Goal: Task Accomplishment & Management: Use online tool/utility

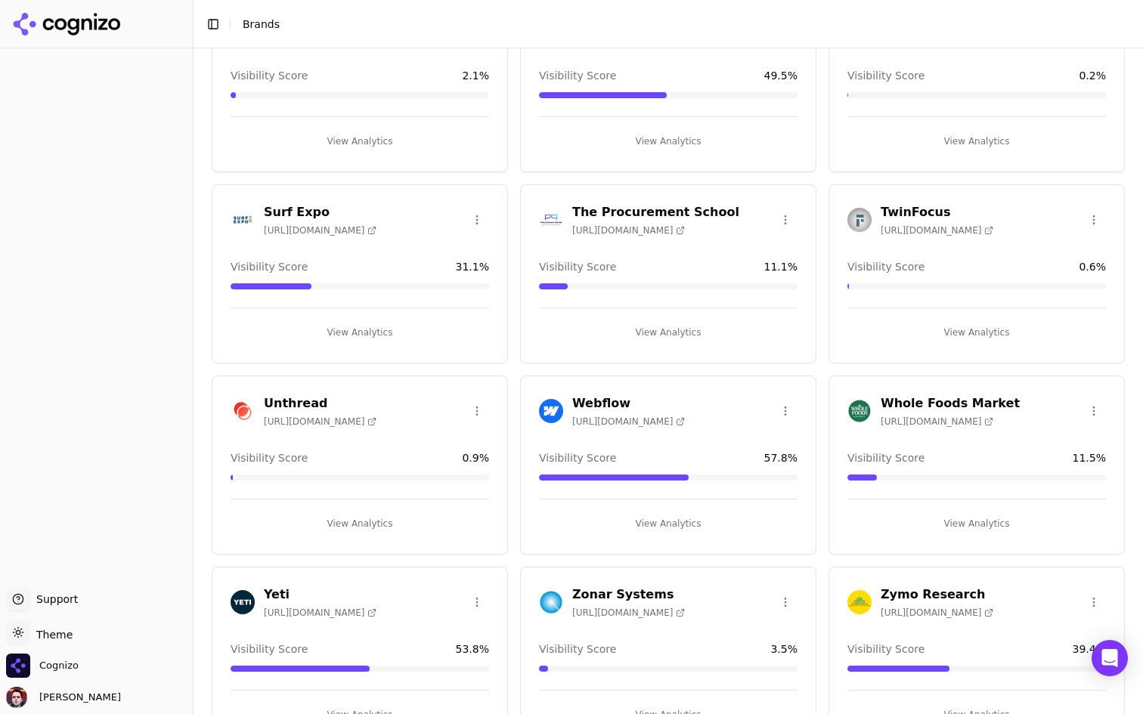
scroll to position [2255, 0]
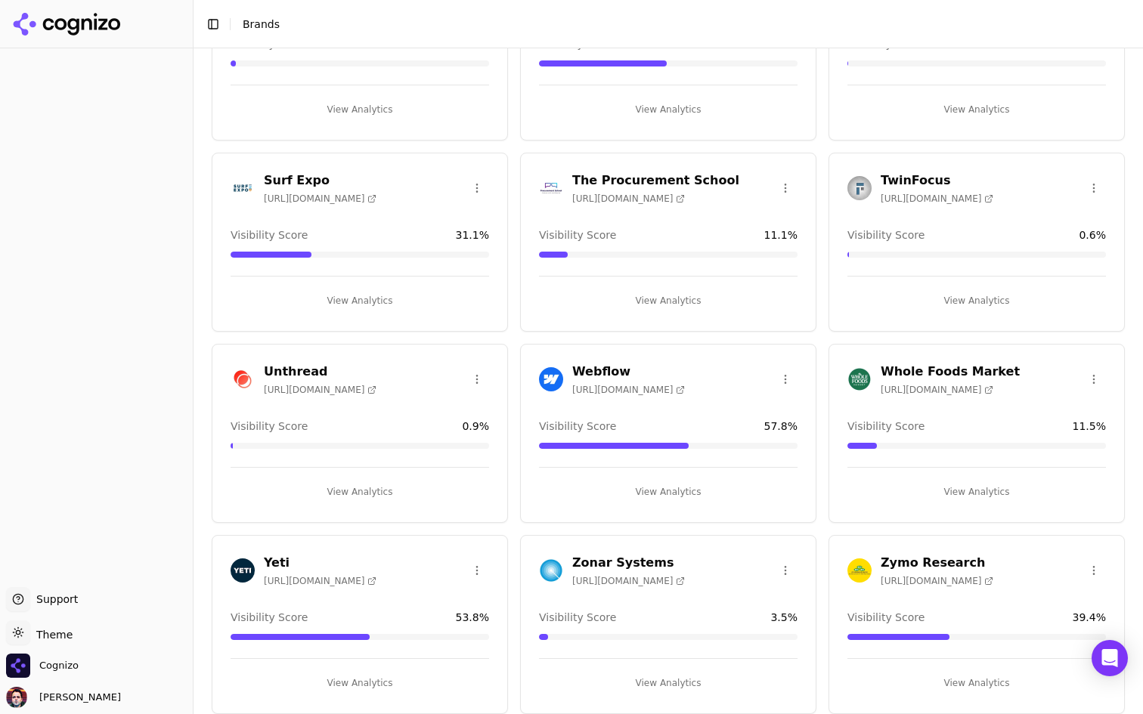
click at [718, 487] on button "View Analytics" at bounding box center [668, 492] width 258 height 24
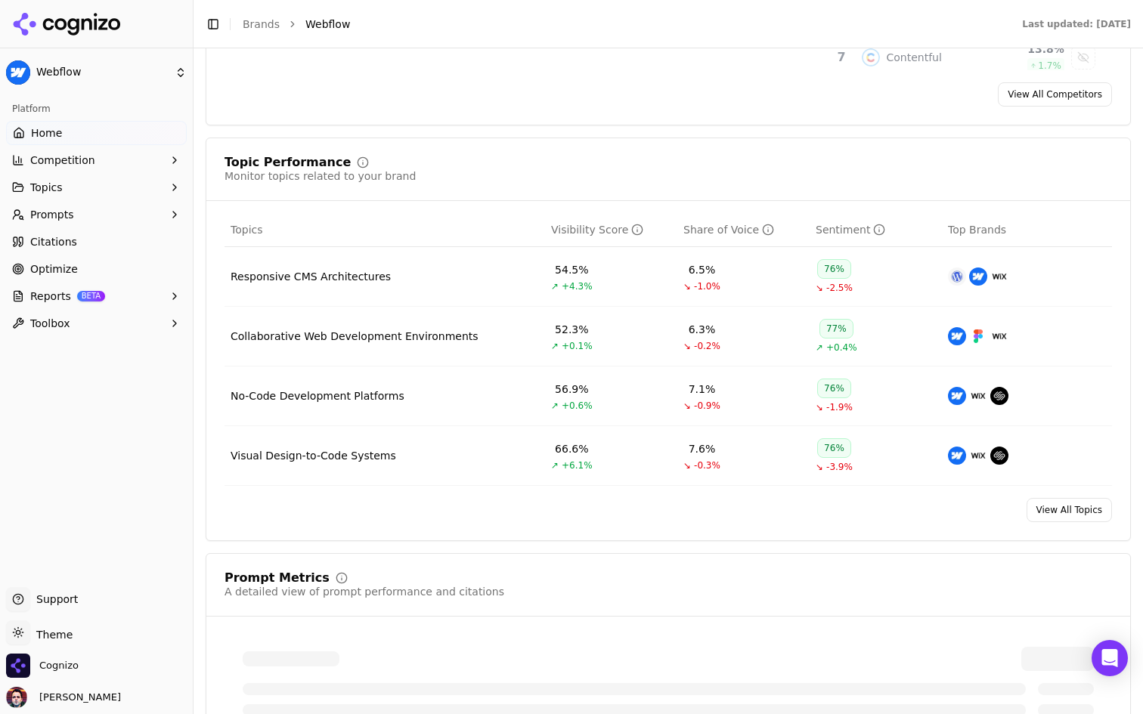
scroll to position [545, 0]
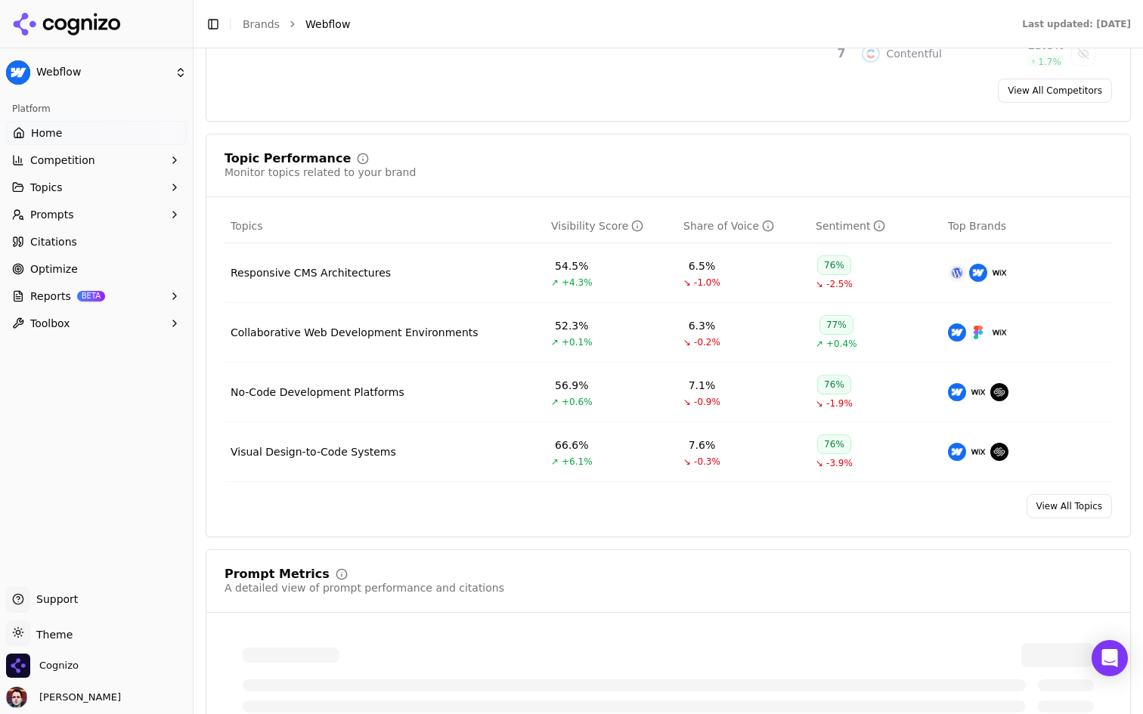
click at [1085, 522] on div "Topic Performance Monitor topics related to your brand Topics Visibility Score …" at bounding box center [668, 336] width 925 height 404
click at [1085, 504] on link "View All Topics" at bounding box center [1068, 506] width 85 height 24
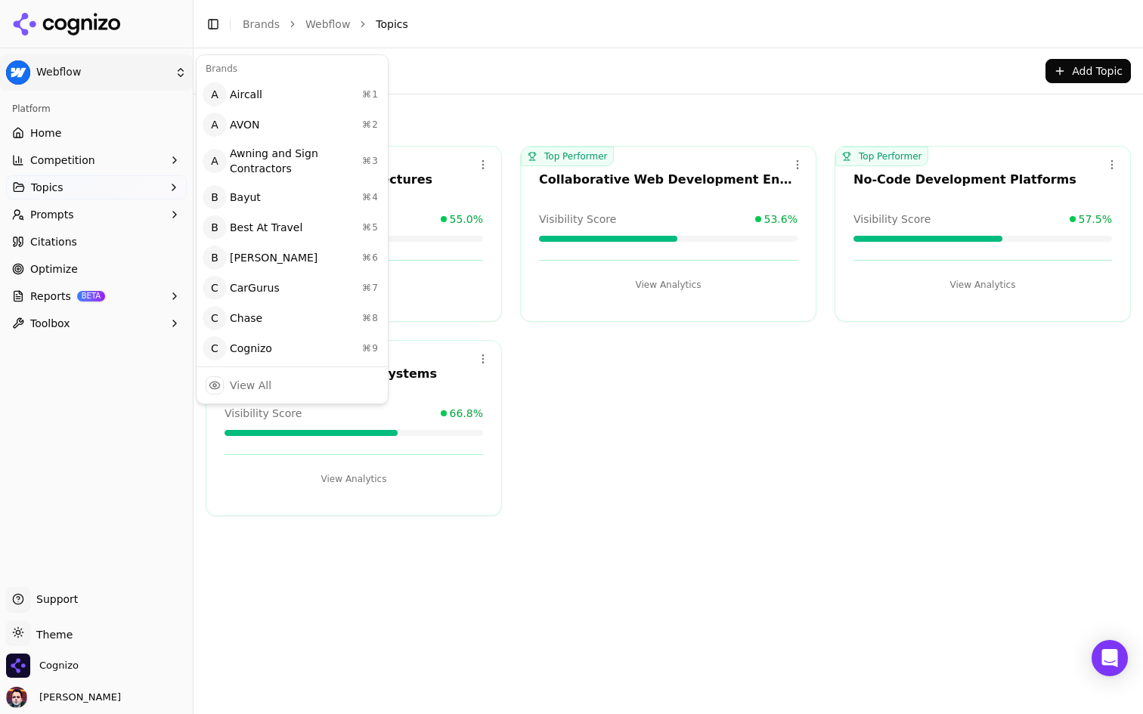
click at [131, 73] on html "Webflow Platform Home Competition Topics Prompts Citations Optimize Reports BET…" at bounding box center [571, 357] width 1143 height 714
click at [279, 382] on div "View All" at bounding box center [292, 385] width 185 height 30
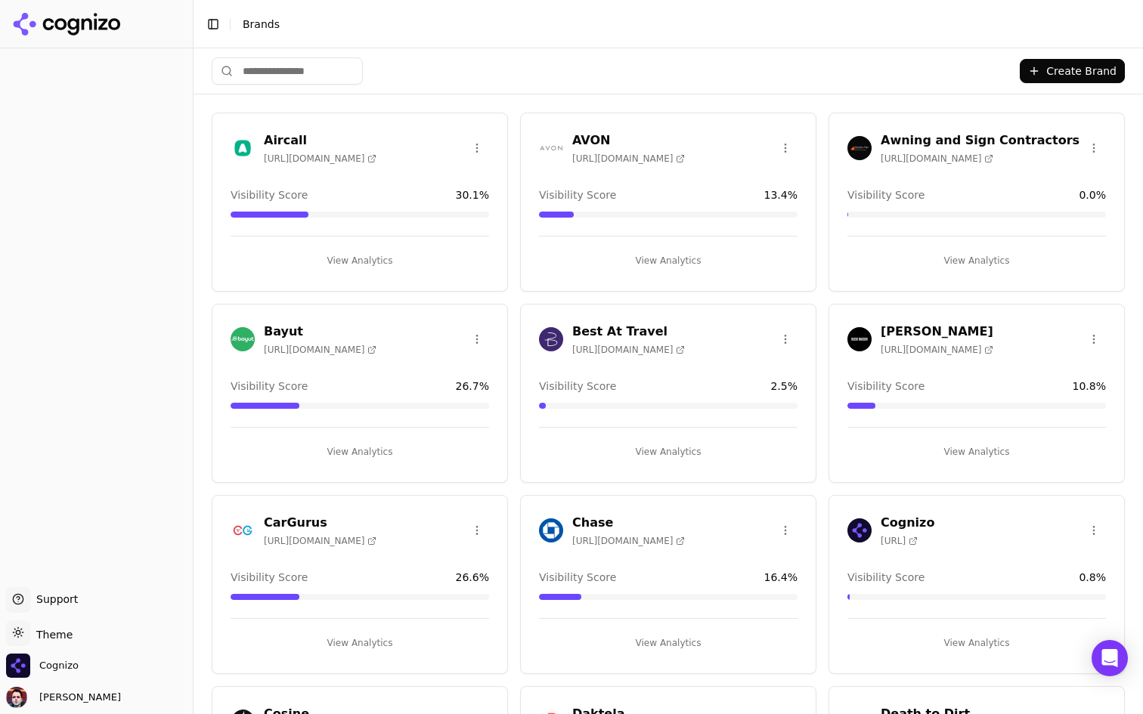
click at [320, 69] on input "search" at bounding box center [287, 70] width 151 height 27
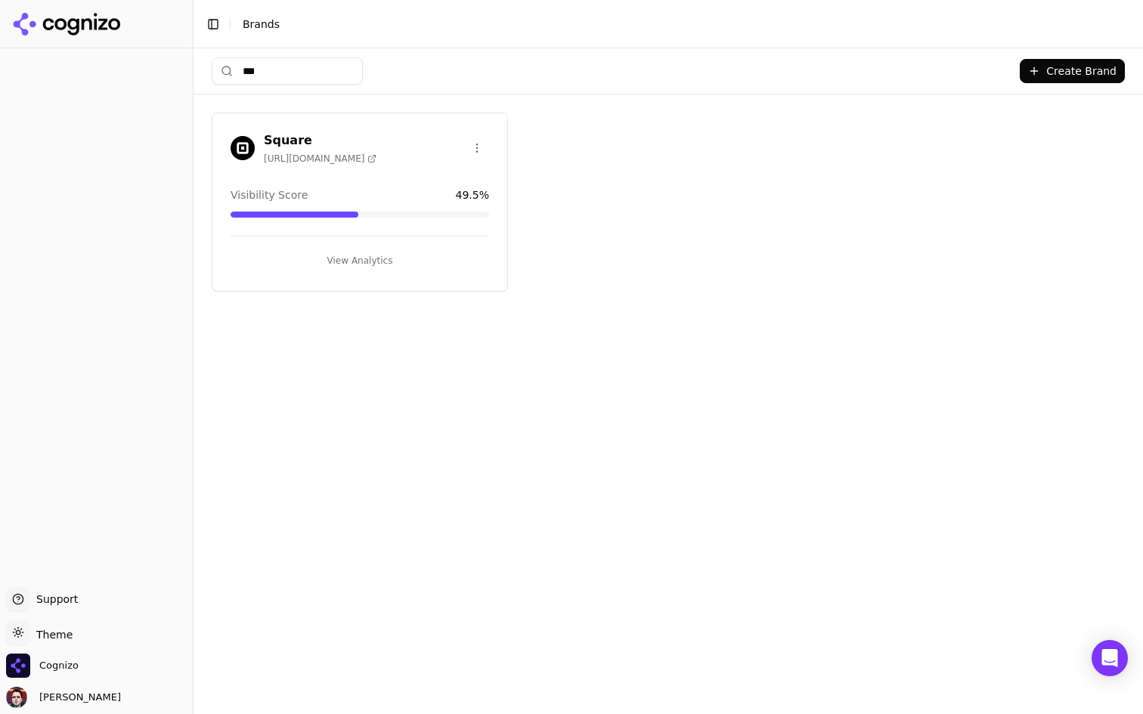
type input "***"
click at [354, 253] on button "View Analytics" at bounding box center [360, 261] width 258 height 24
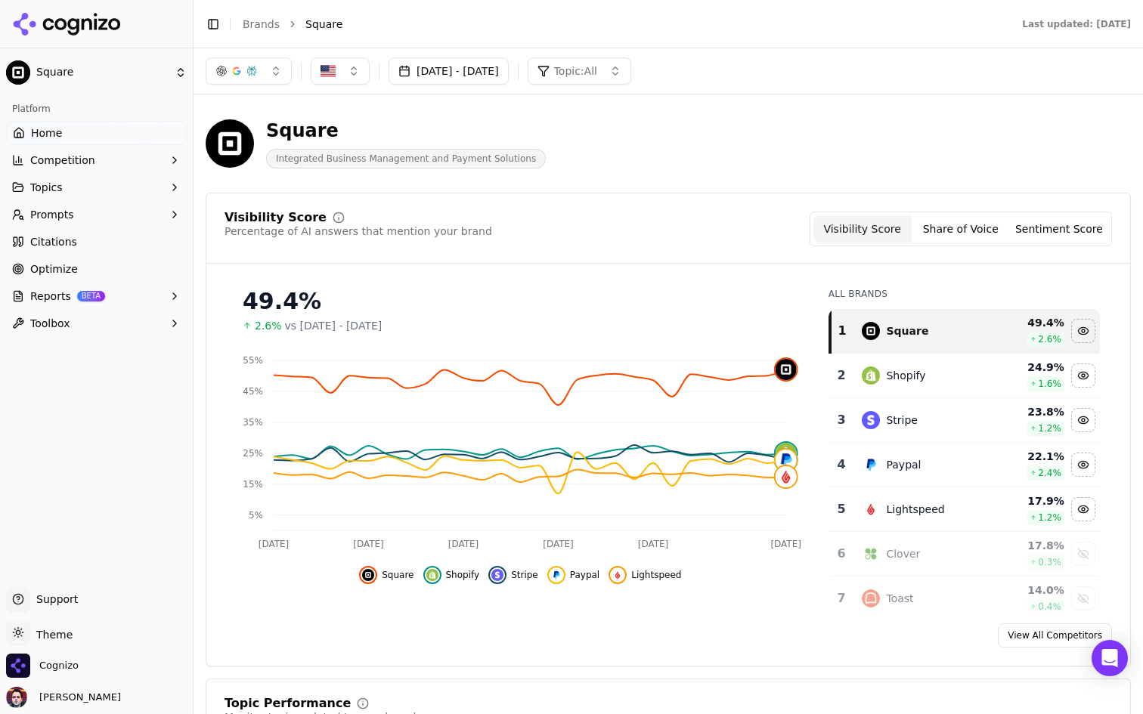
click at [108, 304] on button "Reports BETA" at bounding box center [96, 296] width 181 height 24
click at [110, 344] on span "Email" at bounding box center [97, 344] width 132 height 15
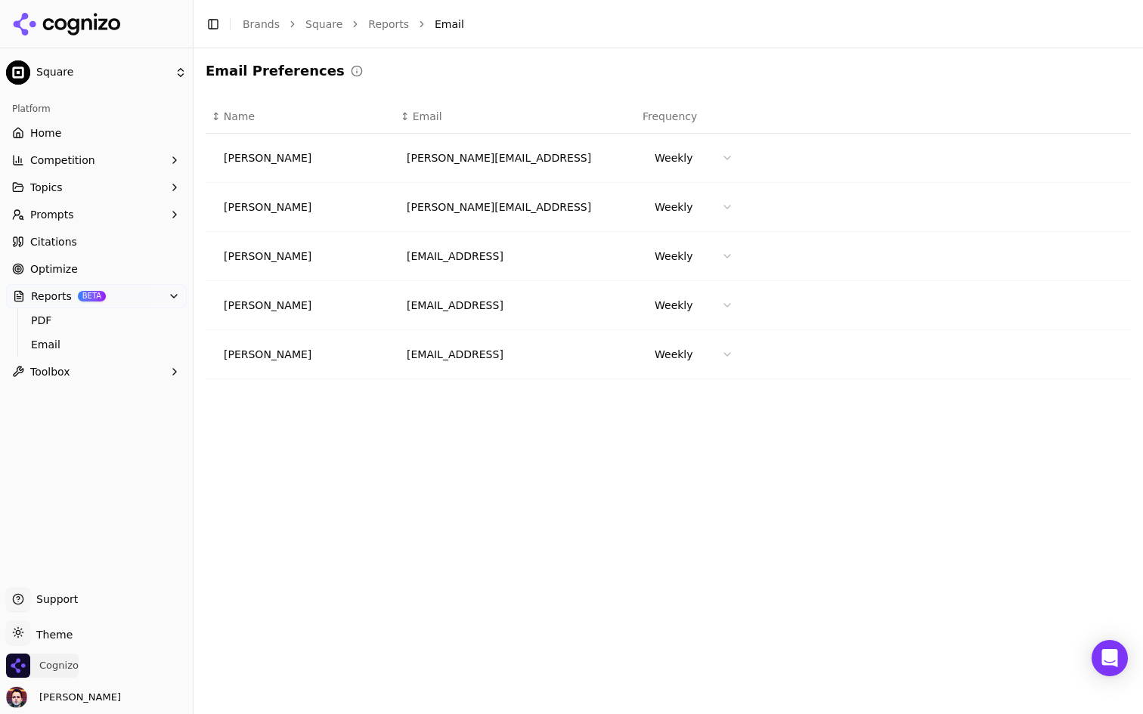
click at [55, 667] on span "Cognizo" at bounding box center [58, 666] width 39 height 14
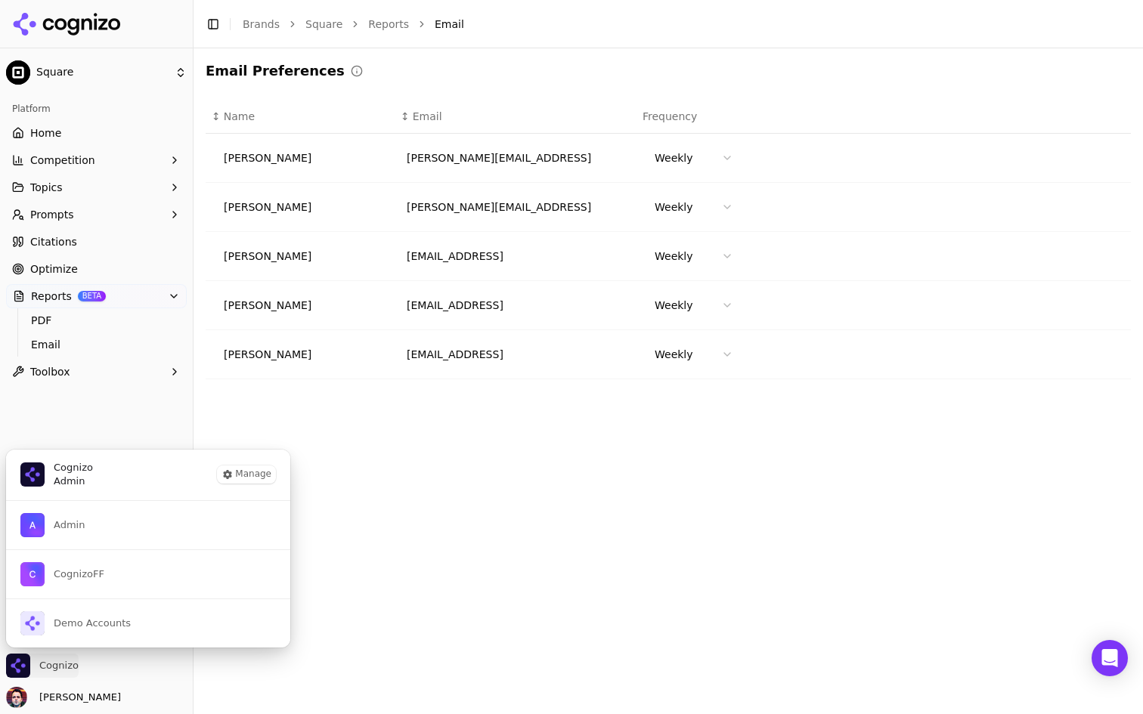
click at [55, 667] on span "Cognizo" at bounding box center [58, 666] width 39 height 14
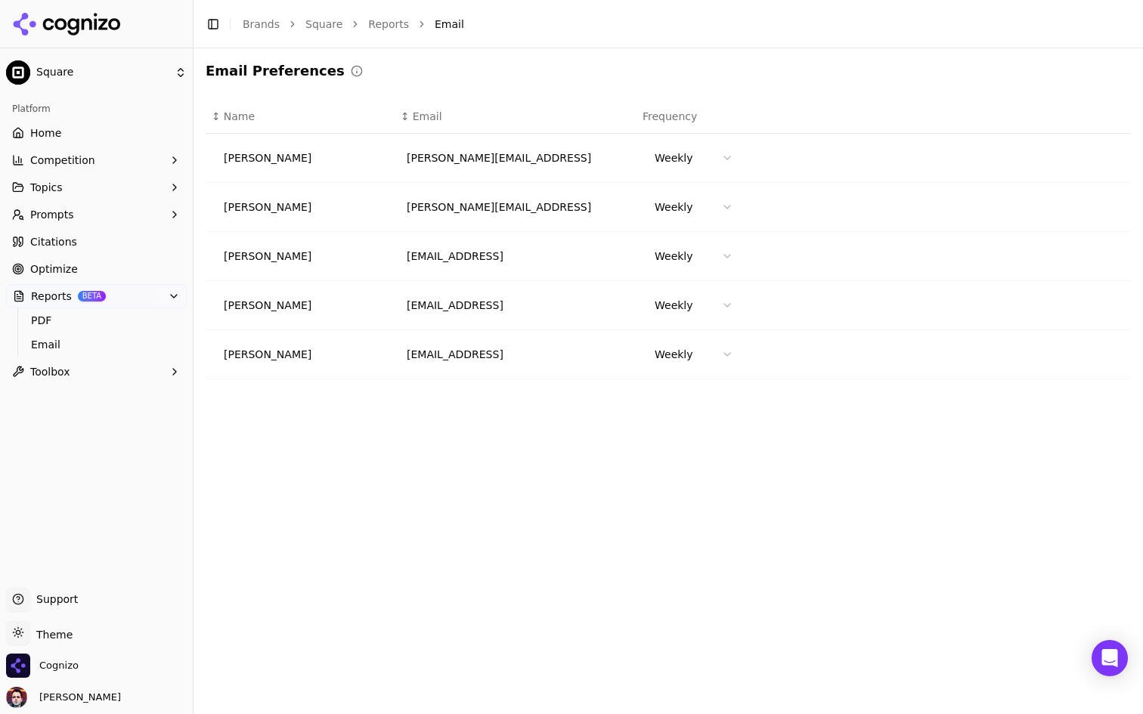
click at [229, 113] on span "Name" at bounding box center [239, 116] width 31 height 15
click at [88, 328] on link "PDF" at bounding box center [97, 320] width 144 height 21
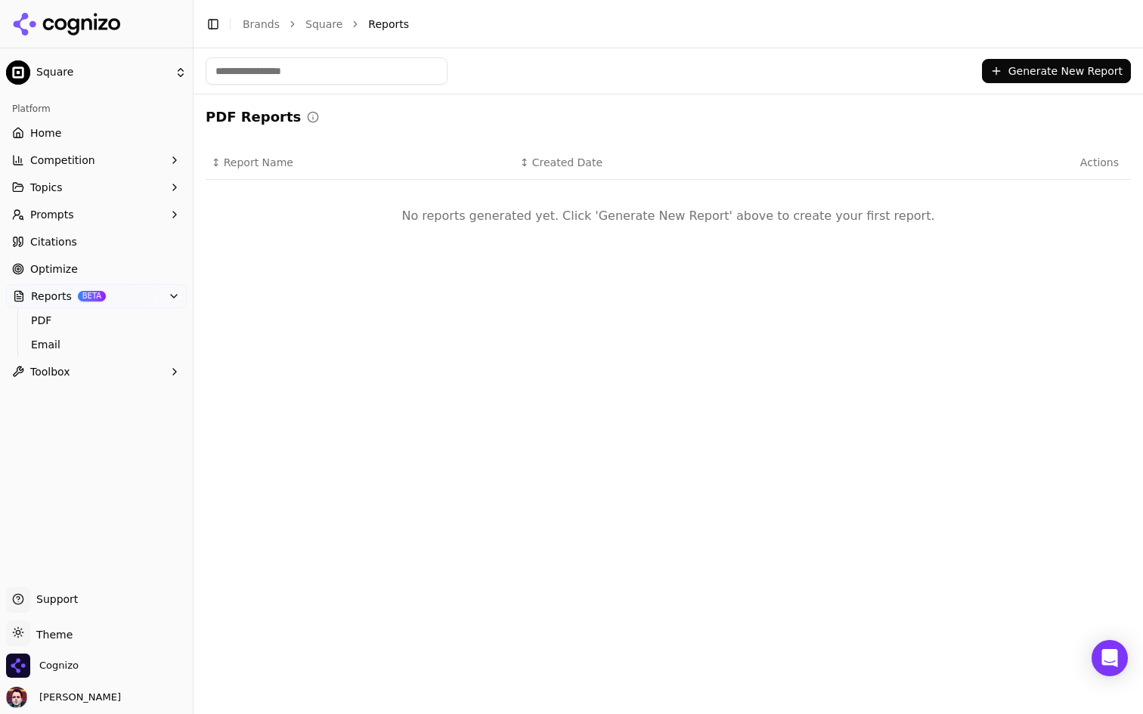
click at [79, 345] on span "Email" at bounding box center [97, 344] width 132 height 15
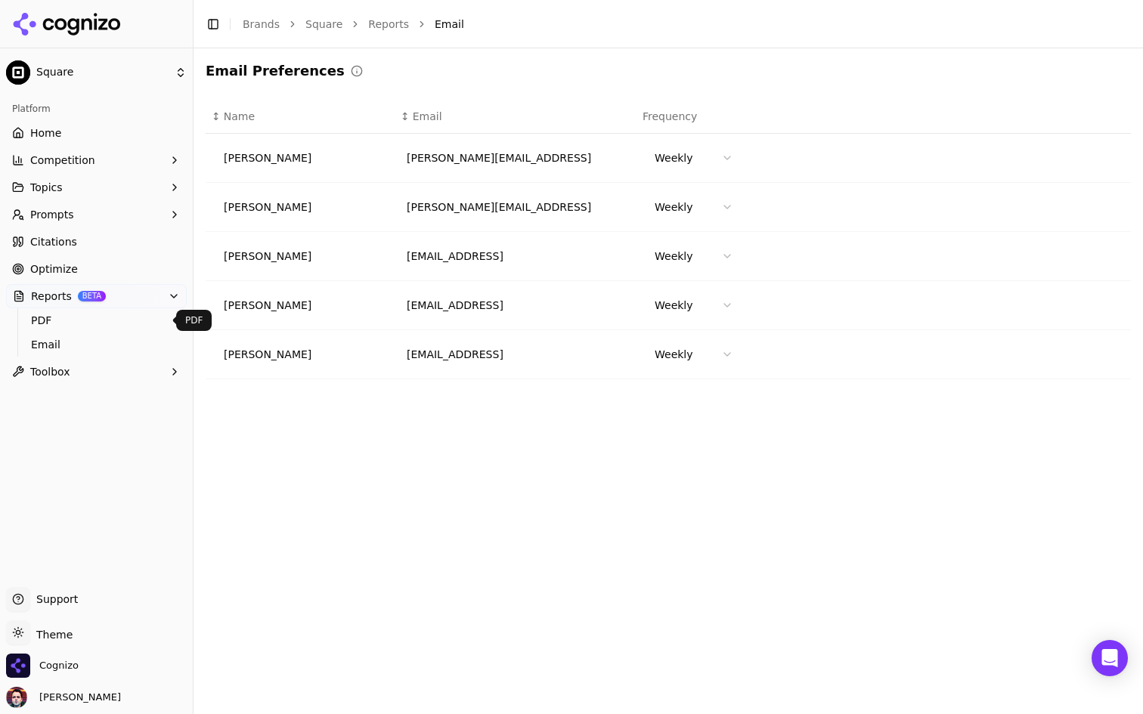
click at [88, 324] on span "PDF" at bounding box center [97, 320] width 132 height 15
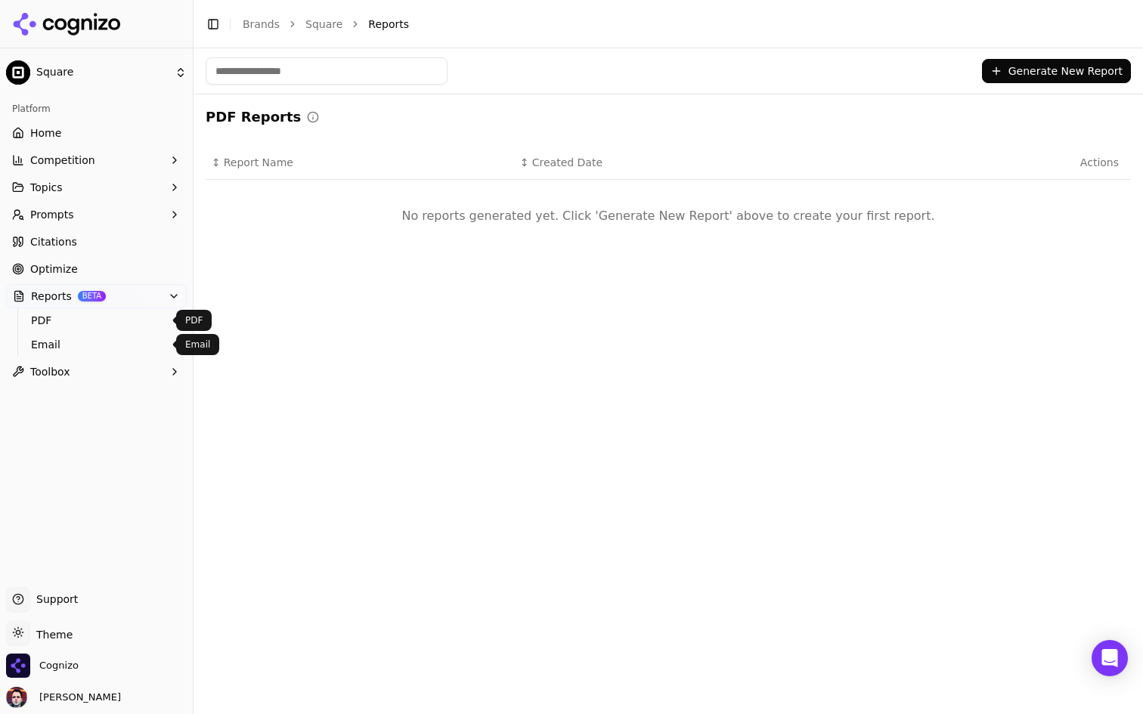
click at [77, 348] on span "Email" at bounding box center [97, 344] width 132 height 15
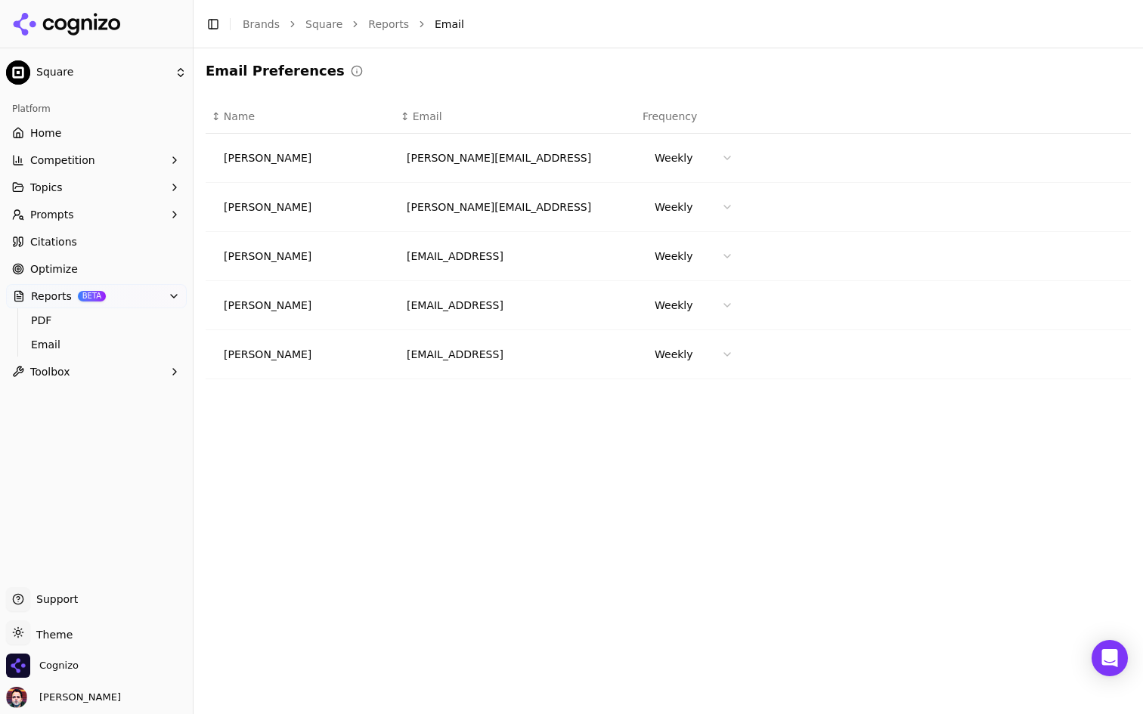
click at [113, 124] on link "Home" at bounding box center [96, 133] width 181 height 24
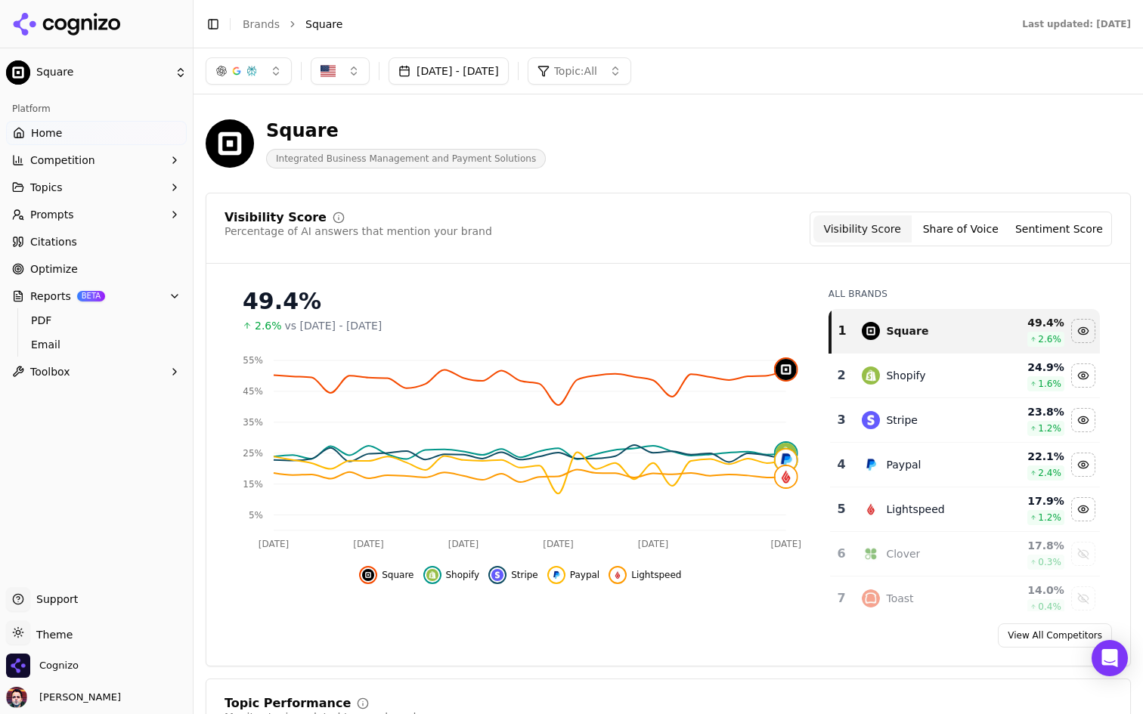
click at [150, 303] on button "Reports BETA" at bounding box center [96, 296] width 181 height 24
click at [122, 131] on link "Home" at bounding box center [96, 133] width 181 height 24
click at [276, 70] on button "button" at bounding box center [249, 70] width 86 height 27
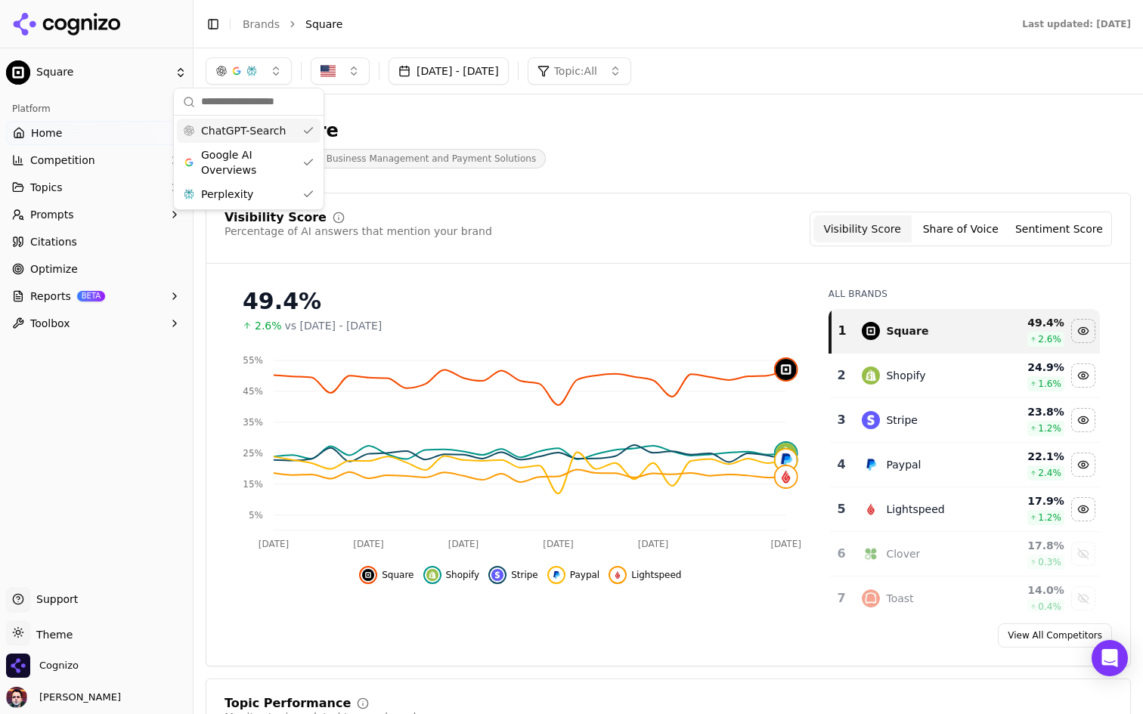
click at [276, 70] on button "button" at bounding box center [249, 70] width 86 height 27
click at [130, 68] on html "Square Platform Home Competition Topics Prompts Citations Optimize Reports BETA…" at bounding box center [571, 357] width 1143 height 714
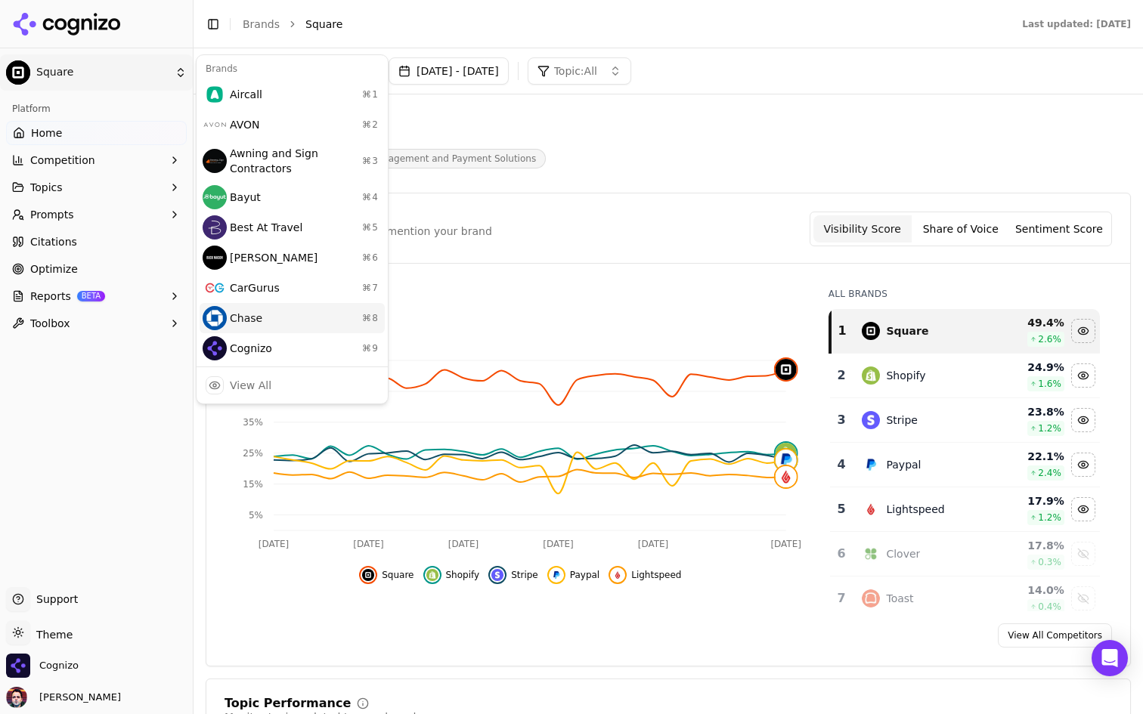
click at [289, 318] on div "Chase ⌘ 8" at bounding box center [292, 318] width 185 height 30
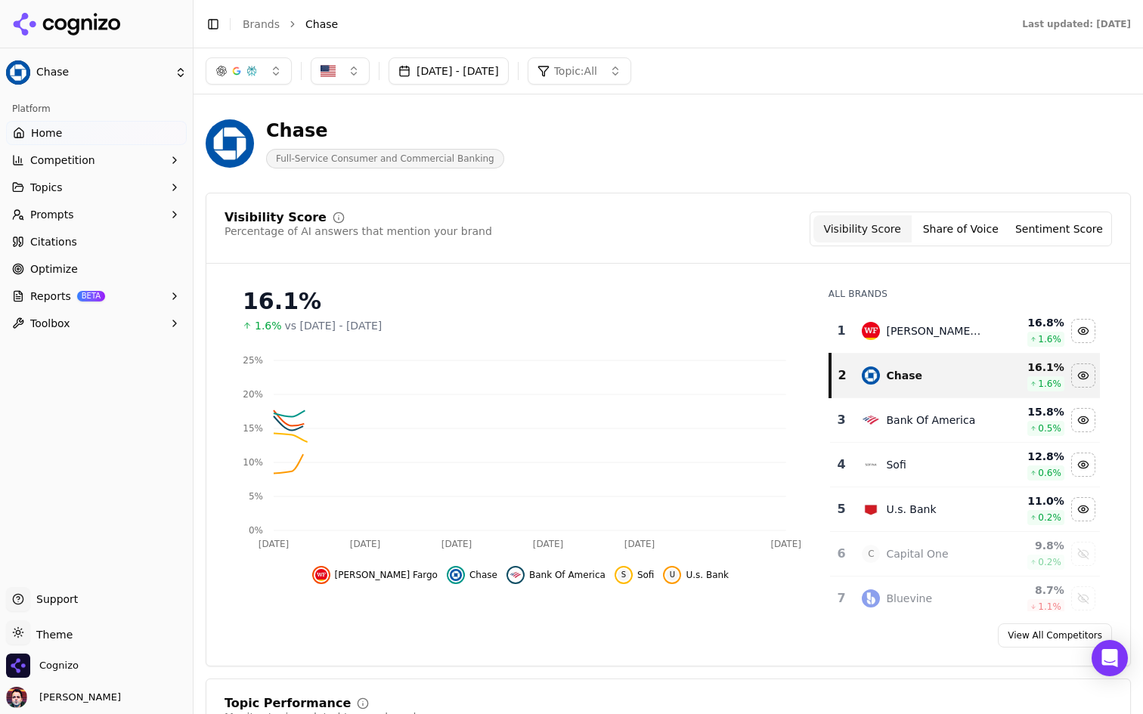
click at [136, 74] on html "Chase Platform Home Competition Topics Prompts Citations Optimize Reports BETA …" at bounding box center [571, 357] width 1143 height 714
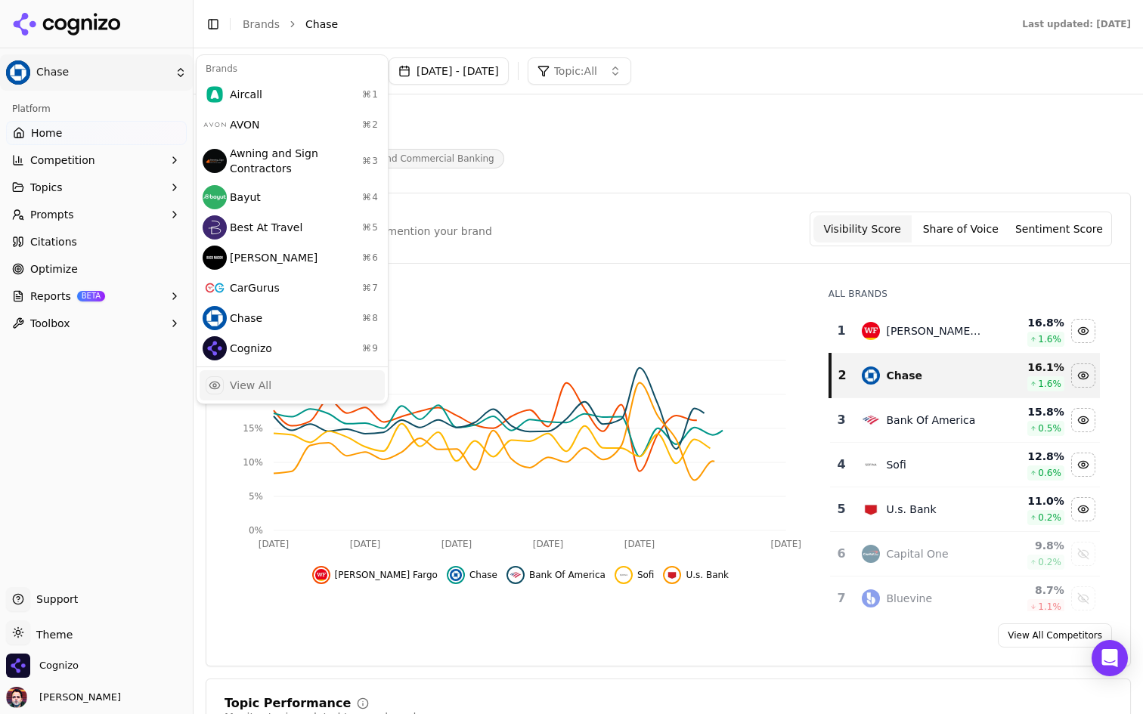
click at [274, 378] on div "View All" at bounding box center [292, 385] width 185 height 30
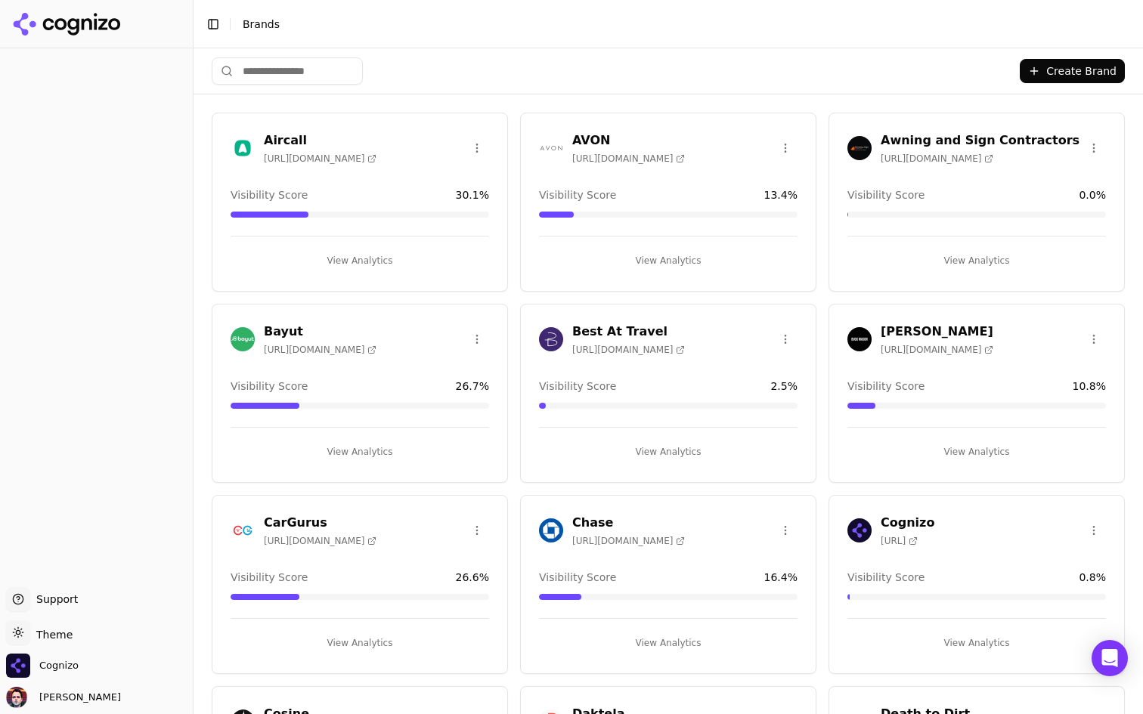
click at [299, 71] on input "search" at bounding box center [287, 70] width 151 height 27
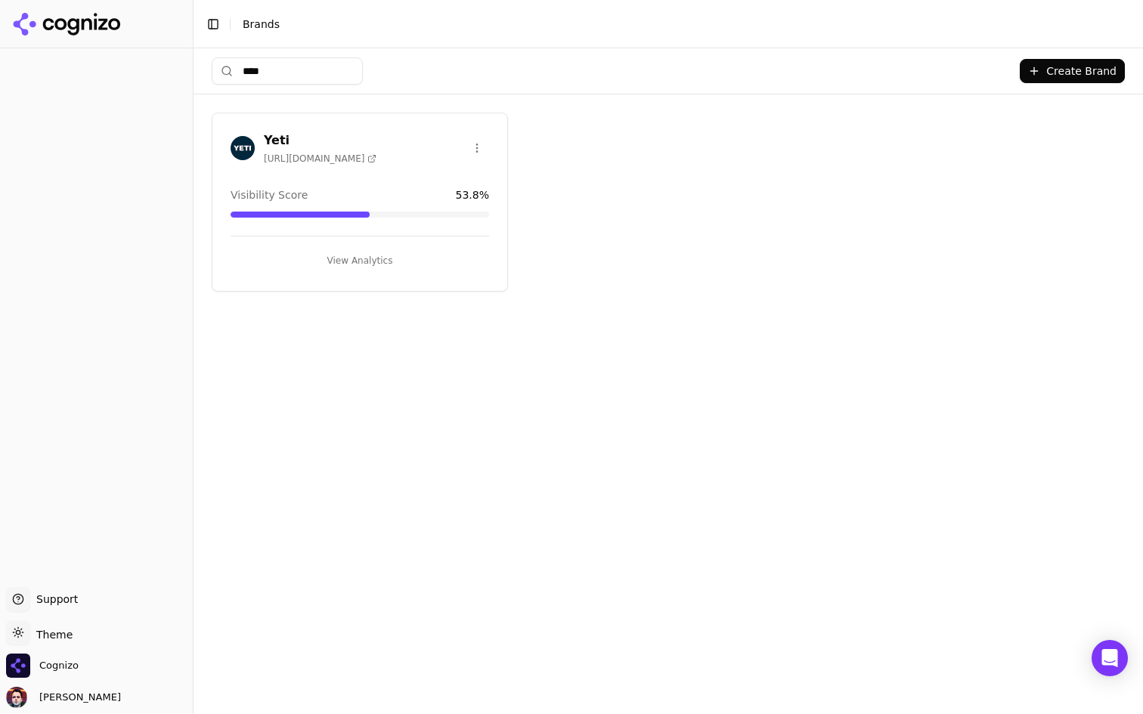
type input "****"
click at [401, 255] on button "View Analytics" at bounding box center [360, 261] width 258 height 24
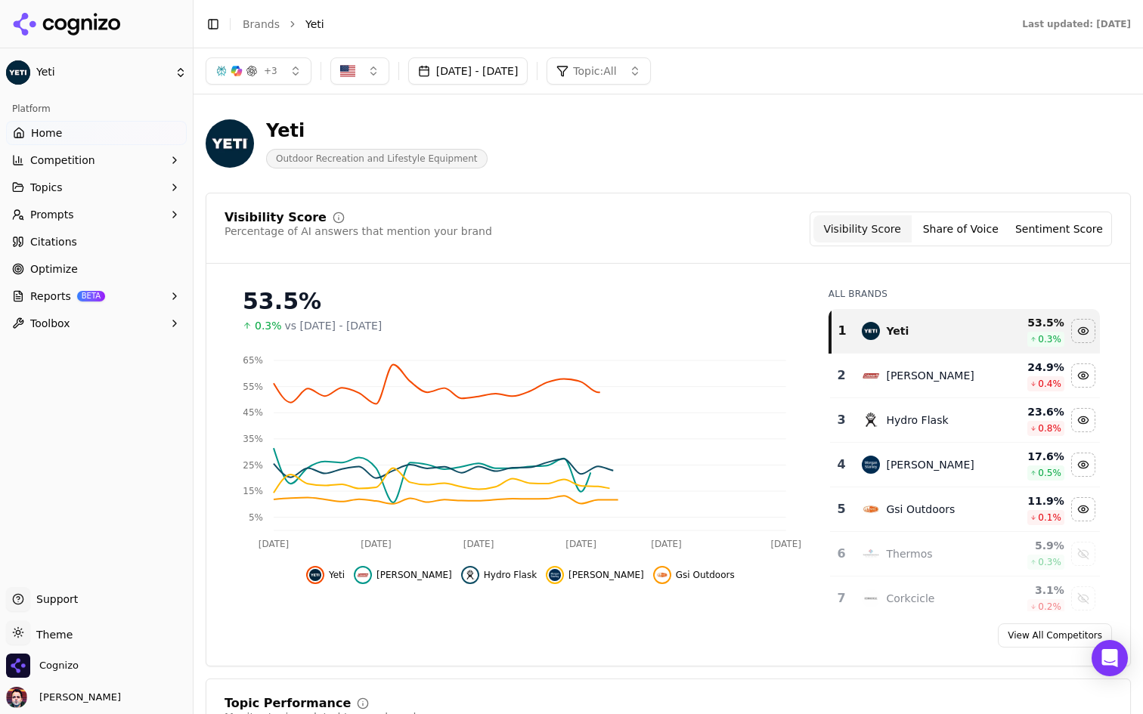
click at [292, 74] on button "+ 3" at bounding box center [259, 70] width 106 height 27
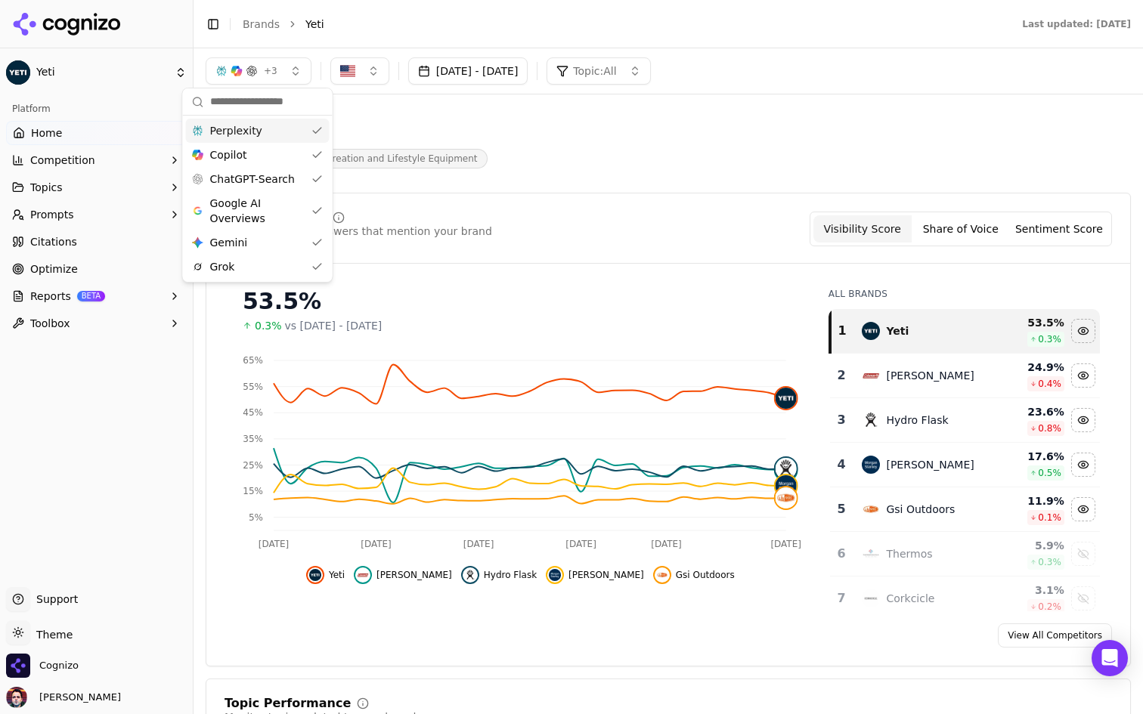
click at [292, 74] on button "+ 3" at bounding box center [259, 70] width 106 height 27
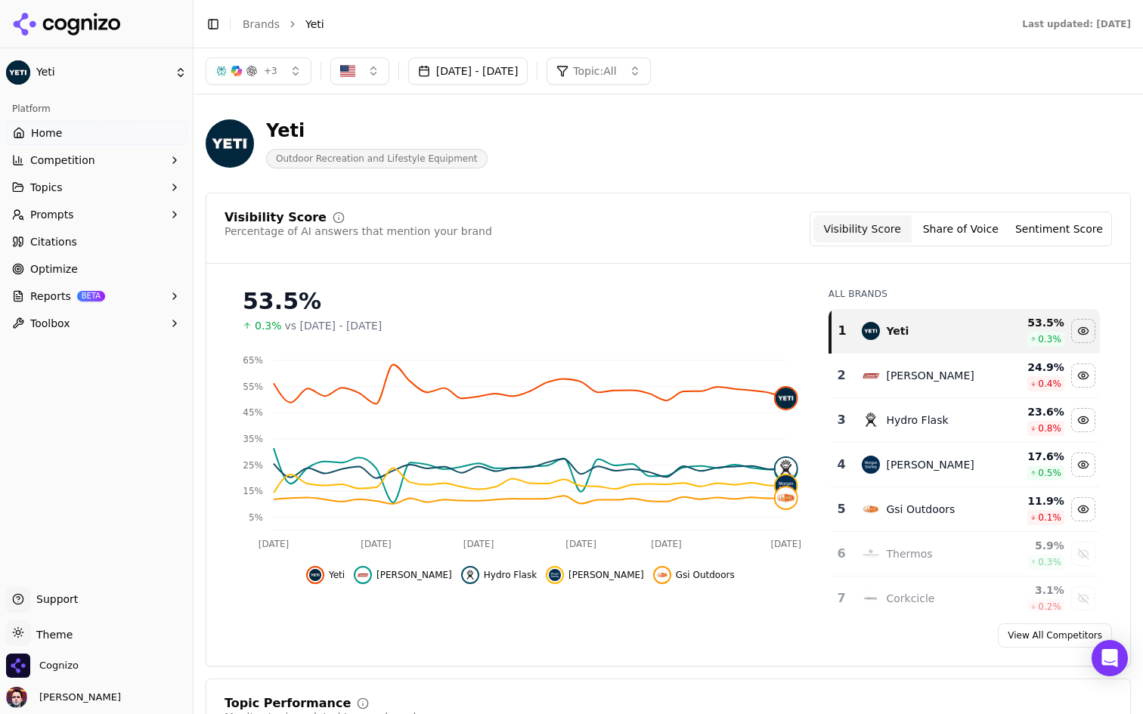
click at [515, 153] on div "Yeti Outdoor Recreation and Lifestyle Equipment" at bounding box center [544, 144] width 677 height 50
click at [272, 74] on span "+ 3" at bounding box center [271, 71] width 14 height 12
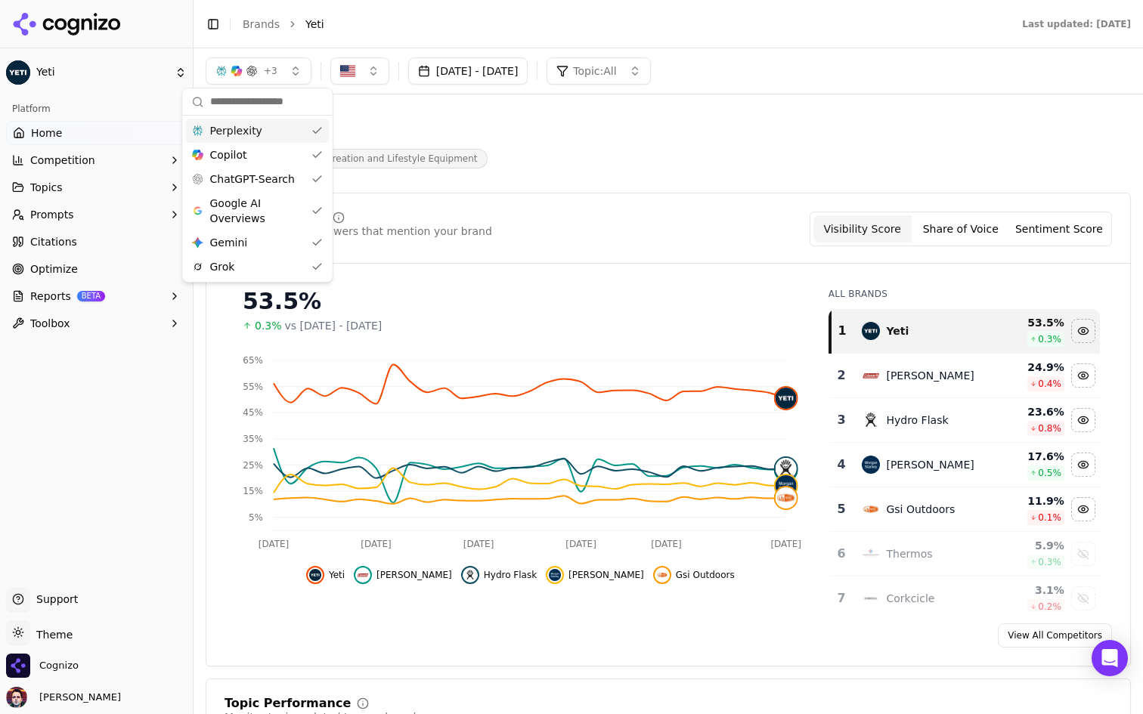
click at [272, 74] on span "+ 3" at bounding box center [271, 71] width 14 height 12
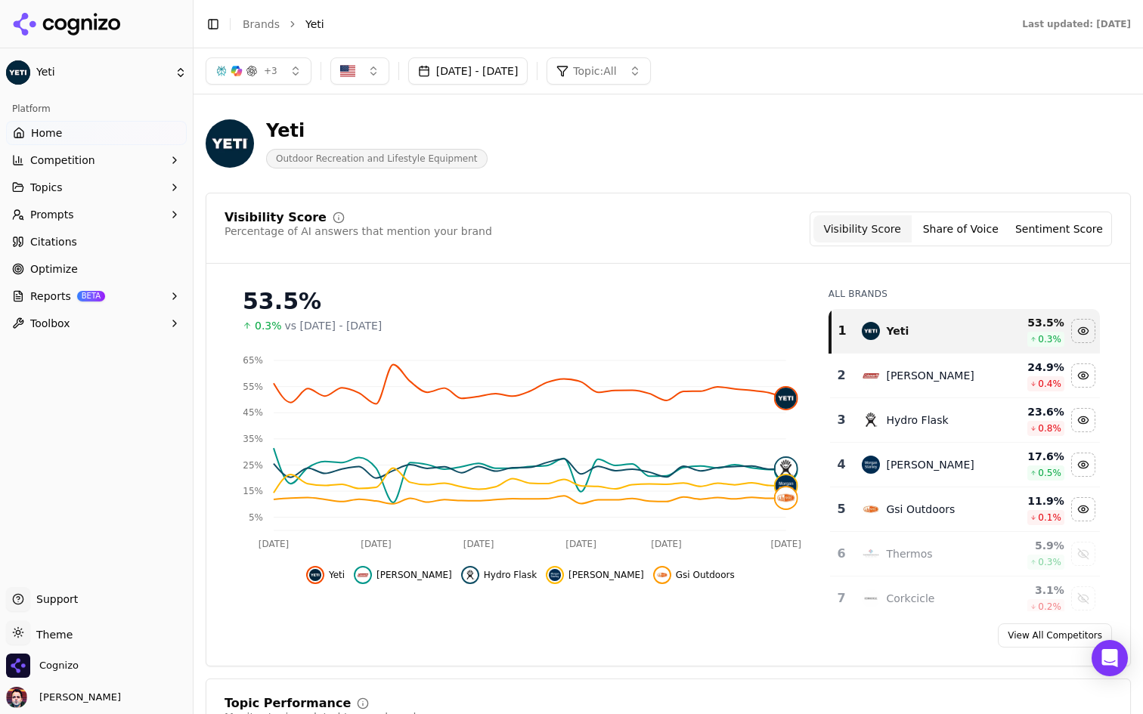
click at [144, 293] on button "Reports BETA" at bounding box center [96, 296] width 181 height 24
click at [151, 294] on button "Reports BETA" at bounding box center [96, 296] width 181 height 24
click at [121, 295] on button "Reports BETA" at bounding box center [96, 296] width 181 height 24
click at [113, 314] on span "PDF" at bounding box center [97, 320] width 132 height 15
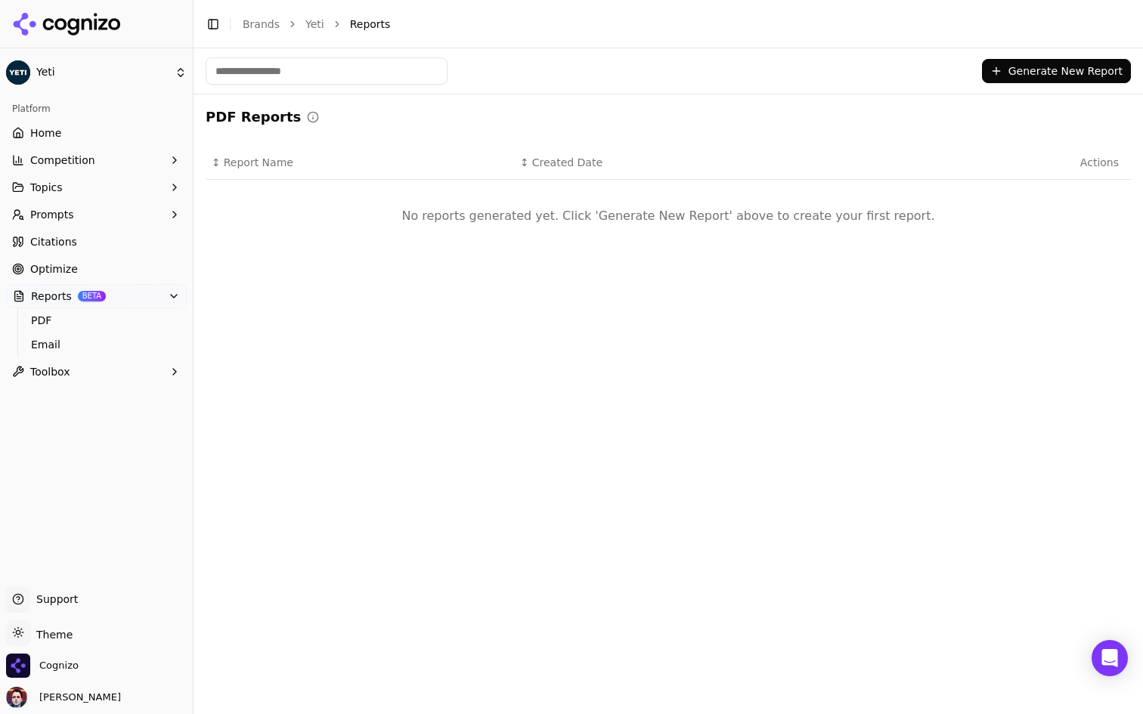
click at [145, 290] on button "Reports BETA" at bounding box center [96, 296] width 181 height 24
click at [1056, 67] on button "Generate New Report" at bounding box center [1056, 71] width 149 height 24
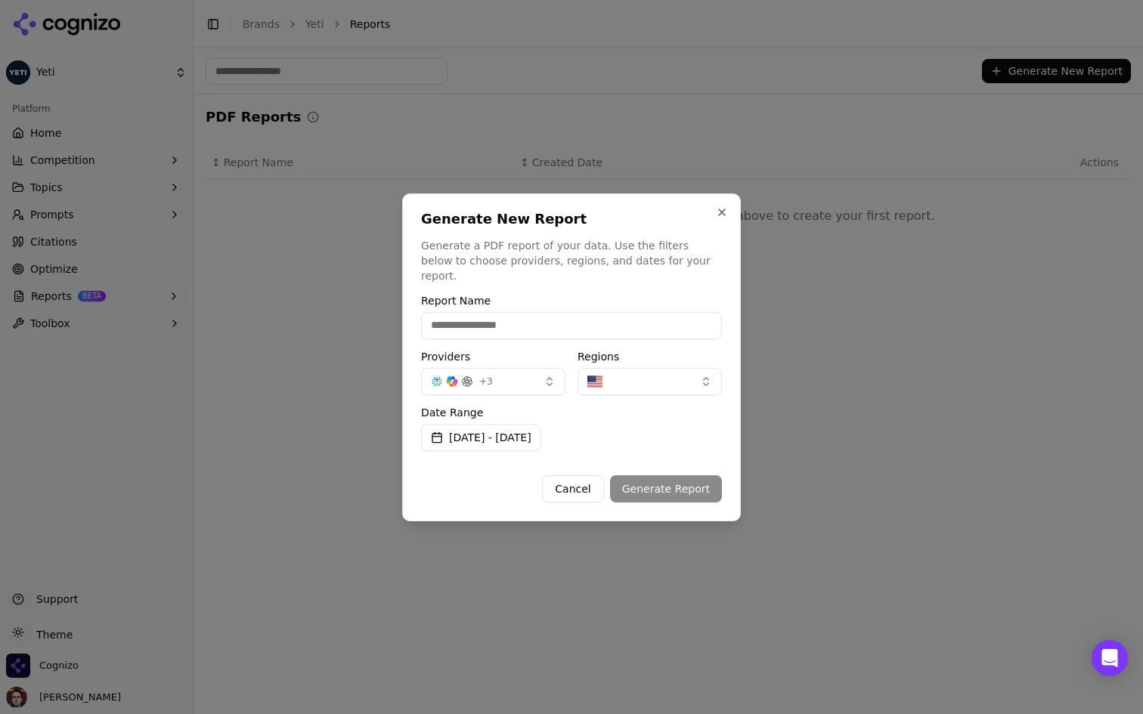
click at [537, 329] on input "Report Name" at bounding box center [571, 325] width 301 height 27
click at [565, 286] on div "Generate New Report Generate a PDF report of your data. Use the filters below t…" at bounding box center [571, 357] width 339 height 328
click at [503, 319] on input "Report Name" at bounding box center [571, 325] width 301 height 27
type input "**********"
click at [541, 432] on button "Aug 17, 2025 - Sep 16, 2025" at bounding box center [481, 437] width 120 height 27
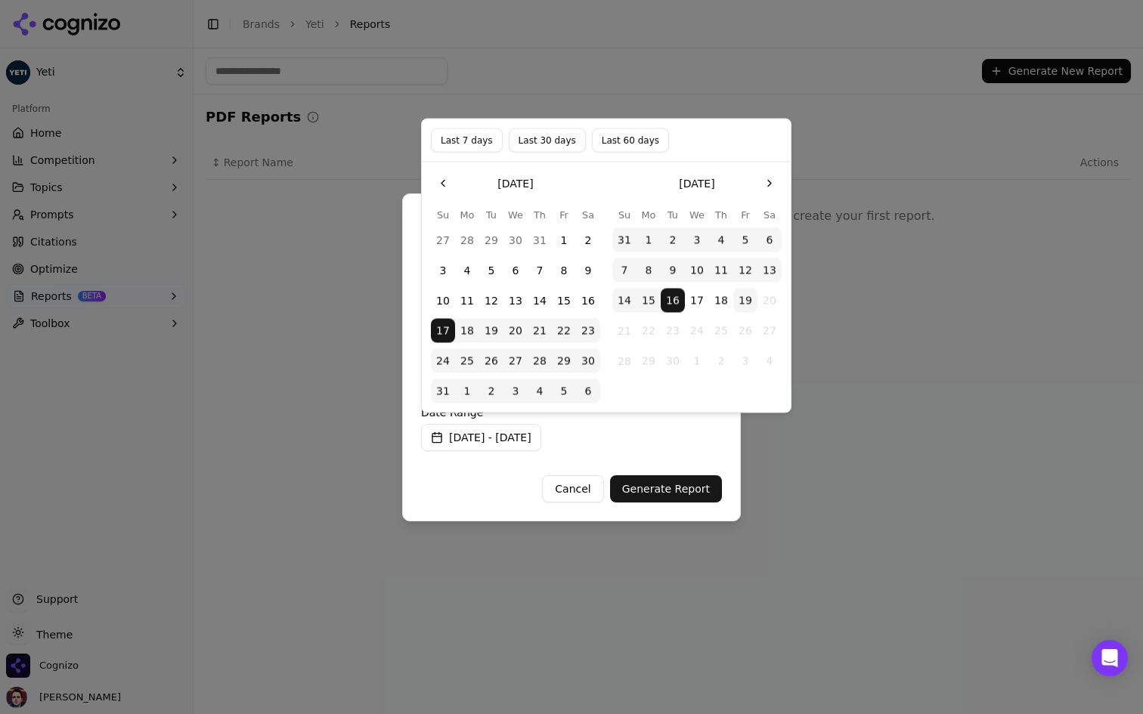
click at [639, 421] on div "Date Range Aug 17, 2025 - Sep 16, 2025" at bounding box center [571, 429] width 301 height 44
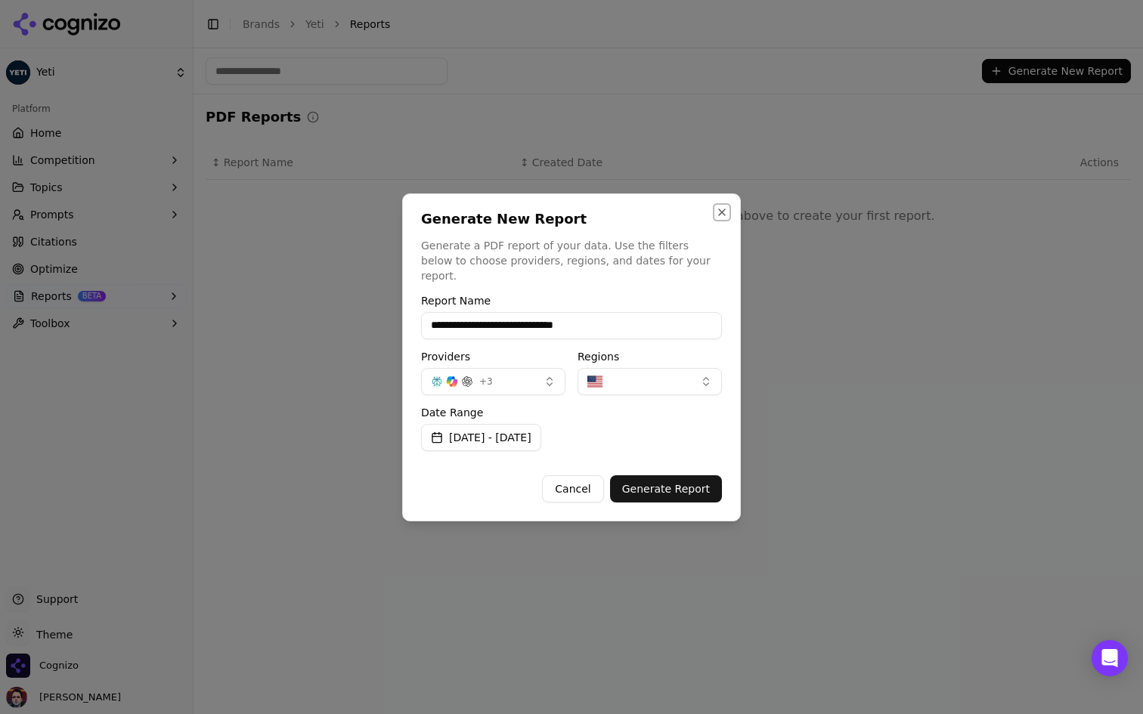
click at [719, 218] on button "Close" at bounding box center [722, 212] width 12 height 12
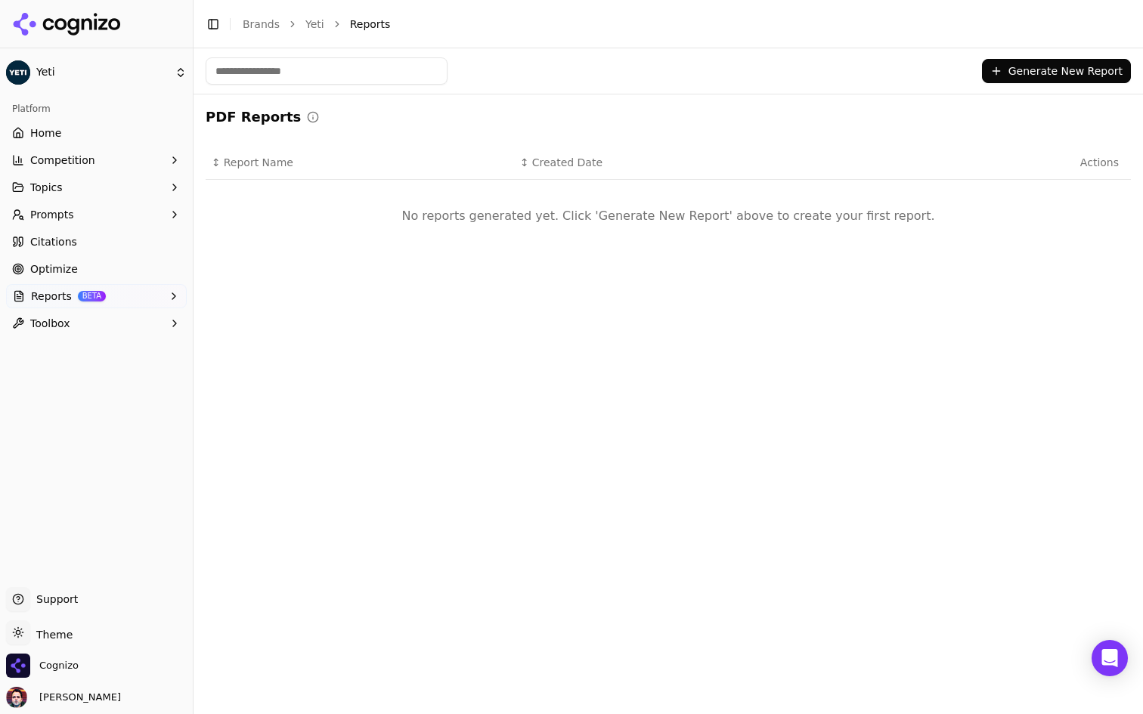
click at [177, 101] on div "Platform" at bounding box center [96, 109] width 181 height 24
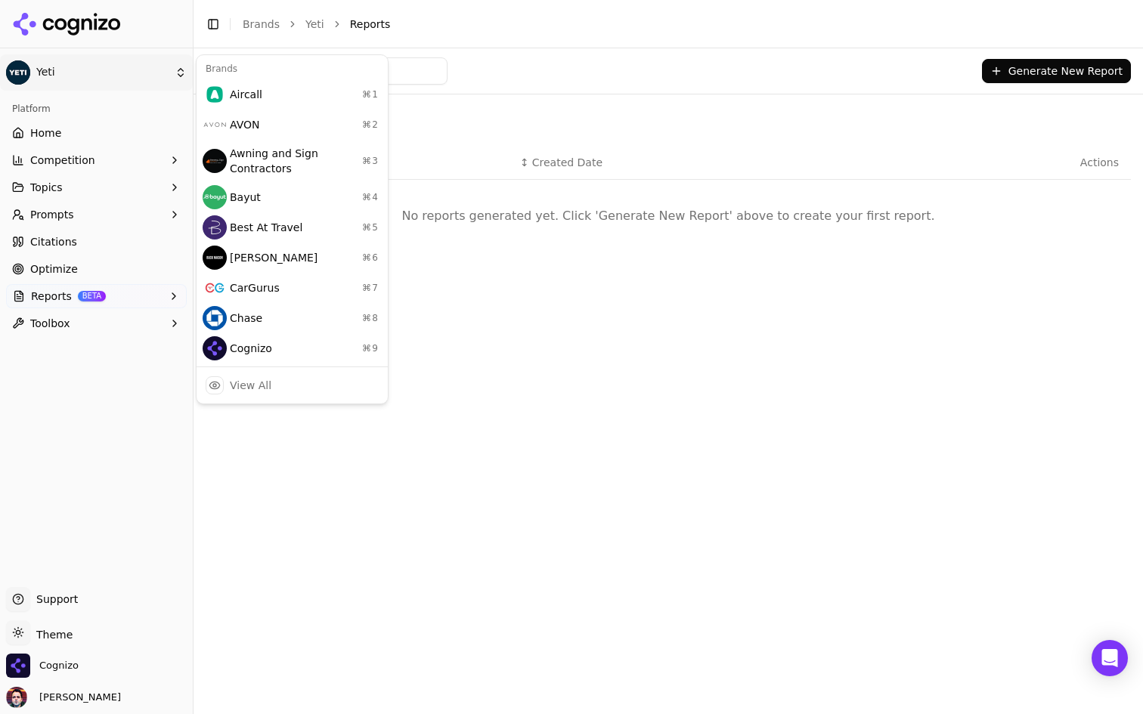
click at [166, 72] on html "Yeti Platform Home Competition Topics Prompts Citations Optimize Reports BETA T…" at bounding box center [571, 357] width 1143 height 714
click at [279, 376] on div "View All" at bounding box center [292, 385] width 185 height 30
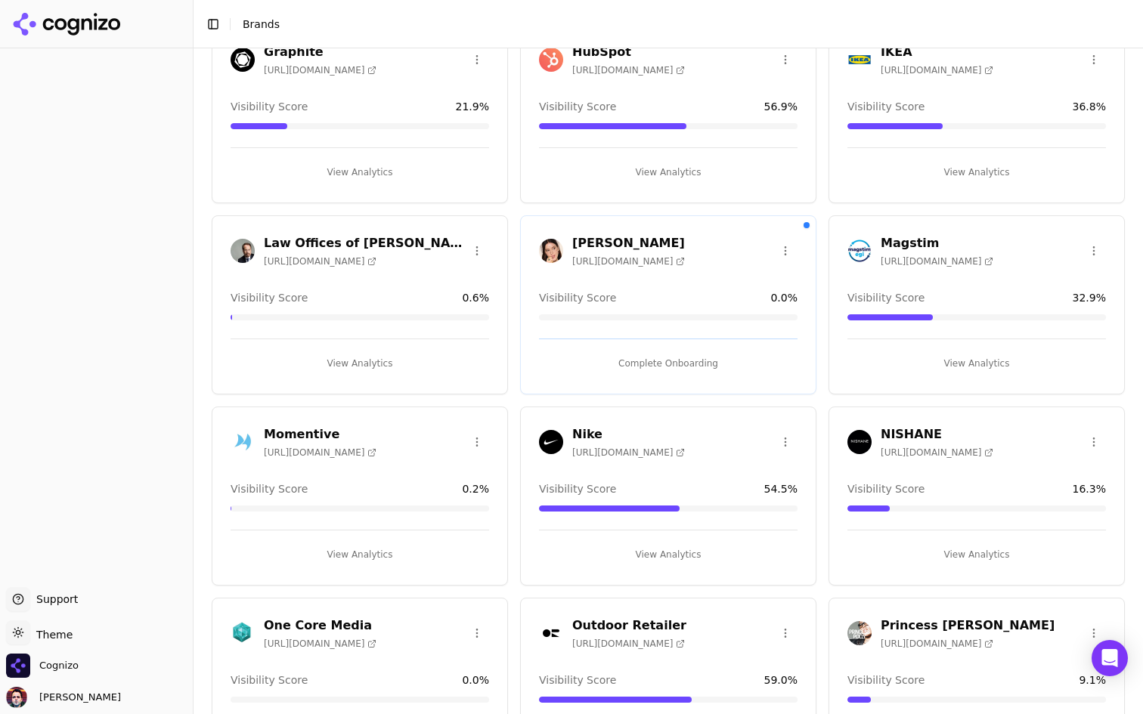
scroll to position [1059, 0]
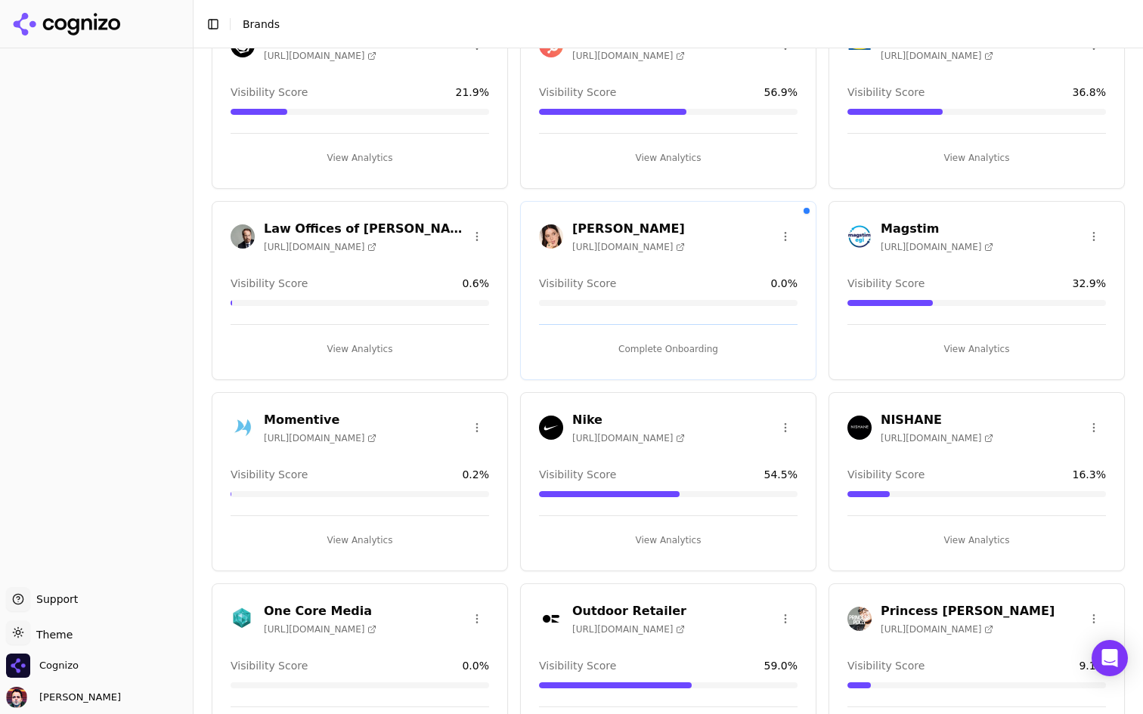
click at [676, 158] on button "View Analytics" at bounding box center [668, 158] width 258 height 24
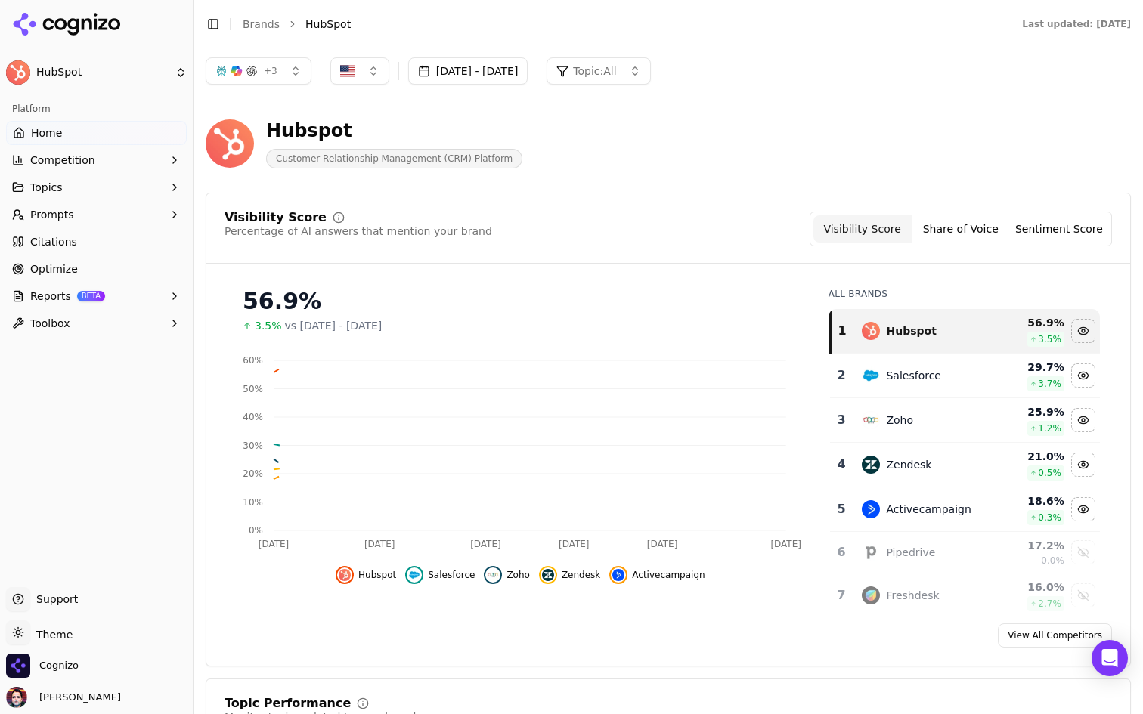
click at [351, 78] on img "button" at bounding box center [347, 70] width 15 height 15
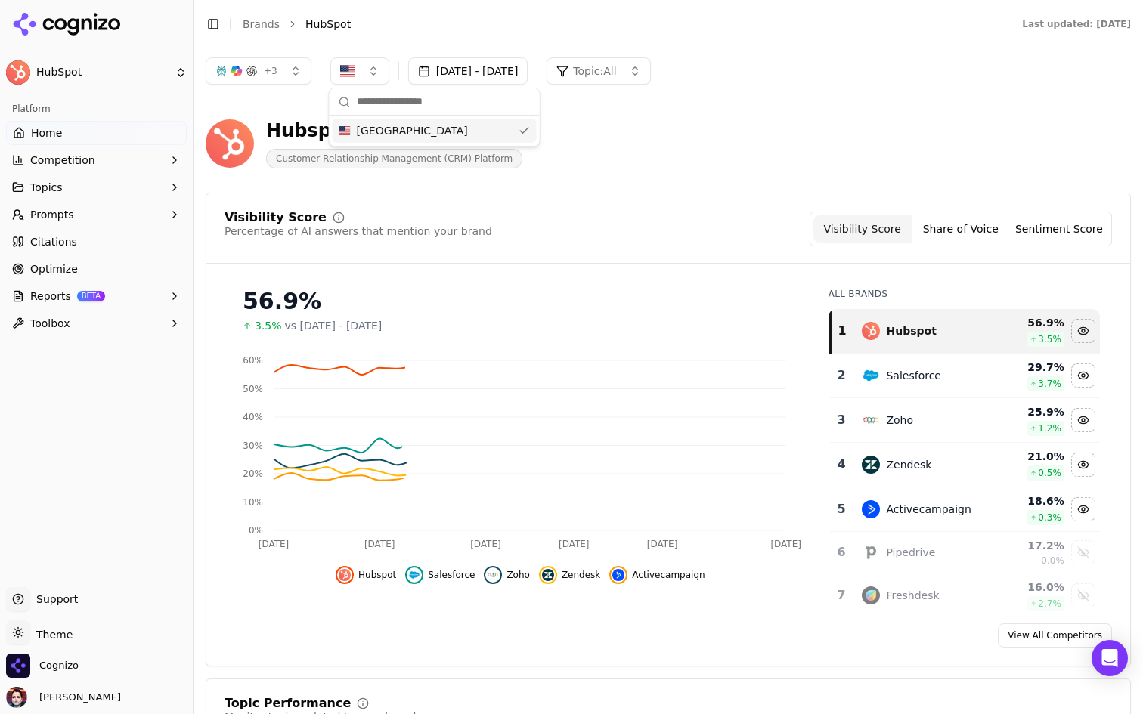
click at [351, 78] on img "button" at bounding box center [347, 70] width 15 height 15
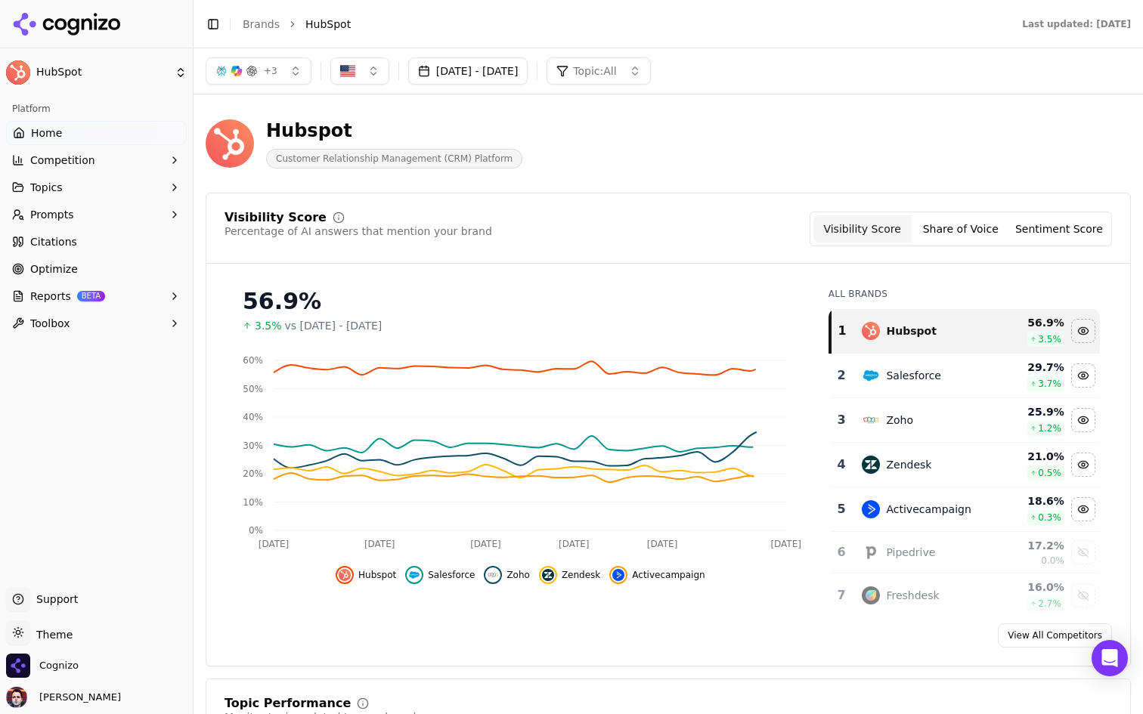
click at [111, 78] on html "HubSpot Platform Home Competition Topics Prompts Citations Optimize Reports BET…" at bounding box center [571, 357] width 1143 height 714
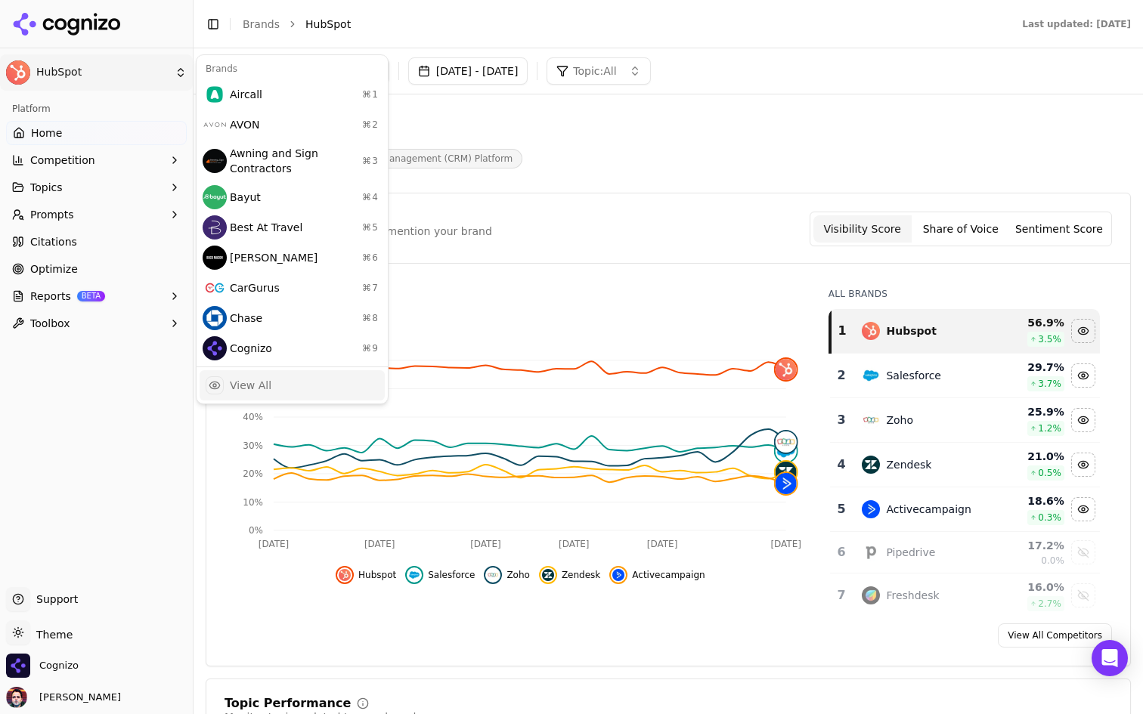
click at [253, 396] on div "View All" at bounding box center [292, 385] width 185 height 30
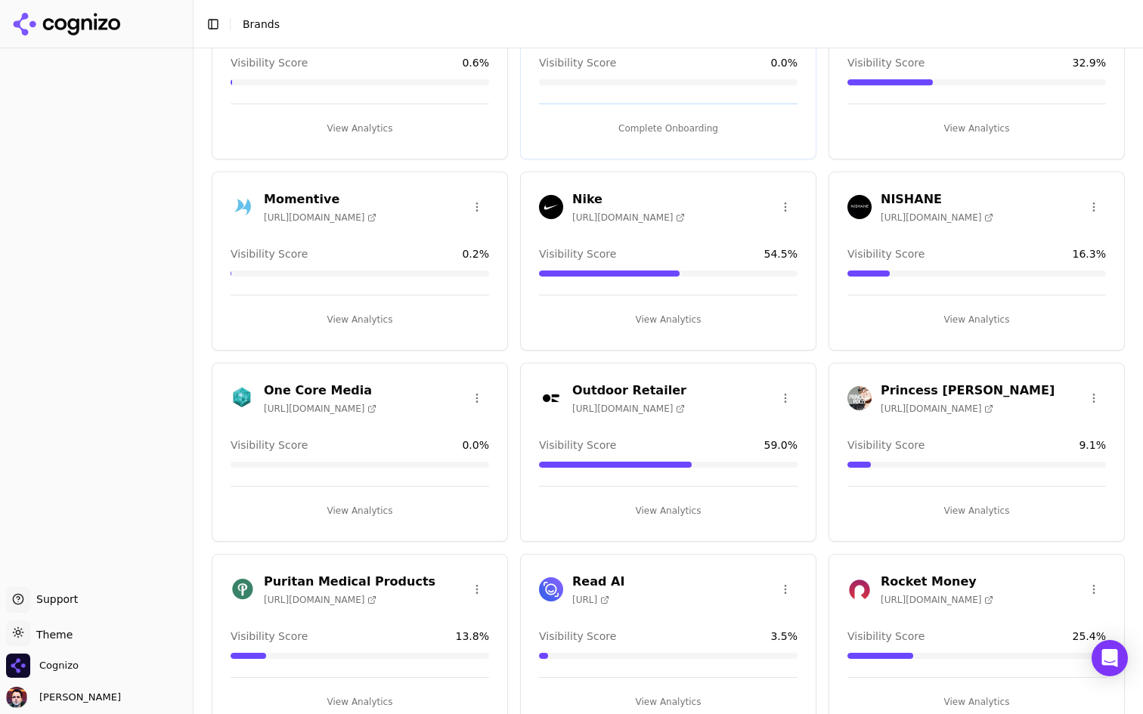
scroll to position [1281, 0]
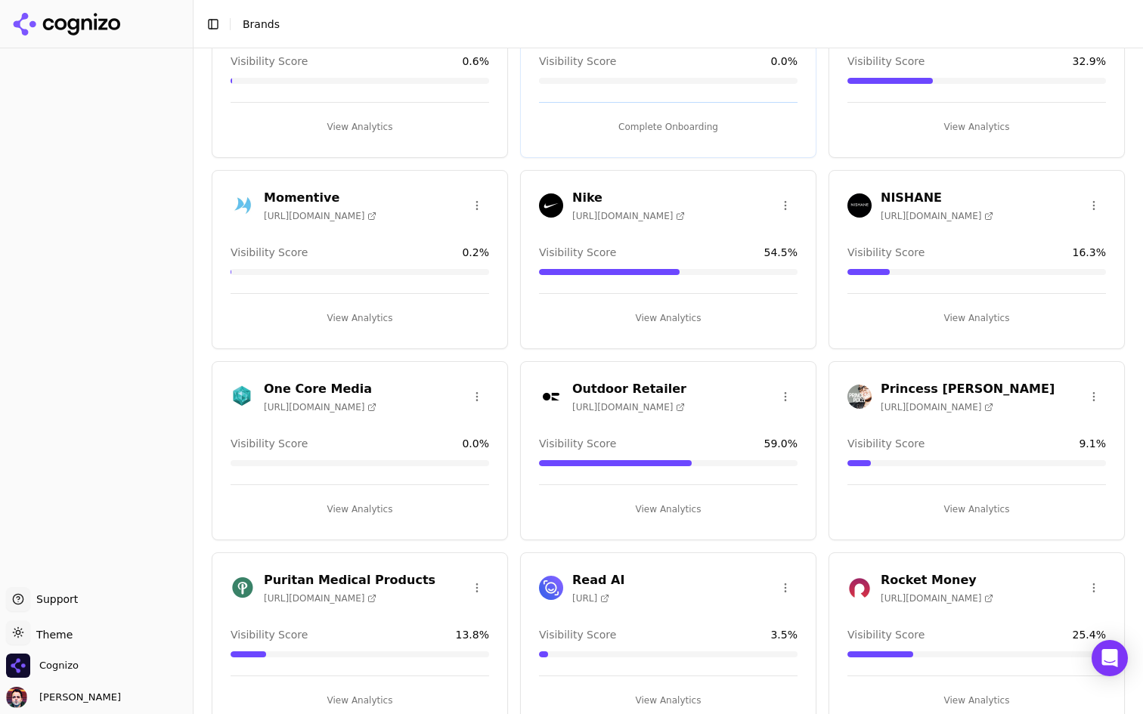
click at [689, 316] on button "View Analytics" at bounding box center [668, 318] width 258 height 24
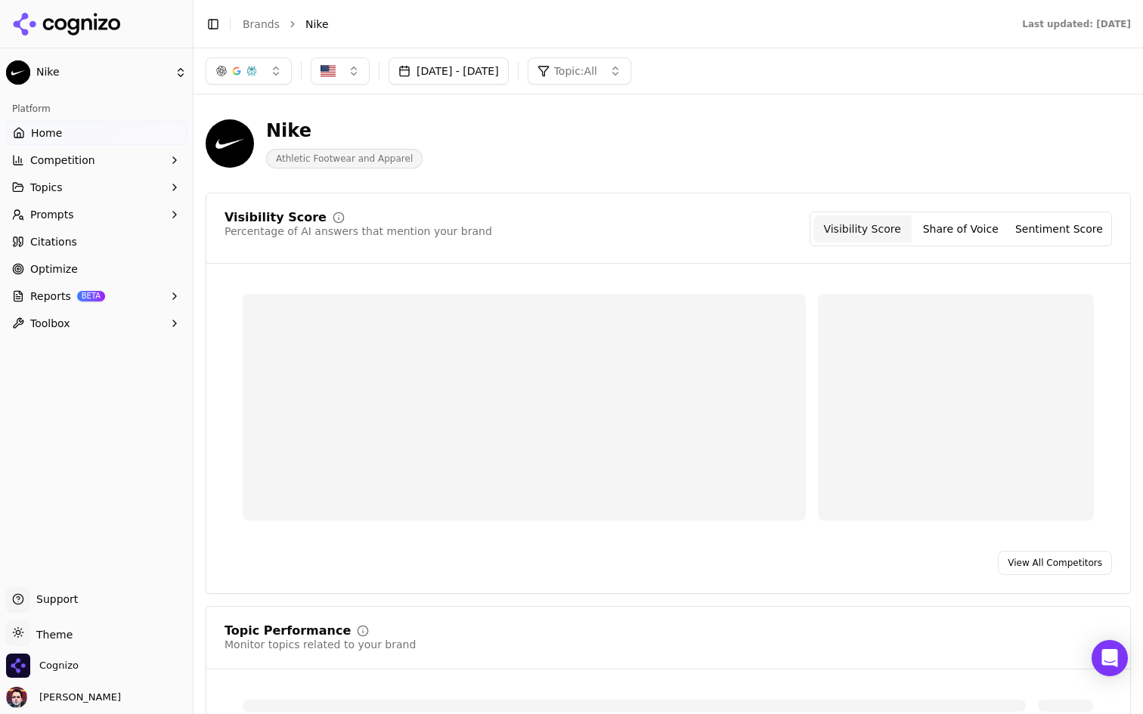
click at [267, 82] on button "button" at bounding box center [249, 70] width 86 height 27
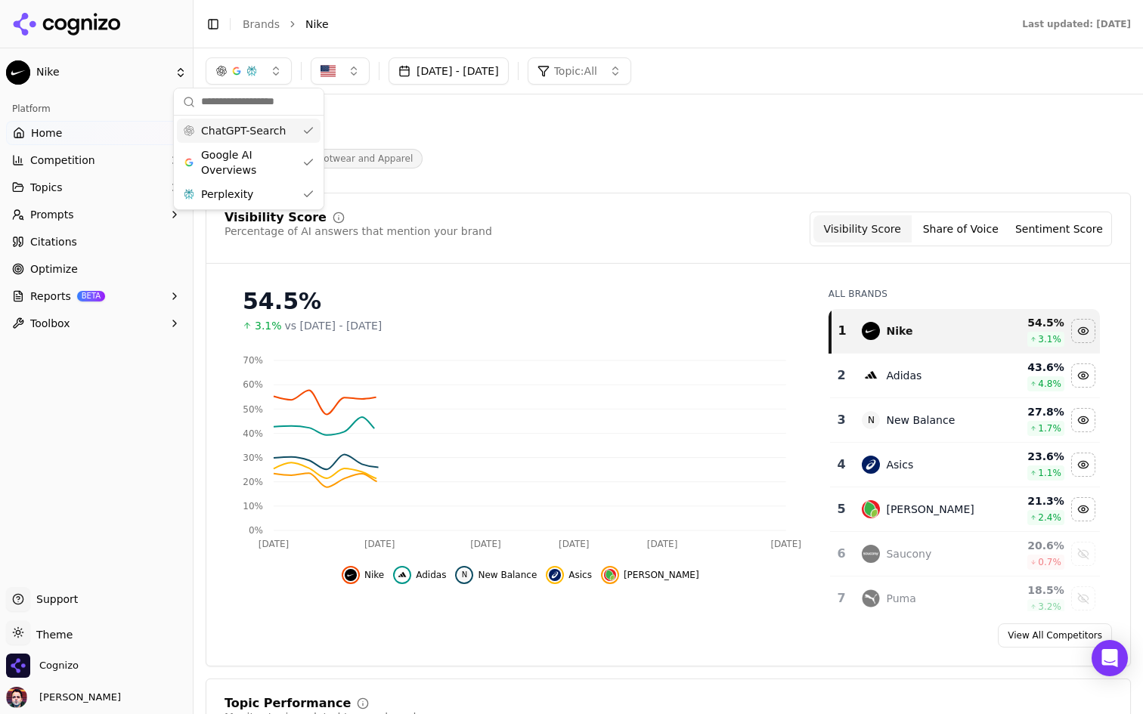
click at [270, 66] on button "button" at bounding box center [249, 70] width 86 height 27
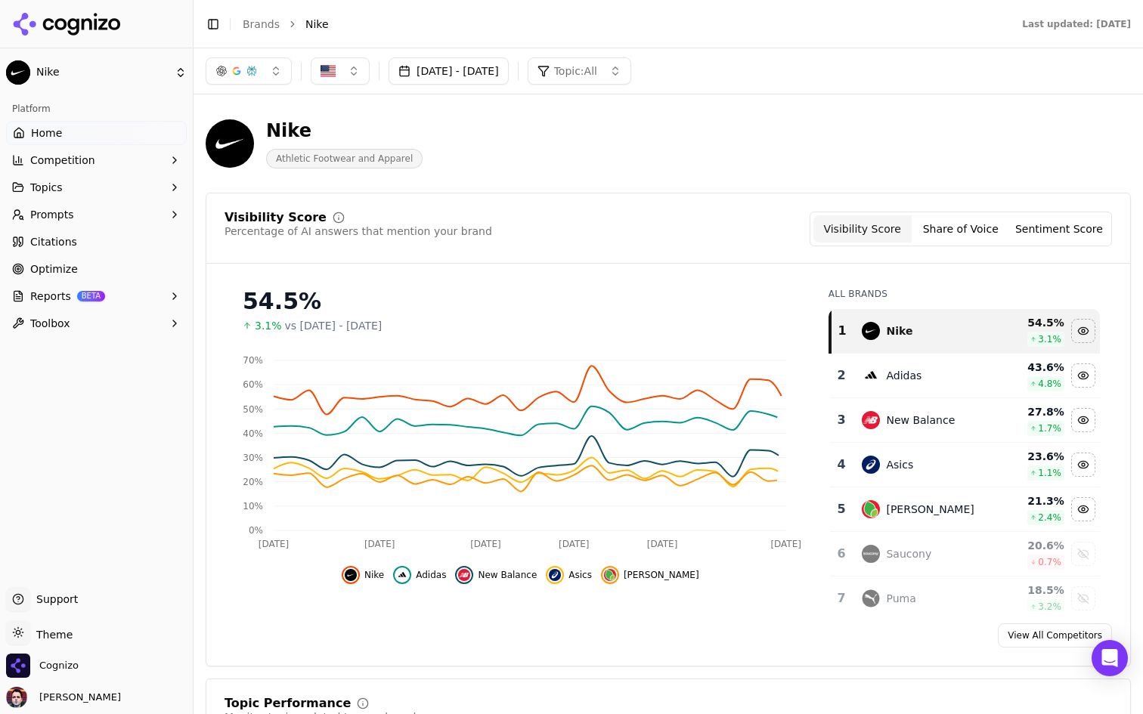
click at [96, 80] on html "Nike Platform Home Competition Topics Prompts Citations Optimize Reports BETA T…" at bounding box center [571, 357] width 1143 height 714
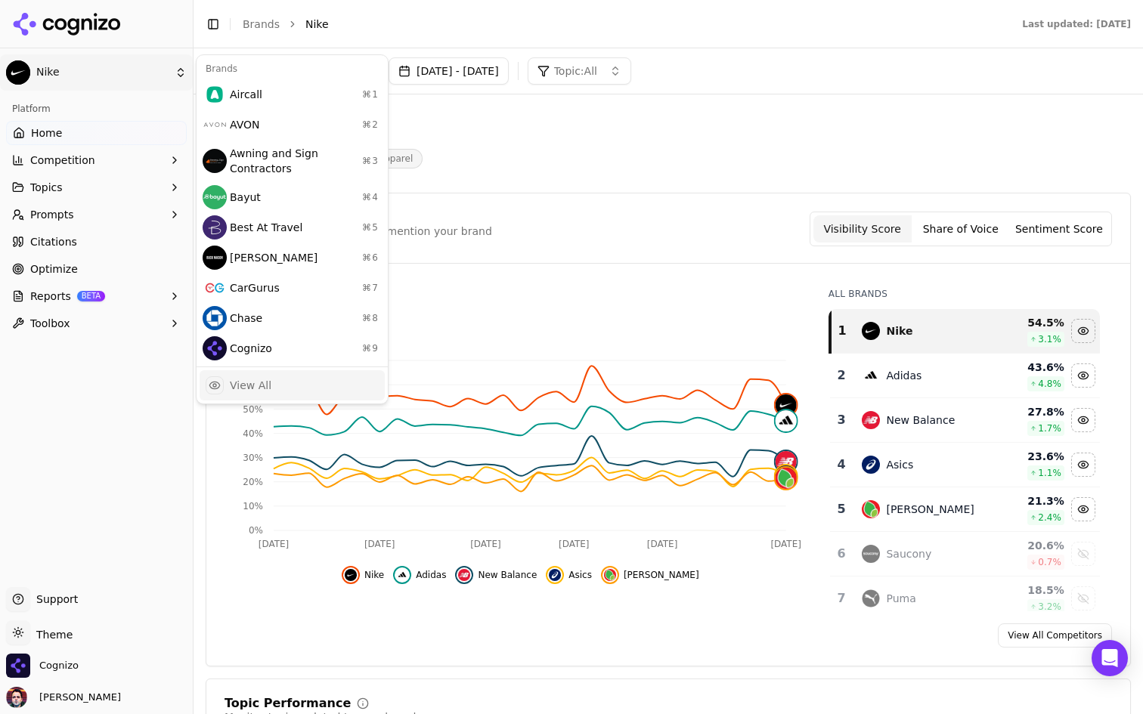
click at [283, 382] on div "View All" at bounding box center [292, 385] width 185 height 30
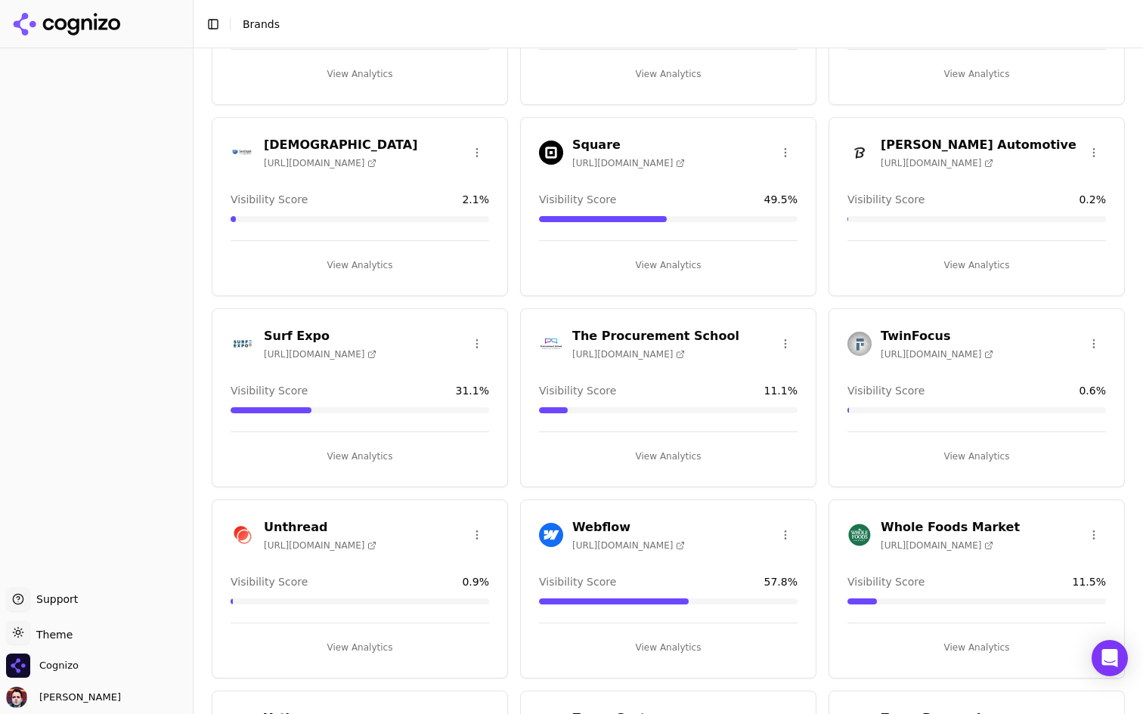
scroll to position [2255, 0]
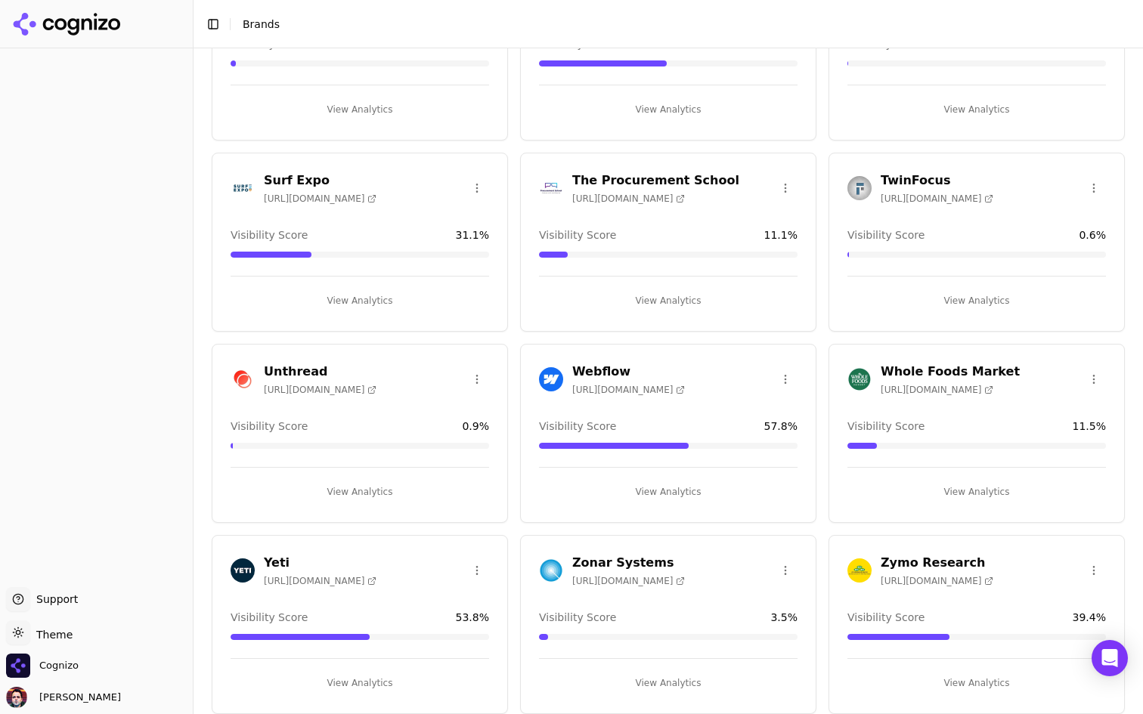
click at [653, 484] on button "View Analytics" at bounding box center [668, 492] width 258 height 24
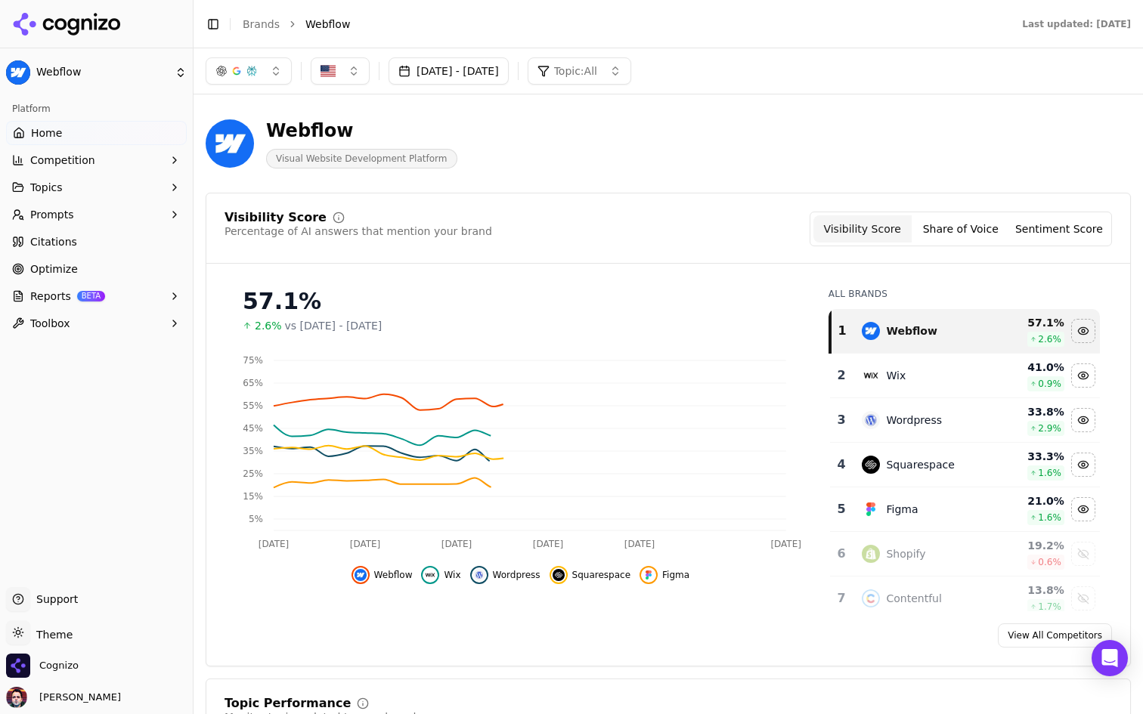
click at [113, 76] on html "Webflow Platform Home Competition Topics Prompts Citations Optimize Reports BET…" at bounding box center [571, 357] width 1143 height 714
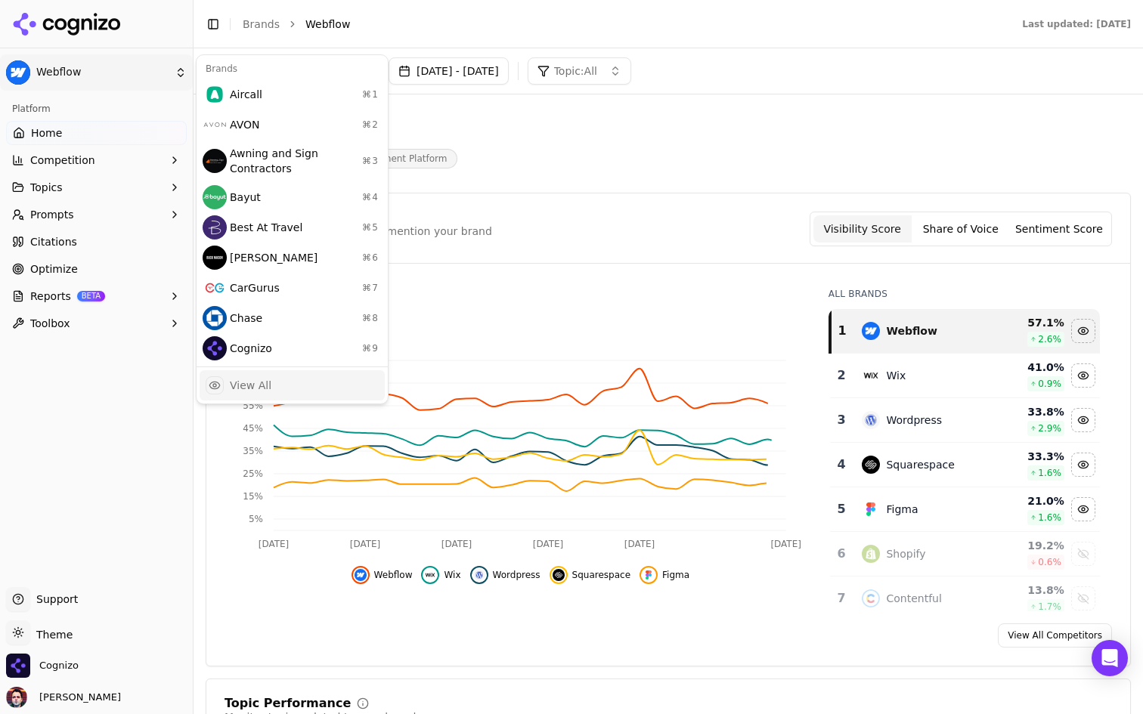
click at [303, 378] on div "View All" at bounding box center [292, 385] width 185 height 30
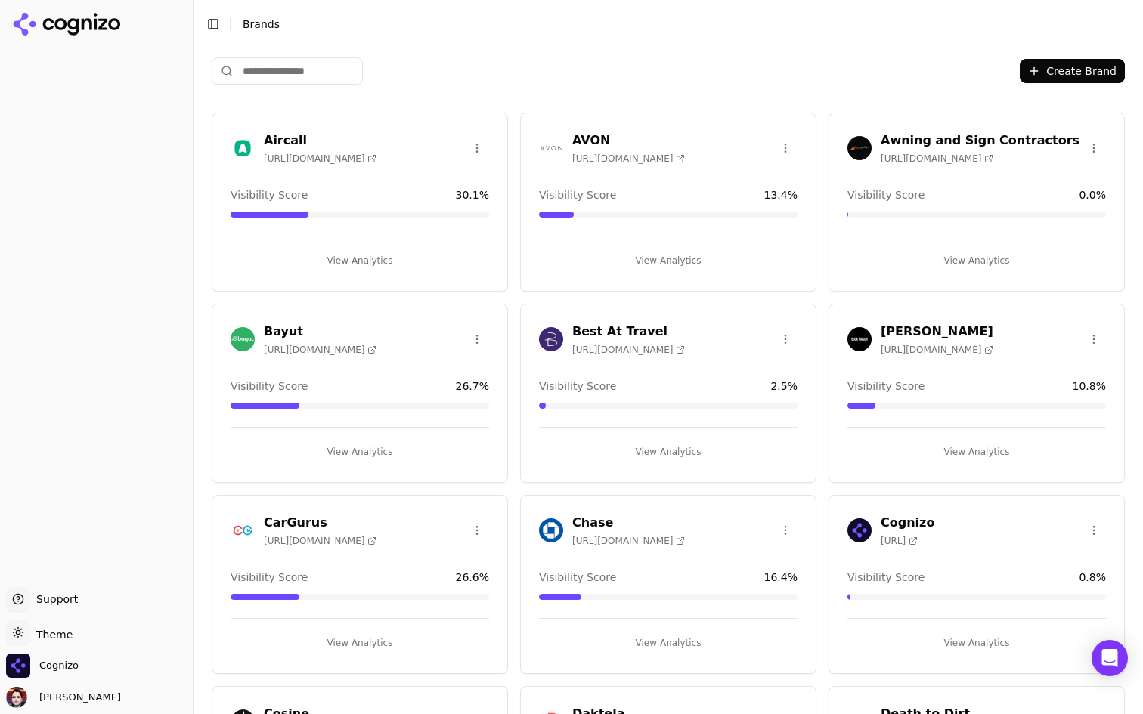
click at [63, 652] on ul "Support Support Toggle theme Theme Cognizo Deniz Ozcan" at bounding box center [96, 647] width 181 height 121
click at [55, 668] on span "Cognizo" at bounding box center [58, 666] width 39 height 14
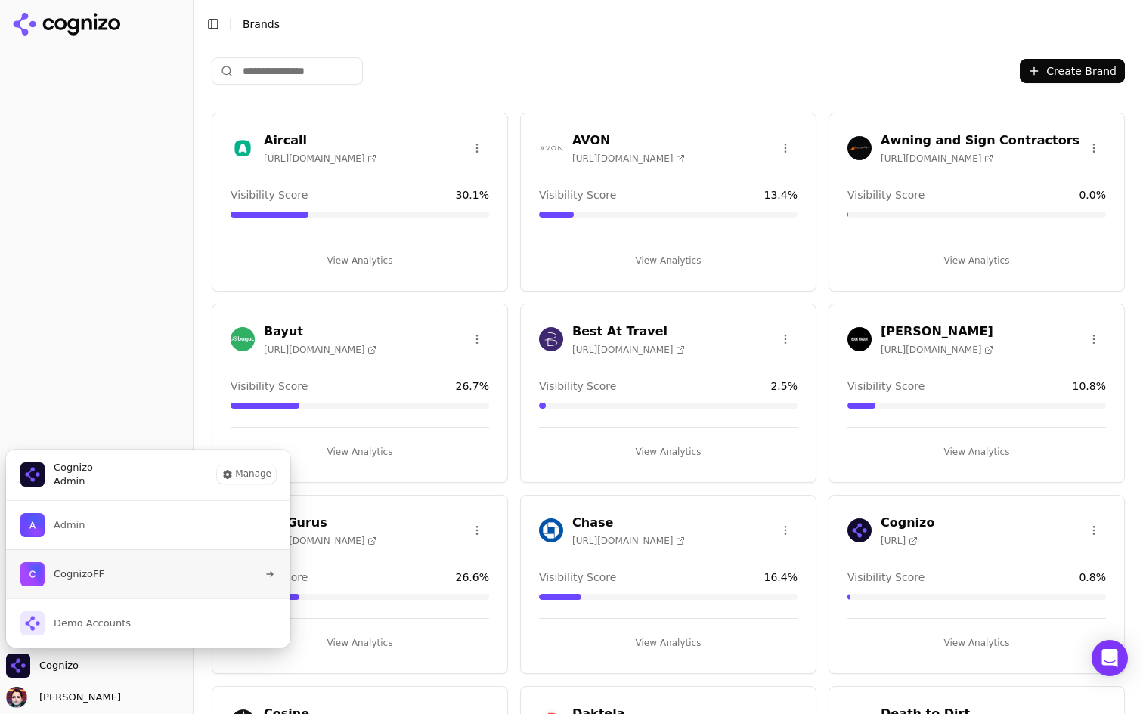
click at [158, 554] on button "CognizoFF" at bounding box center [148, 573] width 286 height 49
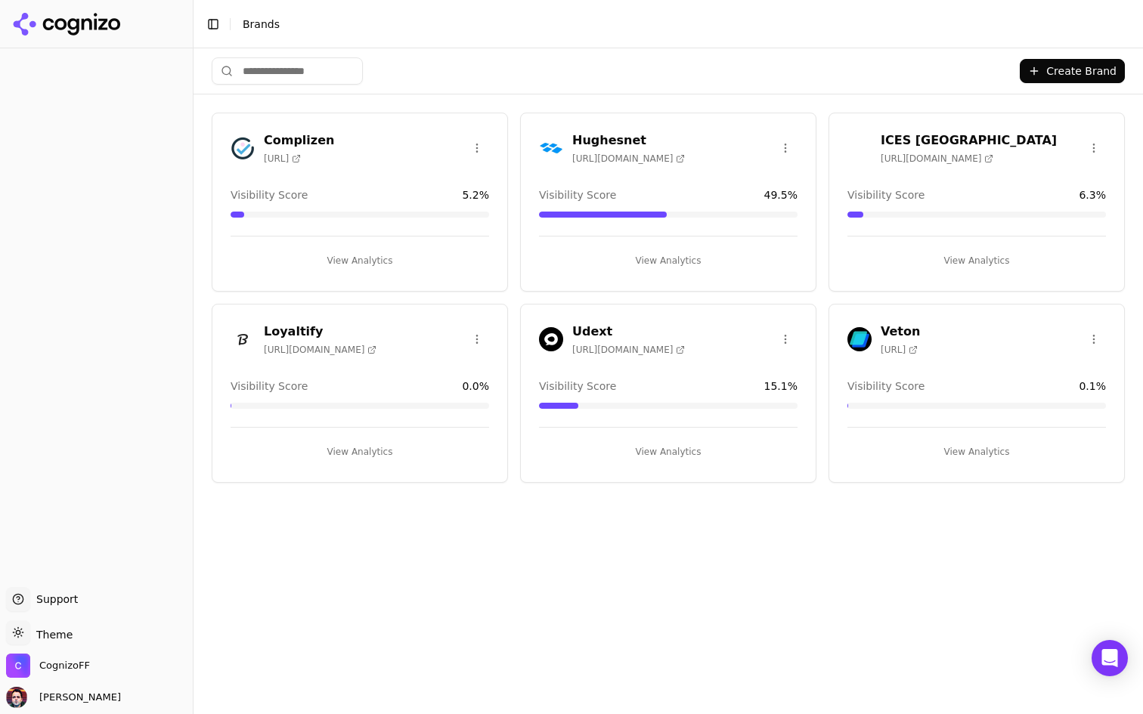
click at [927, 252] on button "View Analytics" at bounding box center [976, 261] width 258 height 24
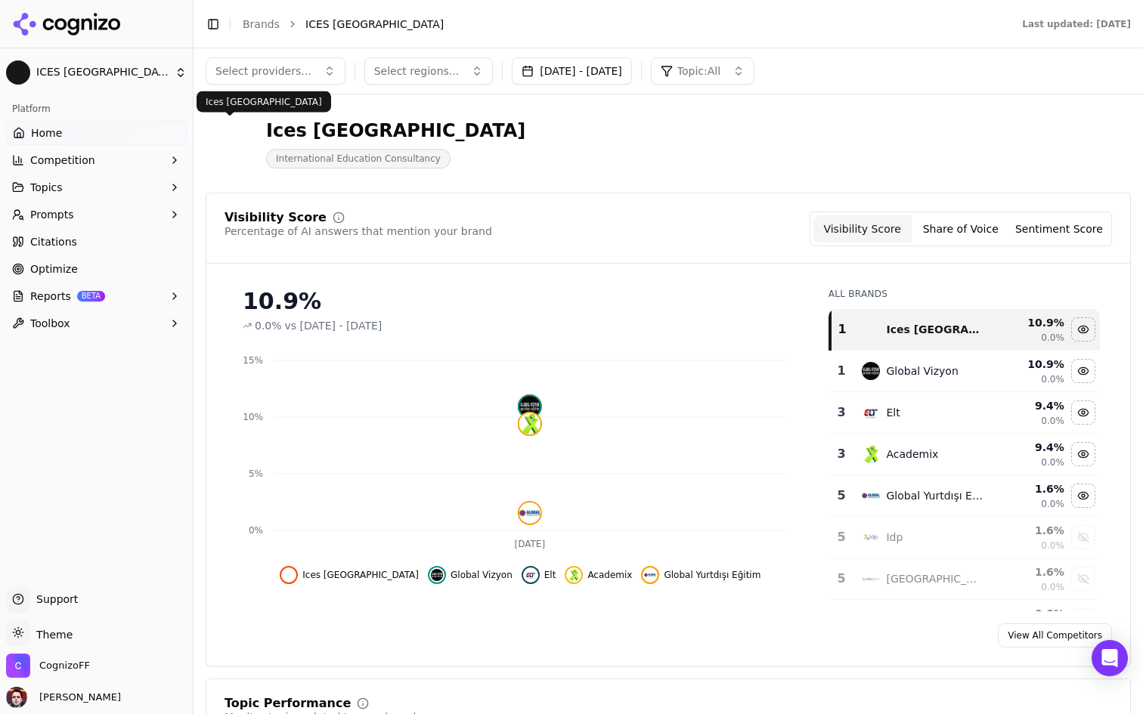
click at [240, 136] on img at bounding box center [230, 143] width 48 height 48
click at [29, 631] on html "ICES Turkey Platform Home Competition Topics Prompts Citations Optimize Reports…" at bounding box center [571, 357] width 1143 height 714
click at [70, 574] on div "Dark" at bounding box center [54, 577] width 89 height 24
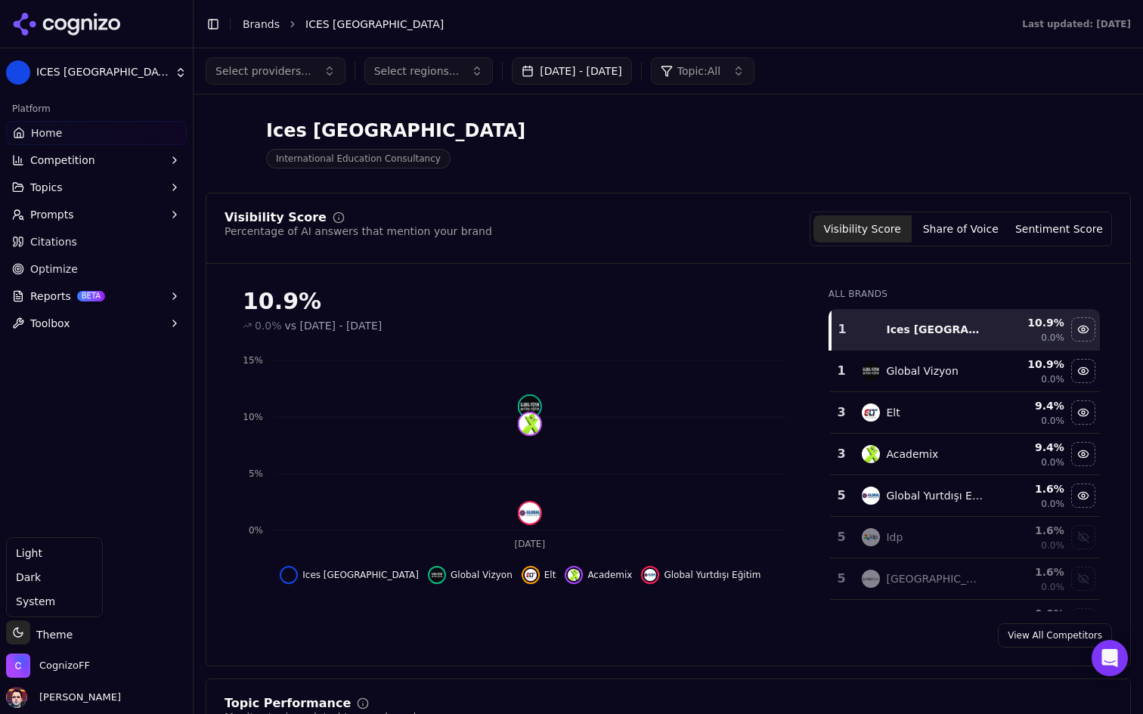
click at [39, 639] on html "ICES Turkey Platform Home Competition Topics Prompts Citations Optimize Reports…" at bounding box center [571, 357] width 1143 height 714
click at [60, 552] on div "Light" at bounding box center [54, 553] width 89 height 24
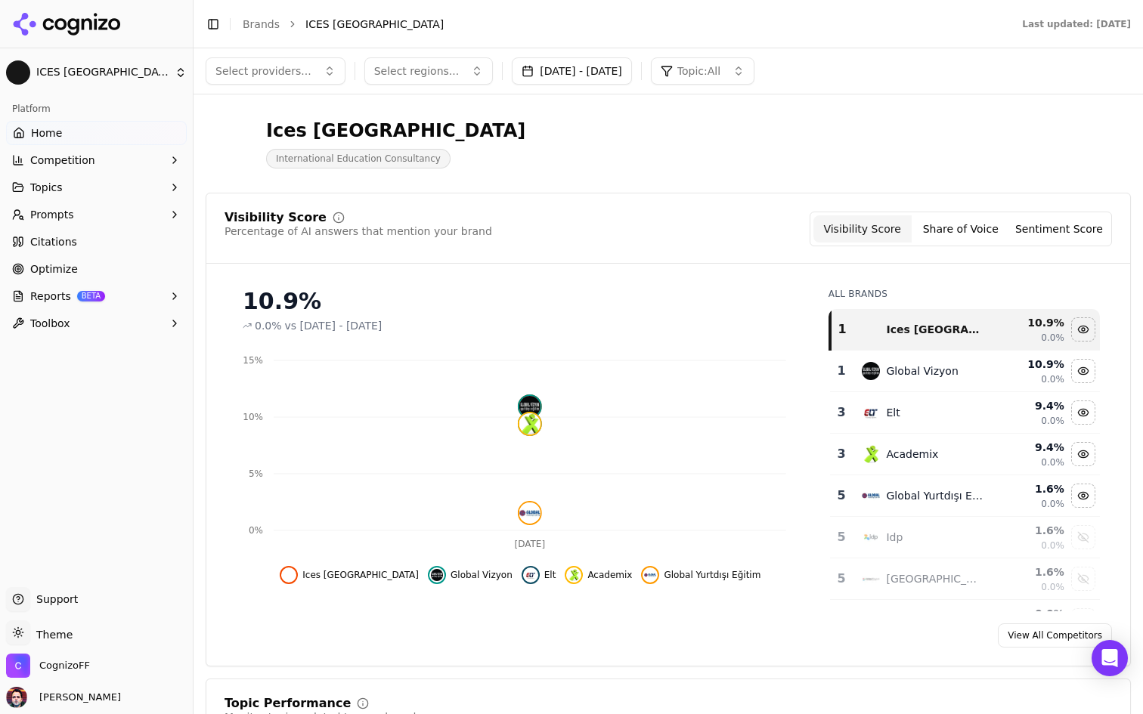
click at [115, 272] on link "Optimize" at bounding box center [96, 269] width 181 height 24
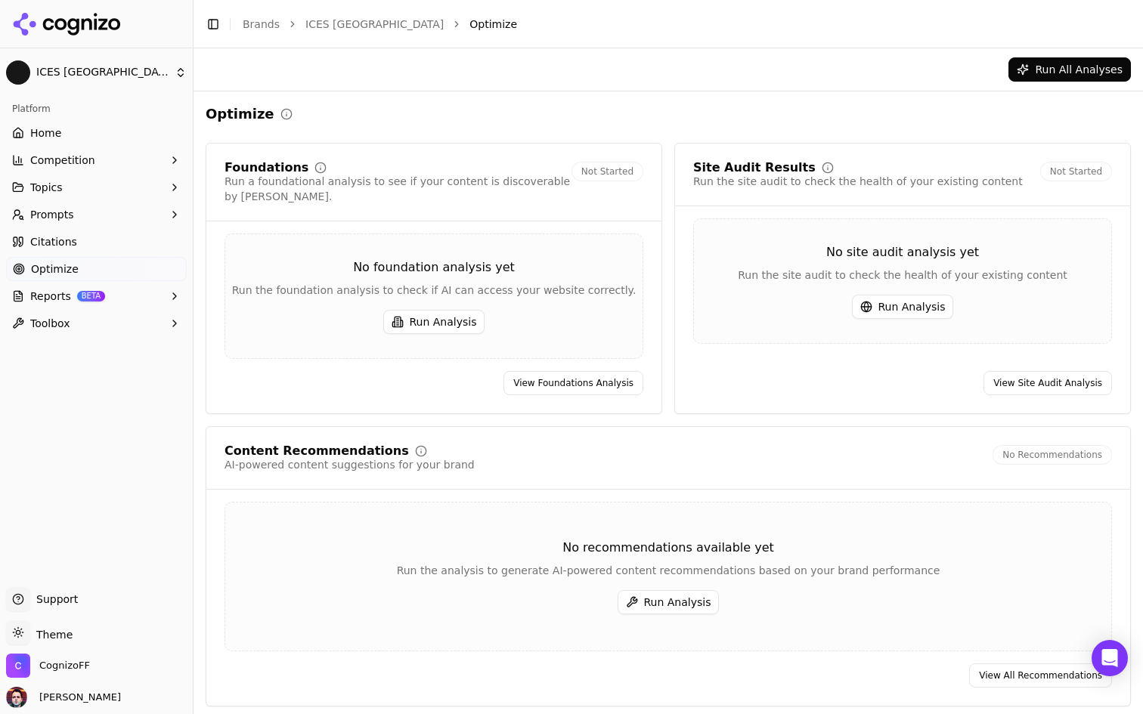
click at [129, 303] on button "Reports BETA" at bounding box center [96, 296] width 181 height 24
click at [136, 273] on link "Optimize" at bounding box center [96, 269] width 181 height 24
click at [133, 241] on link "Citations" at bounding box center [96, 242] width 181 height 24
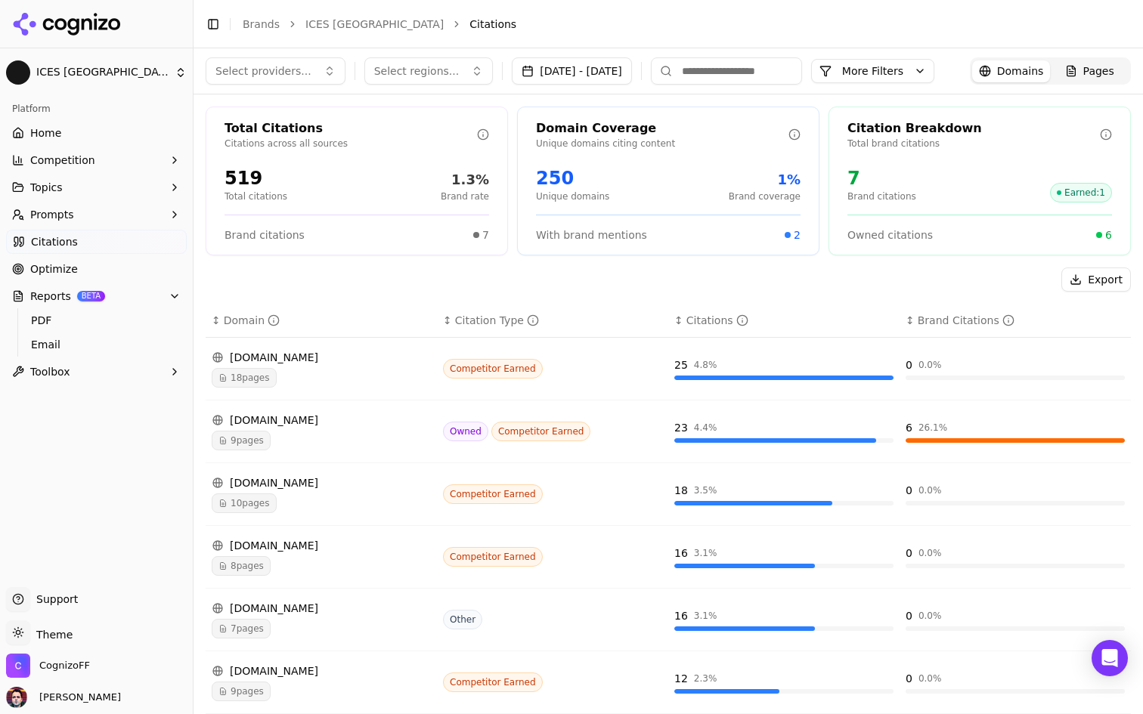
click at [121, 215] on button "Prompts" at bounding box center [96, 215] width 181 height 24
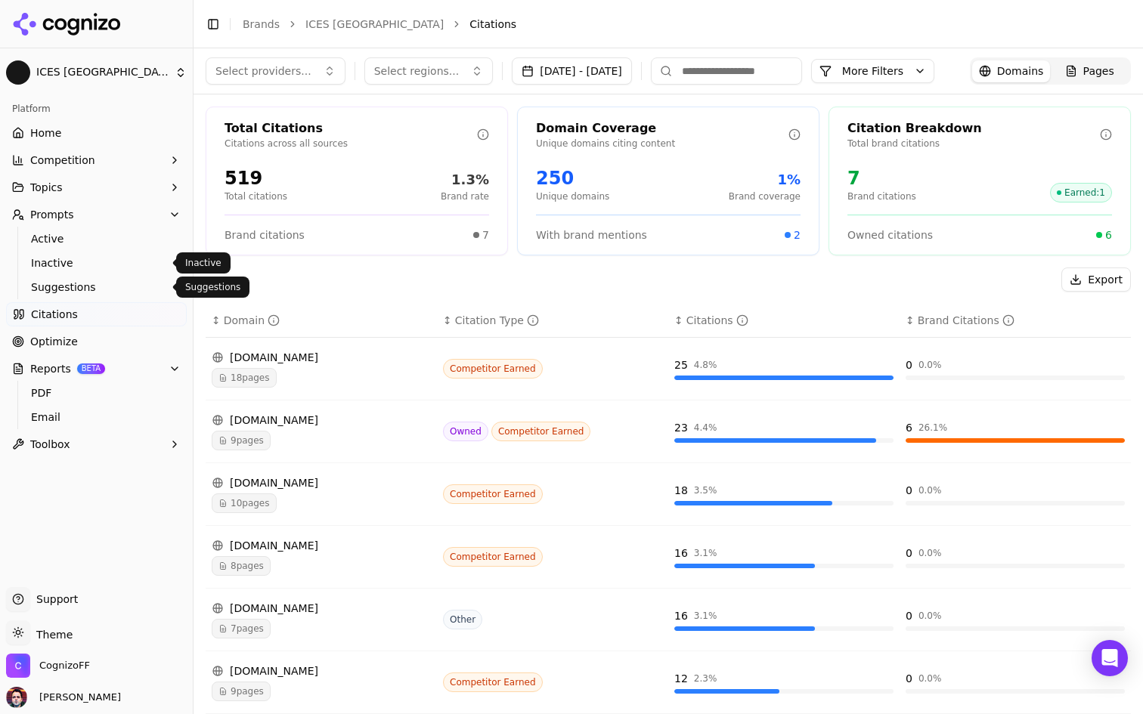
click at [88, 286] on span "Suggestions" at bounding box center [97, 287] width 132 height 15
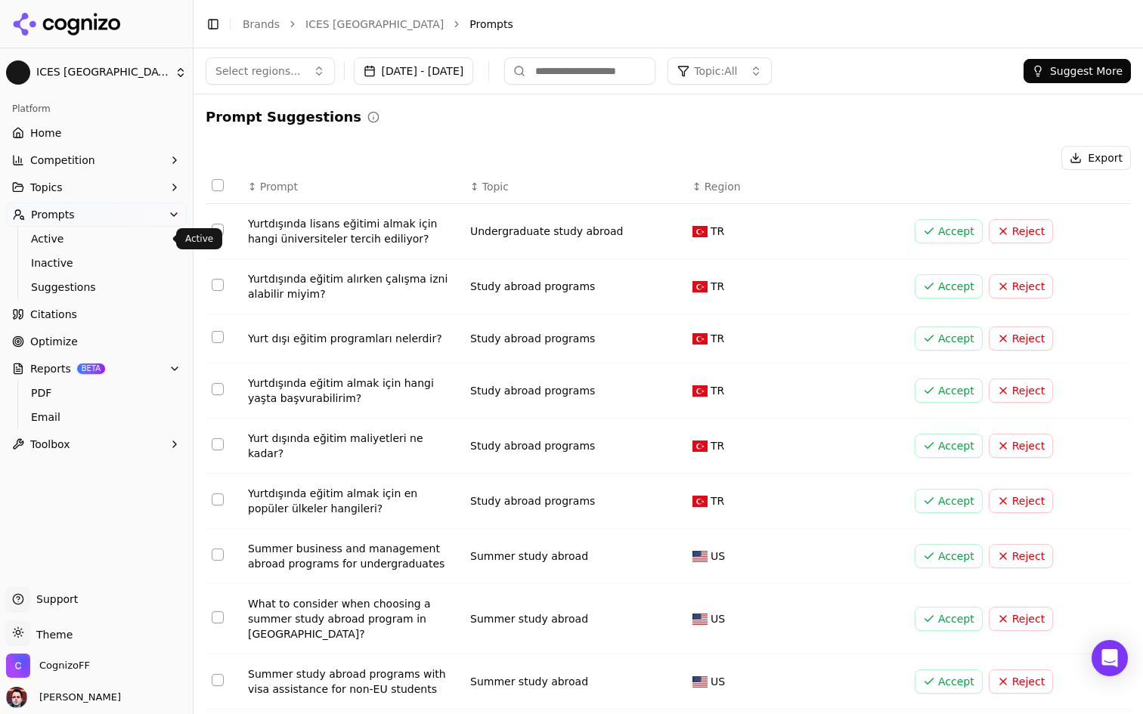
click at [111, 241] on span "Active" at bounding box center [97, 238] width 132 height 15
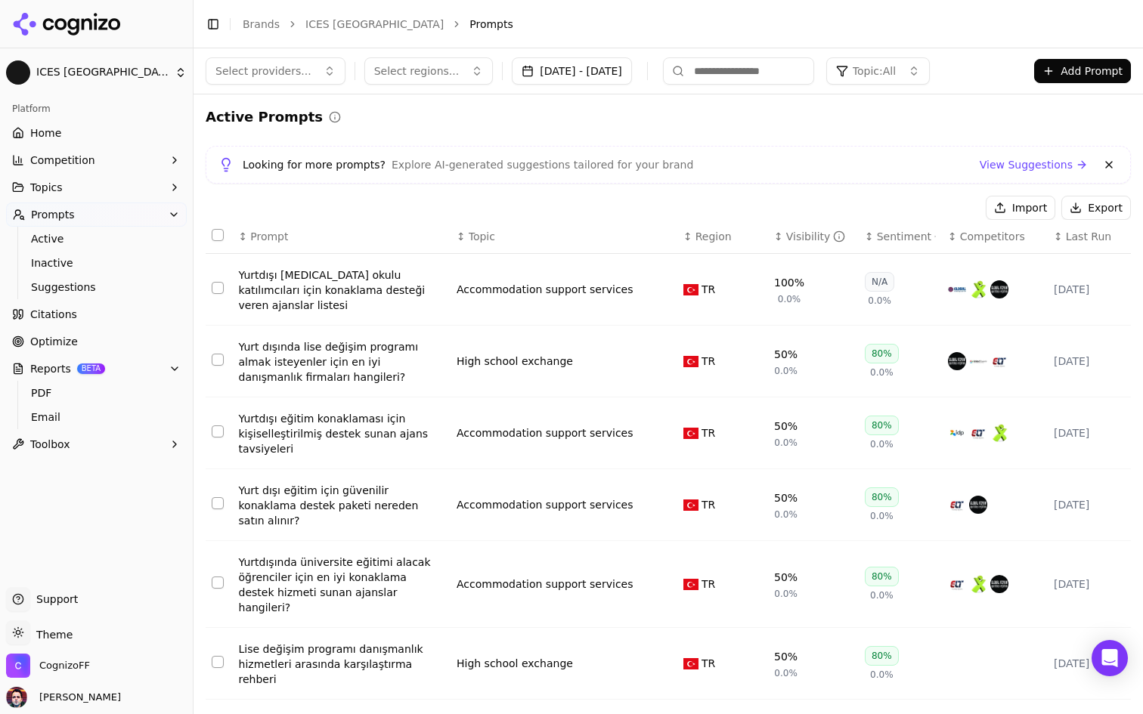
click at [486, 238] on span "Topic" at bounding box center [482, 236] width 26 height 15
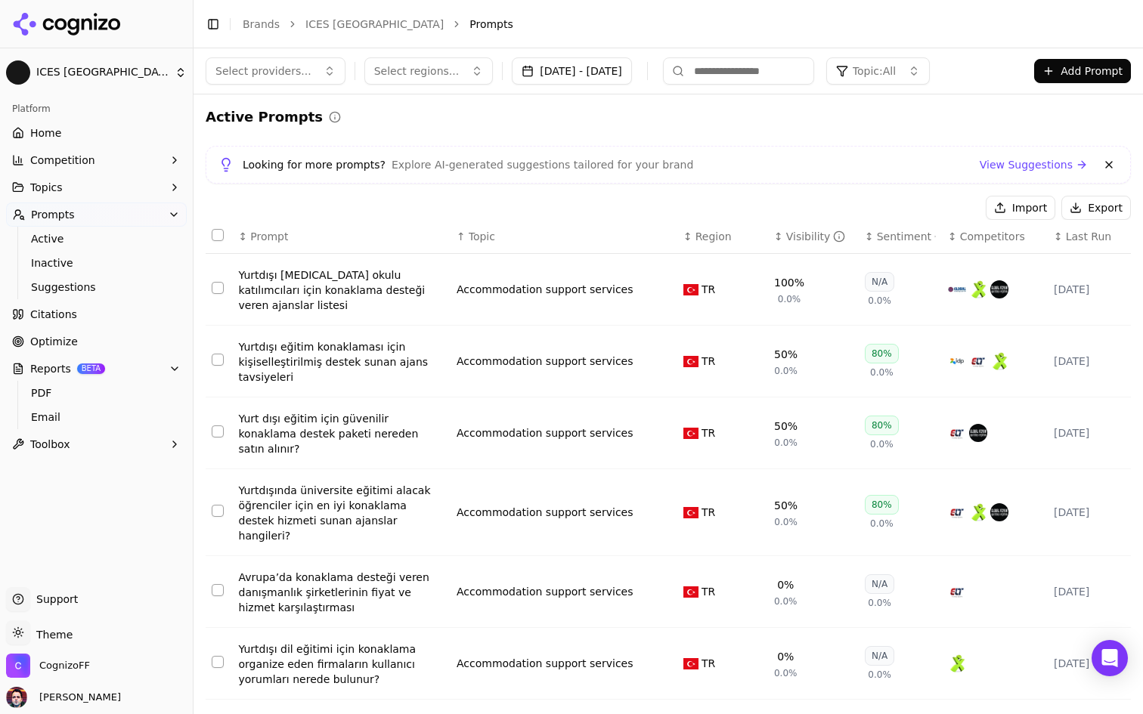
click at [475, 240] on span "Topic" at bounding box center [482, 236] width 26 height 15
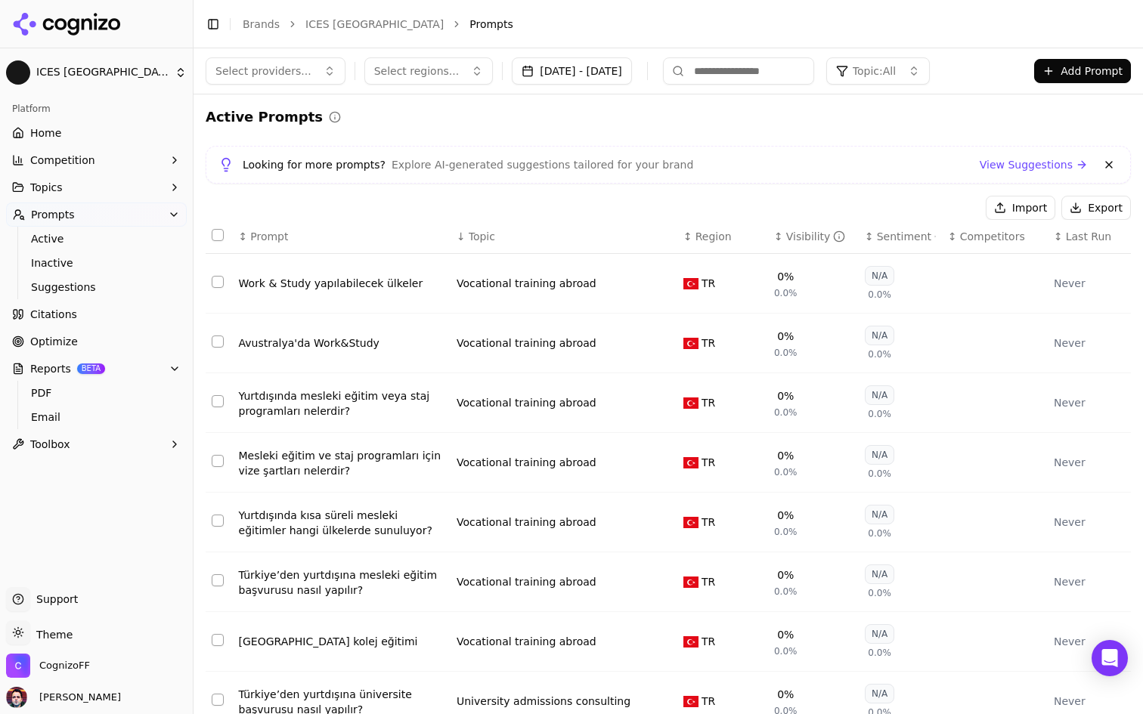
click at [475, 240] on span "Topic" at bounding box center [482, 236] width 26 height 15
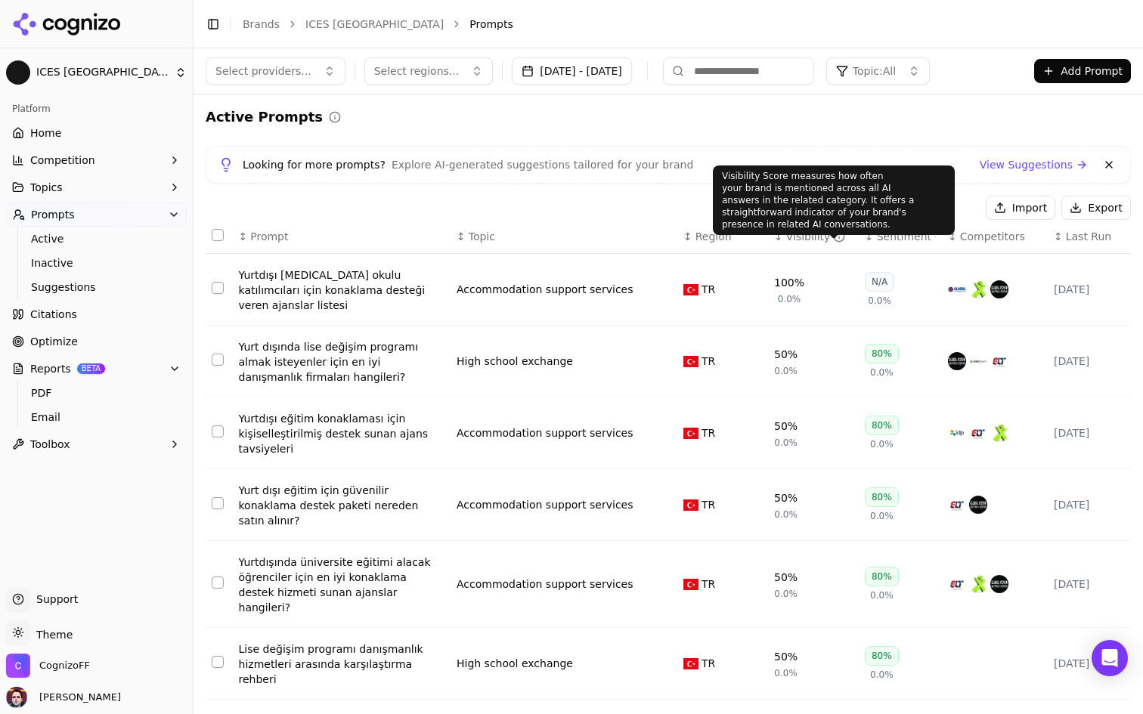
click at [809, 239] on div "Visibility" at bounding box center [816, 236] width 60 height 15
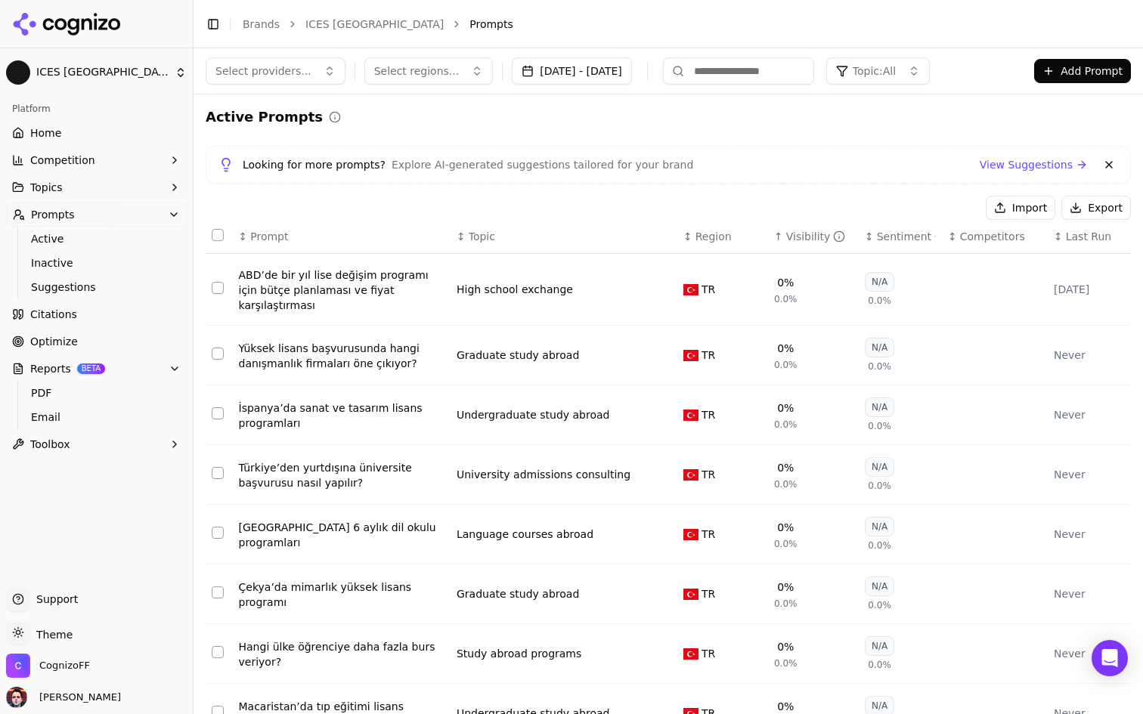
click at [796, 235] on div "Visibility" at bounding box center [816, 236] width 60 height 15
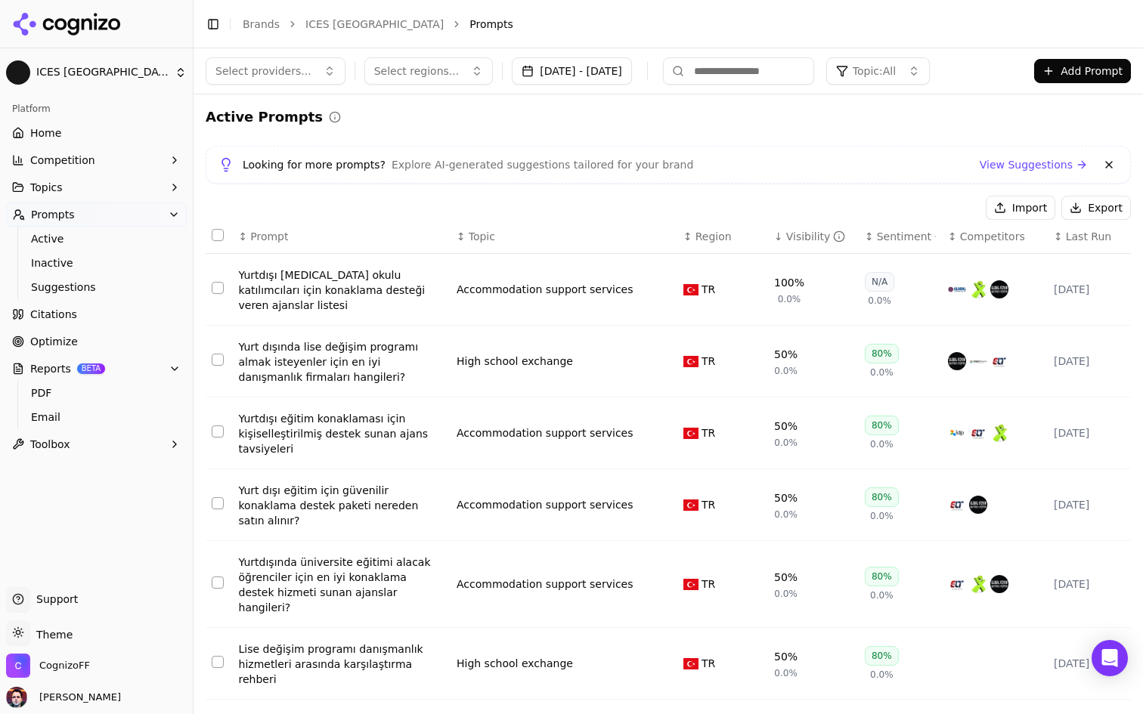
click at [308, 73] on button "Select providers..." at bounding box center [276, 70] width 140 height 27
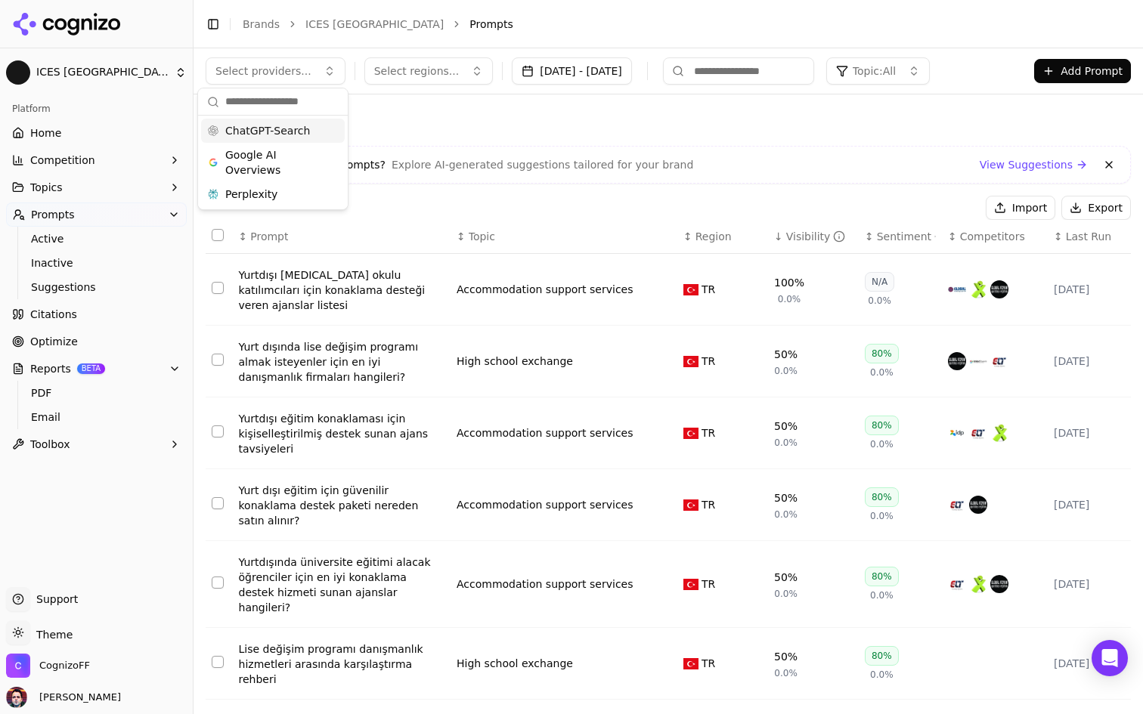
click at [308, 73] on button "Select providers..." at bounding box center [276, 70] width 140 height 27
click at [286, 128] on span "ChatGPT-Search" at bounding box center [267, 130] width 85 height 15
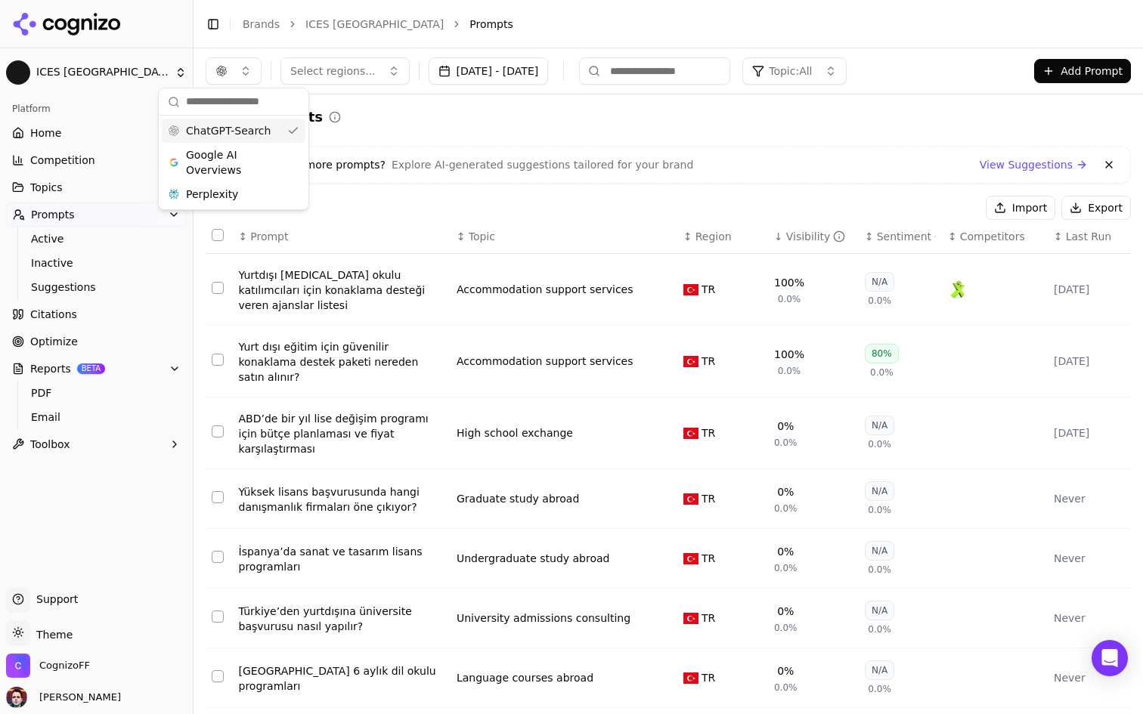
click at [239, 131] on span "ChatGPT-Search" at bounding box center [228, 130] width 85 height 15
click at [246, 156] on span "Google AI Overviews" at bounding box center [233, 162] width 95 height 30
click at [245, 201] on div "Perplexity" at bounding box center [241, 194] width 144 height 24
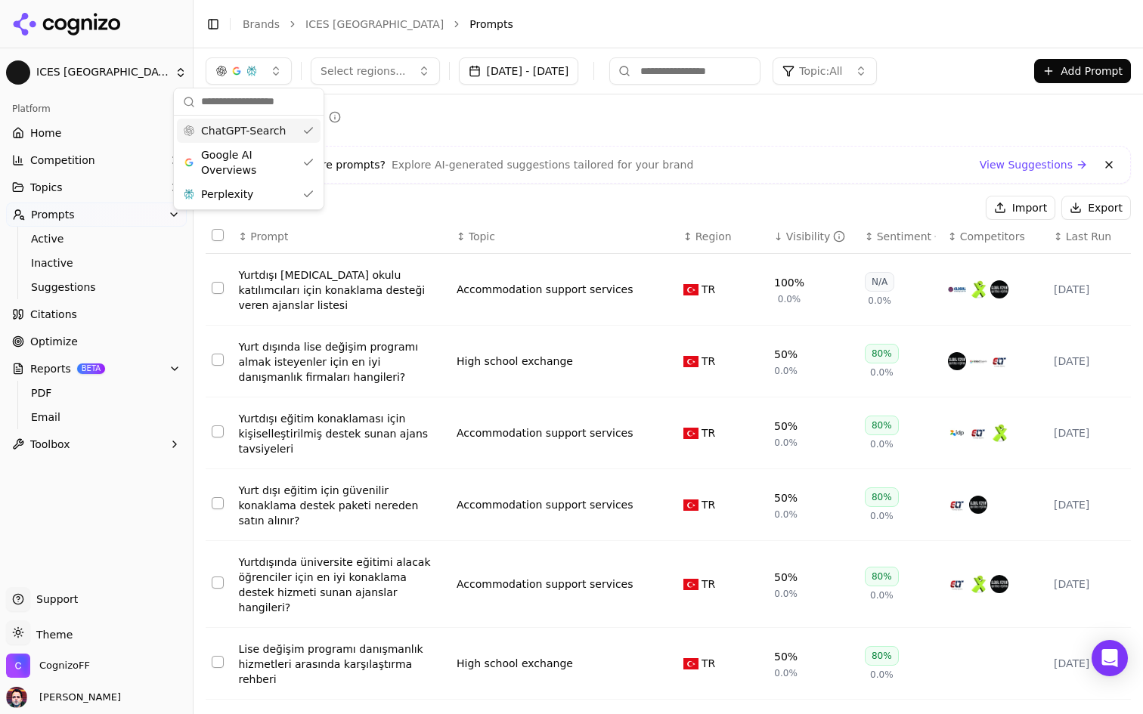
click at [246, 48] on header "Toggle Sidebar Brands ICES Turkey Prompts" at bounding box center [667, 24] width 949 height 48
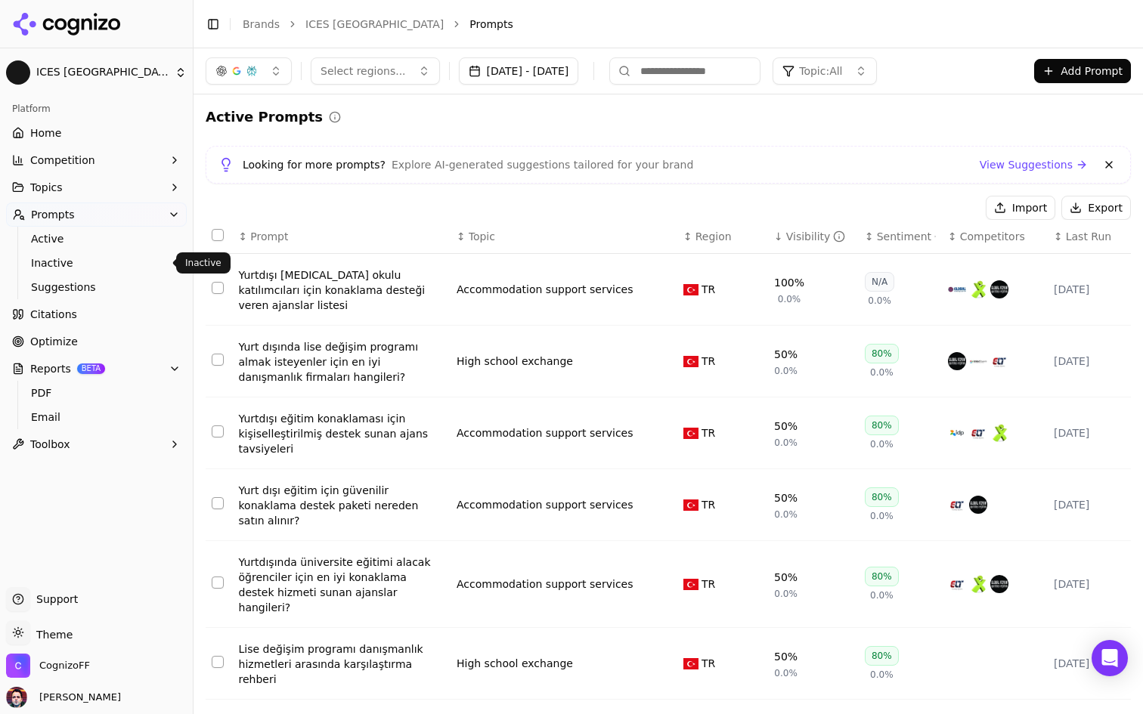
click at [109, 275] on ul "Active Inactive Suggestions" at bounding box center [96, 263] width 159 height 73
click at [117, 247] on link "Active" at bounding box center [97, 238] width 144 height 21
click at [108, 263] on span "Inactive" at bounding box center [97, 262] width 132 height 15
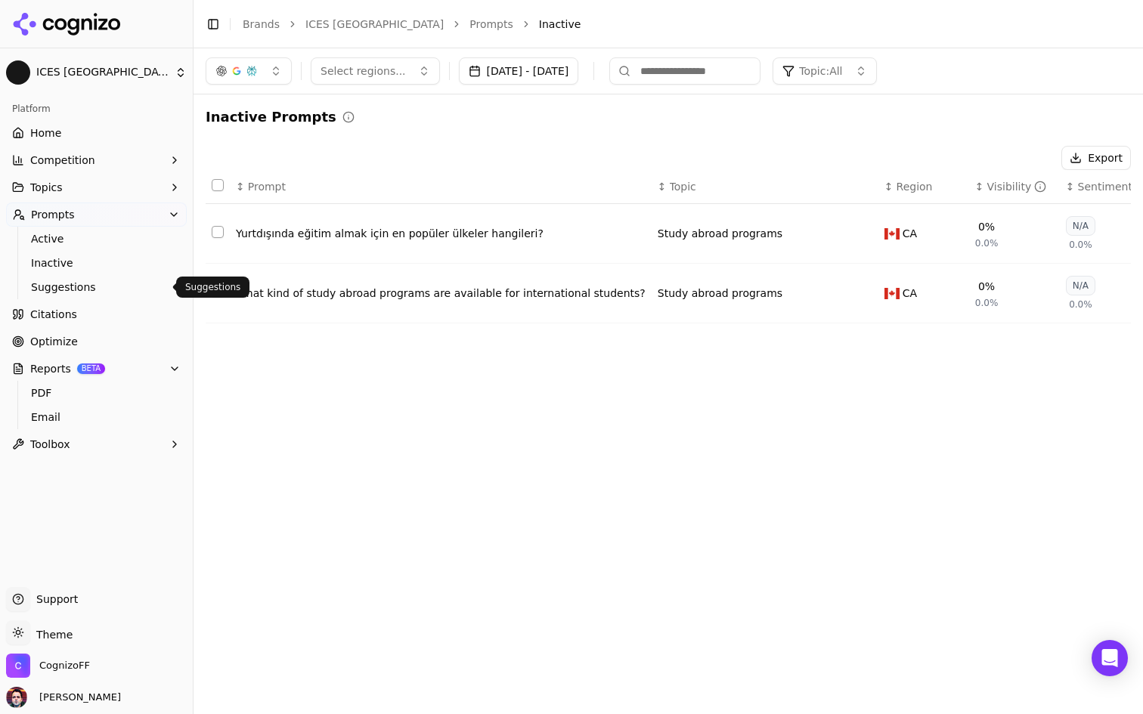
click at [110, 283] on span "Suggestions" at bounding box center [97, 287] width 132 height 15
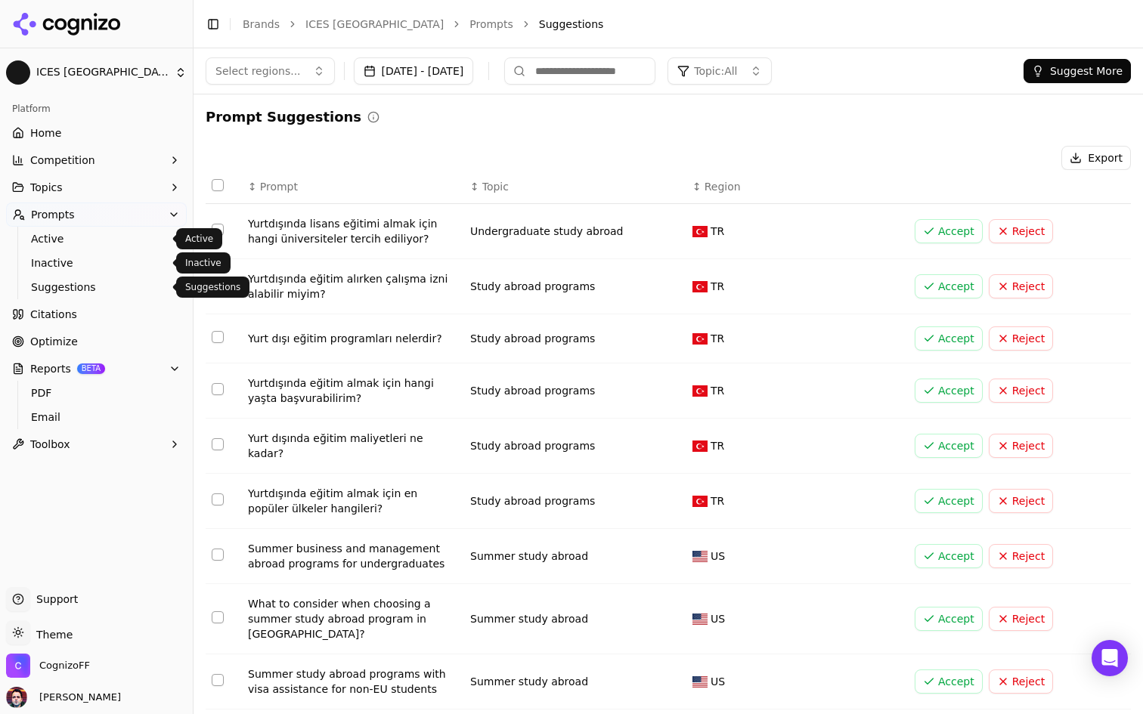
click at [117, 240] on span "Active" at bounding box center [97, 238] width 132 height 15
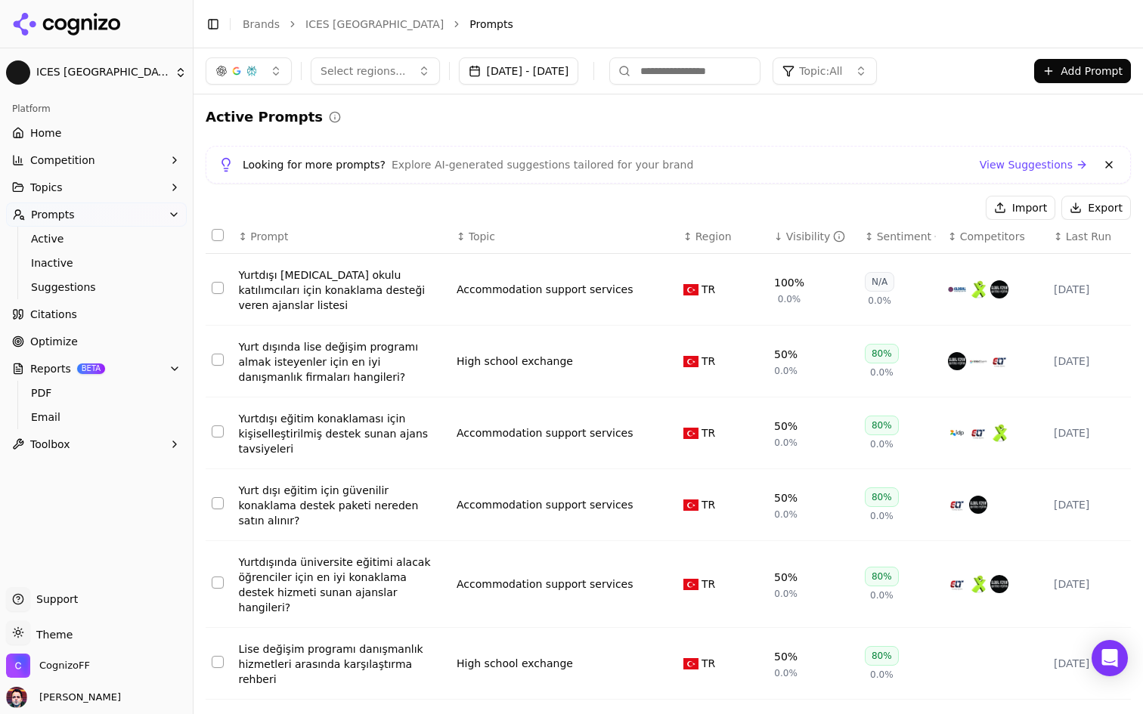
click at [116, 70] on html "ICES Turkey Platform Home Competition Topics Prompts Active Inactive Suggestion…" at bounding box center [571, 357] width 1143 height 714
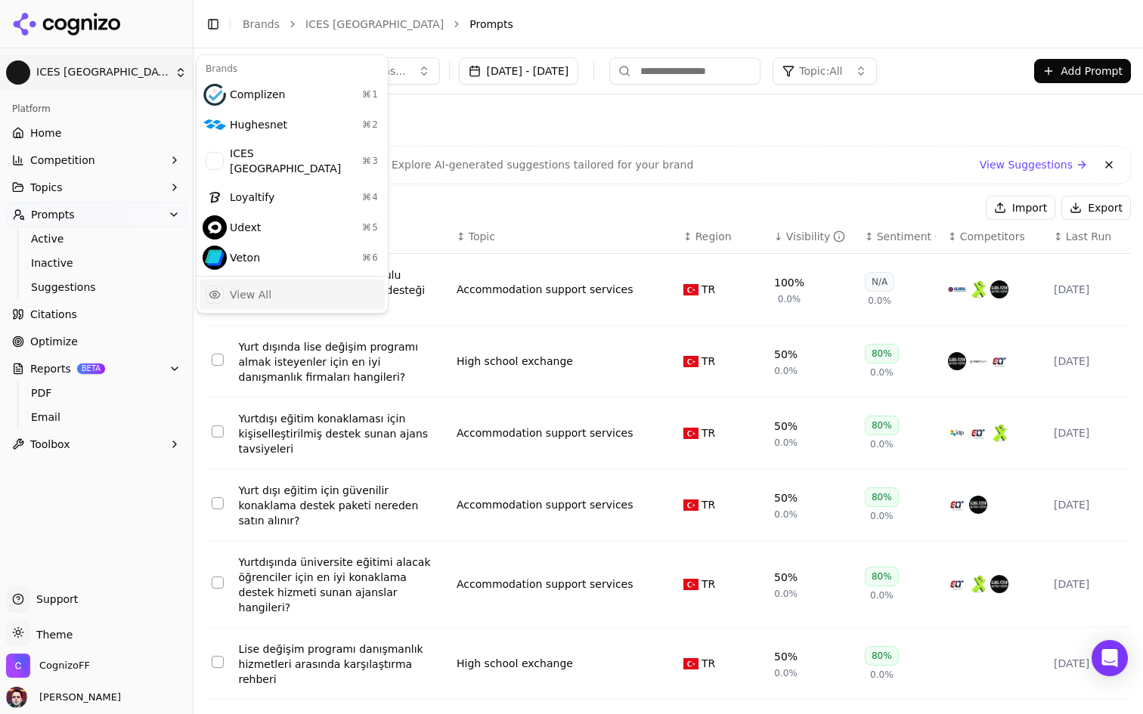
click at [253, 287] on div "View All" at bounding box center [251, 294] width 42 height 15
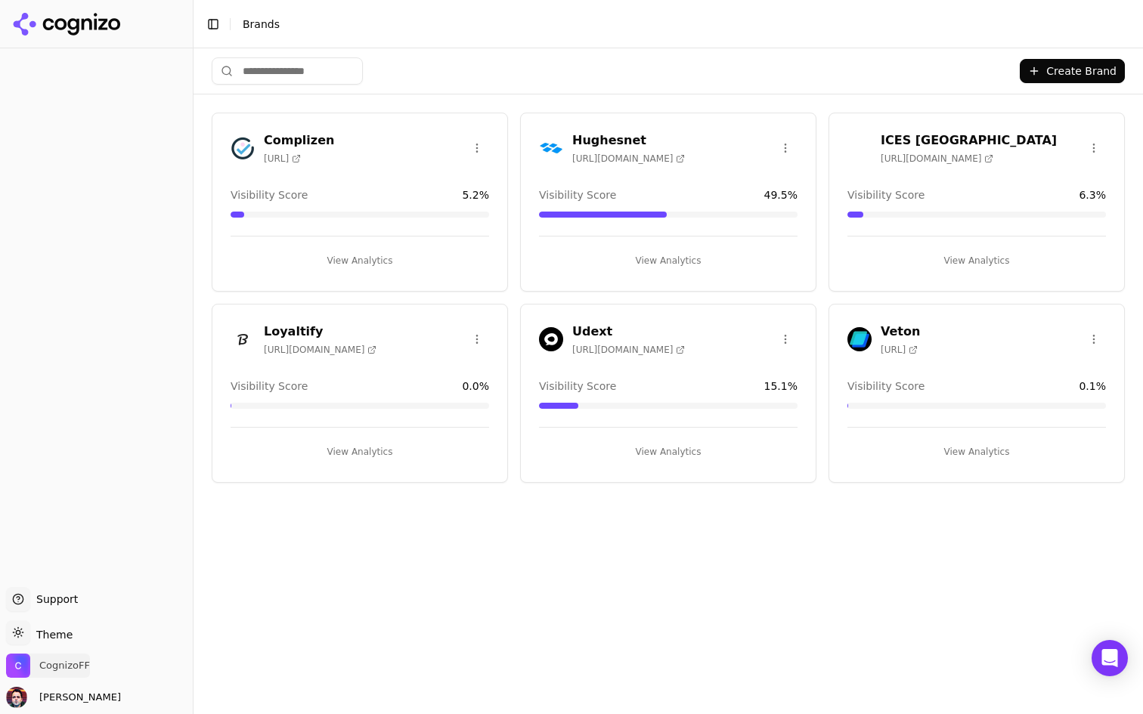
click at [61, 670] on span "CognizoFF" at bounding box center [64, 666] width 51 height 14
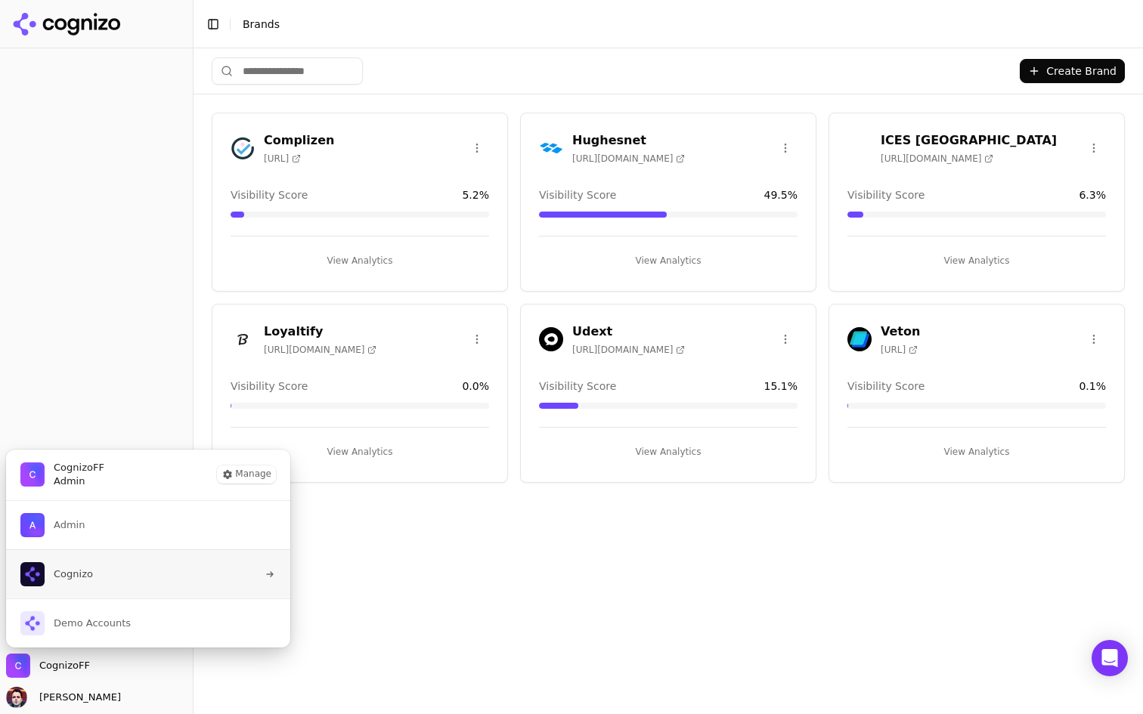
click at [120, 574] on button "Cognizo" at bounding box center [148, 573] width 286 height 49
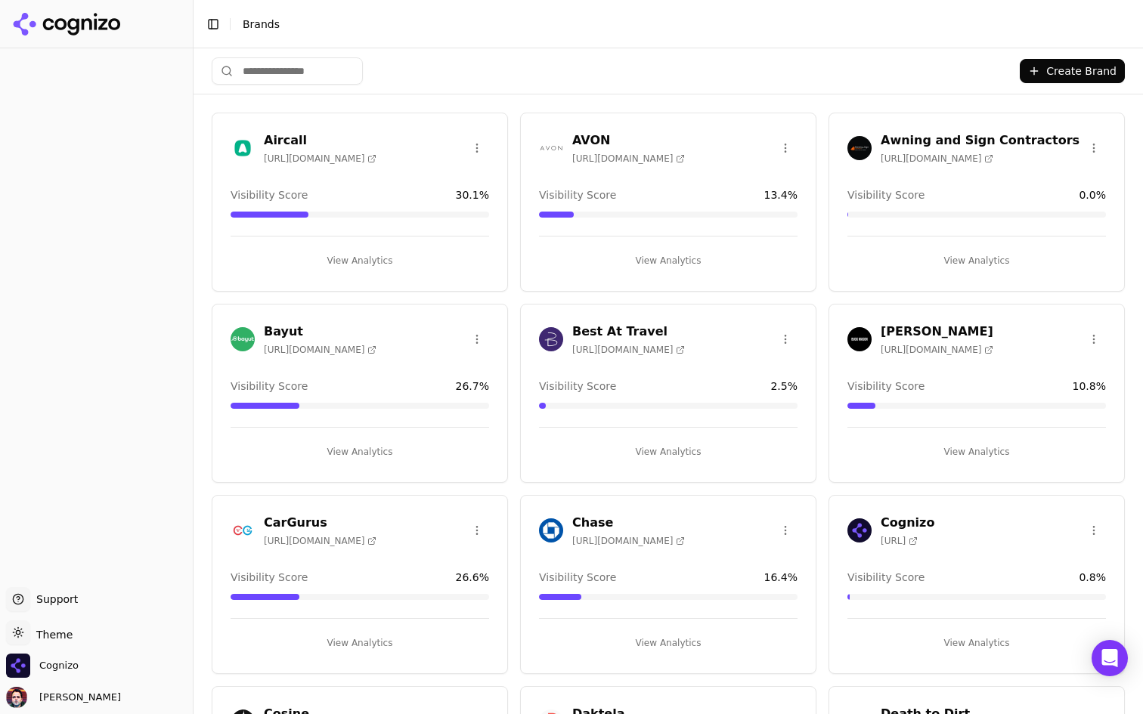
click at [417, 257] on button "View Analytics" at bounding box center [360, 261] width 258 height 24
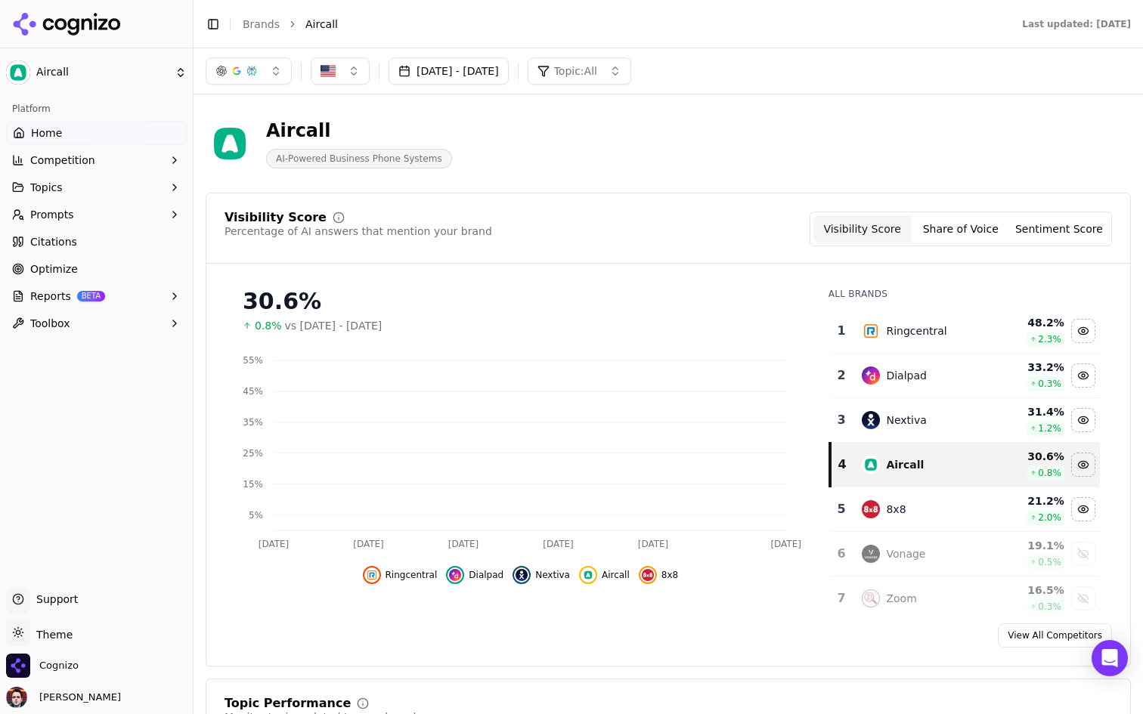
click at [358, 63] on button "button" at bounding box center [340, 70] width 59 height 27
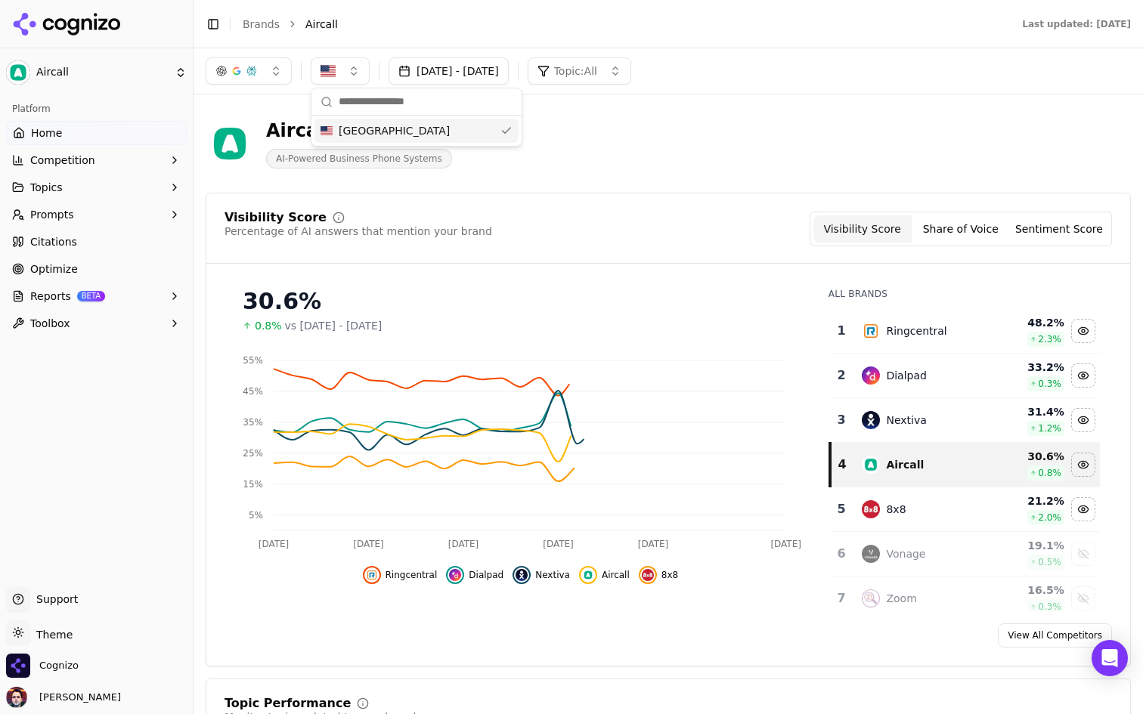
click at [342, 72] on button "button" at bounding box center [340, 70] width 59 height 27
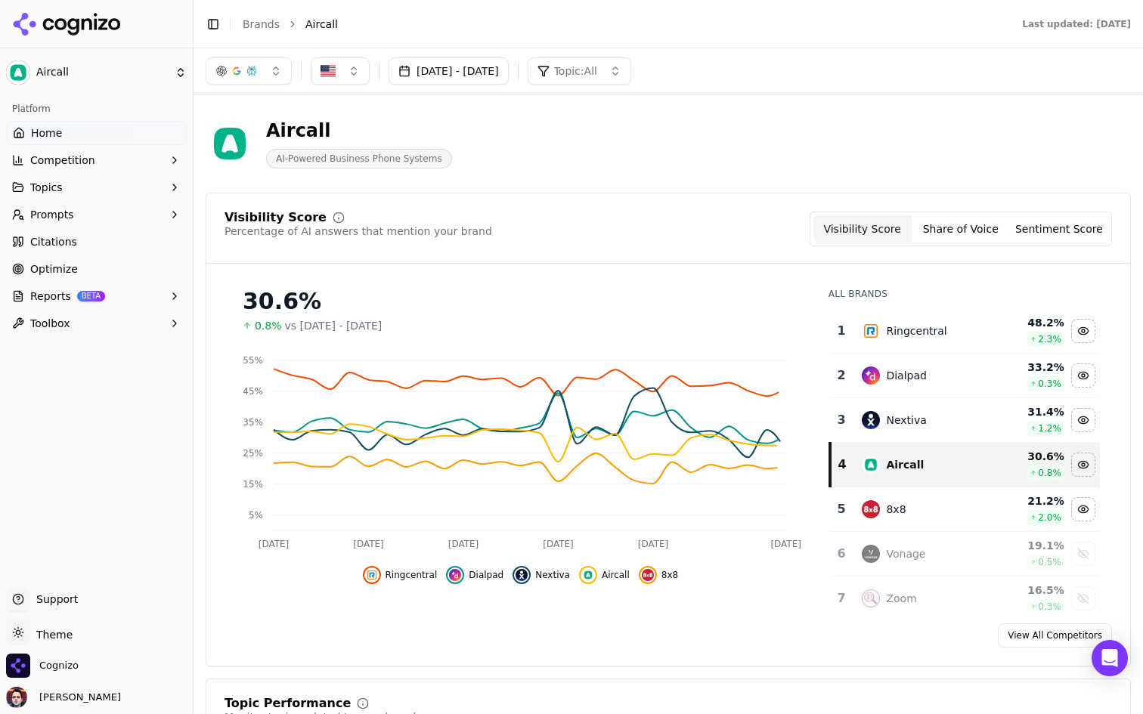
click at [122, 86] on html "Aircall Platform Home Competition Topics Prompts Citations Optimize Reports BET…" at bounding box center [571, 357] width 1143 height 714
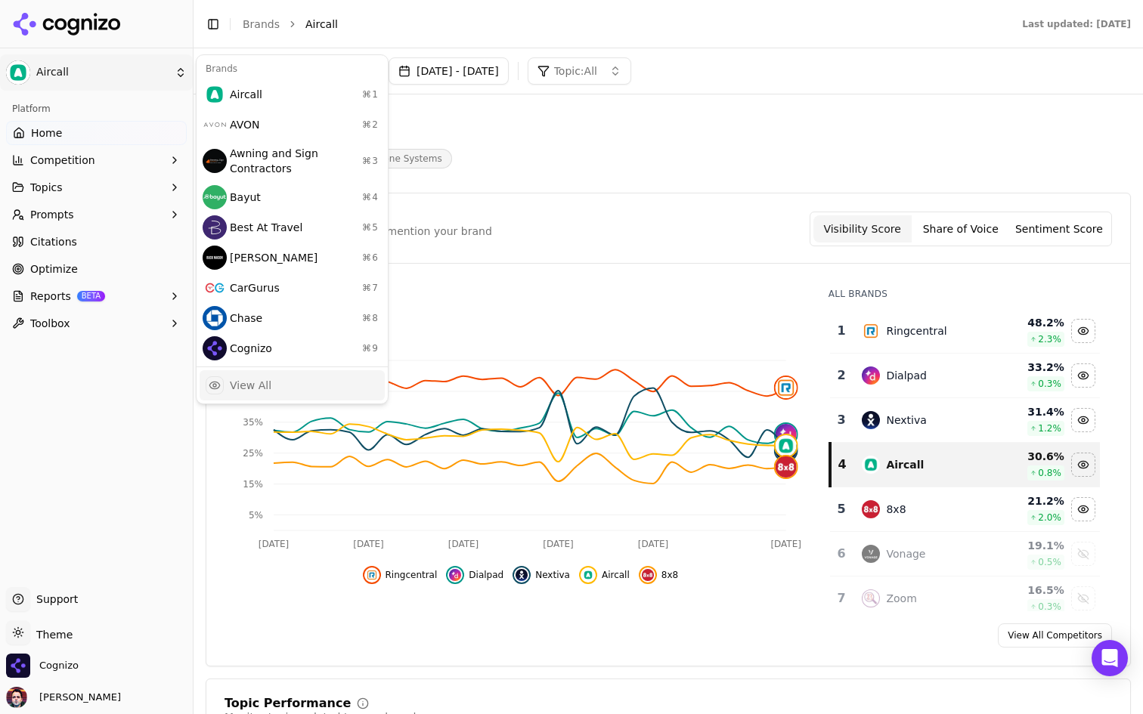
click at [285, 384] on div "View All" at bounding box center [292, 385] width 185 height 30
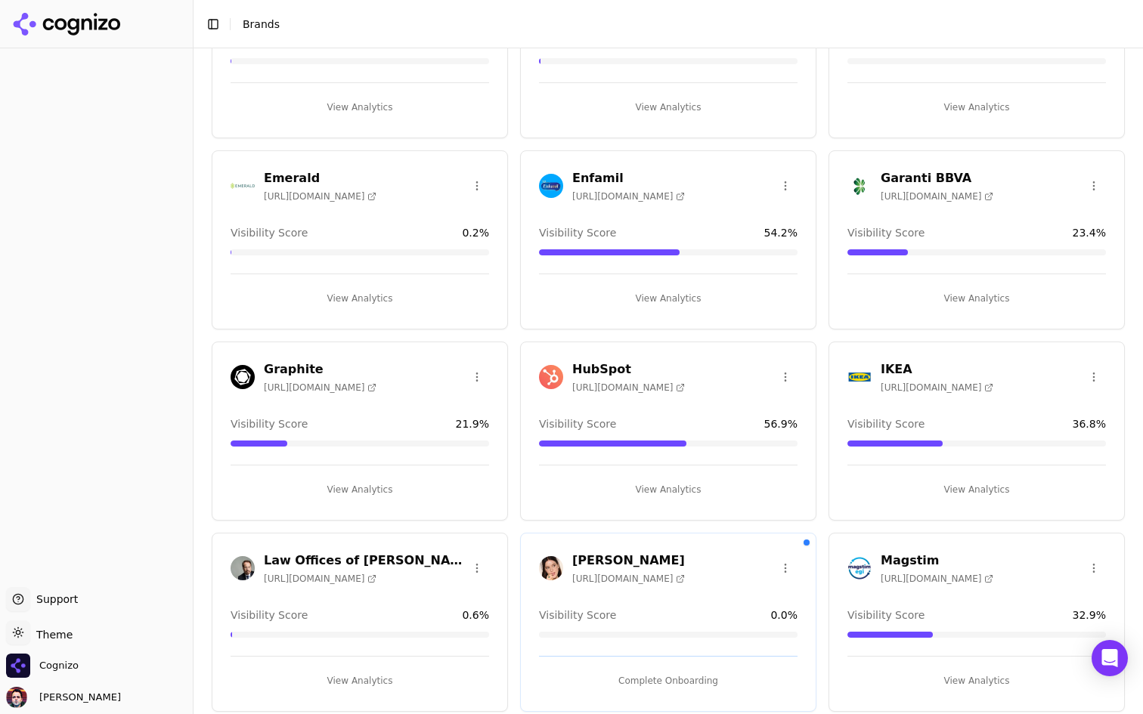
scroll to position [726, 0]
click at [679, 305] on button "View Analytics" at bounding box center [668, 299] width 258 height 24
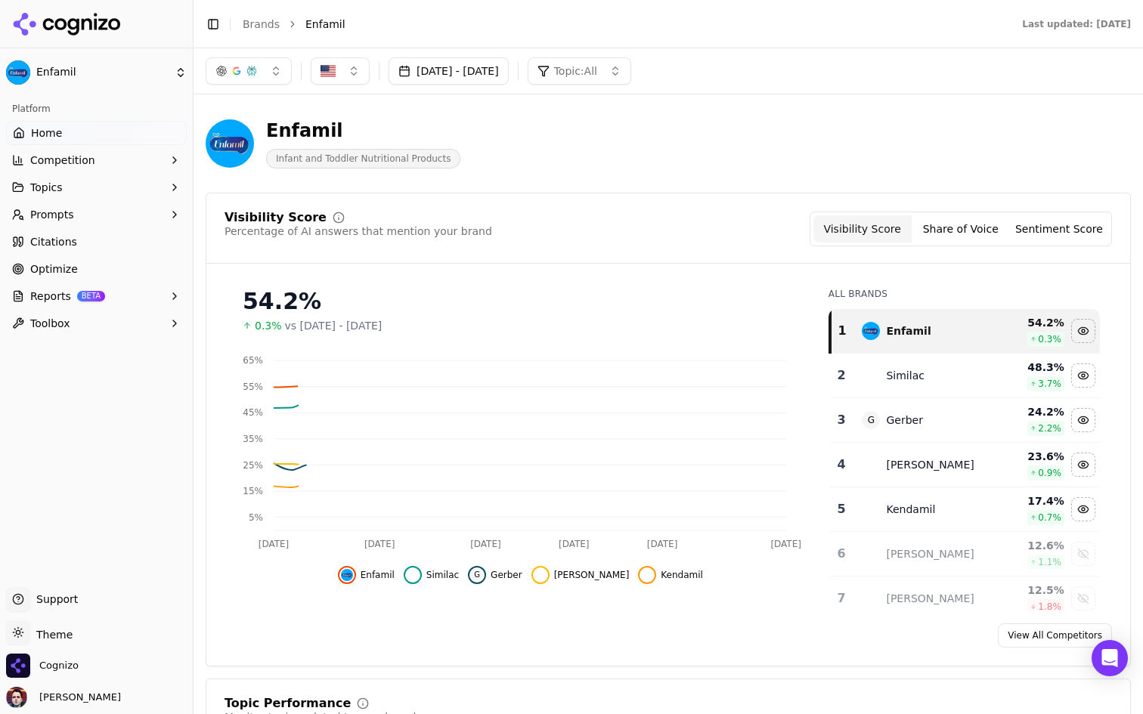
click at [99, 75] on html "Enfamil Platform Home Competition Topics Prompts Citations Optimize Reports BET…" at bounding box center [571, 357] width 1143 height 714
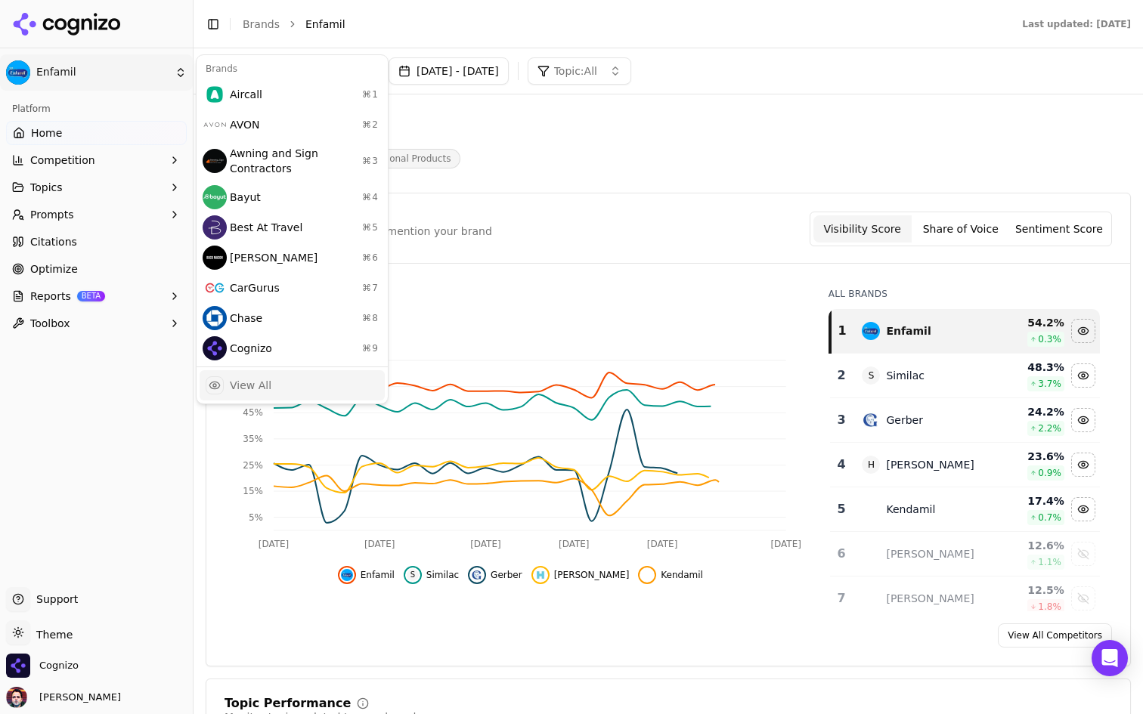
click at [277, 382] on div "View All" at bounding box center [292, 385] width 185 height 30
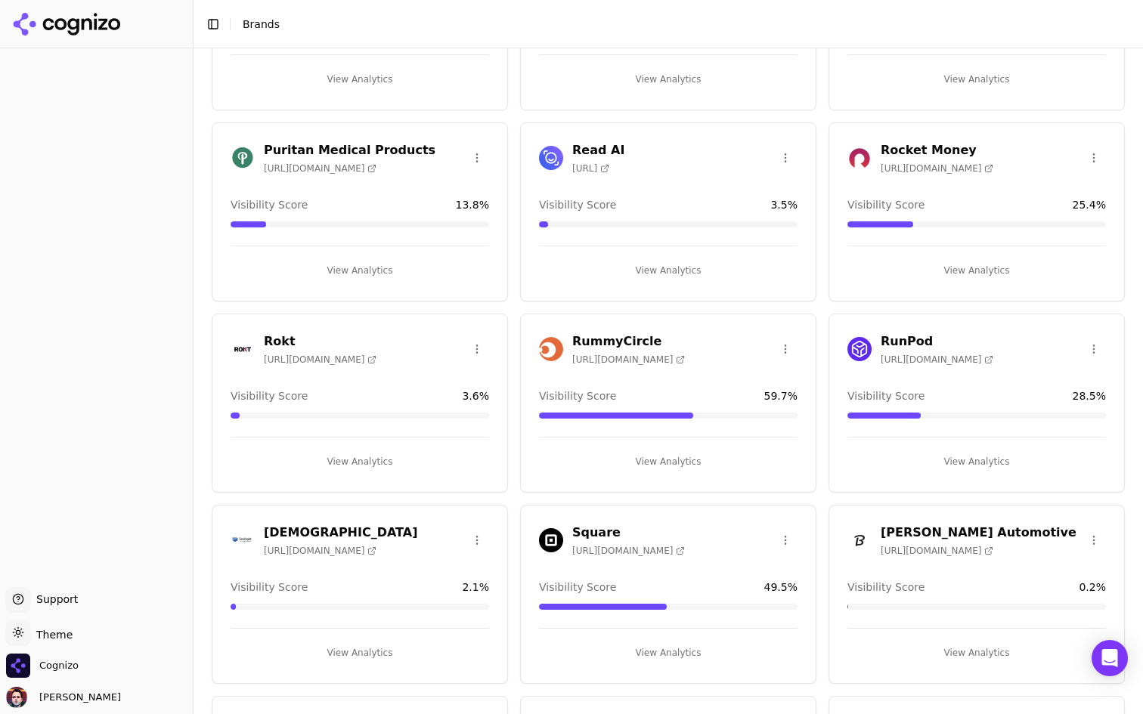
scroll to position [1723, 0]
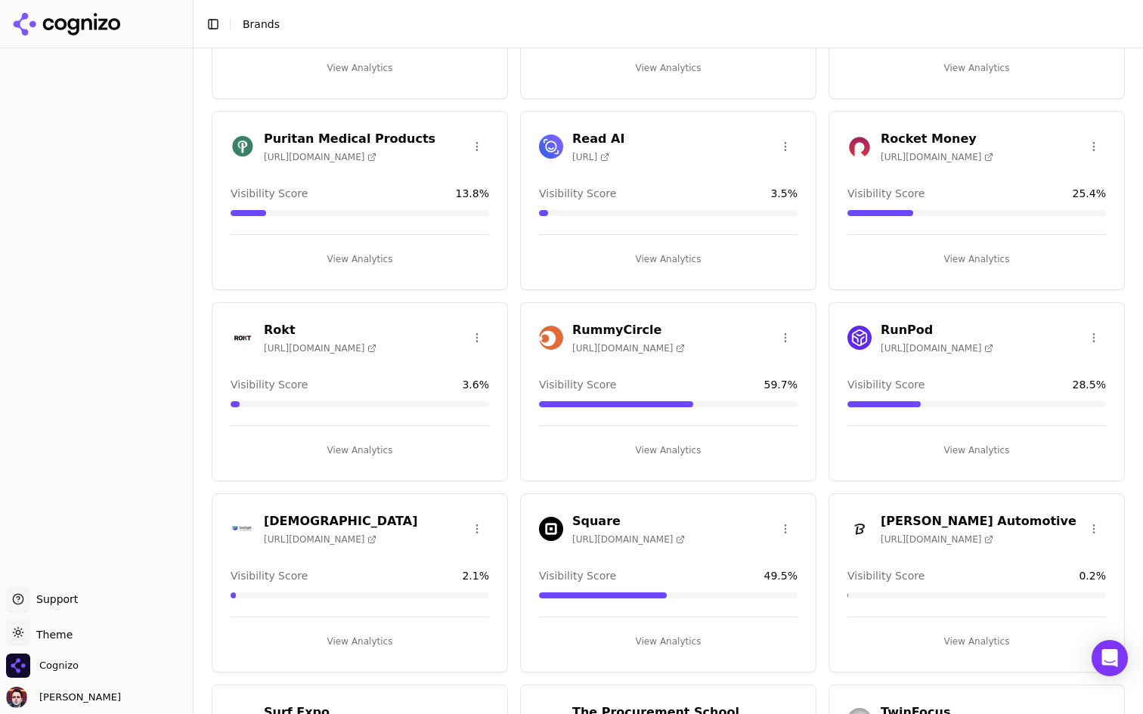
click at [953, 267] on button "View Analytics" at bounding box center [976, 259] width 258 height 24
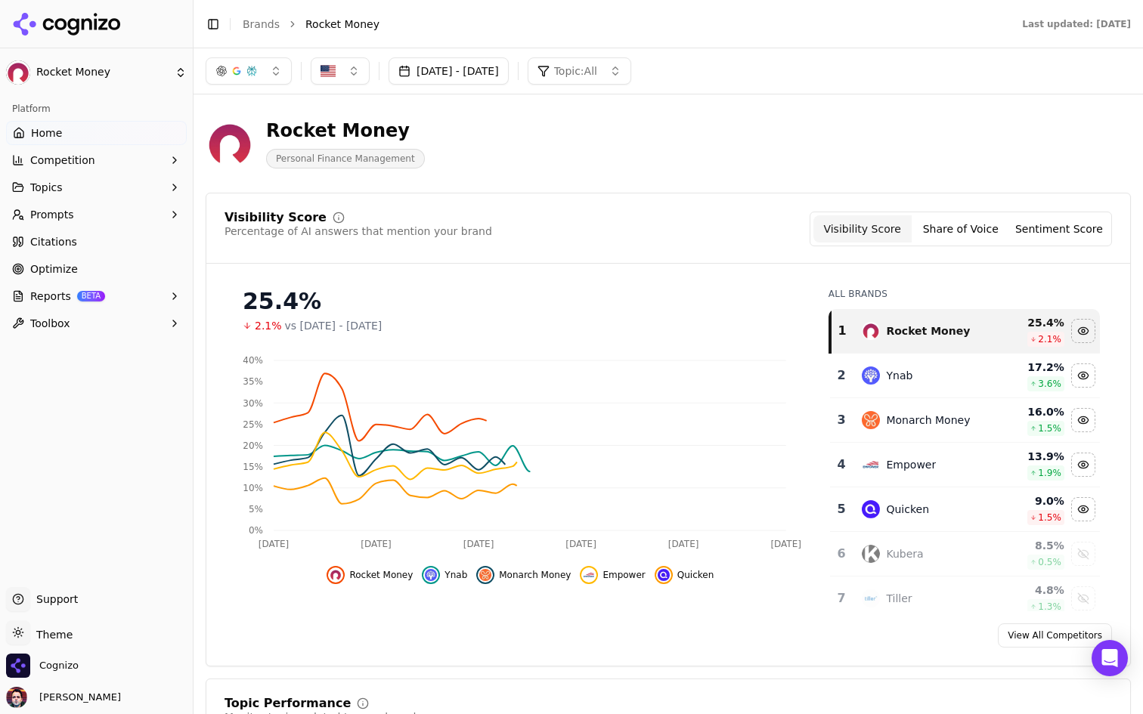
click at [76, 71] on html "Rocket Money Platform Home Competition Topics Prompts Citations Optimize Report…" at bounding box center [571, 357] width 1143 height 714
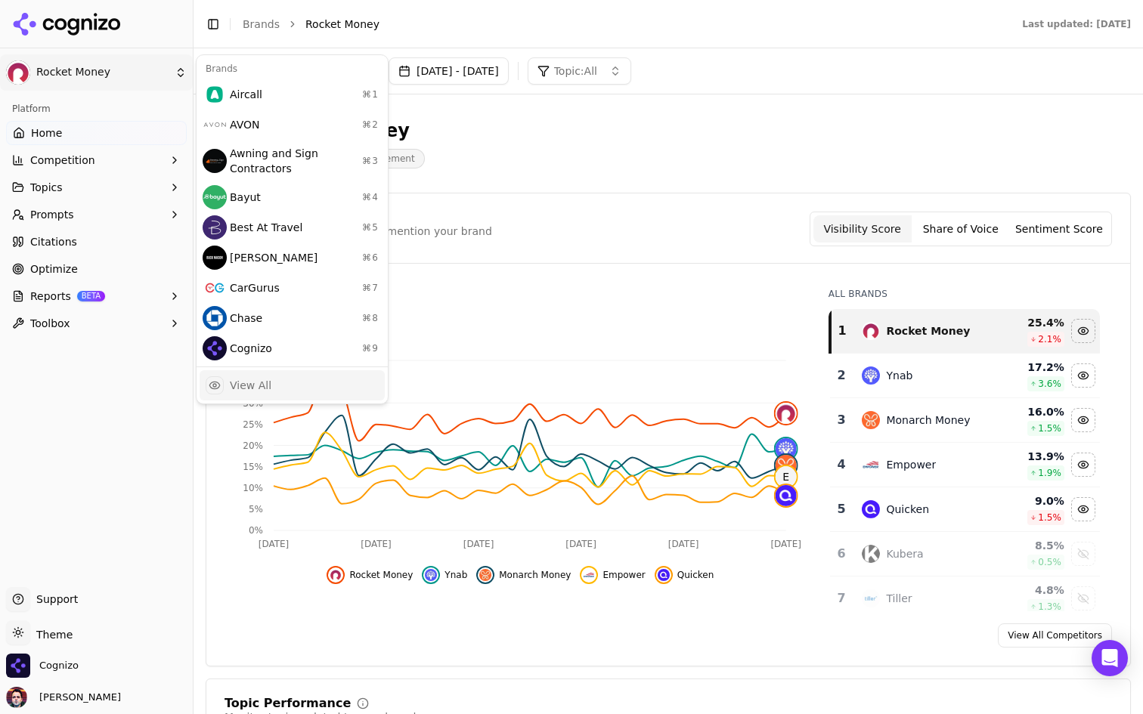
click at [289, 388] on div "View All" at bounding box center [292, 385] width 185 height 30
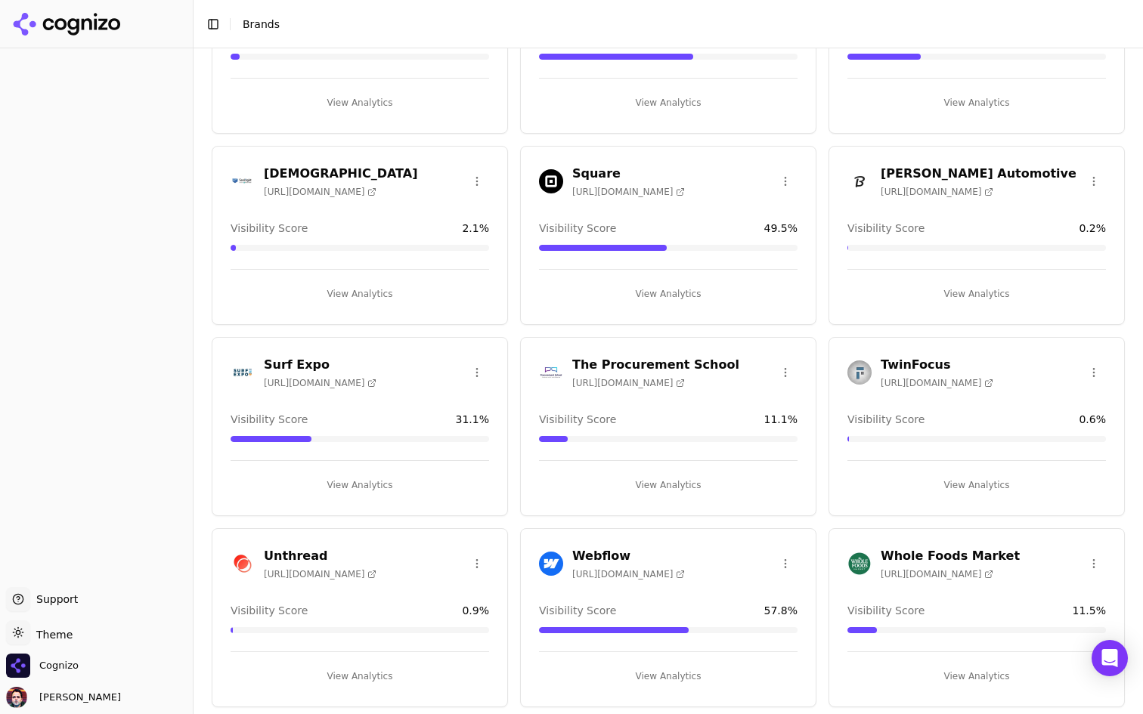
scroll to position [2069, 0]
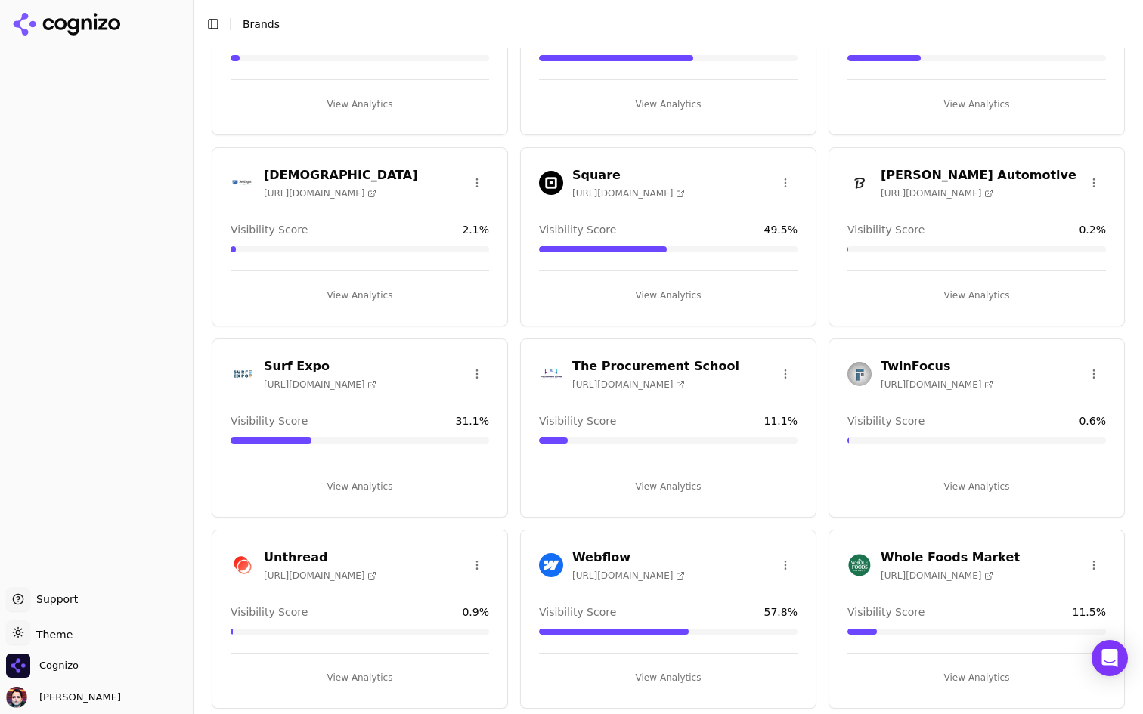
click at [614, 288] on button "View Analytics" at bounding box center [668, 295] width 258 height 24
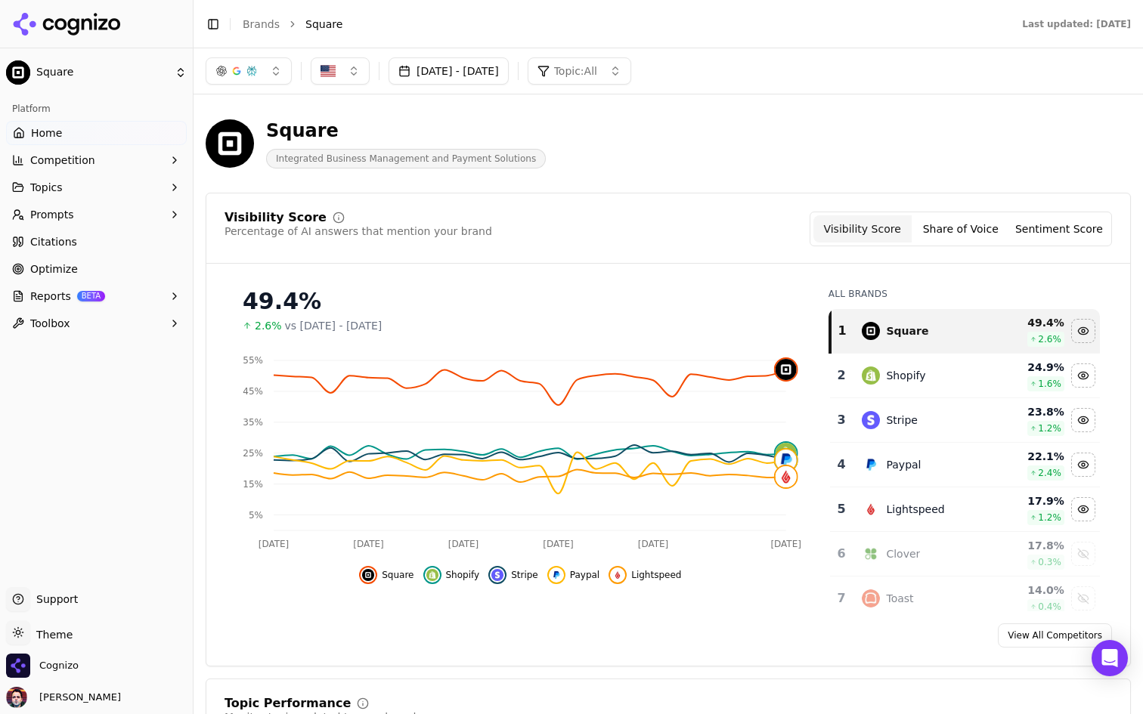
click at [151, 165] on button "Competition" at bounding box center [96, 160] width 181 height 24
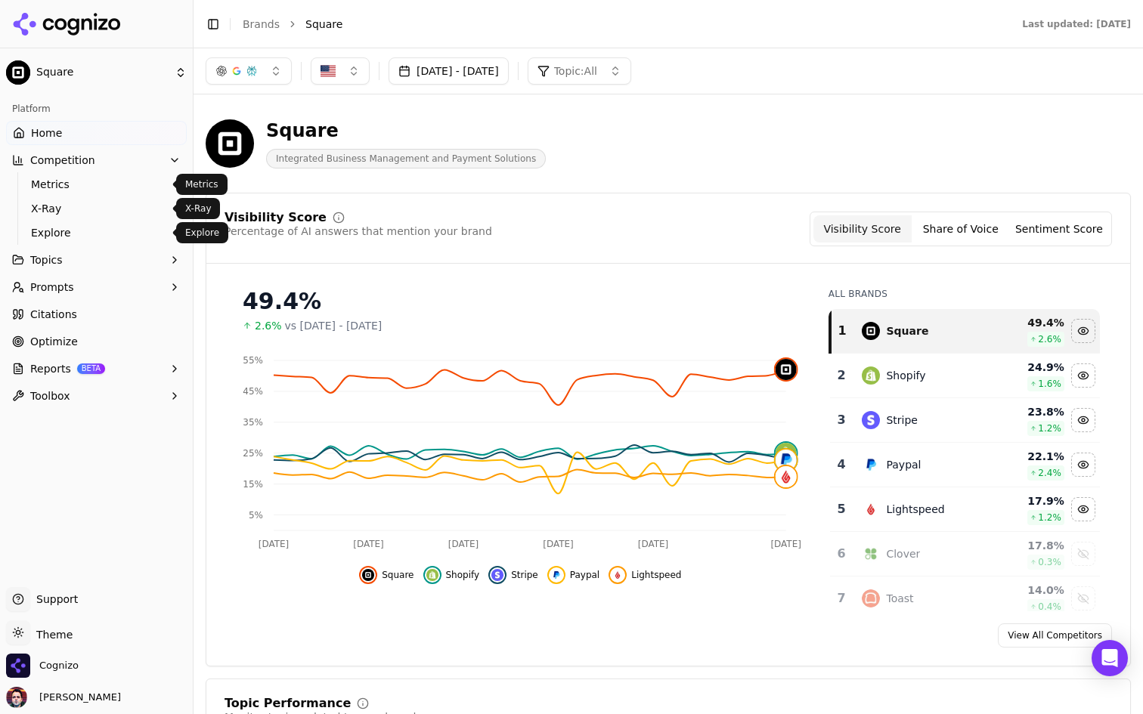
click at [123, 224] on link "Explore" at bounding box center [97, 232] width 144 height 21
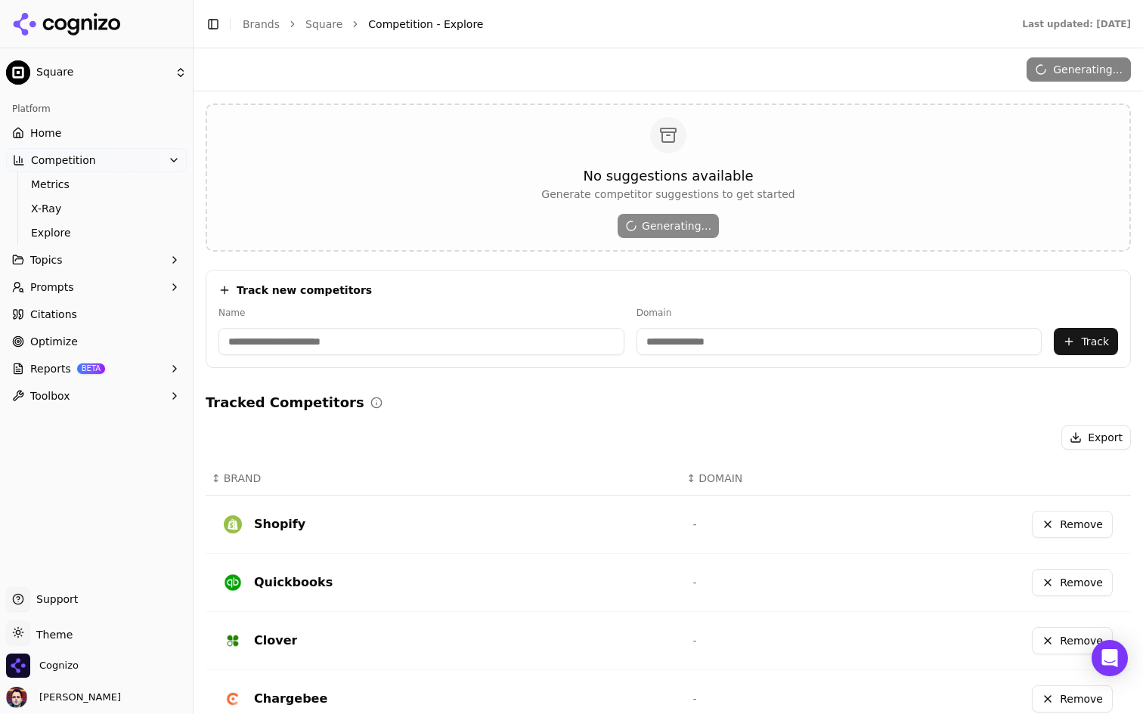
click at [136, 132] on link "Home" at bounding box center [96, 133] width 181 height 24
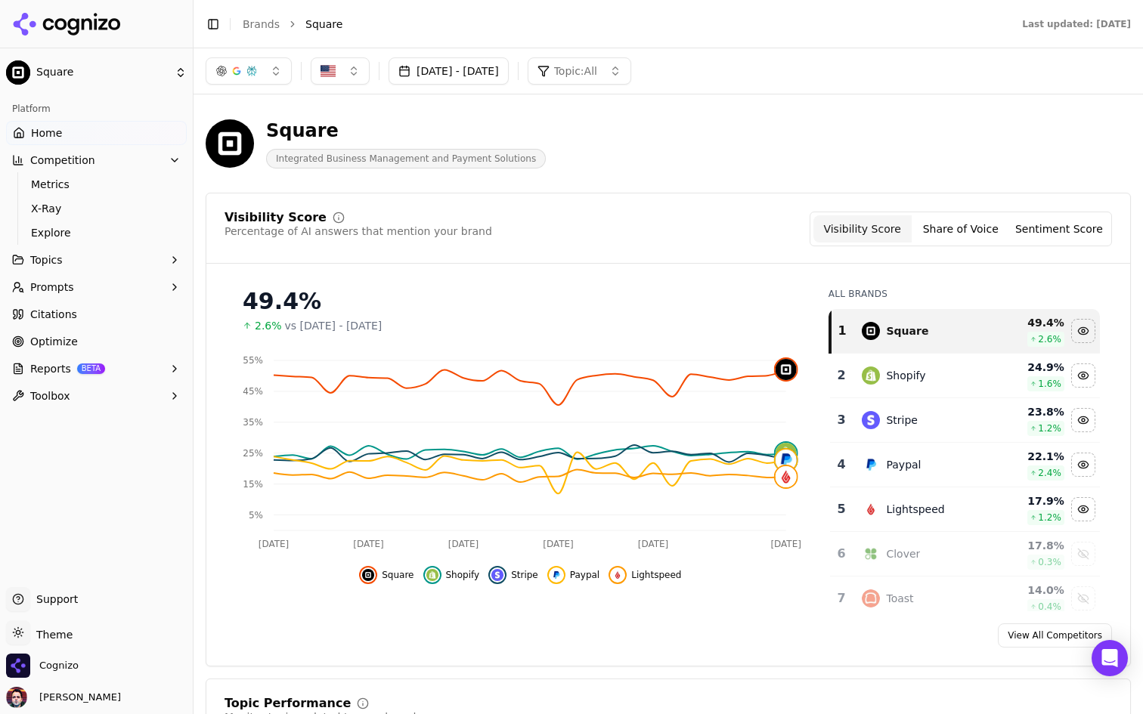
click at [164, 162] on button "Competition" at bounding box center [96, 160] width 181 height 24
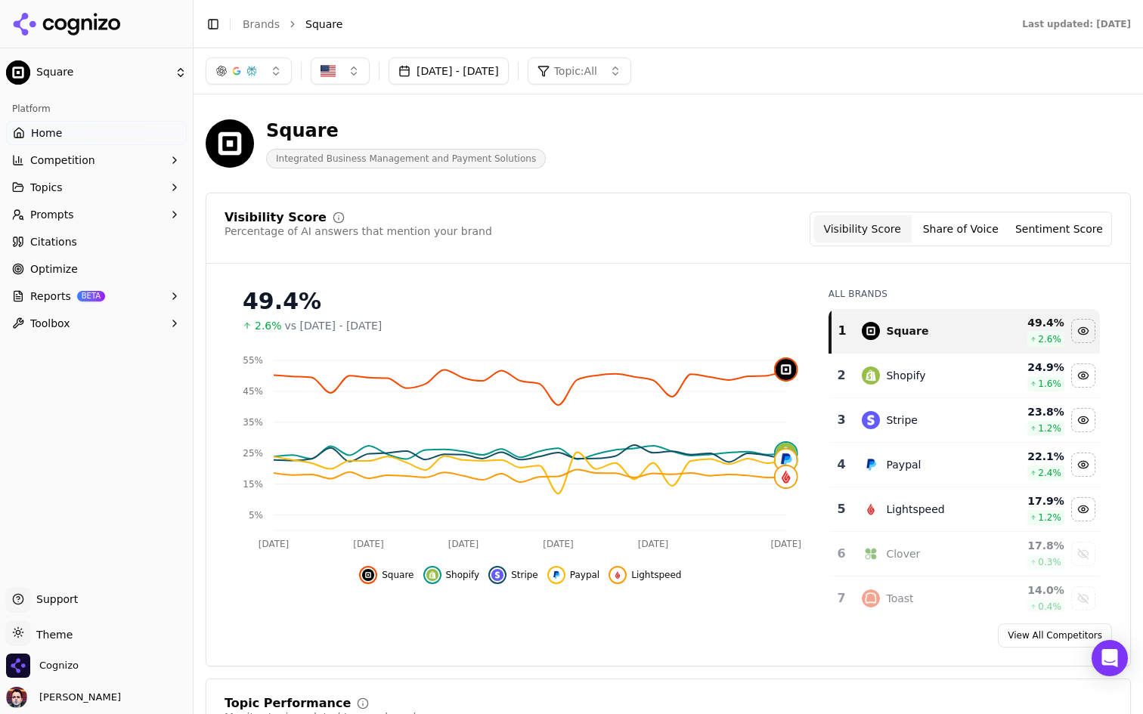
click at [54, 293] on span "Reports" at bounding box center [50, 296] width 41 height 15
click at [150, 282] on ul "Home Competition Topics Prompts Citations Optimize Reports BETA PDF Email Toolb…" at bounding box center [96, 252] width 181 height 263
click at [148, 289] on button "Reports BETA" at bounding box center [96, 296] width 181 height 24
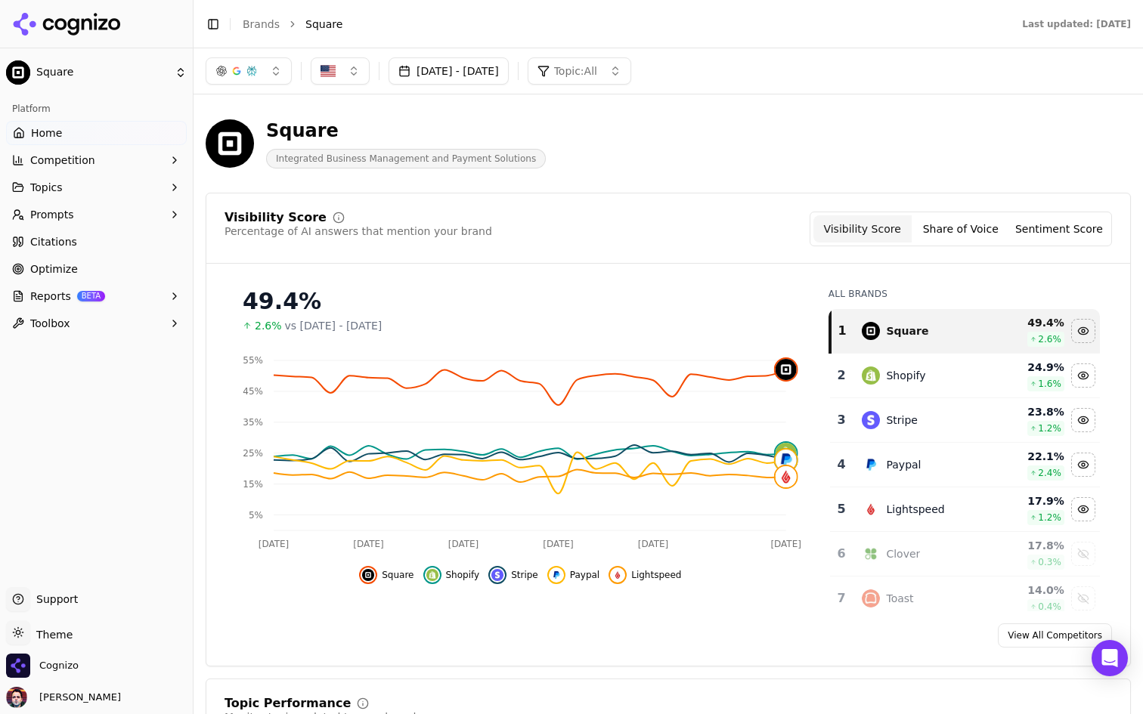
click at [742, 117] on div "Square Integrated Business Management and Payment Solutions" at bounding box center [668, 144] width 925 height 74
click at [582, 187] on header "Square Integrated Business Management and Payment Solutions" at bounding box center [668, 150] width 925 height 86
click at [123, 294] on button "Reports BETA" at bounding box center [96, 296] width 181 height 24
click at [110, 320] on span "PDF" at bounding box center [97, 320] width 132 height 15
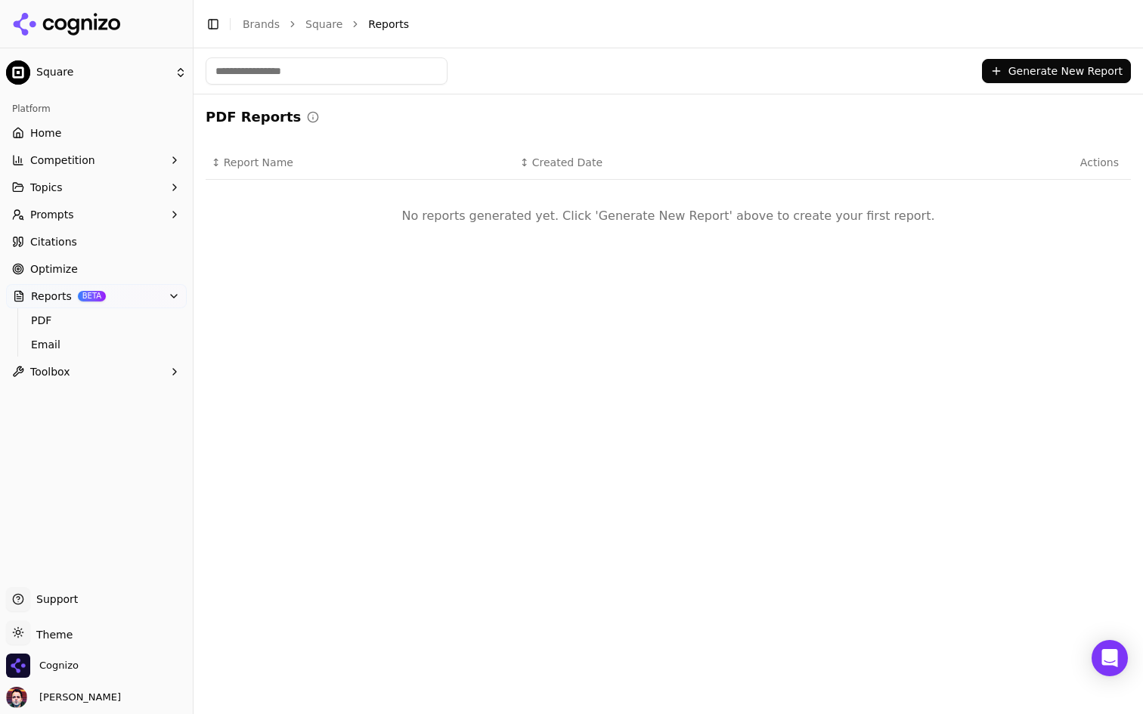
click at [1019, 67] on button "Generate New Report" at bounding box center [1056, 71] width 149 height 24
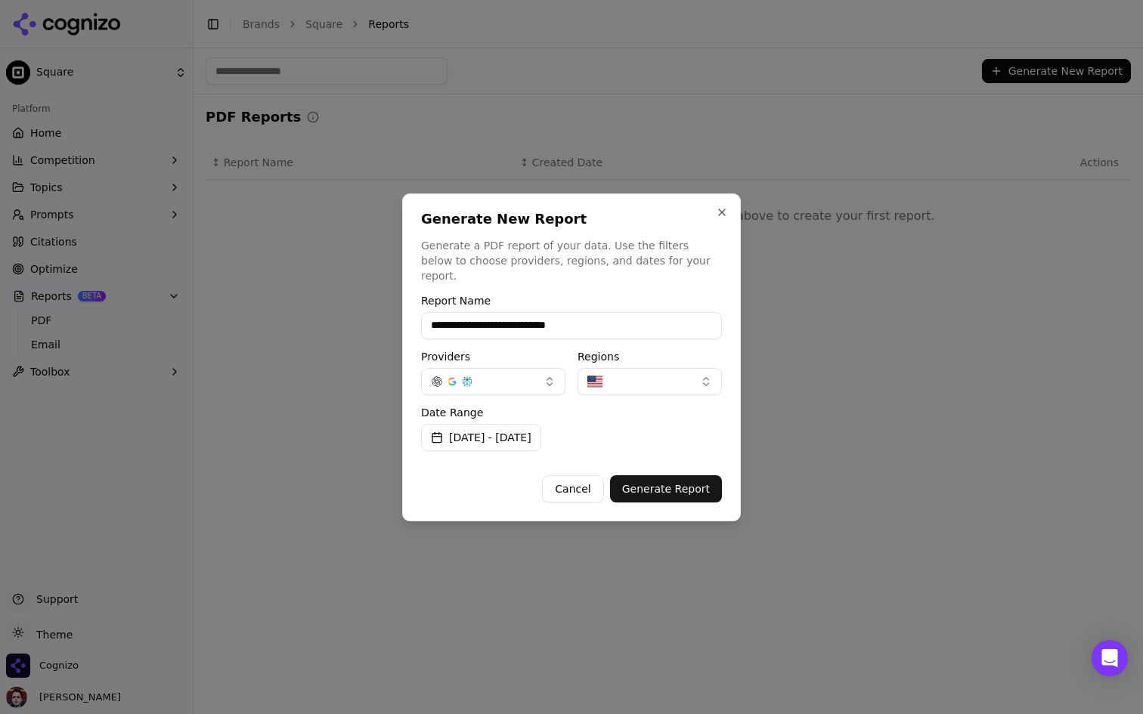
click at [542, 371] on button "button" at bounding box center [493, 381] width 144 height 27
click at [541, 425] on button "Aug 17, 2025 - Sep 16, 2025" at bounding box center [481, 437] width 120 height 27
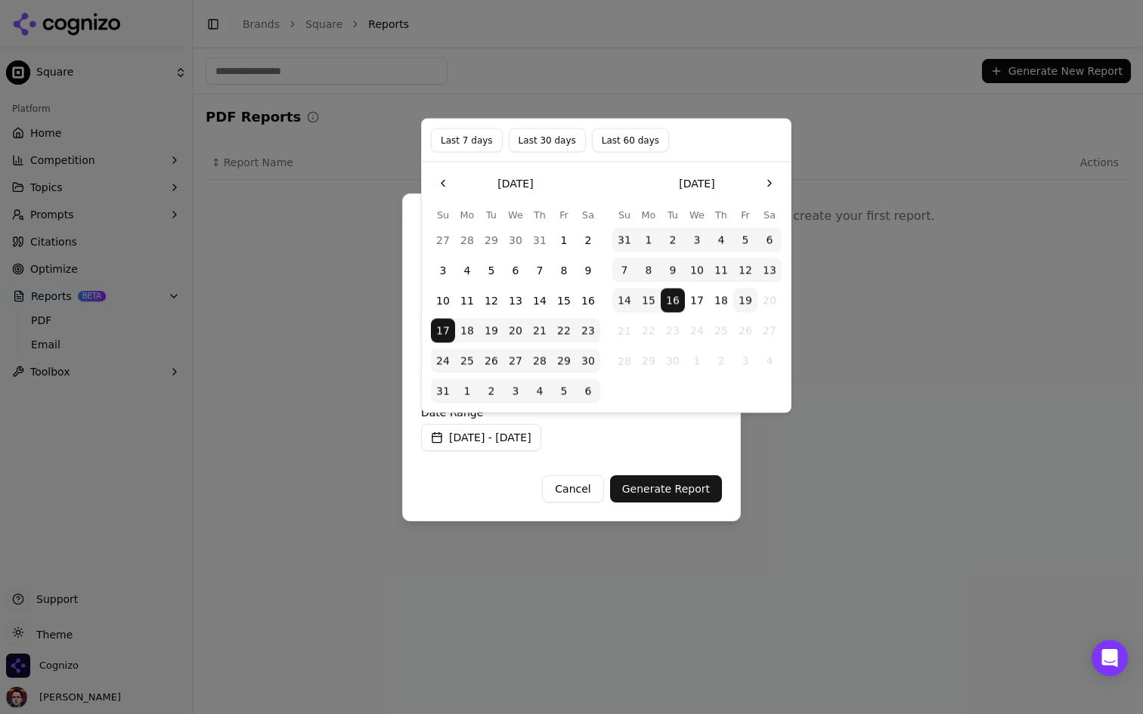
click at [541, 425] on button "Aug 17, 2025 - Sep 16, 2025" at bounding box center [481, 437] width 120 height 27
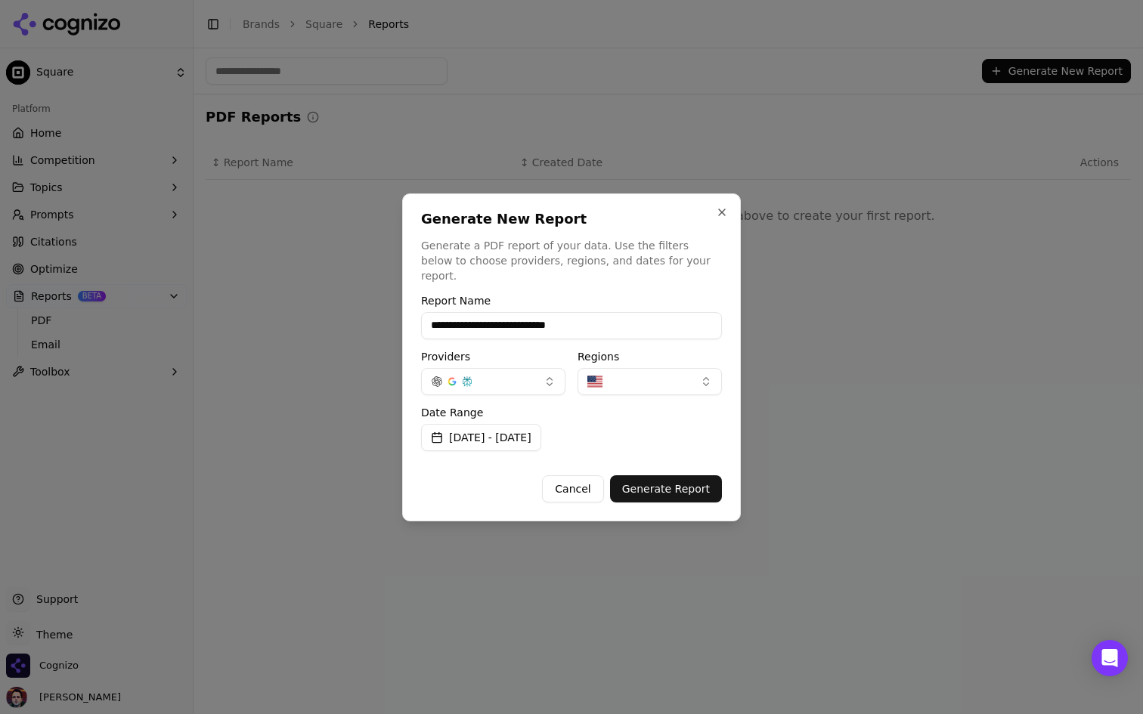
click at [541, 424] on button "Aug 17, 2025 - Sep 16, 2025" at bounding box center [481, 437] width 120 height 27
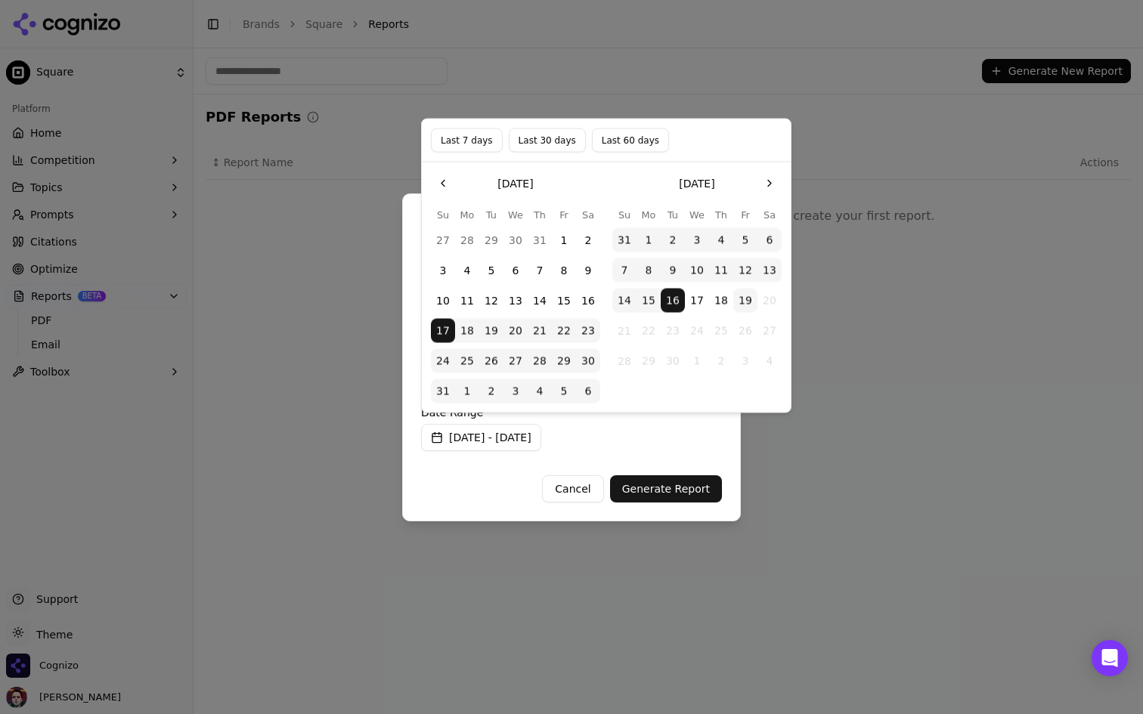
click at [540, 435] on button "Aug 17, 2025 - Sep 16, 2025" at bounding box center [481, 437] width 120 height 27
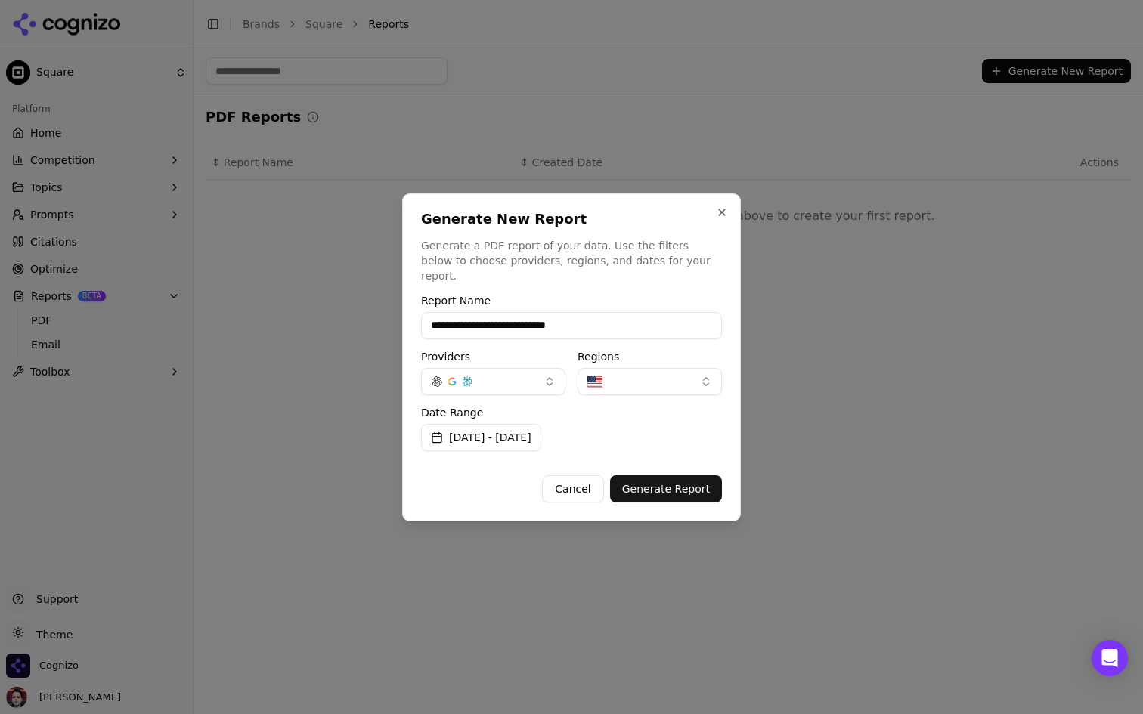
drag, startPoint x: 484, startPoint y: 313, endPoint x: 385, endPoint y: 307, distance: 98.4
click at [385, 307] on body "**********" at bounding box center [571, 357] width 1143 height 714
click at [620, 317] on input "**********" at bounding box center [571, 325] width 301 height 27
click at [562, 271] on p "Generate a PDF report of your data. Use the filters below to choose providers, …" at bounding box center [571, 260] width 301 height 45
click at [518, 381] on button "button" at bounding box center [493, 381] width 144 height 27
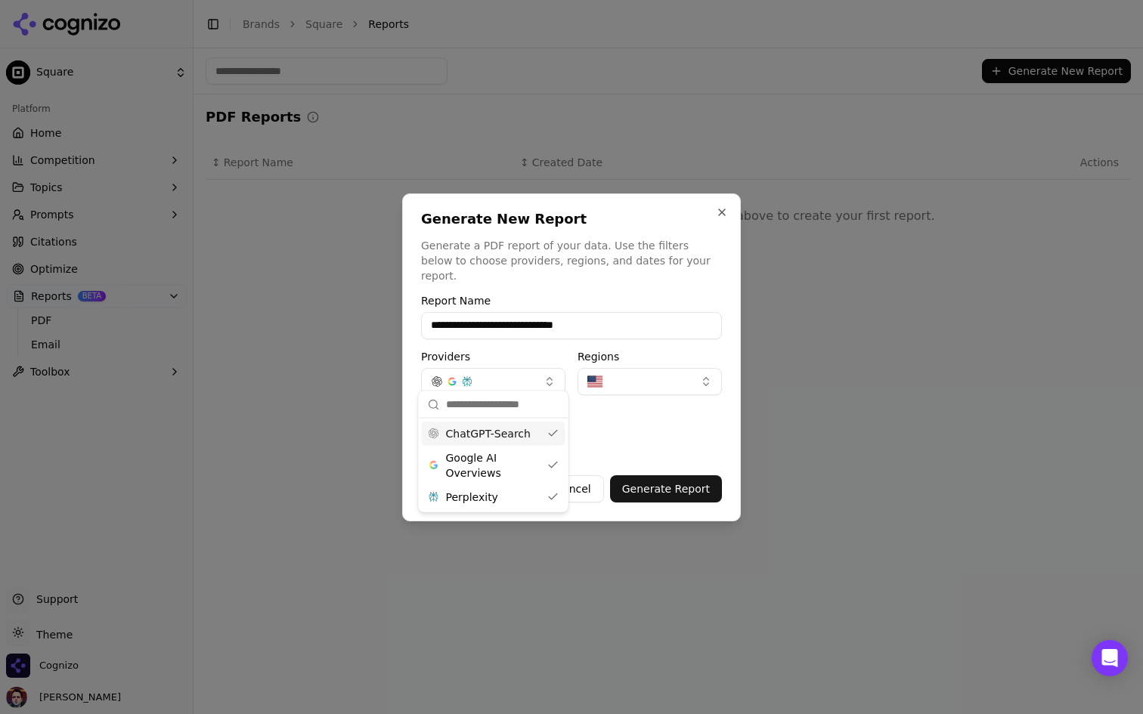
click at [531, 373] on button "button" at bounding box center [493, 381] width 144 height 27
click at [538, 372] on button "button" at bounding box center [493, 381] width 144 height 27
click at [510, 472] on span "Google AI Overviews" at bounding box center [493, 465] width 95 height 30
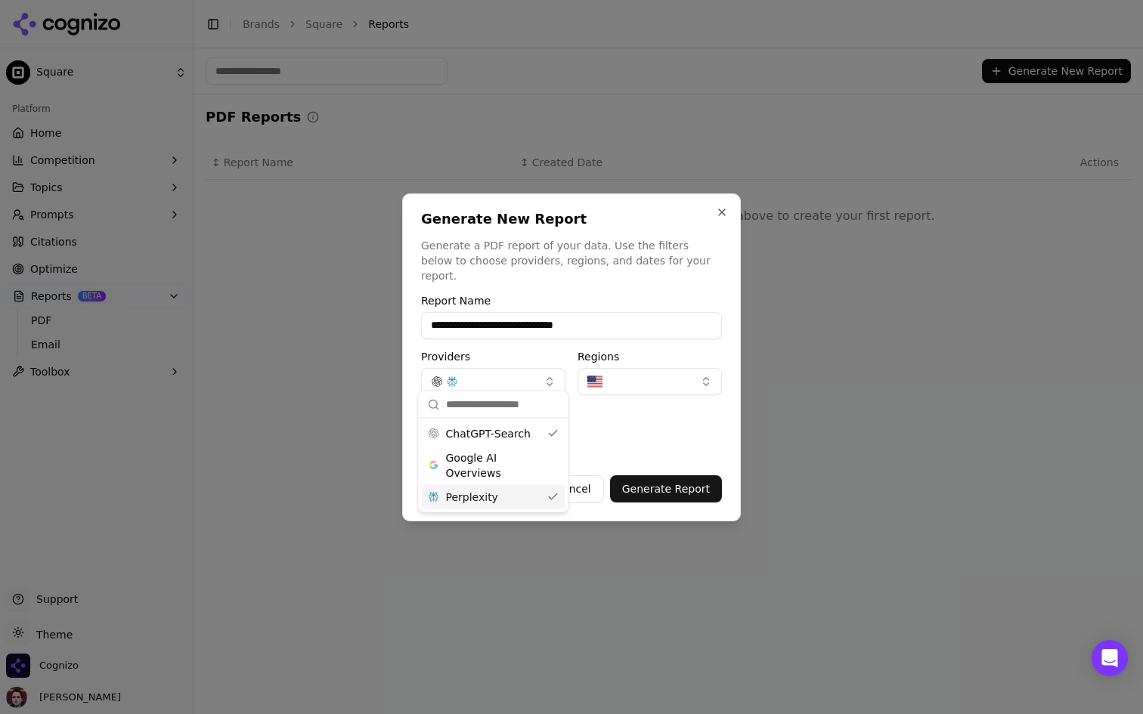
click at [494, 504] on span "Perplexity" at bounding box center [472, 497] width 52 height 15
click at [533, 336] on div "**********" at bounding box center [571, 399] width 301 height 207
click at [630, 312] on input "**********" at bounding box center [571, 325] width 301 height 27
click at [652, 317] on input "**********" at bounding box center [571, 325] width 301 height 27
click at [682, 397] on div "**********" at bounding box center [571, 399] width 301 height 207
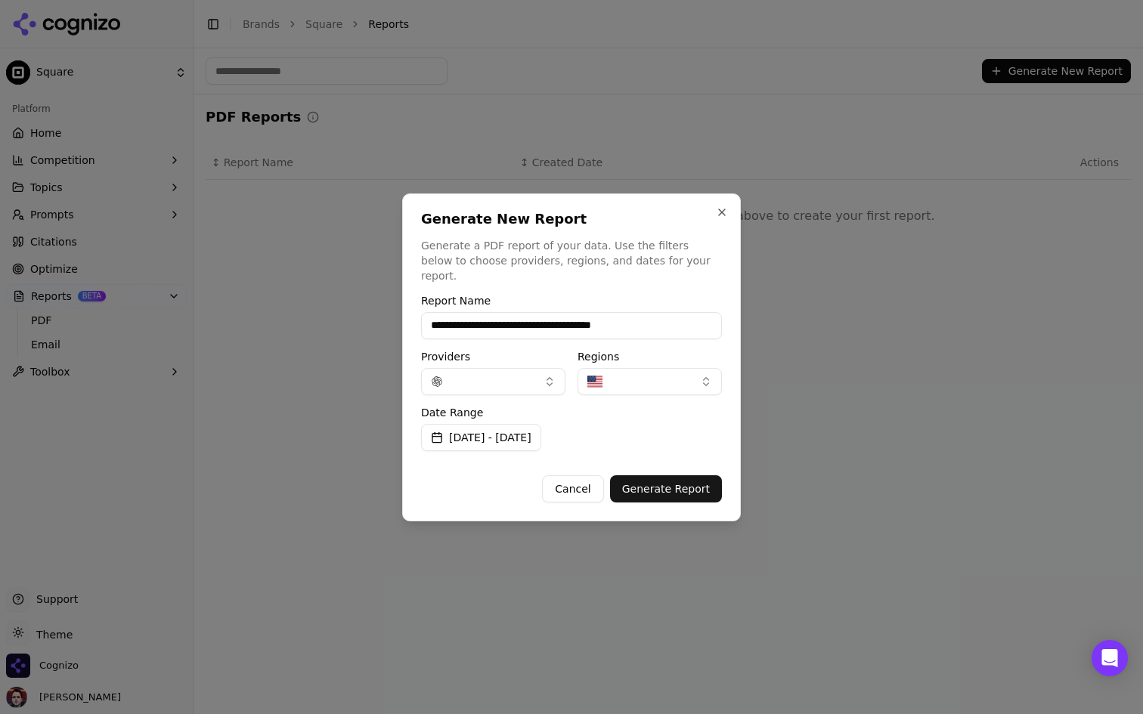
click at [676, 378] on button "button" at bounding box center [649, 381] width 144 height 27
click at [670, 373] on button "button" at bounding box center [649, 381] width 144 height 27
click at [664, 315] on input "**********" at bounding box center [571, 325] width 301 height 27
type input "**********"
click at [676, 427] on div "Date Range Aug 17, 2025 - Sep 16, 2025" at bounding box center [571, 429] width 301 height 44
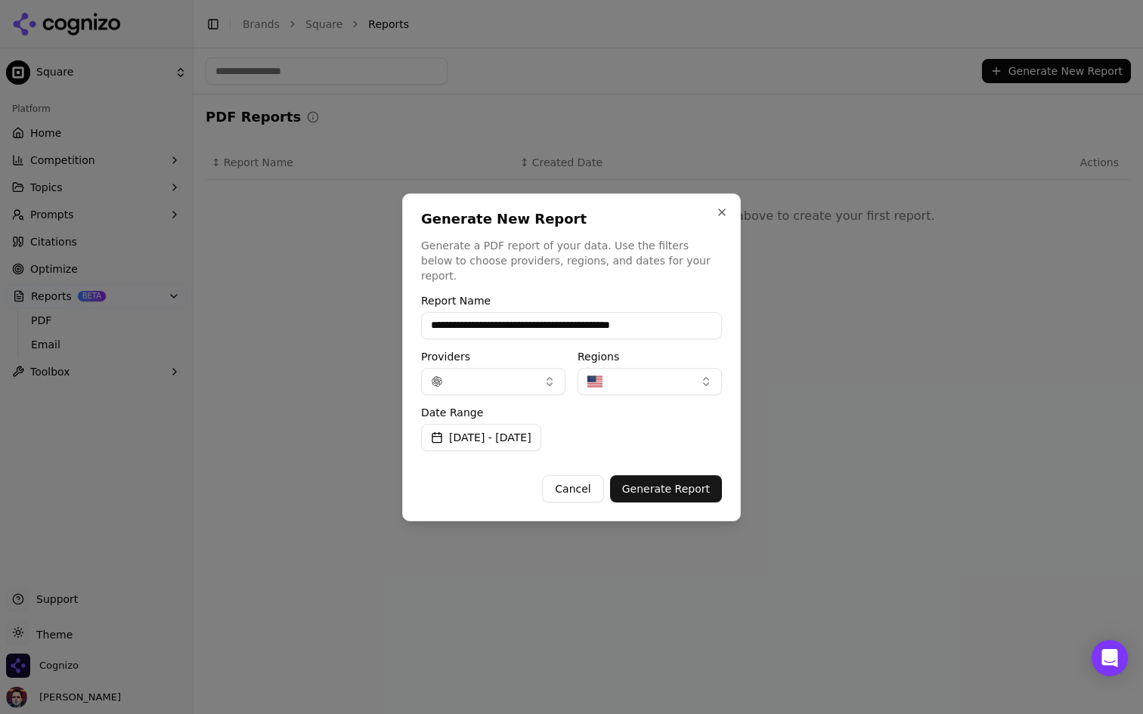
click at [541, 434] on button "Aug 17, 2025 - Sep 16, 2025" at bounding box center [481, 437] width 120 height 27
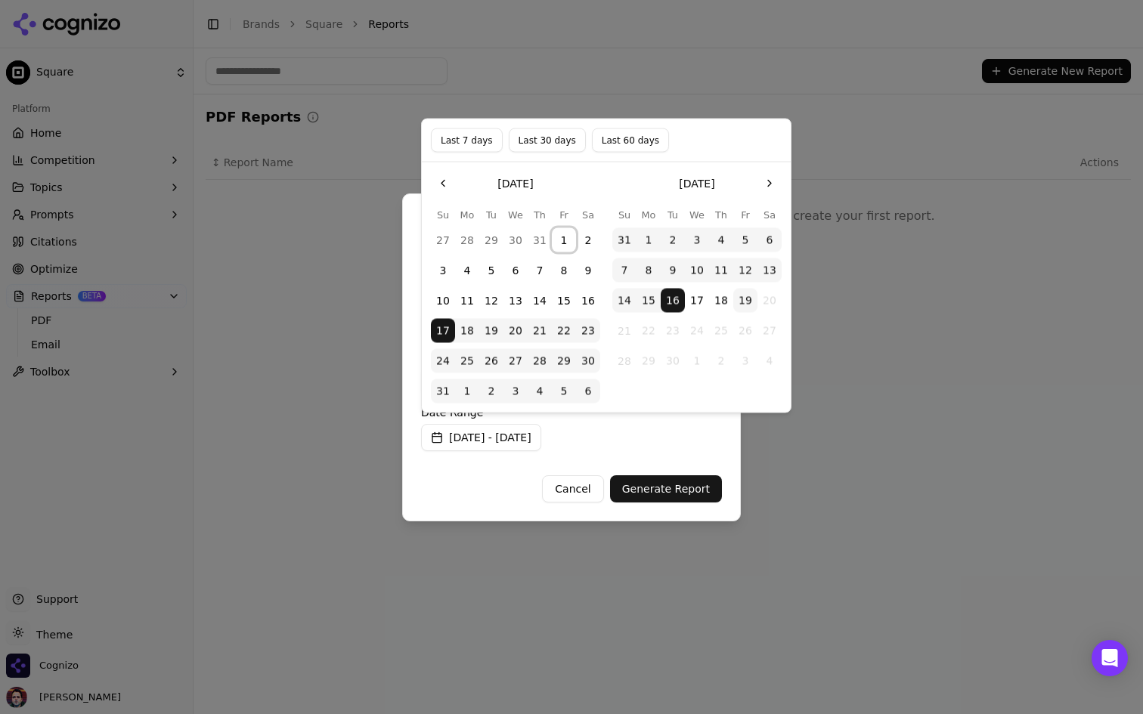
click at [559, 239] on button "1" at bounding box center [564, 240] width 24 height 24
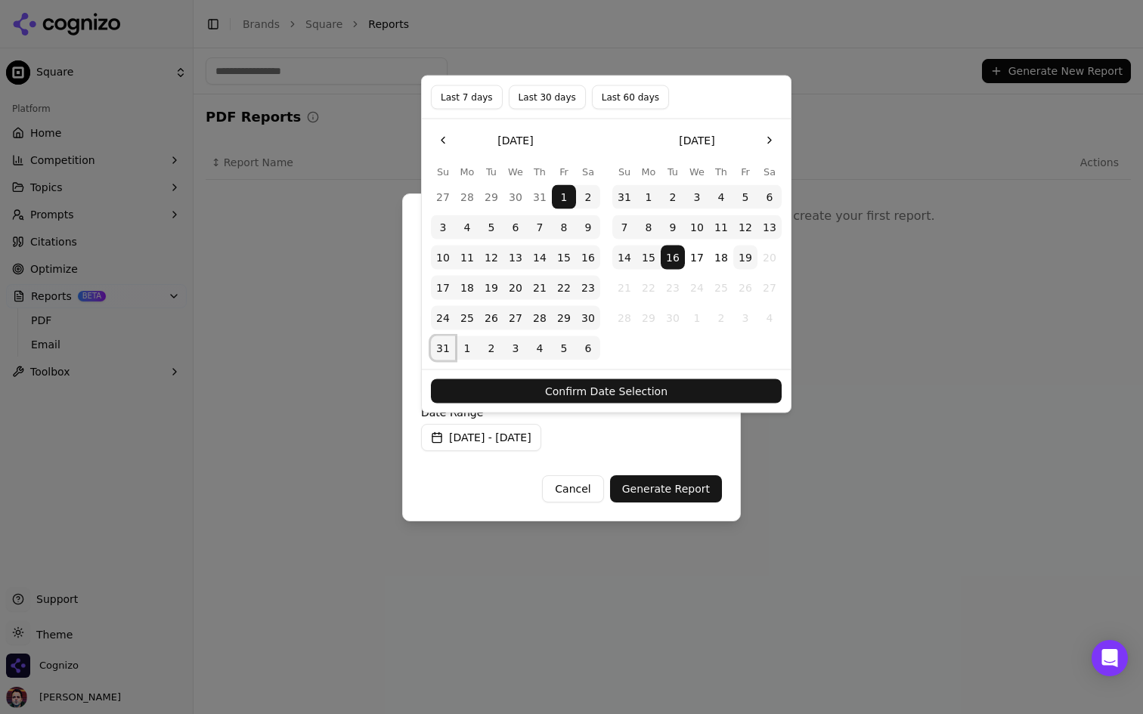
click at [444, 350] on button "31" at bounding box center [443, 348] width 24 height 24
click at [567, 395] on button "Confirm Date Selection" at bounding box center [606, 391] width 351 height 24
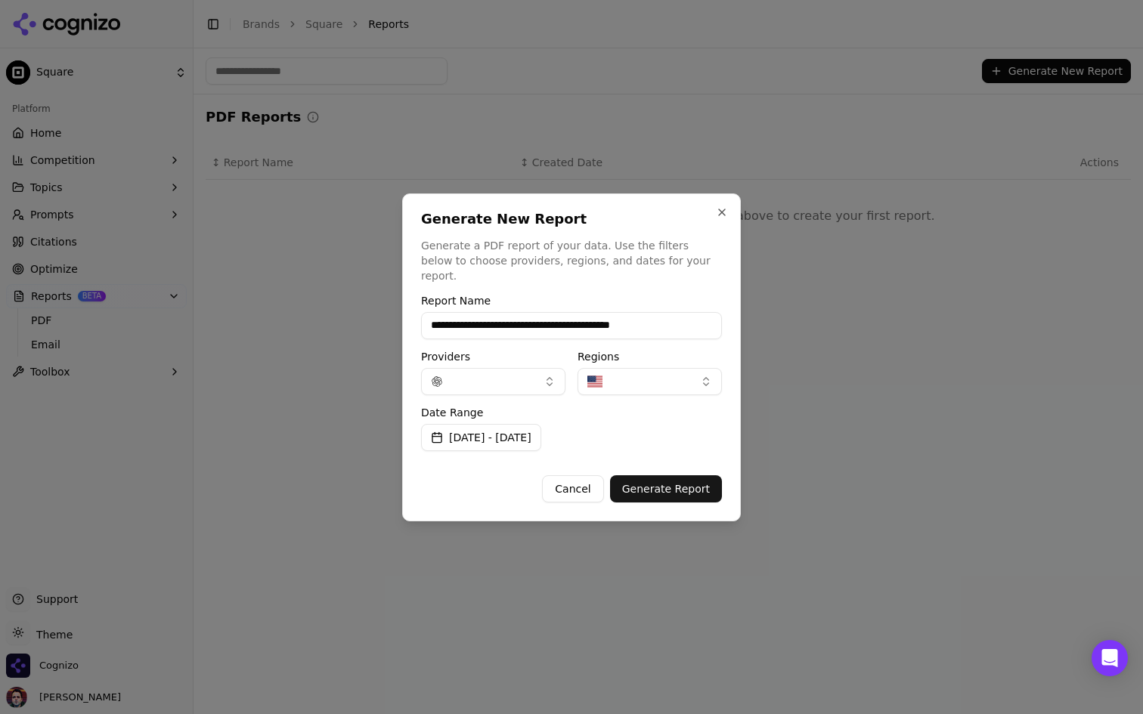
click at [673, 480] on button "Generate Report" at bounding box center [666, 488] width 112 height 27
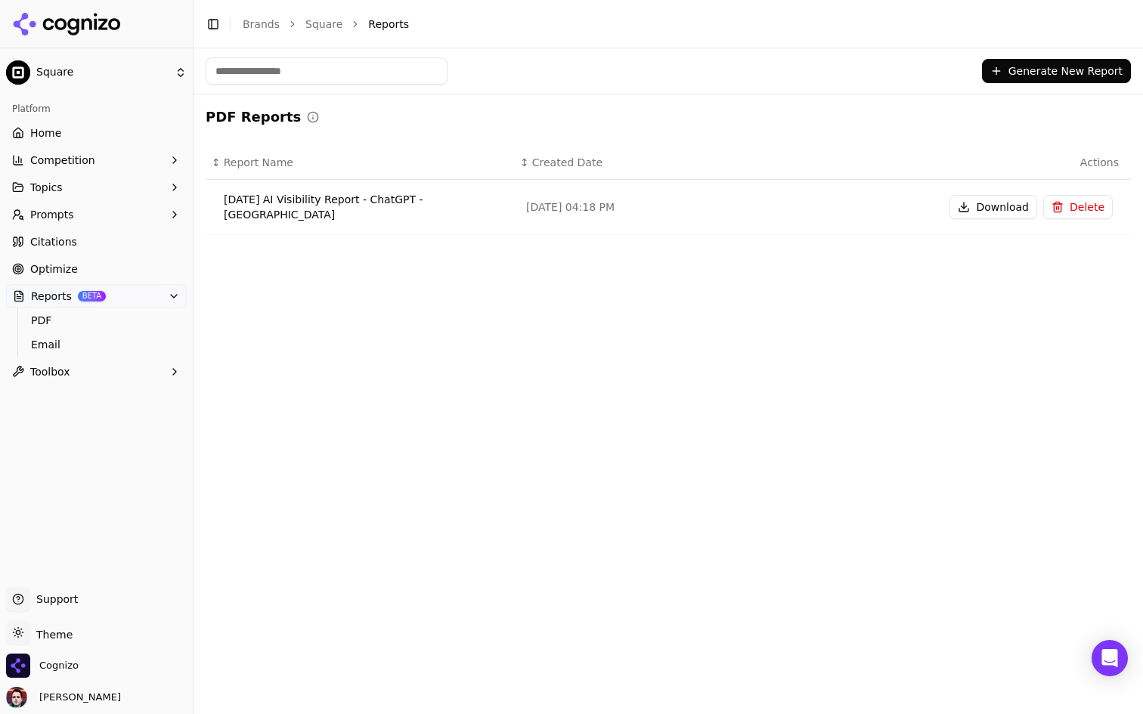
click at [1072, 64] on button "Generate New Report" at bounding box center [1056, 71] width 149 height 24
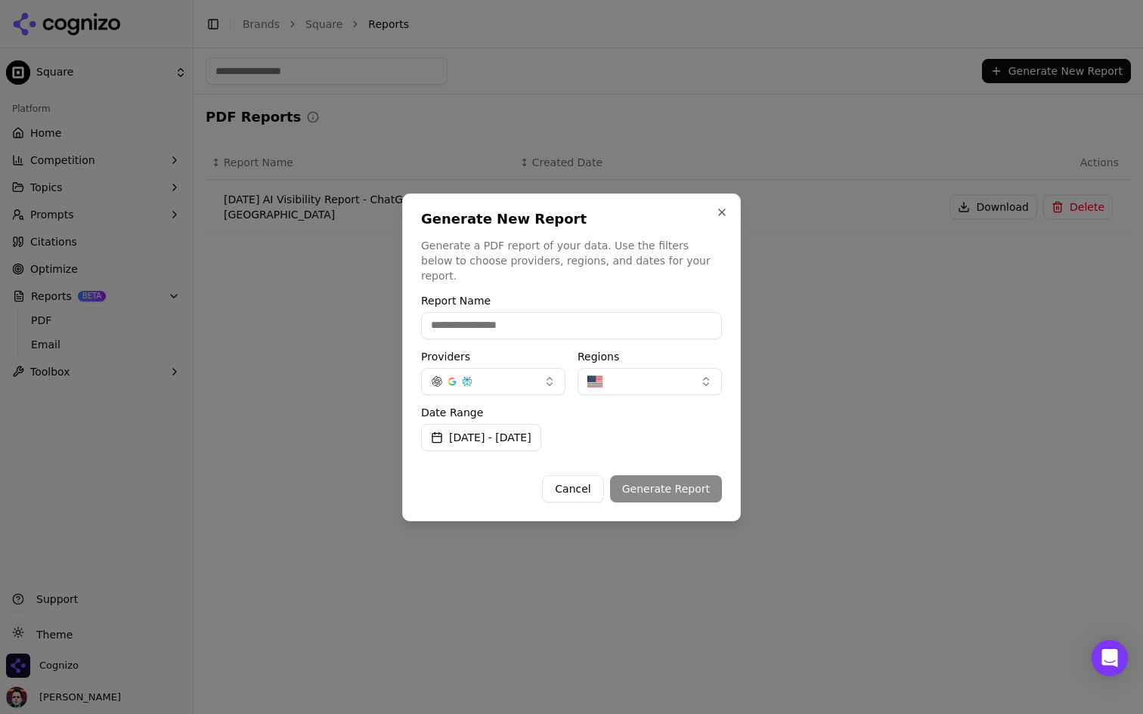
type input "*"
click at [442, 317] on input "*******" at bounding box center [571, 325] width 301 height 27
click at [519, 321] on input "*******" at bounding box center [571, 325] width 301 height 27
type input "**********"
click at [568, 246] on p "Generate a PDF report of your data. Use the filters below to choose providers, …" at bounding box center [571, 260] width 301 height 45
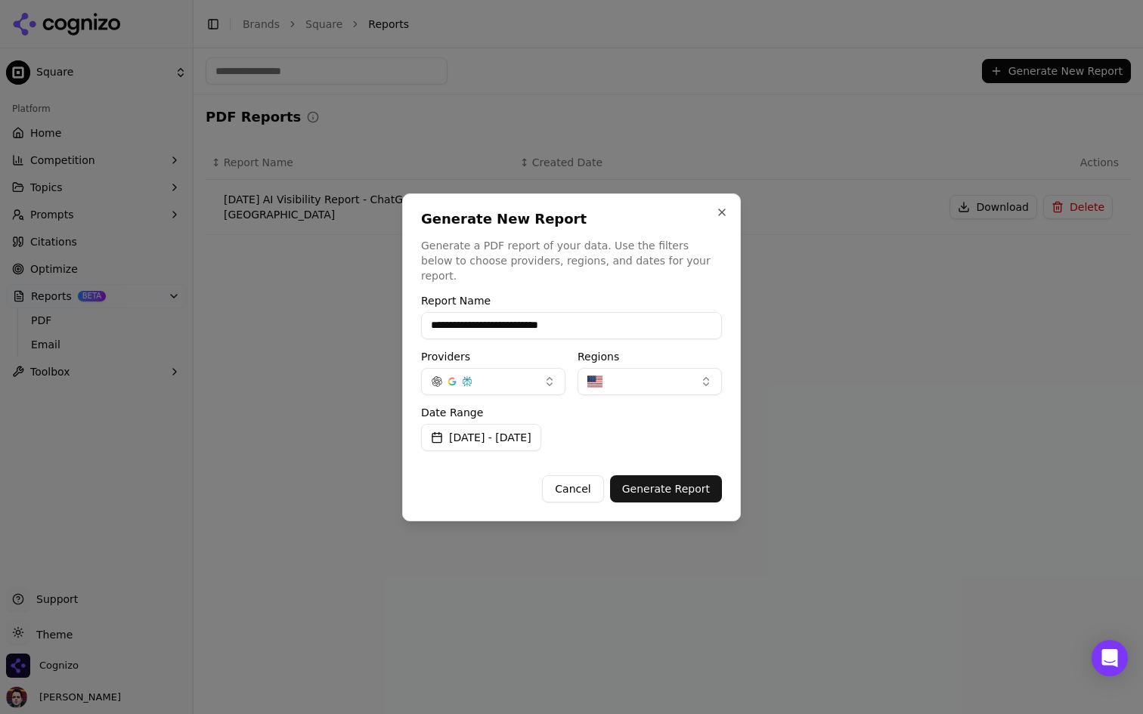
click at [529, 436] on button "Aug 17, 2025 - Sep 16, 2025" at bounding box center [481, 437] width 120 height 27
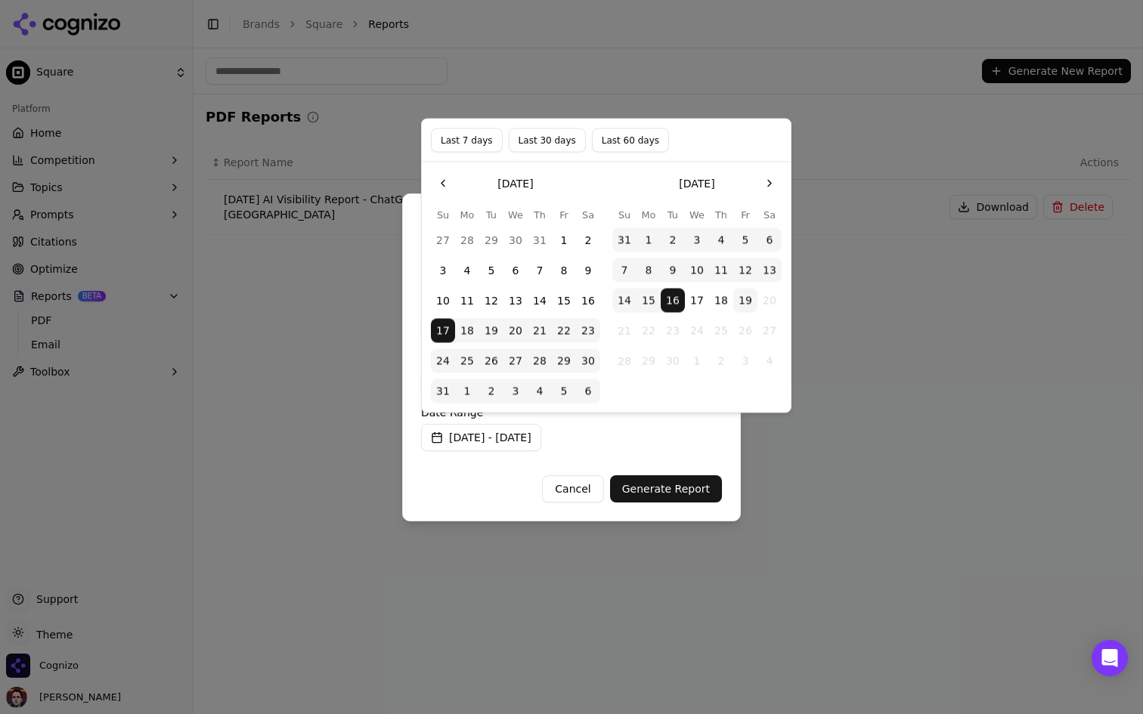
click at [630, 135] on button "Last 60 days" at bounding box center [630, 140] width 77 height 24
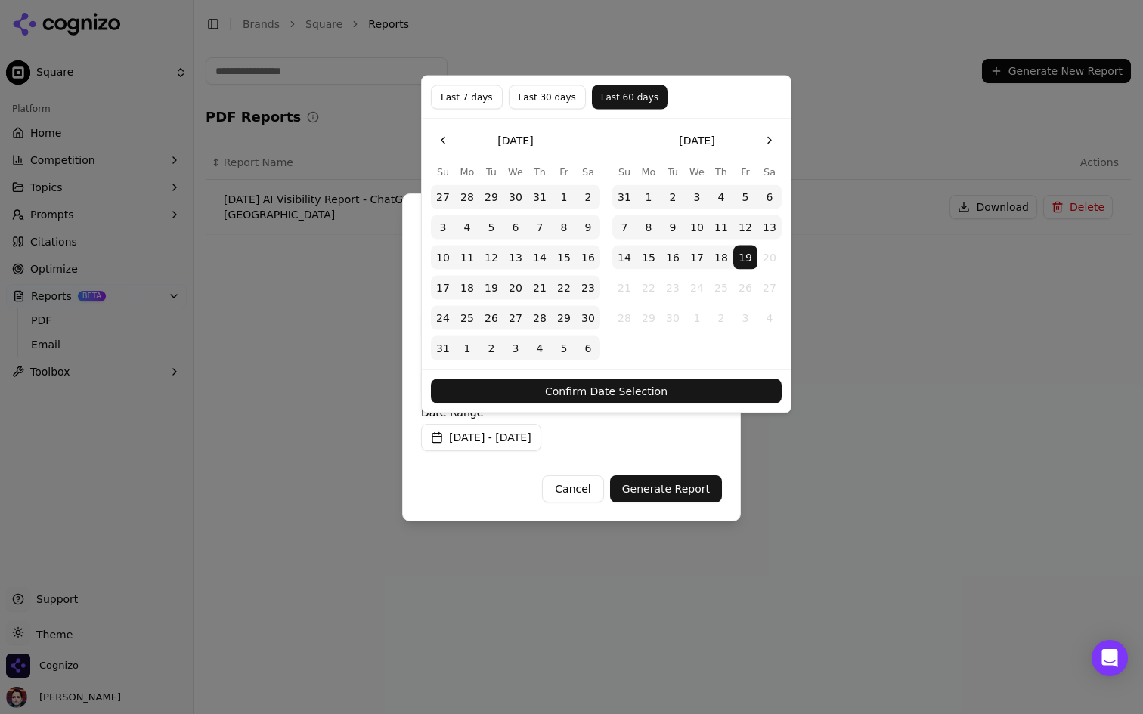
click at [445, 144] on button "Go to the Previous Month" at bounding box center [443, 140] width 24 height 24
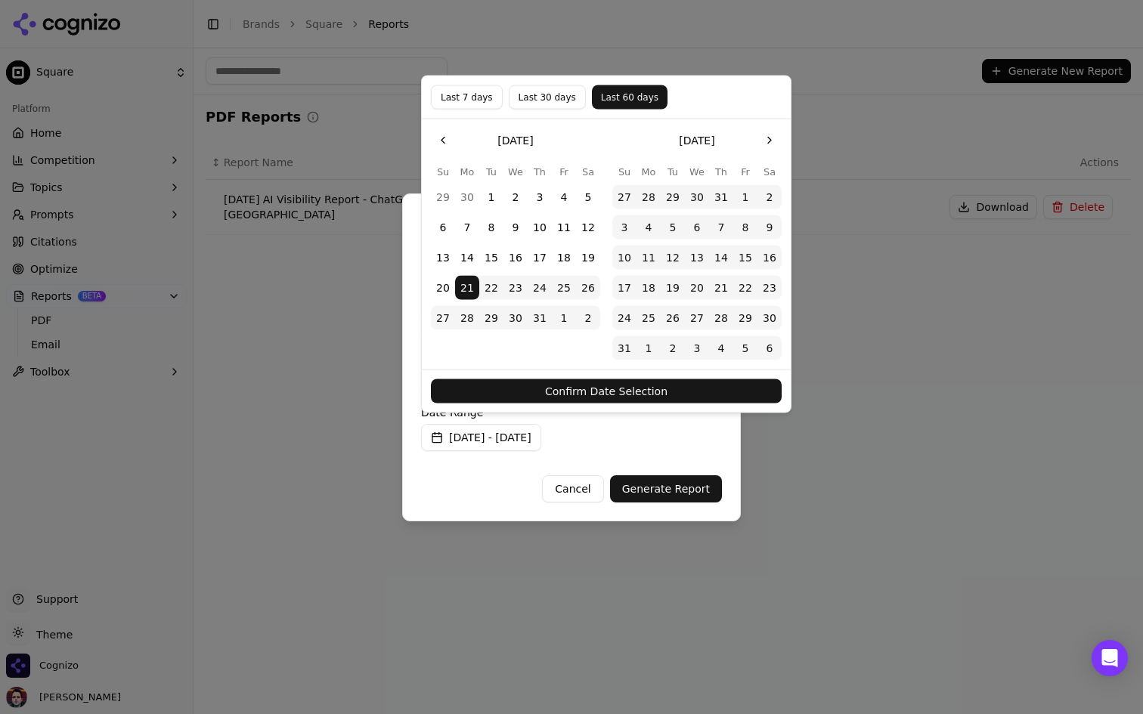
click at [445, 144] on button "Go to the Previous Month" at bounding box center [443, 140] width 24 height 24
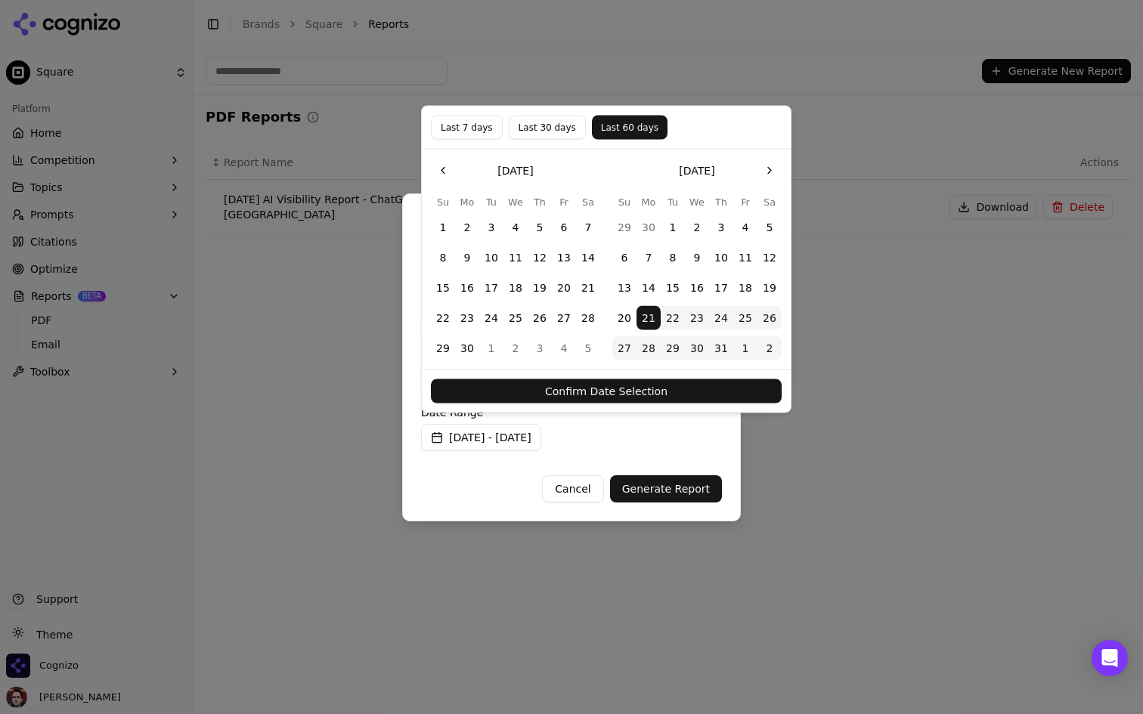
click at [452, 168] on button "Go to the Previous Month" at bounding box center [443, 171] width 24 height 24
click at [494, 223] on button "1" at bounding box center [491, 227] width 24 height 24
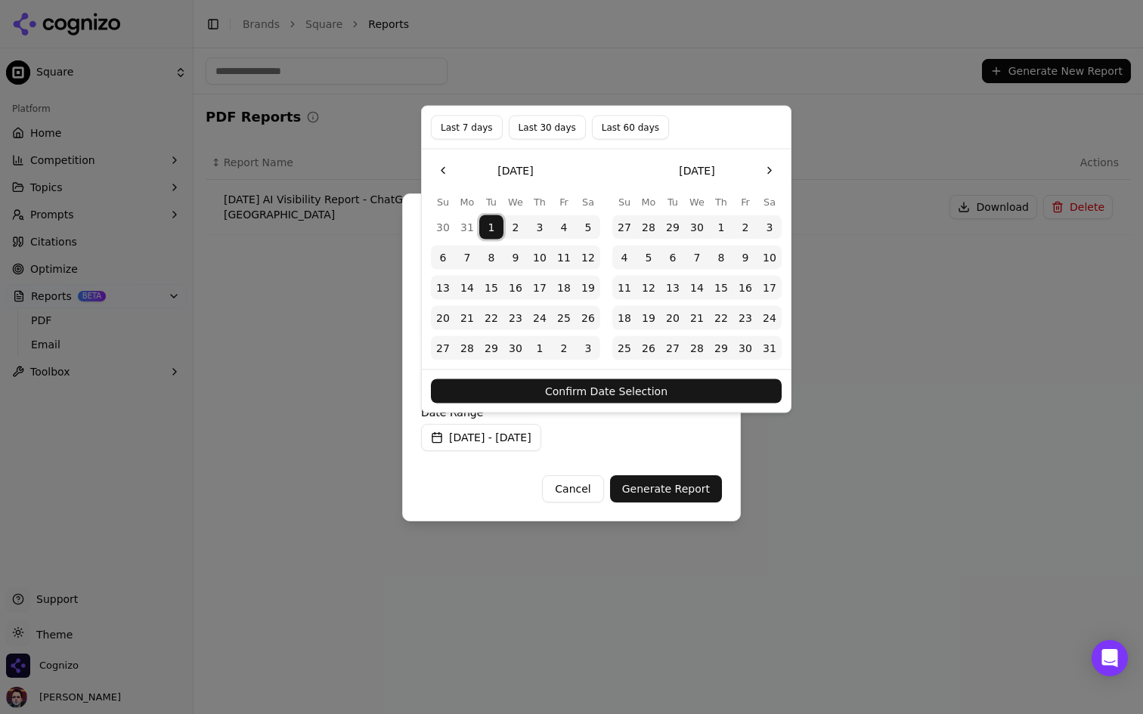
click at [773, 172] on button "Go to the Next Month" at bounding box center [769, 171] width 24 height 24
click at [653, 345] on button "30" at bounding box center [648, 348] width 24 height 24
click at [642, 403] on button "Confirm Date Selection" at bounding box center [606, 391] width 351 height 24
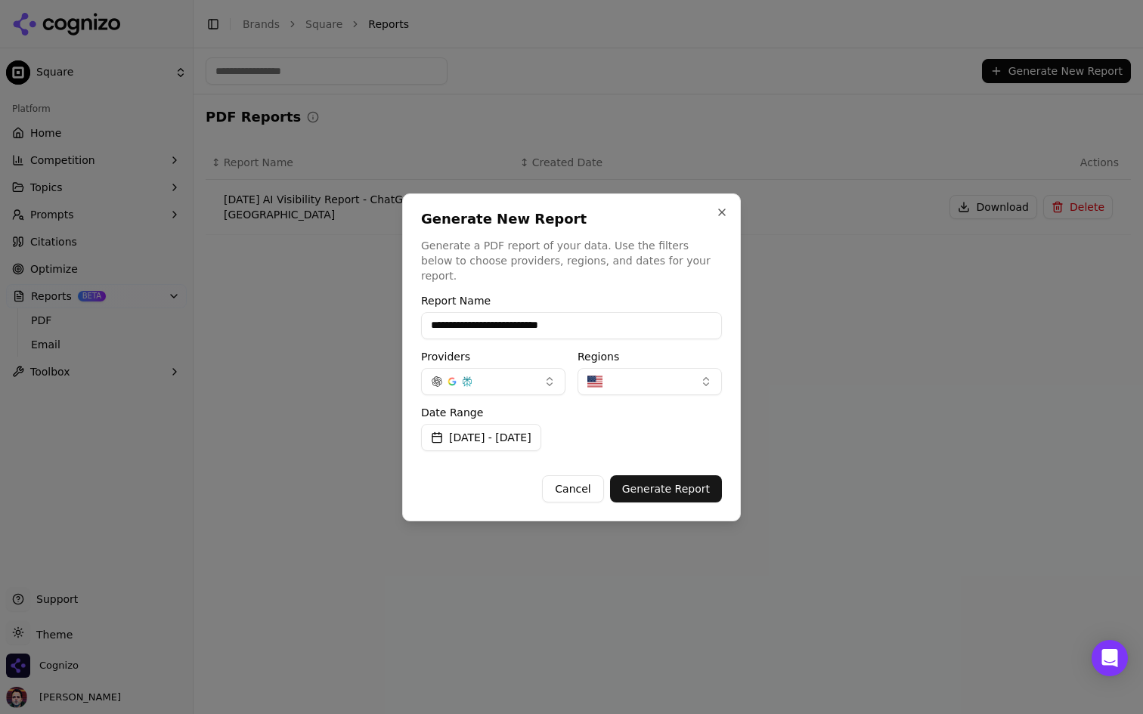
click at [668, 409] on label "Date Range" at bounding box center [571, 412] width 301 height 11
click at [676, 482] on button "Generate Report" at bounding box center [666, 488] width 112 height 27
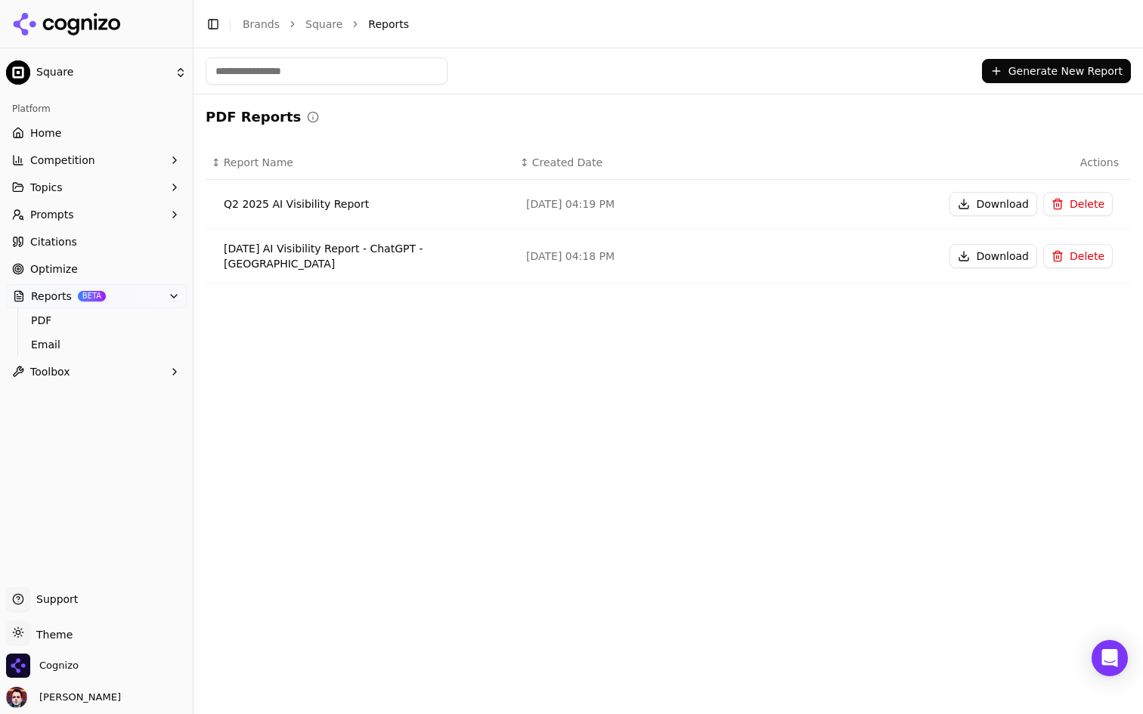
click at [456, 98] on div "PDF Reports ↕ Report Name ↕ Created Date Actions Q2 2025 AI Visibility Report S…" at bounding box center [667, 201] width 949 height 214
click at [160, 296] on button "Reports BETA" at bounding box center [96, 296] width 181 height 24
click at [173, 67] on html "Square Platform Home Competition Topics Prompts Citations Optimize Reports BETA…" at bounding box center [571, 357] width 1143 height 714
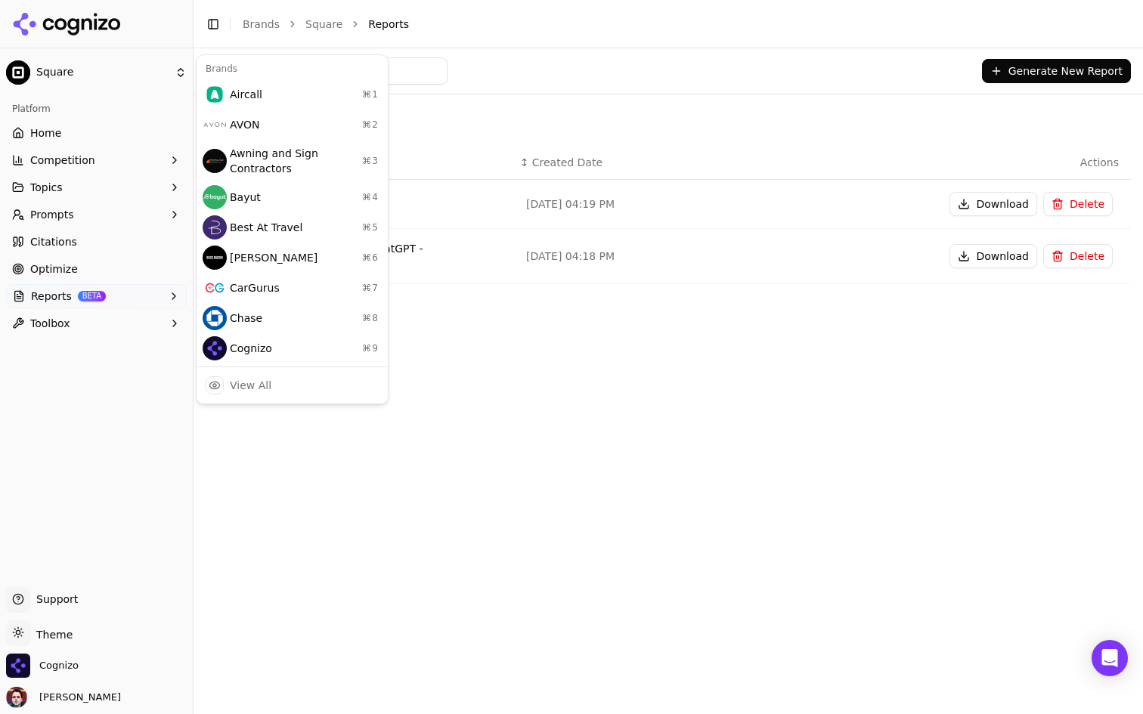
click at [107, 132] on html "Square Platform Home Competition Topics Prompts Citations Optimize Reports BETA…" at bounding box center [571, 357] width 1143 height 714
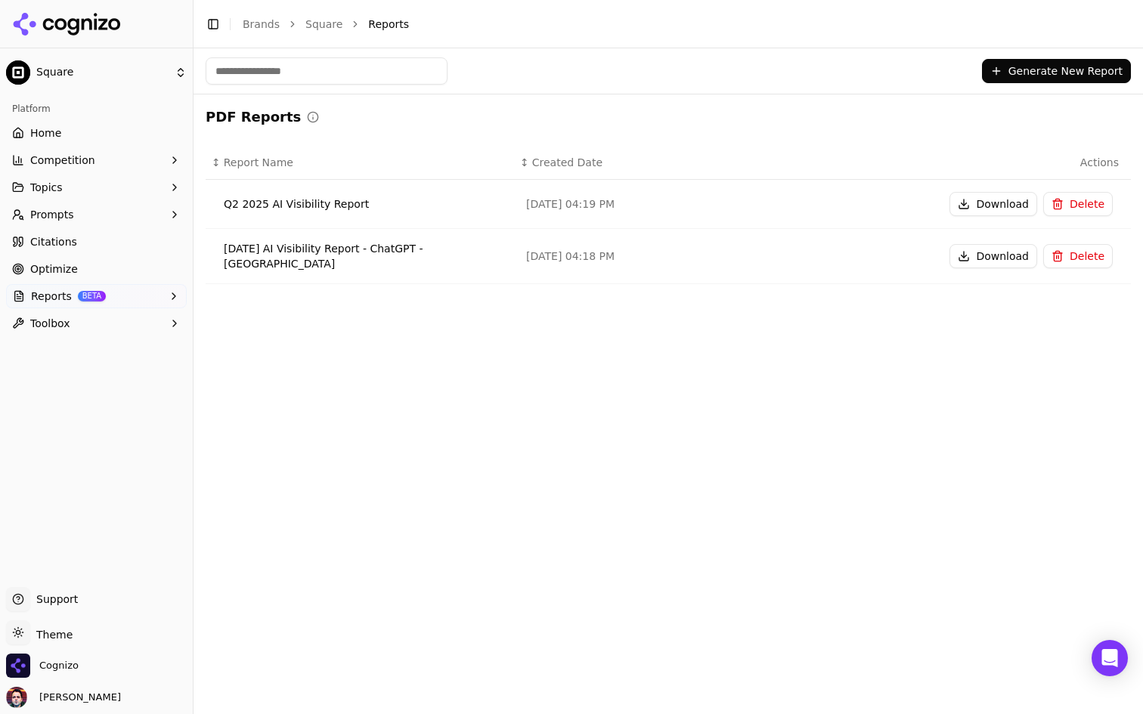
click at [128, 125] on link "Home" at bounding box center [96, 133] width 181 height 24
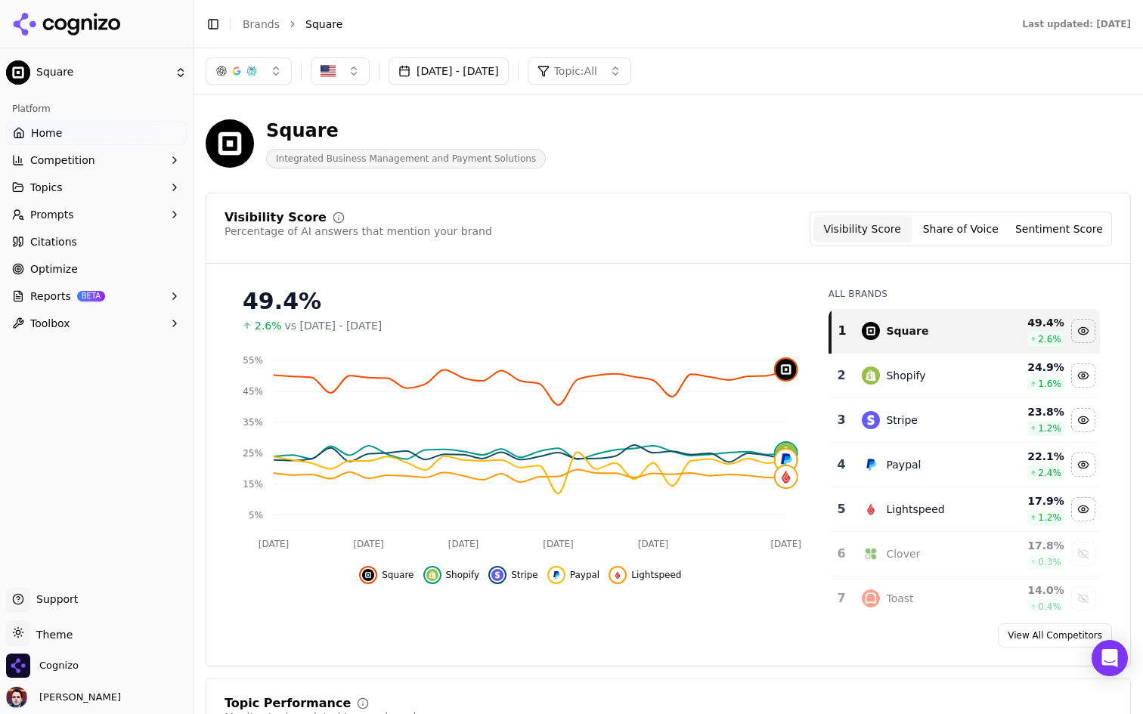
click at [597, 66] on span "Topic: All" at bounding box center [575, 70] width 43 height 15
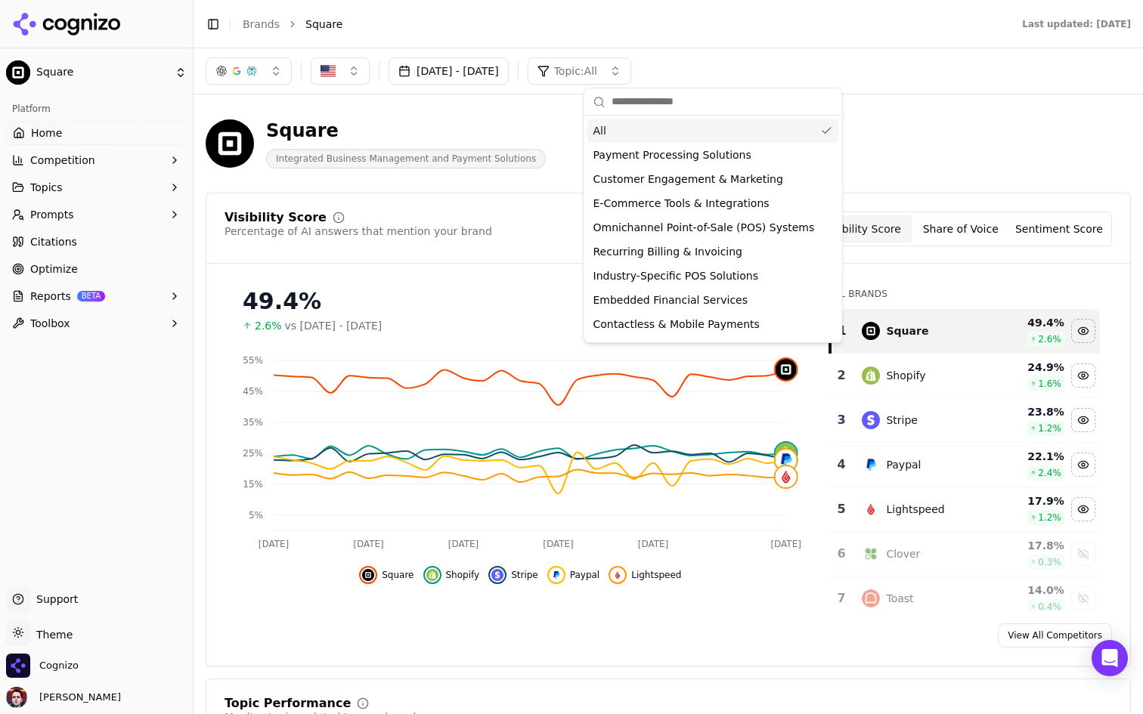
click at [597, 66] on span "Topic: All" at bounding box center [575, 70] width 43 height 15
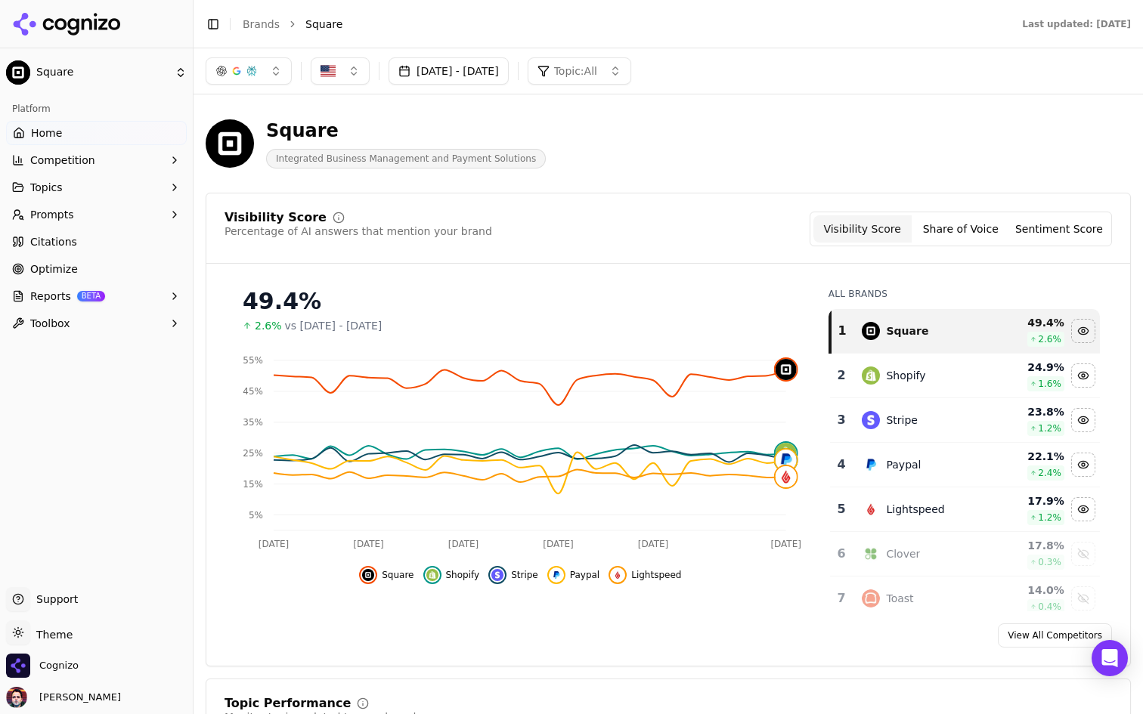
click at [597, 66] on span "Topic: All" at bounding box center [575, 70] width 43 height 15
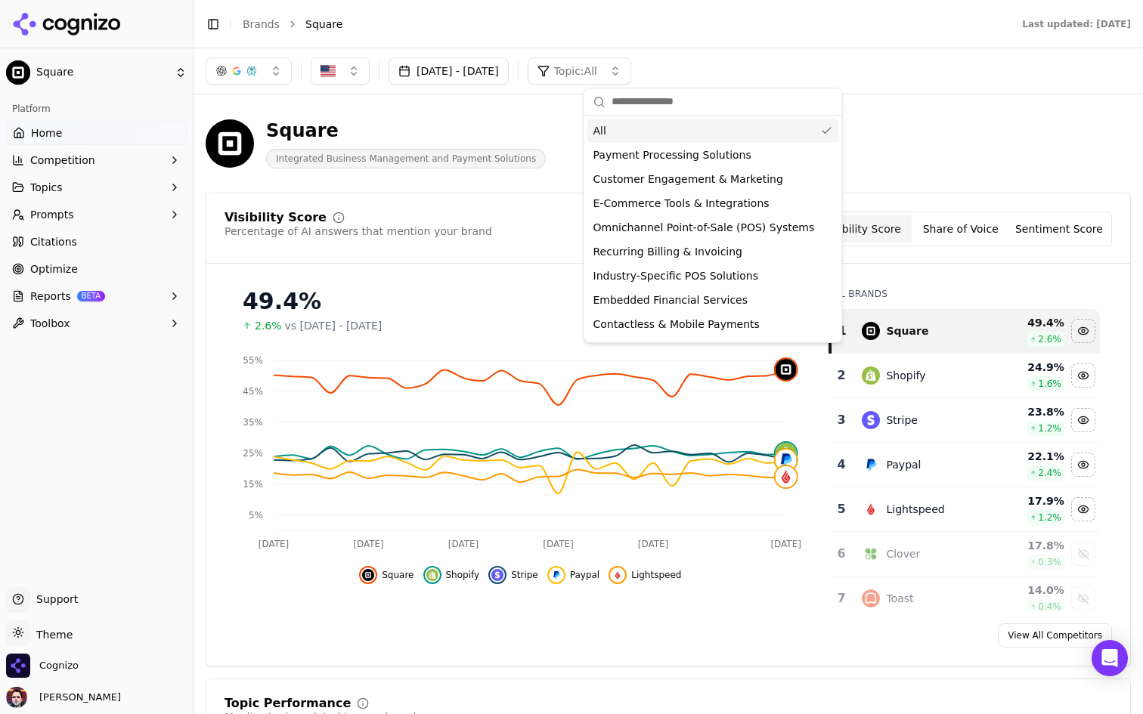
click at [597, 66] on span "Topic: All" at bounding box center [575, 70] width 43 height 15
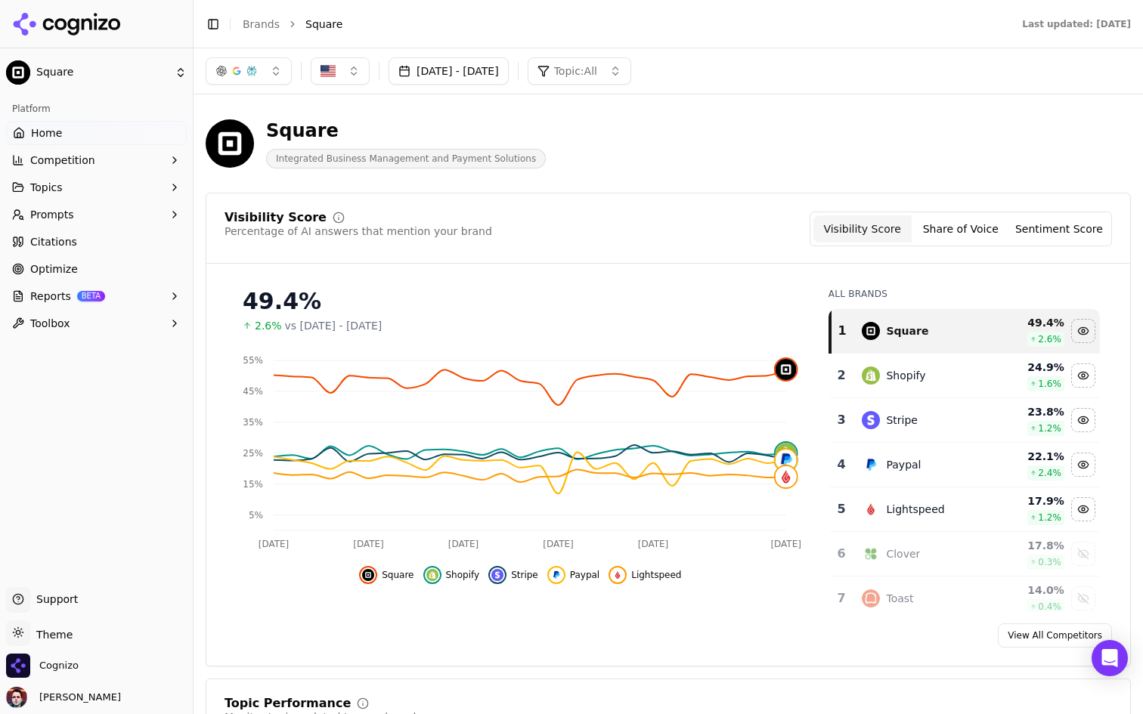
click at [650, 203] on div "Visibility Score Percentage of AI answers that mention your brand Visibility Sc…" at bounding box center [668, 430] width 925 height 474
click at [763, 108] on div "Square Integrated Business Management and Payment Solutions" at bounding box center [668, 144] width 925 height 74
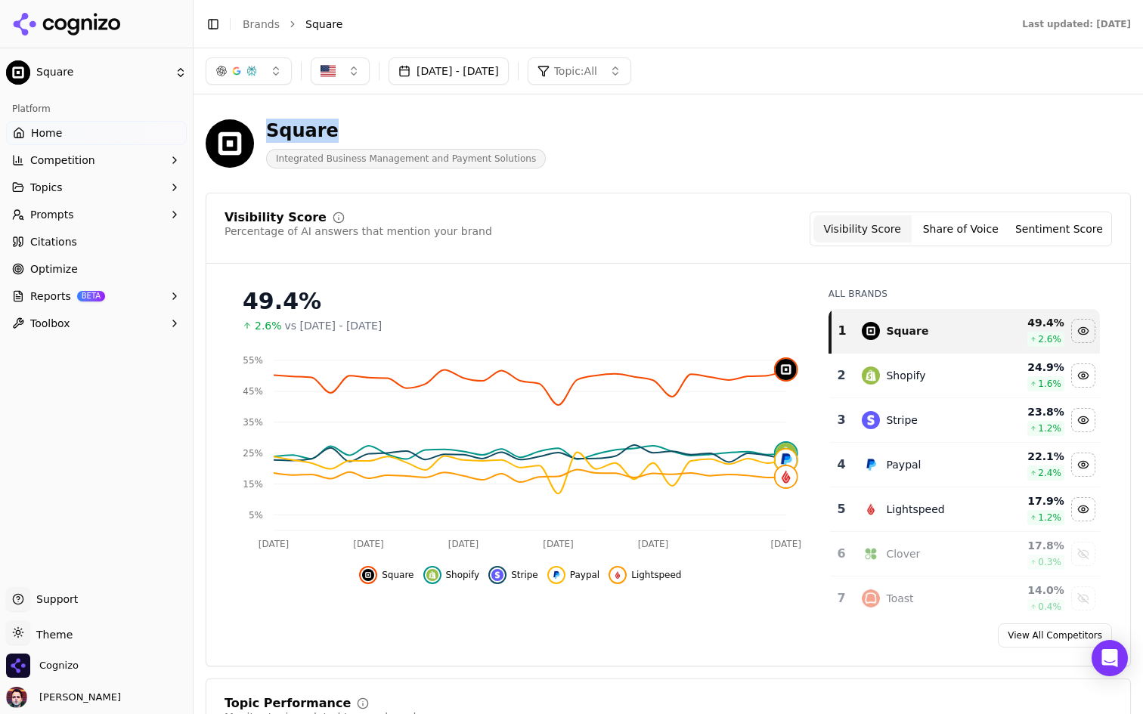
click at [763, 108] on div "Square Integrated Business Management and Payment Solutions" at bounding box center [668, 144] width 925 height 74
click at [763, 110] on div "Square Integrated Business Management and Payment Solutions" at bounding box center [668, 144] width 925 height 74
click at [757, 117] on div "Square Integrated Business Management and Payment Solutions" at bounding box center [668, 144] width 925 height 74
click at [725, 149] on div "Square Integrated Business Management and Payment Solutions" at bounding box center [544, 144] width 677 height 50
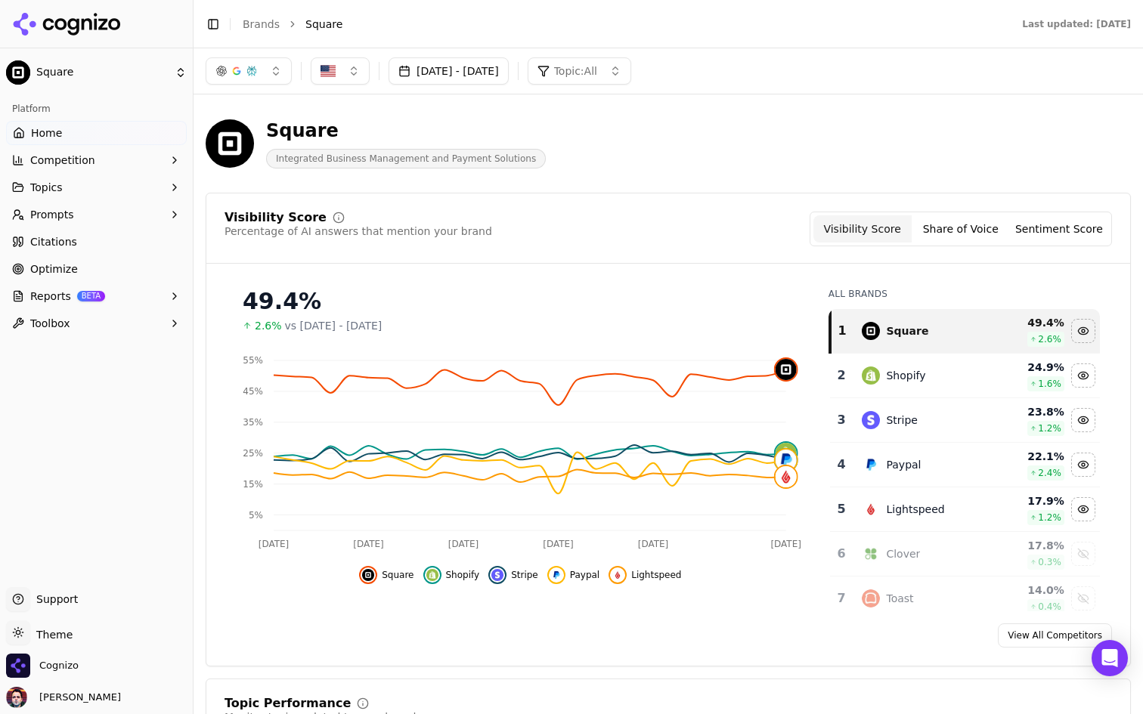
click at [43, 295] on span "Reports" at bounding box center [50, 296] width 41 height 15
click at [41, 317] on span "PDF" at bounding box center [97, 320] width 132 height 15
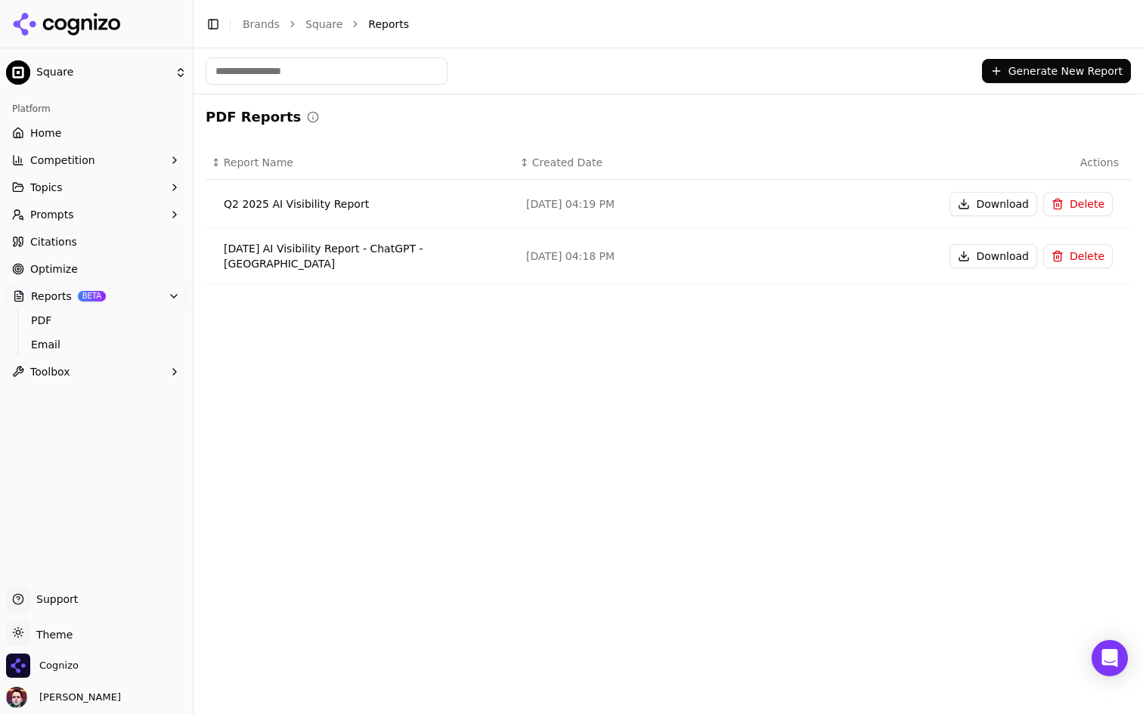
click at [1039, 63] on button "Generate New Report" at bounding box center [1056, 71] width 149 height 24
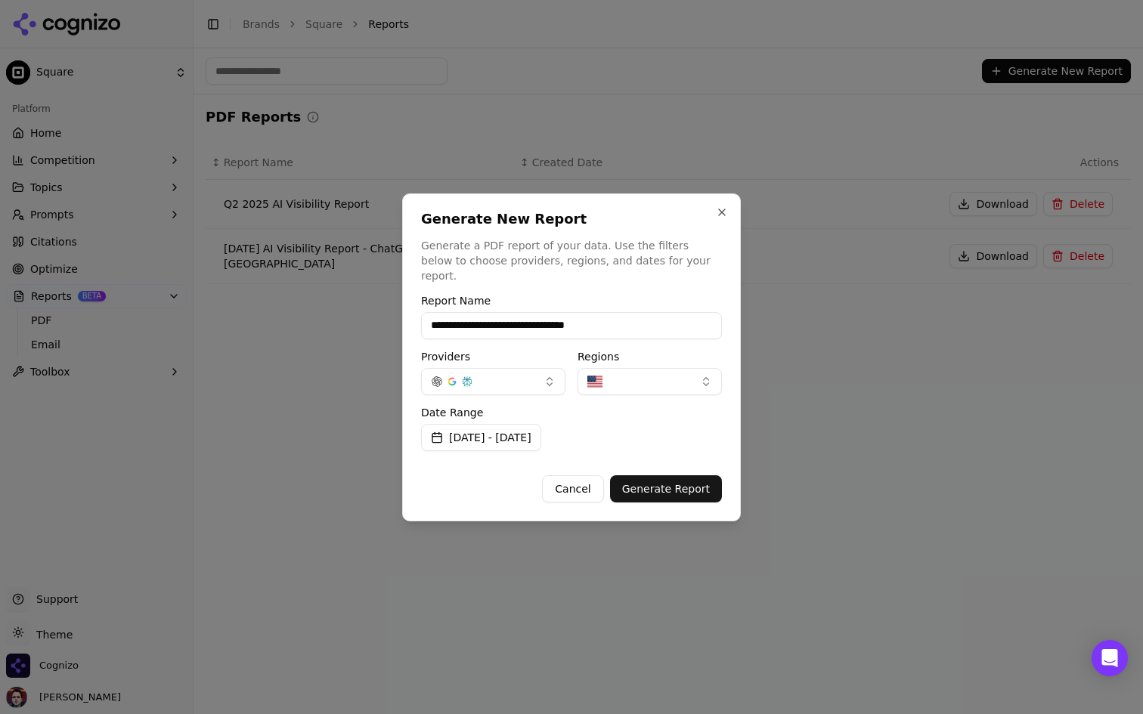
type input "**********"
click at [540, 373] on button "button" at bounding box center [493, 381] width 144 height 27
click at [676, 374] on button "button" at bounding box center [649, 381] width 144 height 27
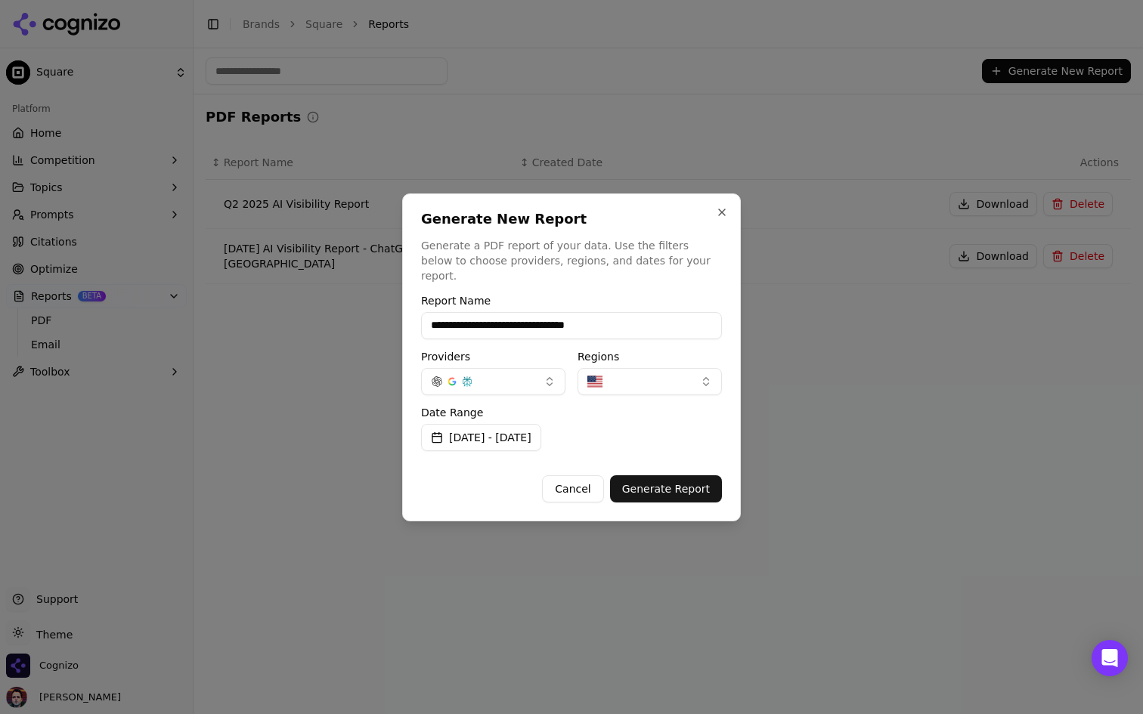
click at [541, 438] on button "Aug 17, 2025 - Sep 16, 2025" at bounding box center [481, 437] width 120 height 27
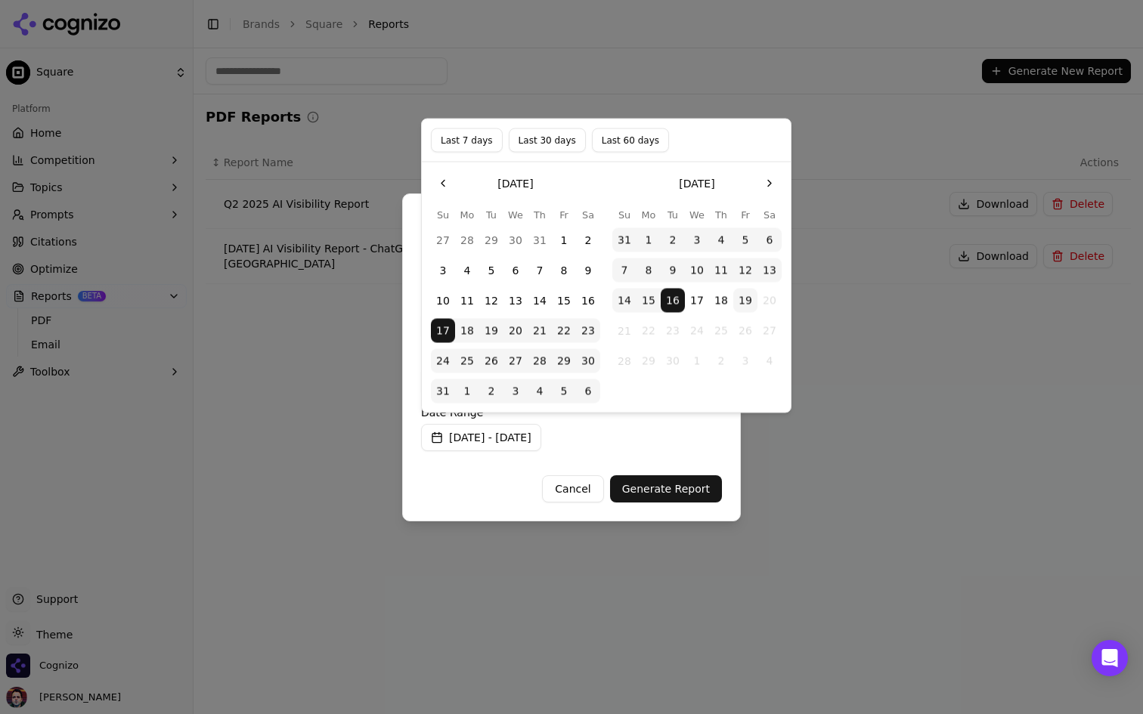
click at [648, 232] on button "1" at bounding box center [648, 240] width 24 height 24
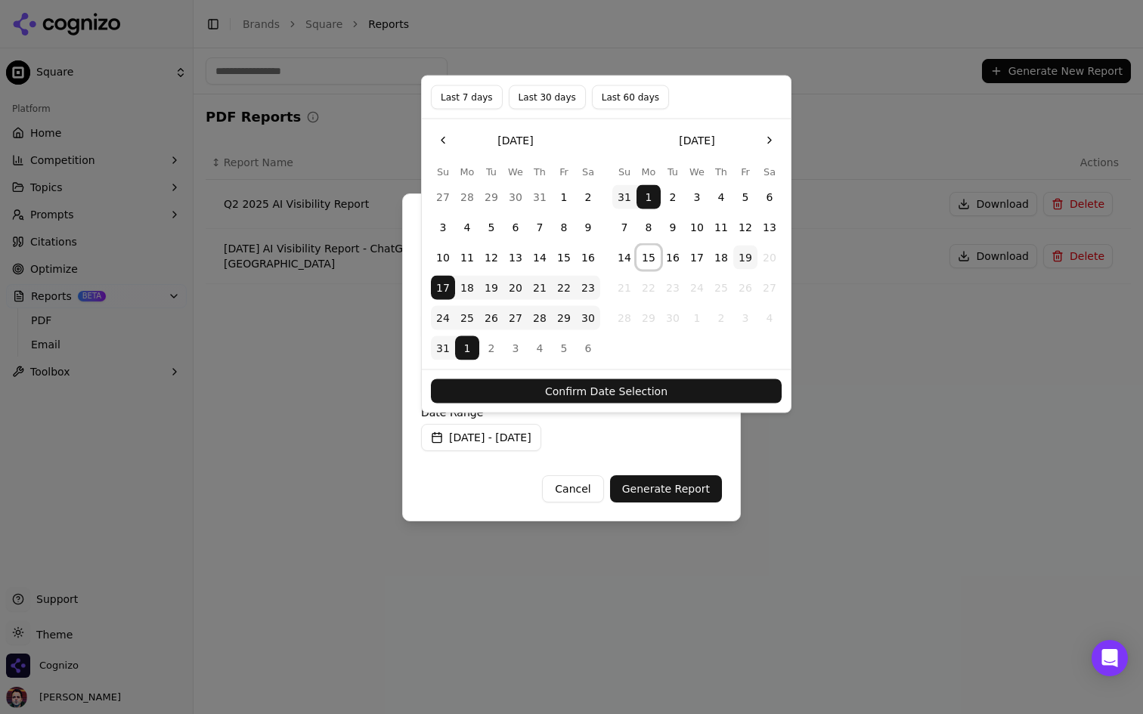
click at [647, 255] on button "15" at bounding box center [648, 258] width 24 height 24
click at [656, 382] on button "Confirm Date Selection" at bounding box center [606, 391] width 351 height 24
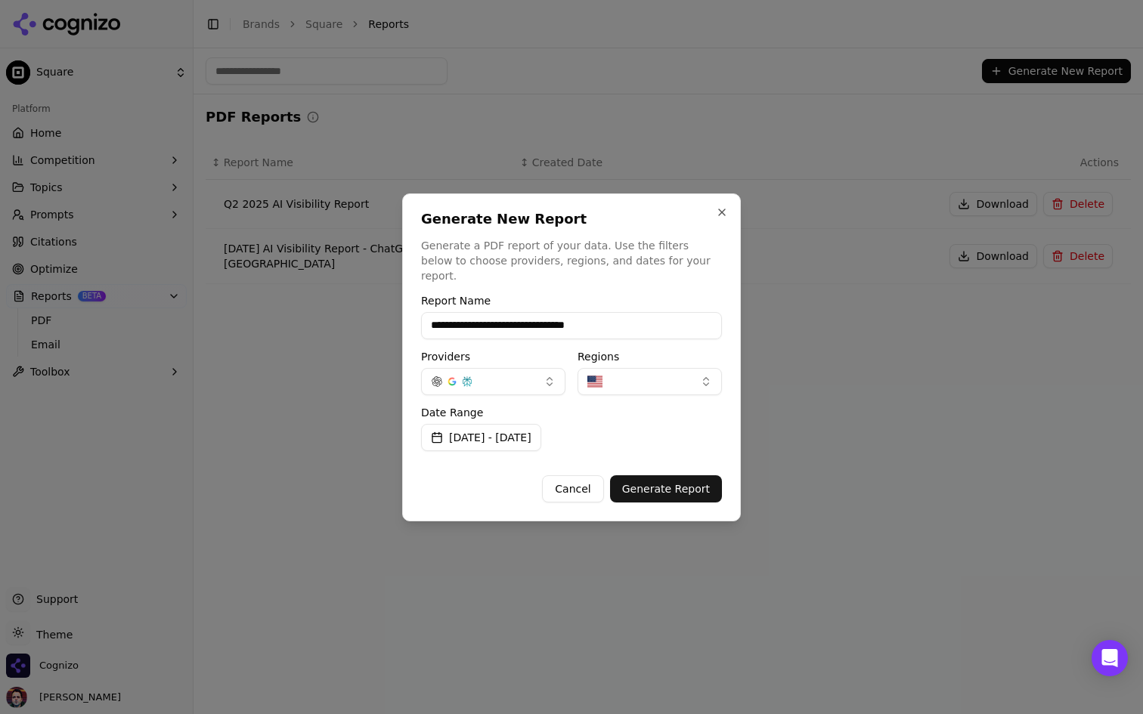
click at [574, 475] on button "Cancel" at bounding box center [572, 488] width 61 height 27
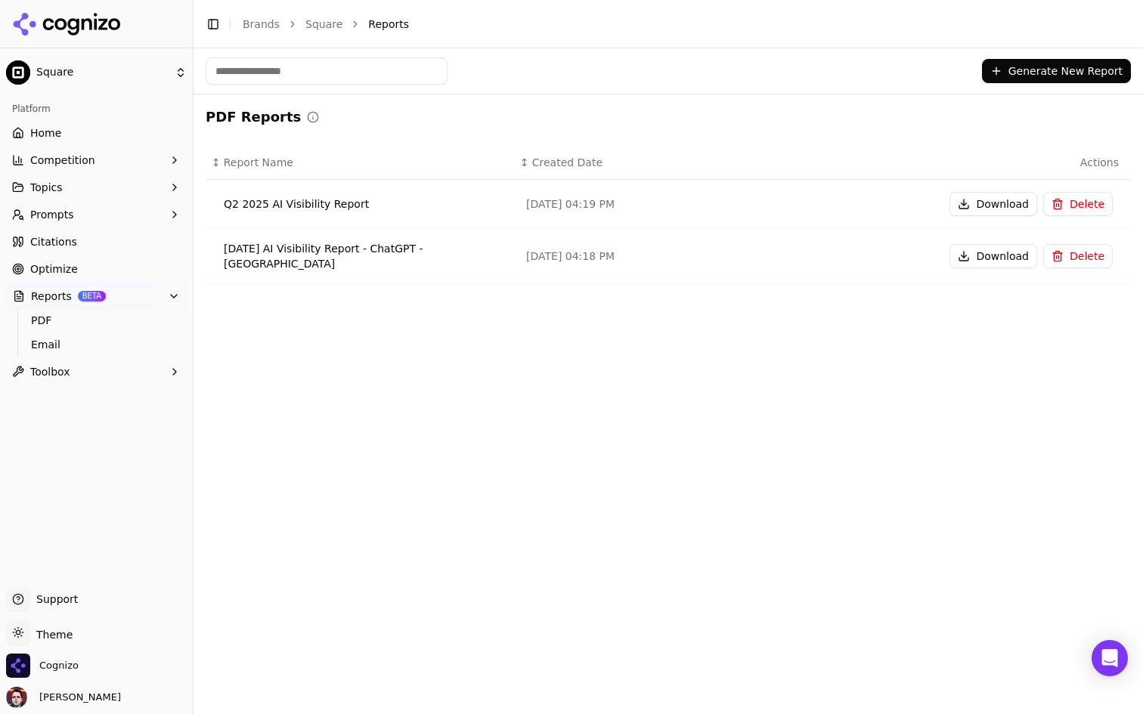
click at [132, 144] on link "Home" at bounding box center [96, 133] width 181 height 24
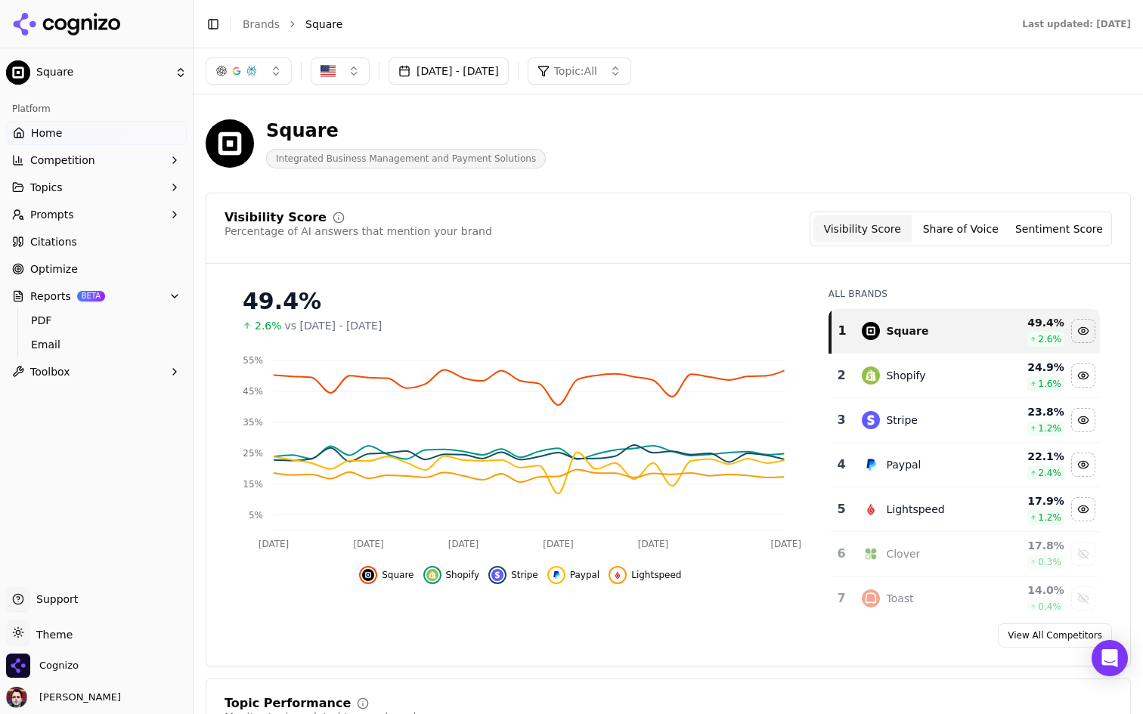
click at [475, 65] on button "Aug 17, 2025 - Sep 16, 2025" at bounding box center [448, 70] width 120 height 27
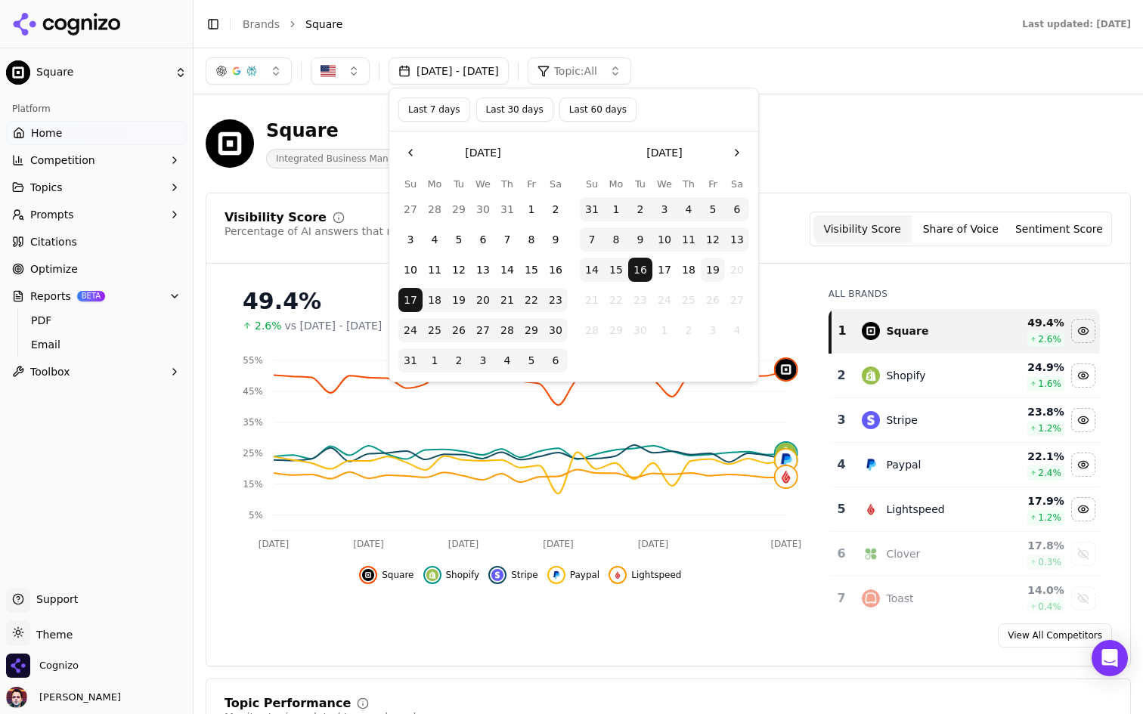
click at [597, 101] on button "Last 60 days" at bounding box center [597, 110] width 77 height 24
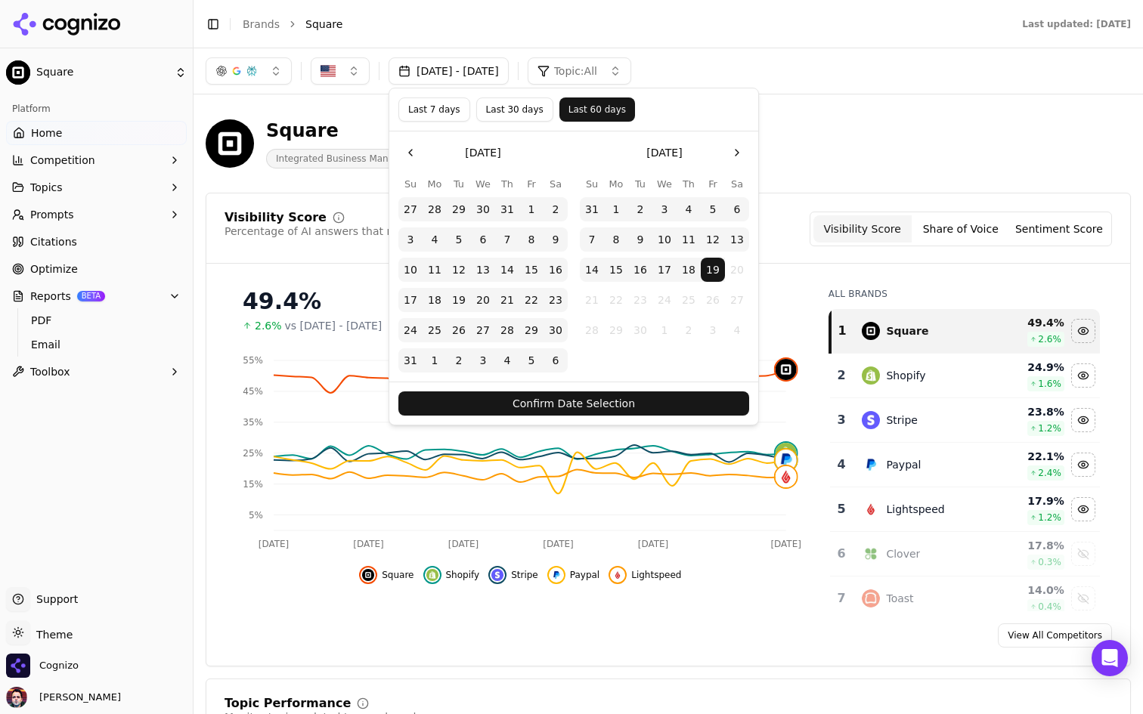
click at [548, 407] on button "Confirm Date Selection" at bounding box center [573, 404] width 351 height 24
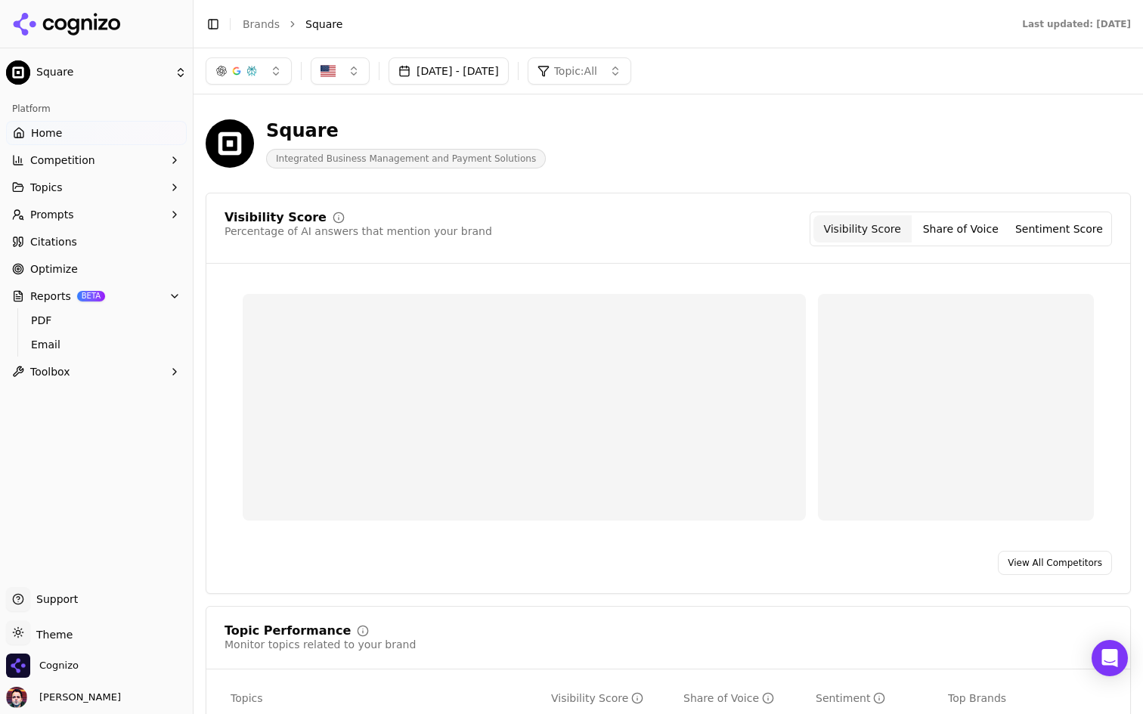
click at [626, 147] on div "Square Integrated Business Management and Payment Solutions" at bounding box center [544, 144] width 677 height 50
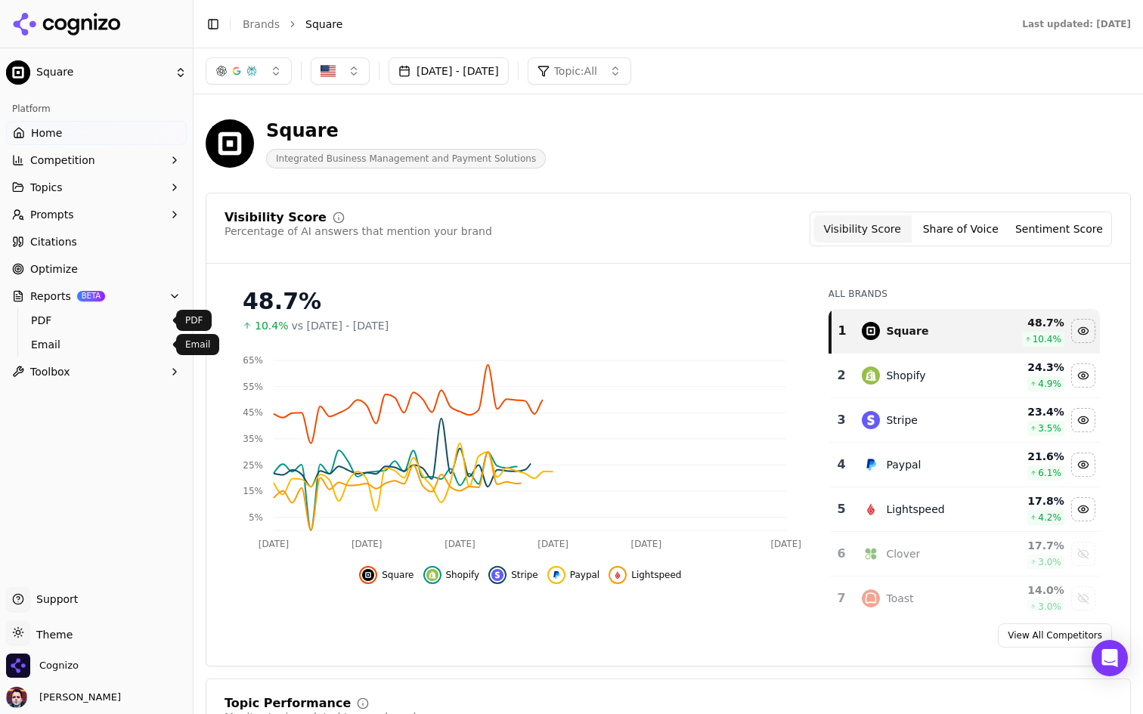
click at [104, 320] on span "PDF" at bounding box center [97, 320] width 132 height 15
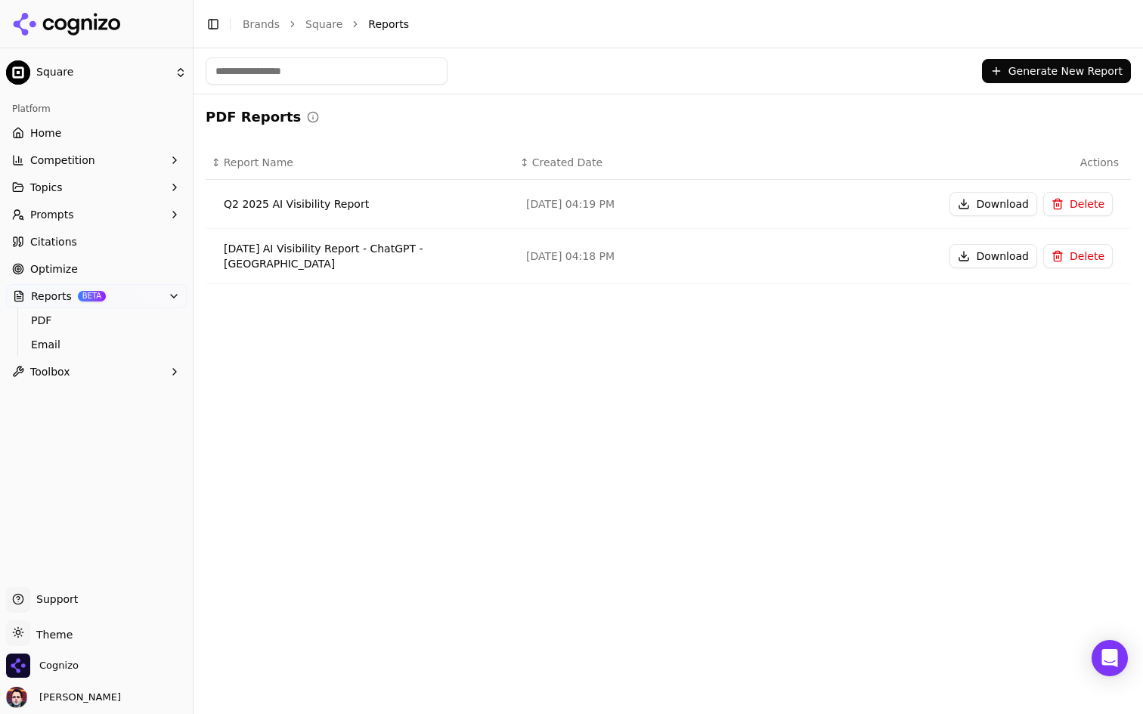
click at [1020, 73] on button "Generate New Report" at bounding box center [1056, 71] width 149 height 24
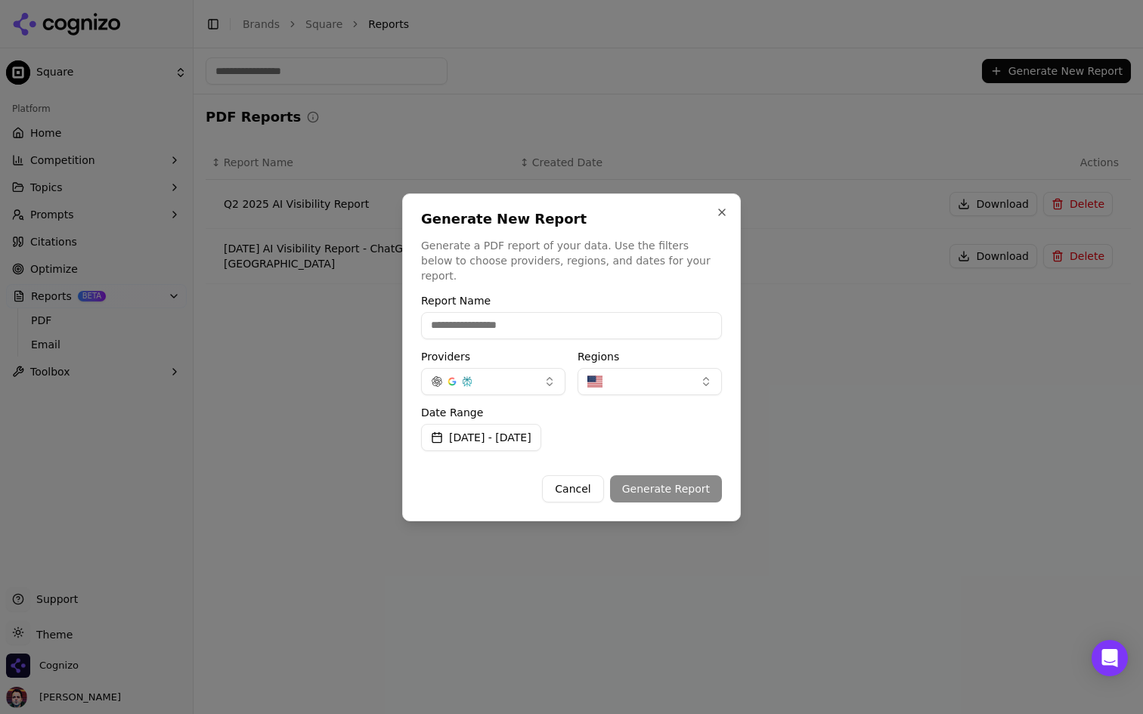
click at [658, 97] on div at bounding box center [571, 357] width 1143 height 714
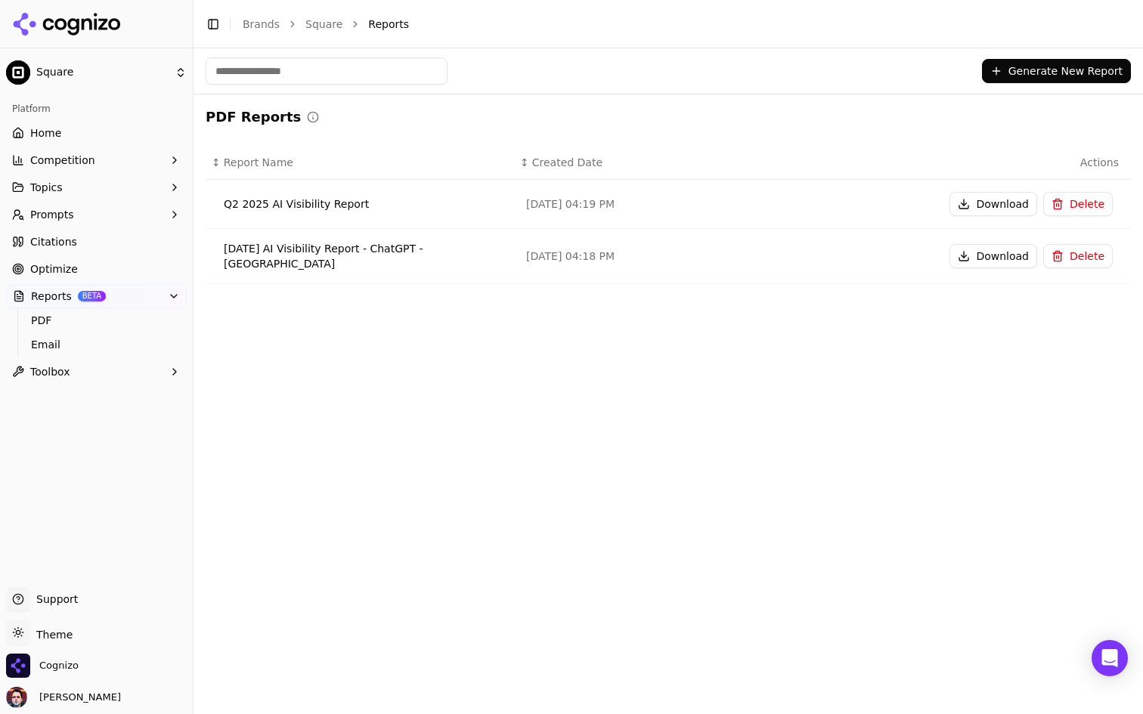
click at [141, 75] on html "Square Platform Home Competition Topics Prompts Citations Optimize Reports BETA…" at bounding box center [571, 357] width 1143 height 714
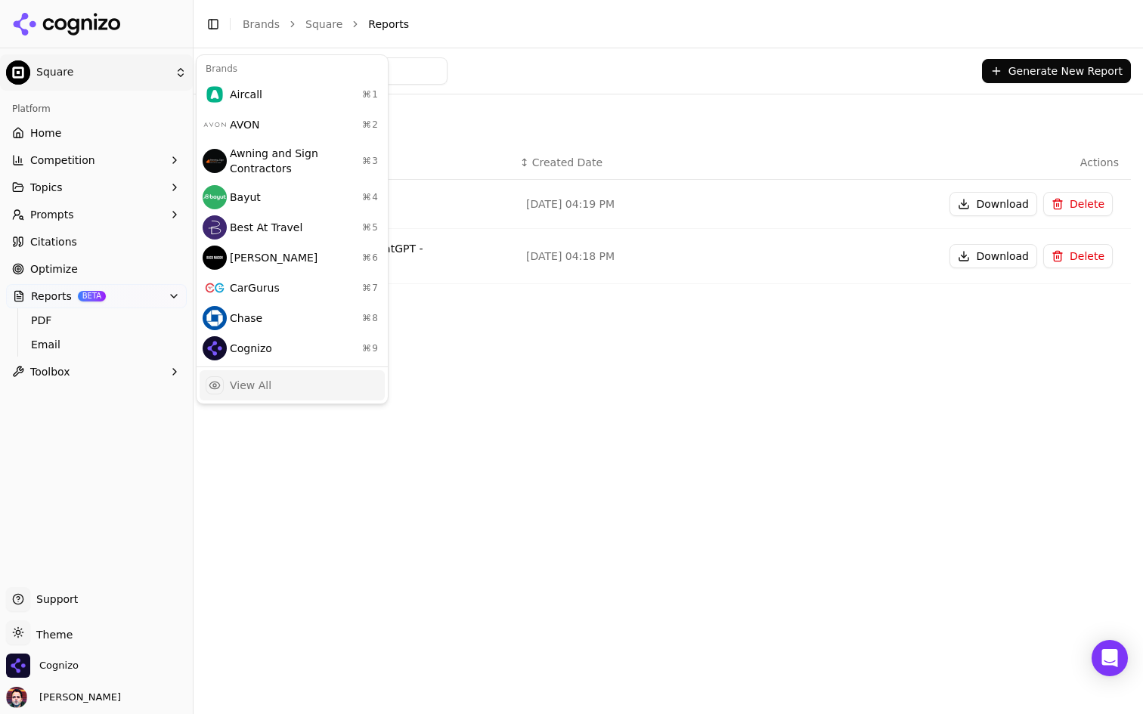
click at [292, 385] on div "View All" at bounding box center [292, 385] width 185 height 30
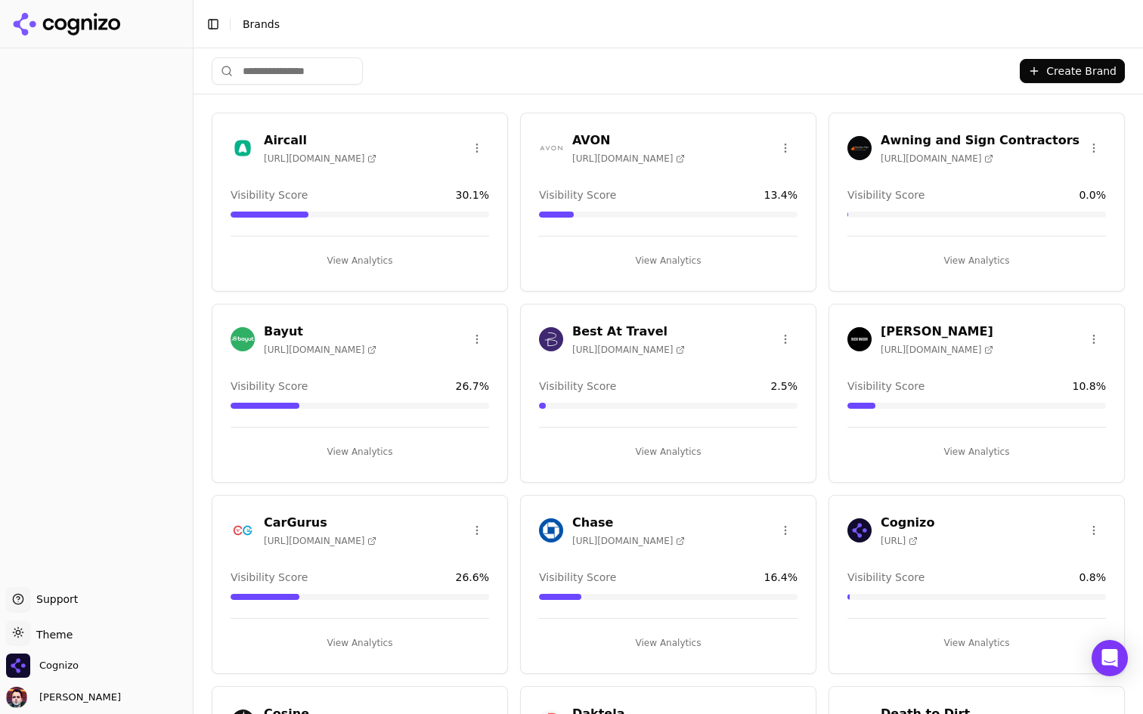
click at [326, 76] on input "search" at bounding box center [287, 70] width 151 height 27
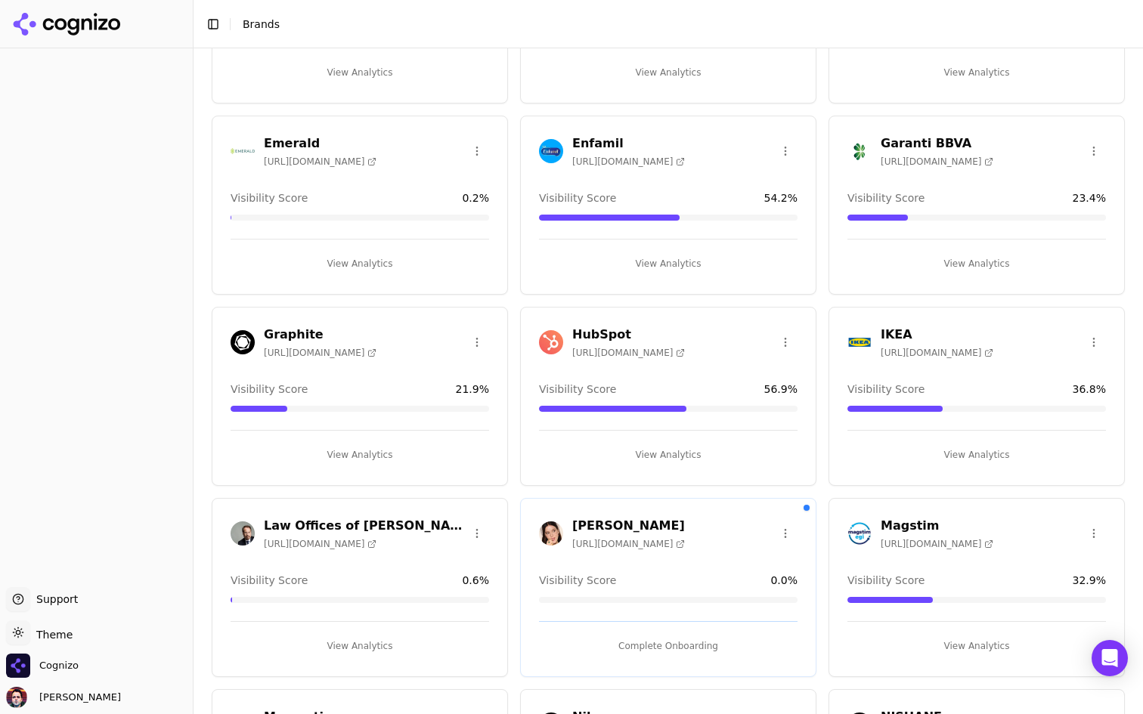
scroll to position [754, 0]
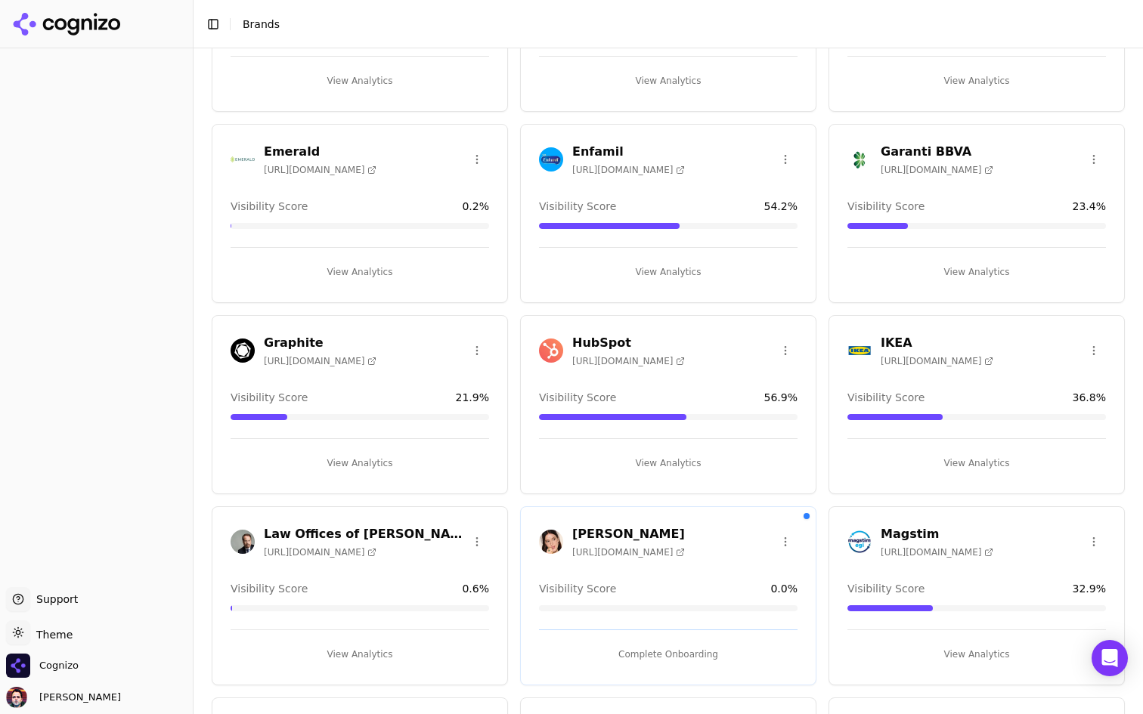
click at [601, 460] on button "View Analytics" at bounding box center [668, 463] width 258 height 24
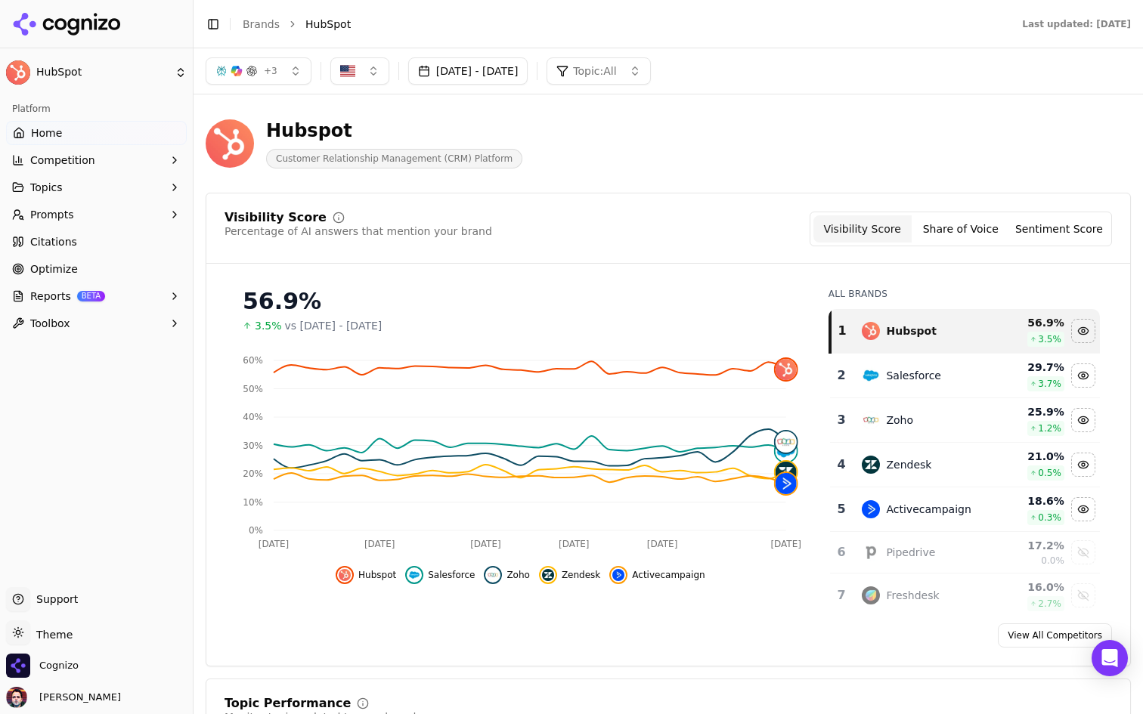
click at [280, 71] on button "+ 3" at bounding box center [259, 70] width 106 height 27
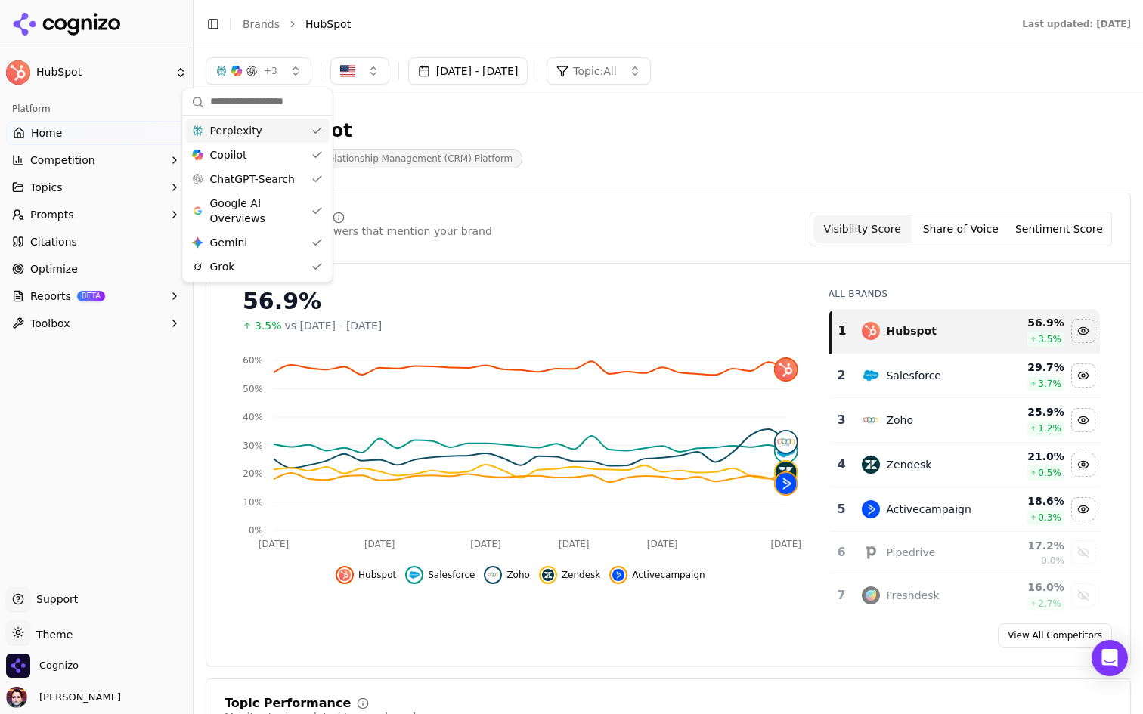
click at [280, 71] on button "+ 3" at bounding box center [259, 70] width 106 height 27
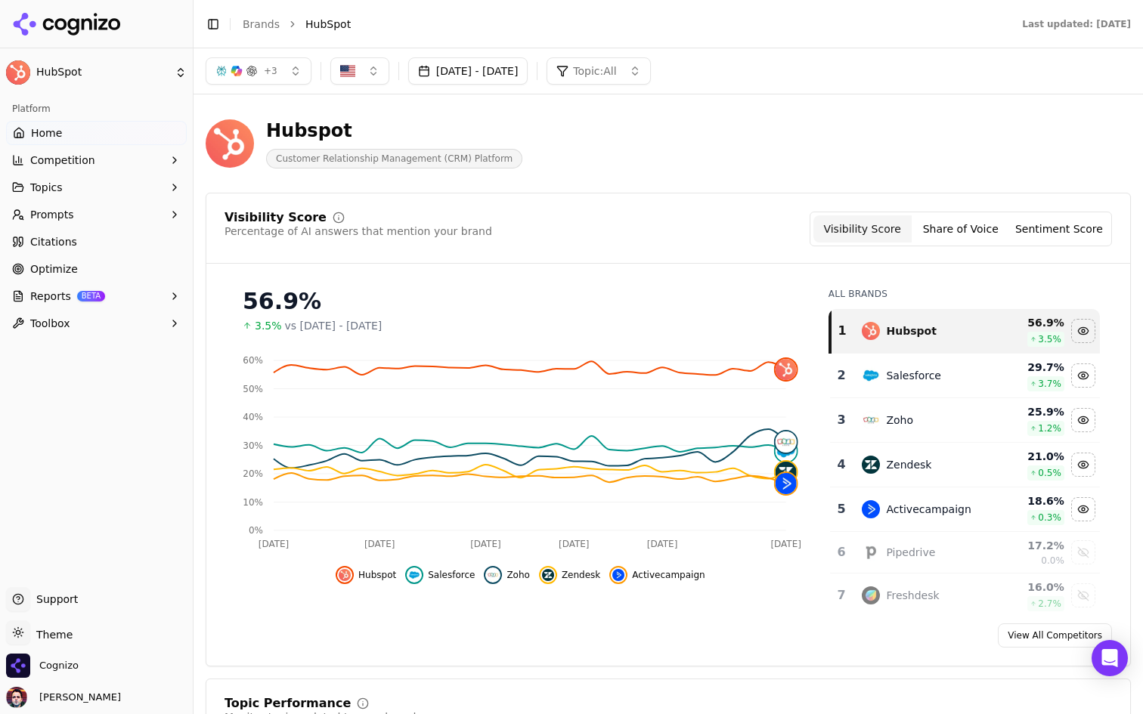
click at [148, 164] on button "Competition" at bounding box center [96, 160] width 181 height 24
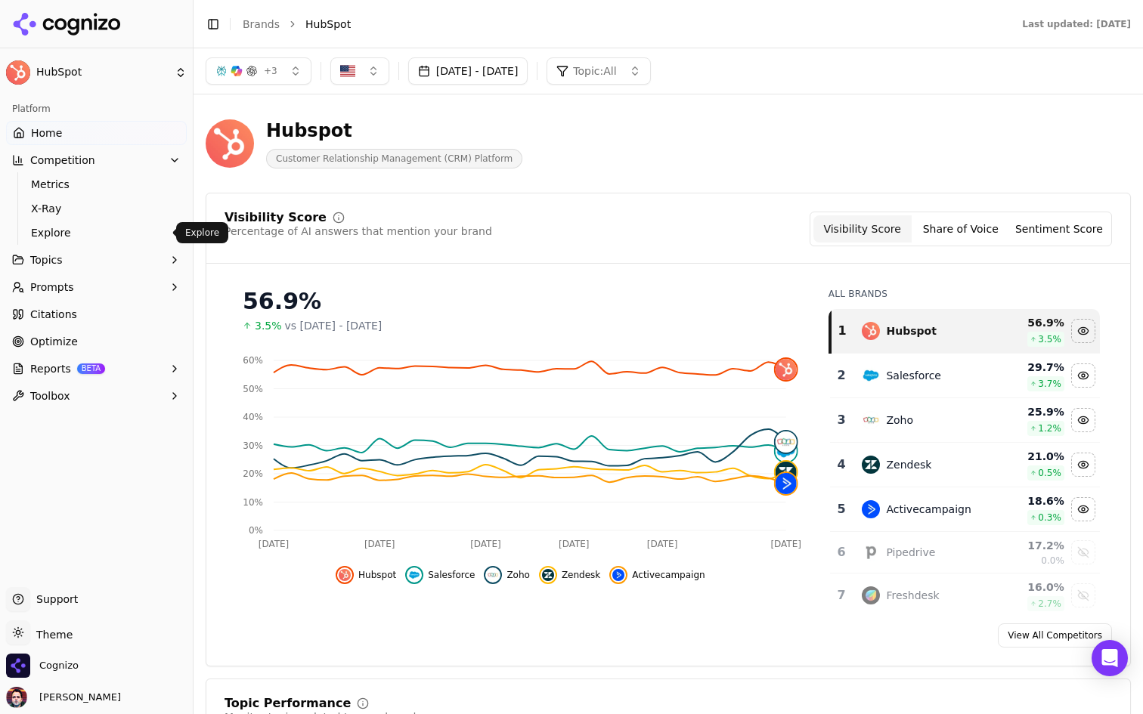
click at [106, 233] on span "Explore" at bounding box center [97, 232] width 132 height 15
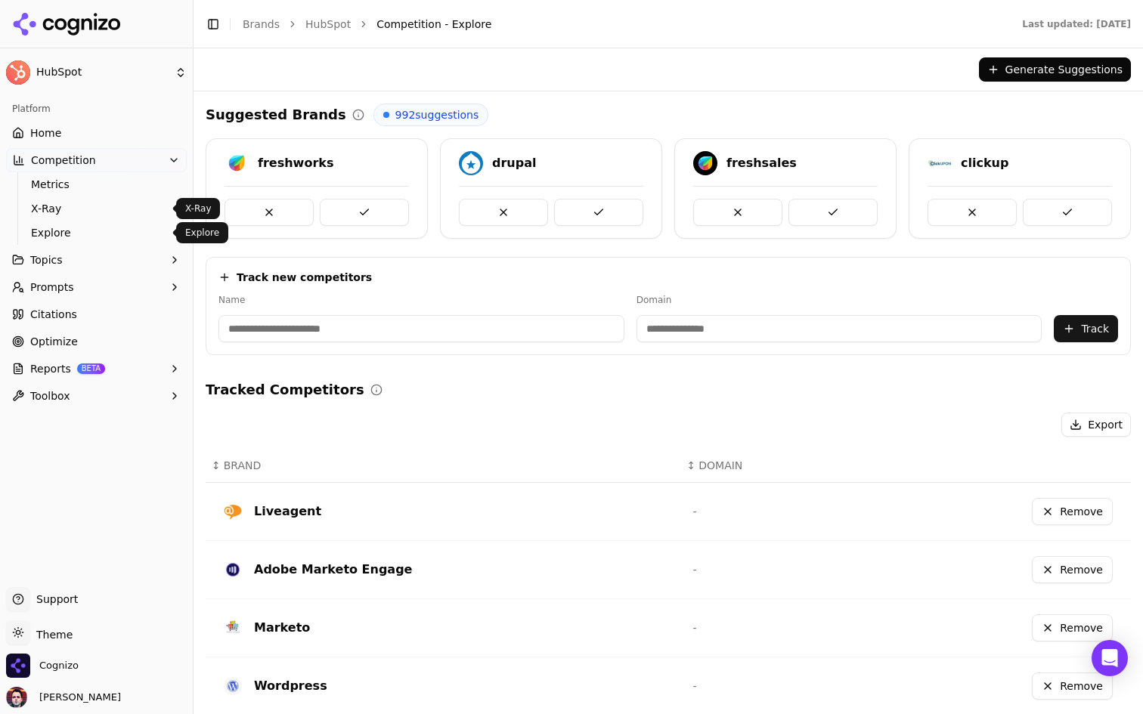
click at [95, 228] on span "Explore" at bounding box center [97, 232] width 132 height 15
click at [97, 195] on ul "Metrics X-Ray Explore" at bounding box center [96, 208] width 159 height 73
click at [93, 200] on link "X-Ray" at bounding box center [97, 208] width 144 height 21
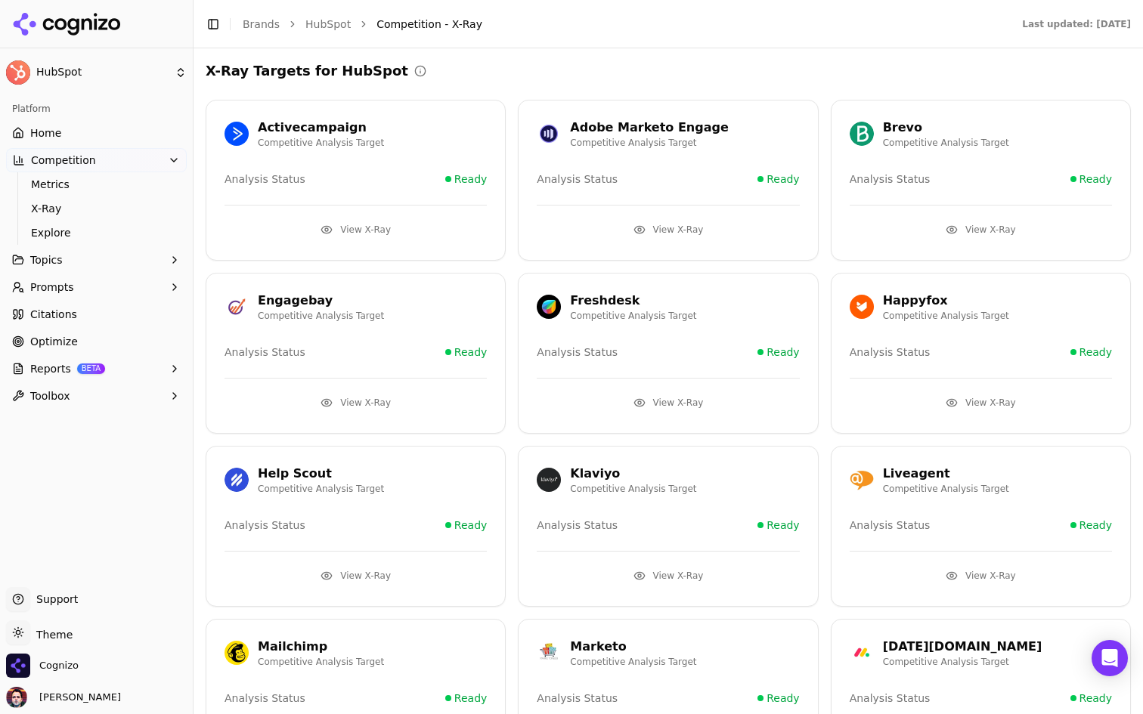
click at [135, 76] on html "HubSpot Platform Home Competition Metrics X-Ray Explore Topics Prompts Citation…" at bounding box center [571, 357] width 1143 height 714
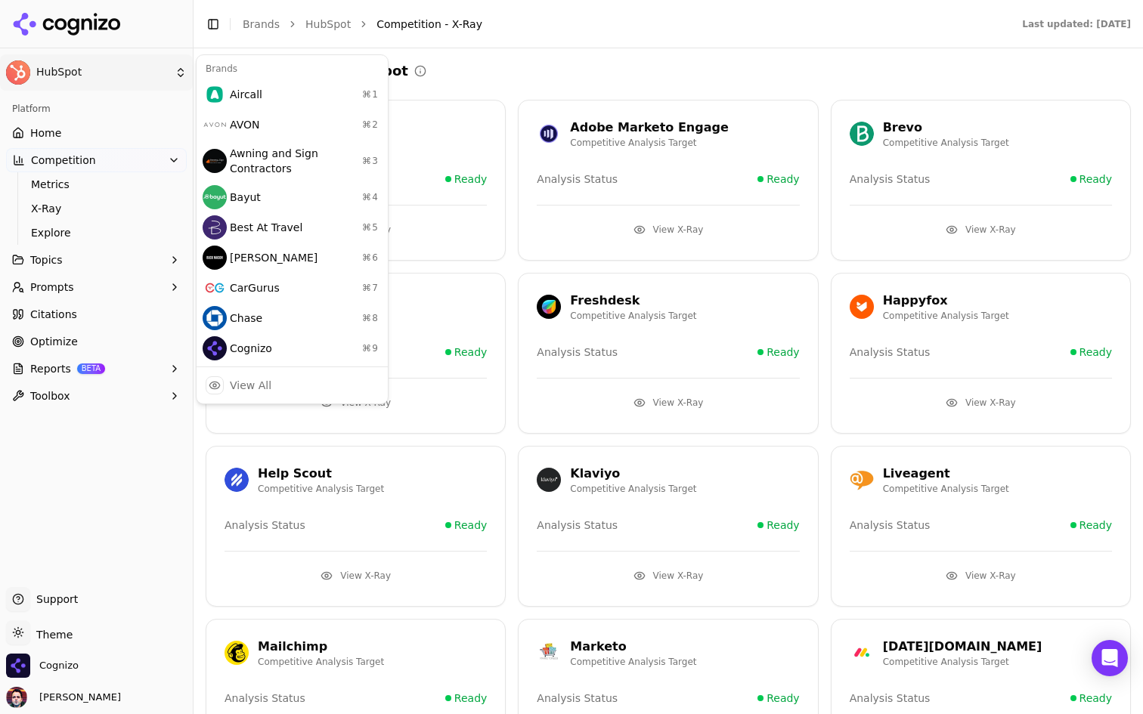
click at [587, 86] on html "HubSpot Platform Home Competition Metrics X-Ray Explore Topics Prompts Citation…" at bounding box center [571, 357] width 1143 height 714
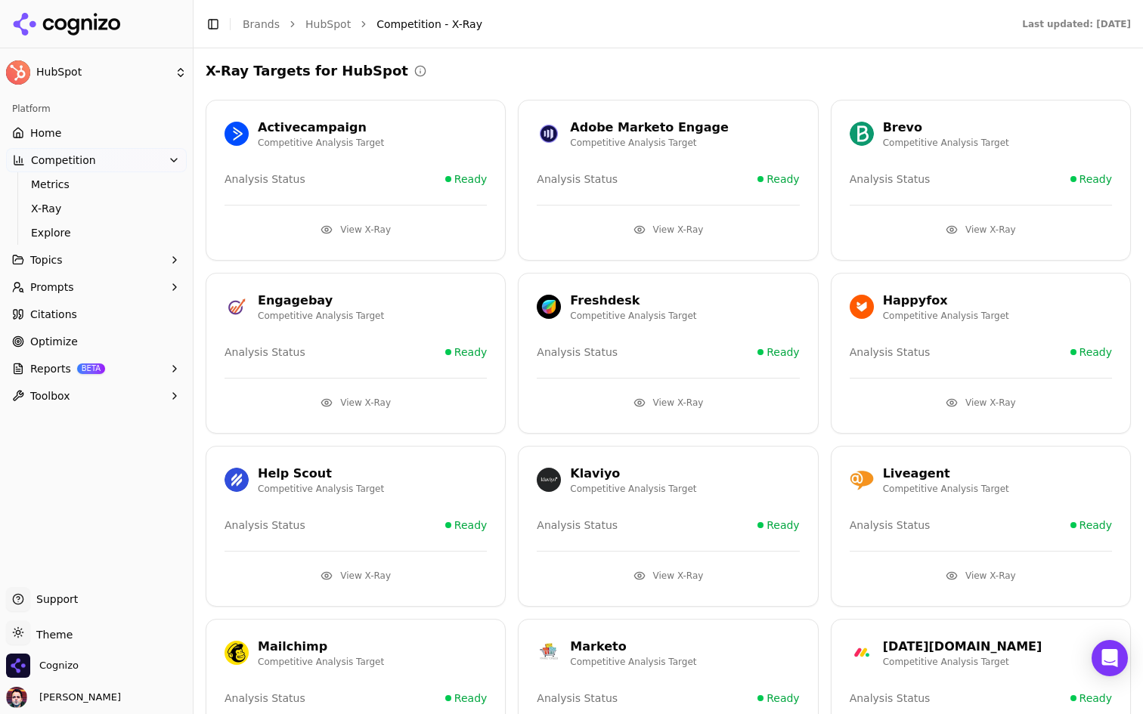
click at [98, 125] on link "Home" at bounding box center [96, 133] width 181 height 24
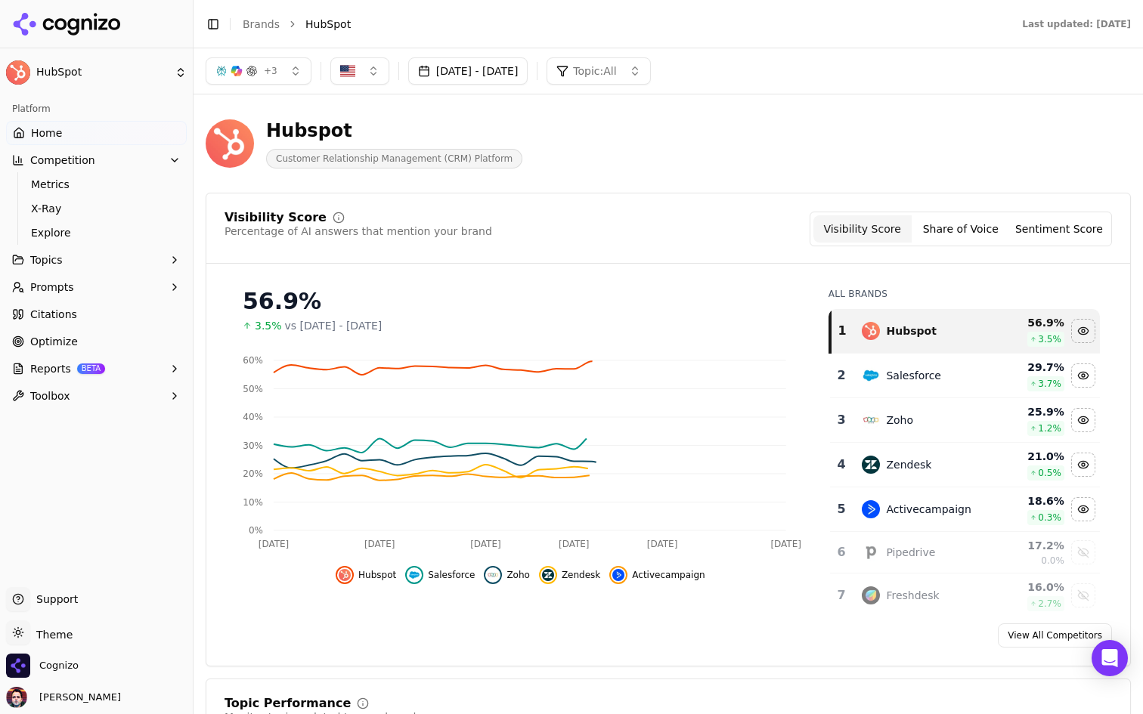
click at [148, 158] on button "Competition" at bounding box center [96, 160] width 181 height 24
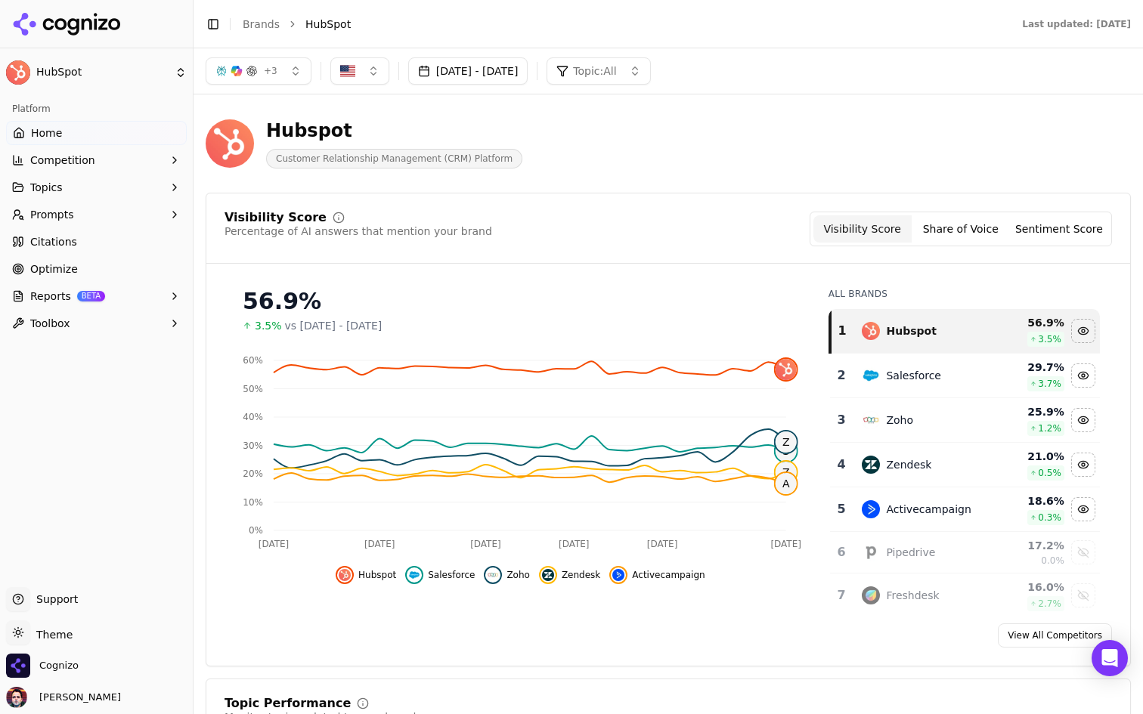
click at [118, 297] on button "Reports BETA" at bounding box center [96, 296] width 181 height 24
click at [104, 319] on span "PDF" at bounding box center [97, 320] width 132 height 15
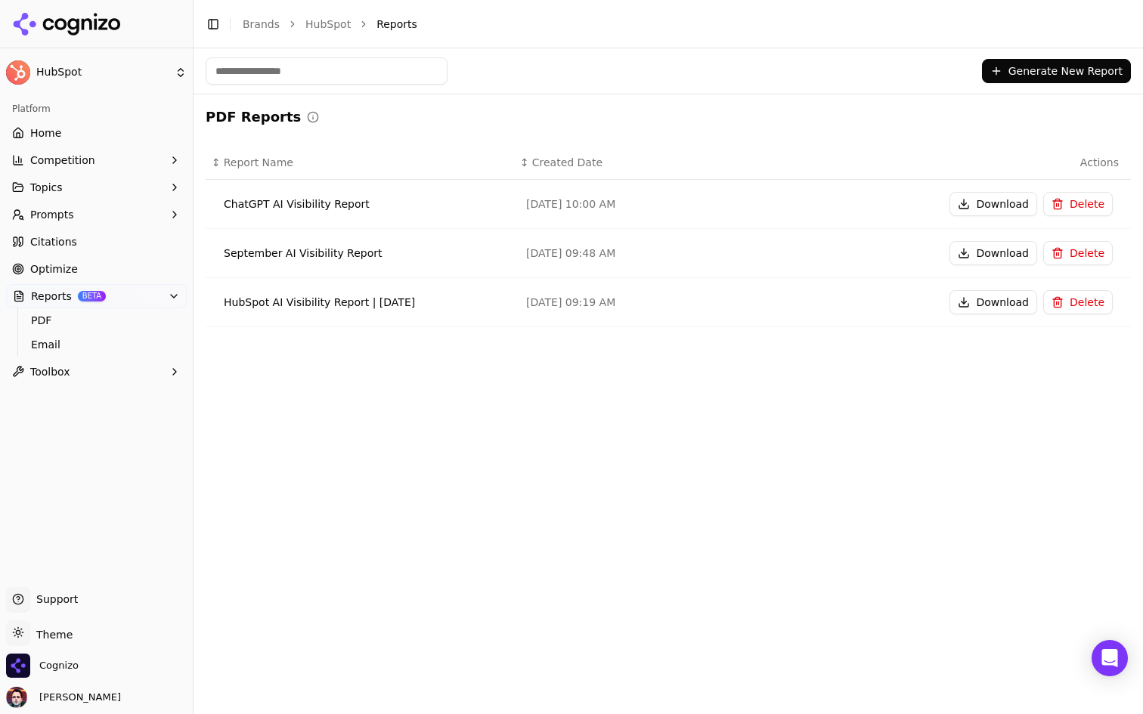
click at [670, 314] on td "[DATE] 09:19 AM" at bounding box center [668, 302] width 308 height 49
click at [987, 305] on button "Download" at bounding box center [993, 302] width 88 height 24
click at [977, 296] on button "Download" at bounding box center [993, 302] width 88 height 24
click at [981, 256] on button "Download" at bounding box center [993, 253] width 88 height 24
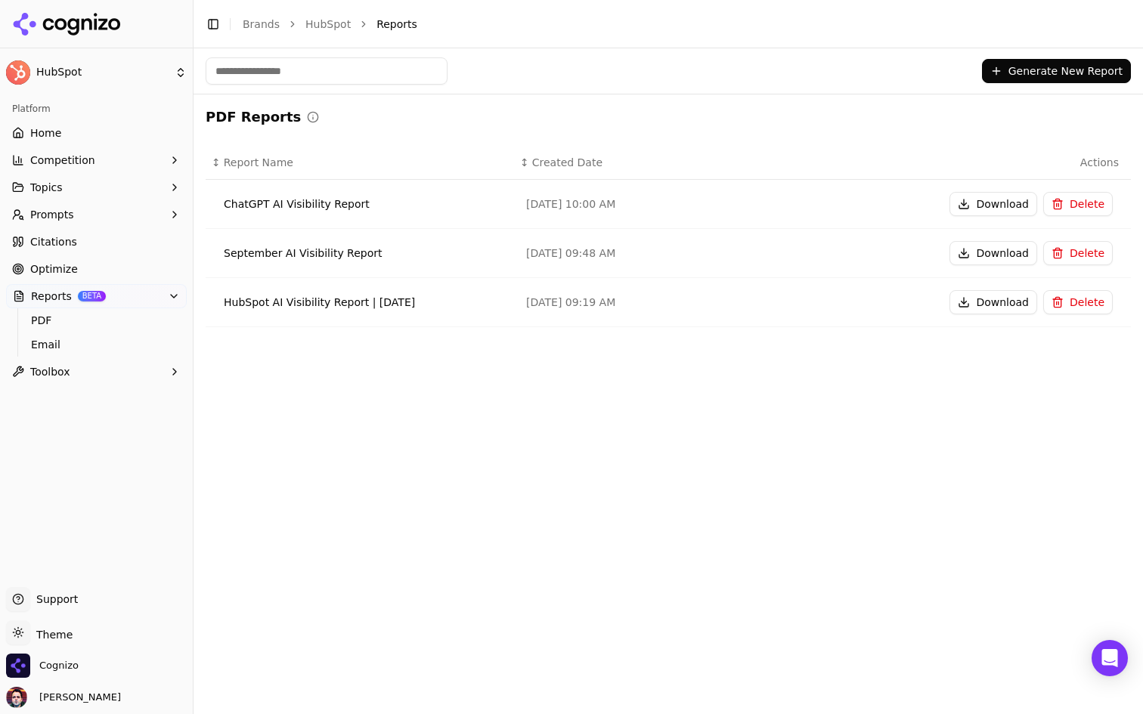
click at [1068, 200] on button "Delete" at bounding box center [1078, 204] width 70 height 24
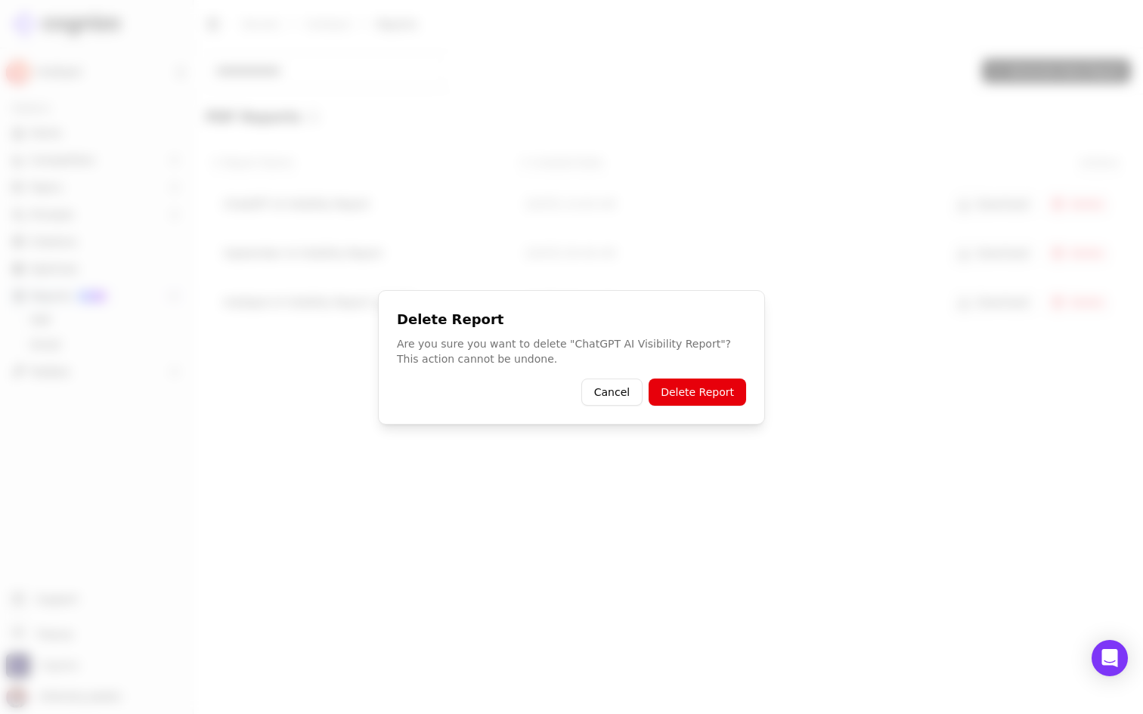
click at [695, 388] on button "Delete Report" at bounding box center [697, 392] width 98 height 27
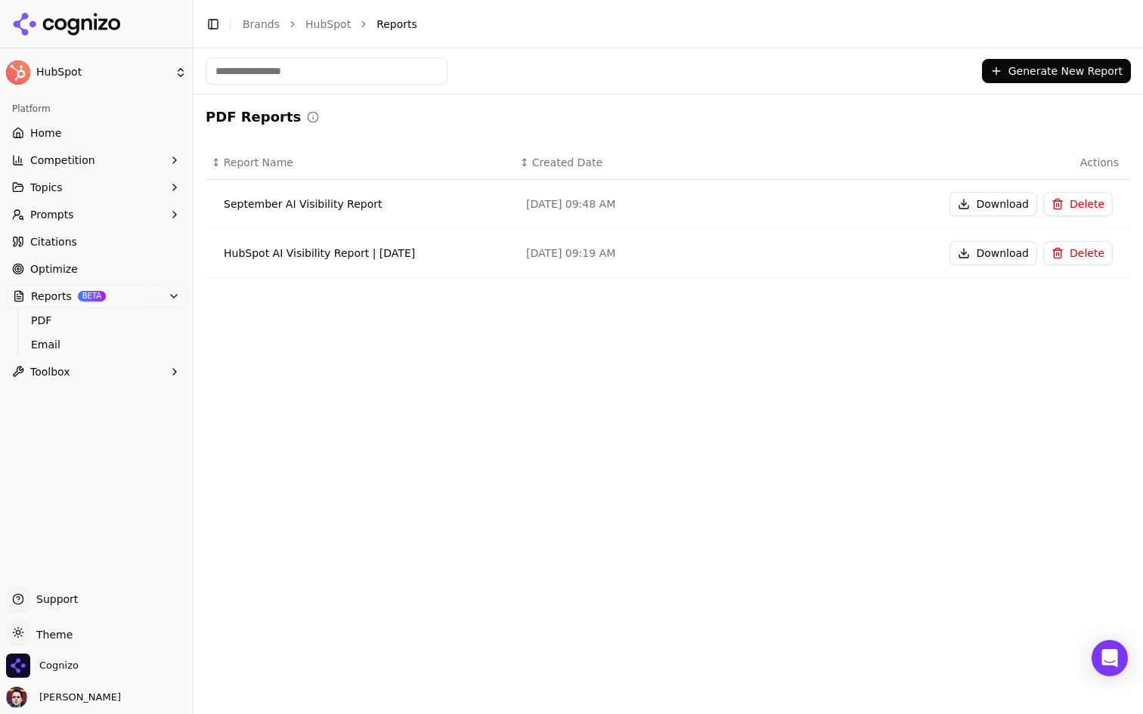
click at [1035, 73] on button "Generate New Report" at bounding box center [1056, 71] width 149 height 24
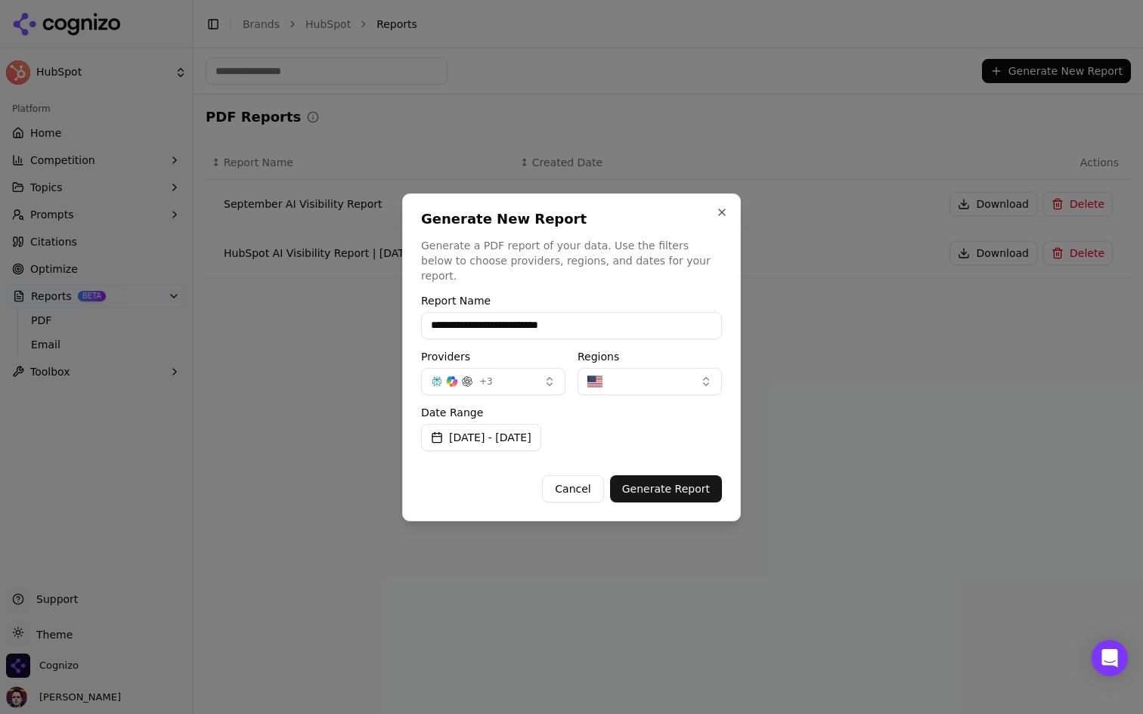
drag, startPoint x: 529, startPoint y: 320, endPoint x: 481, endPoint y: 320, distance: 47.6
click at [481, 320] on input "**********" at bounding box center [571, 325] width 301 height 27
click at [559, 312] on input "**********" at bounding box center [571, 325] width 301 height 27
drag, startPoint x: 572, startPoint y: 314, endPoint x: 481, endPoint y: 315, distance: 91.5
click at [481, 315] on input "**********" at bounding box center [571, 325] width 301 height 27
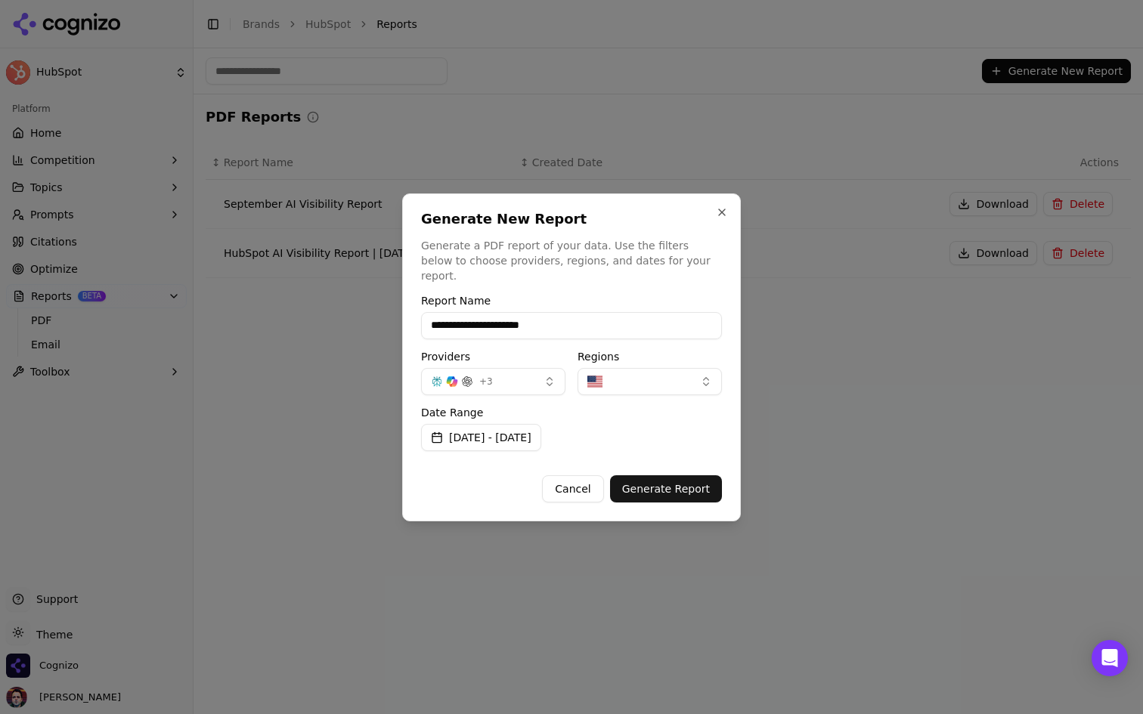
type input "**********"
click at [570, 258] on p "Generate a PDF report of your data. Use the filters below to choose providers, …" at bounding box center [571, 260] width 301 height 45
click at [540, 429] on button "[DATE] - [DATE]" at bounding box center [481, 437] width 120 height 27
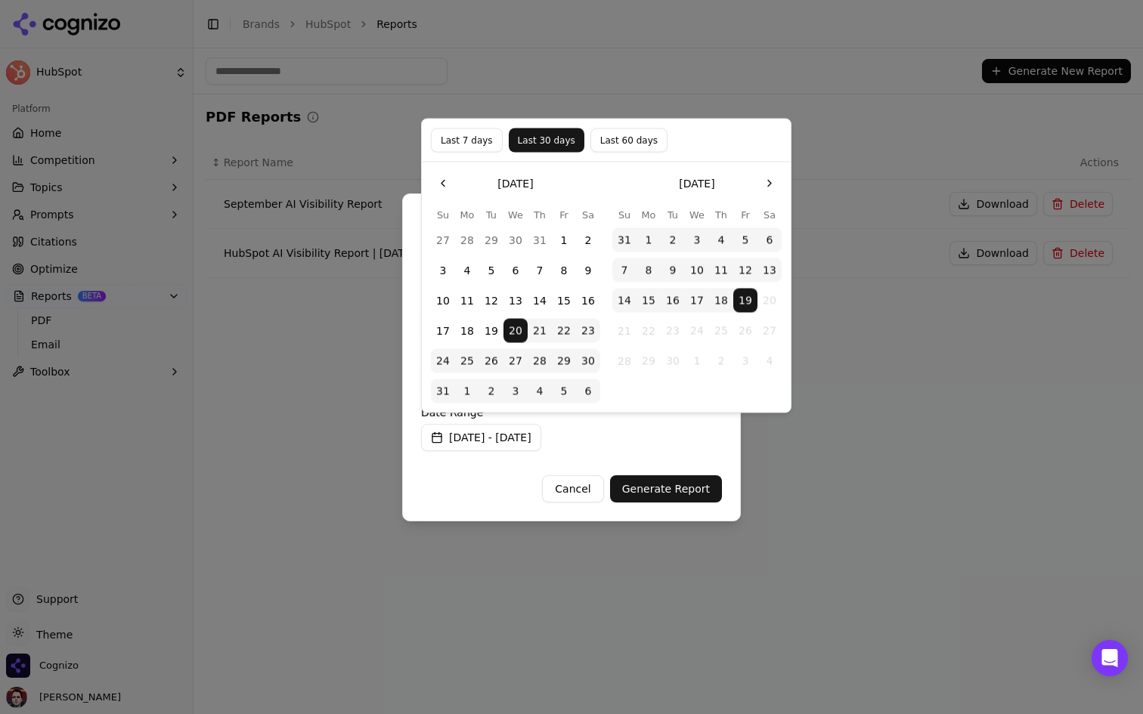
click at [450, 178] on button "Go to the Previous Month" at bounding box center [443, 184] width 24 height 24
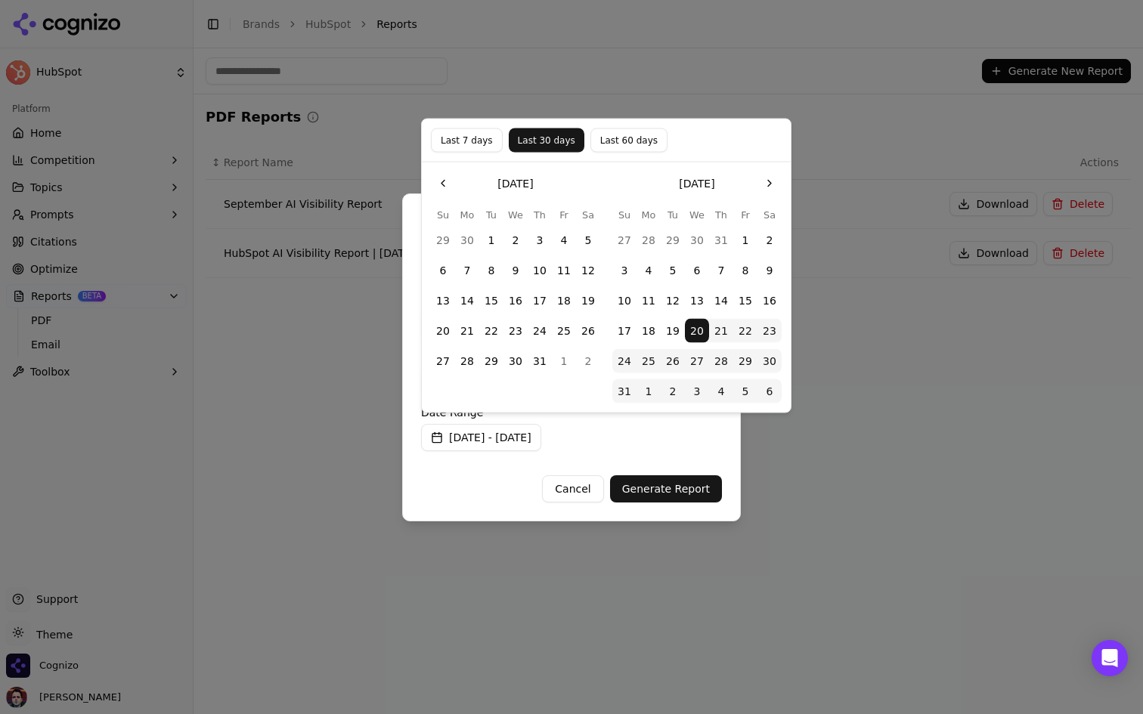
click at [450, 178] on button "Go to the Previous Month" at bounding box center [443, 184] width 24 height 24
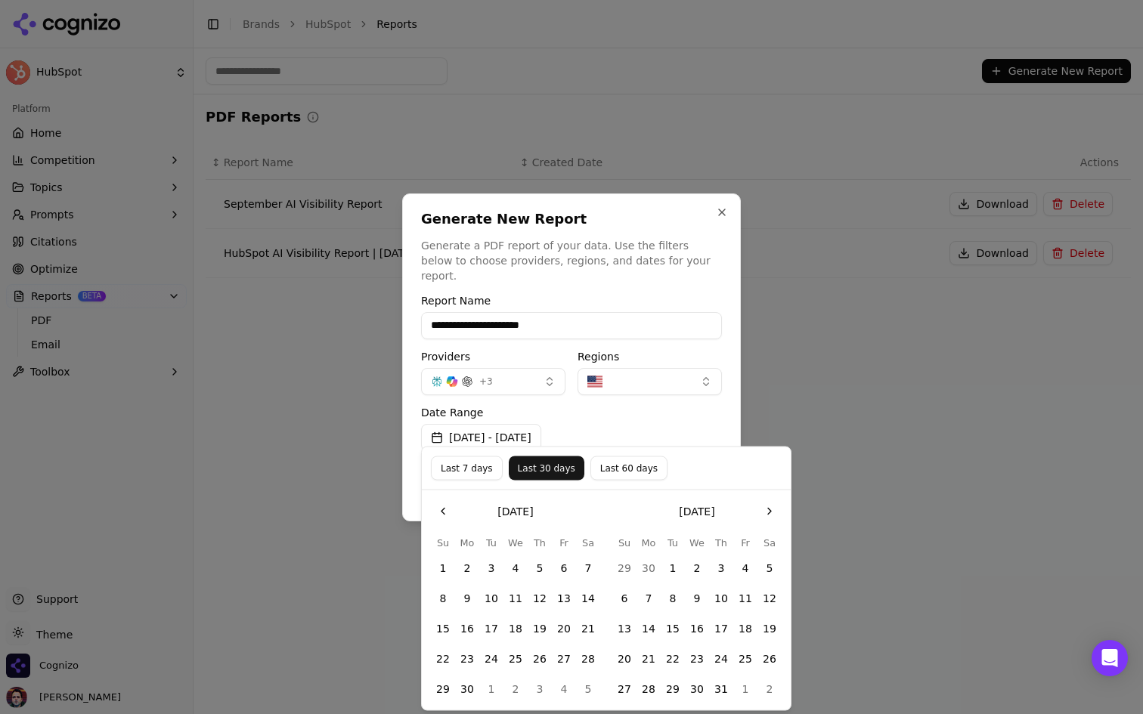
click at [676, 571] on button "1" at bounding box center [673, 568] width 24 height 24
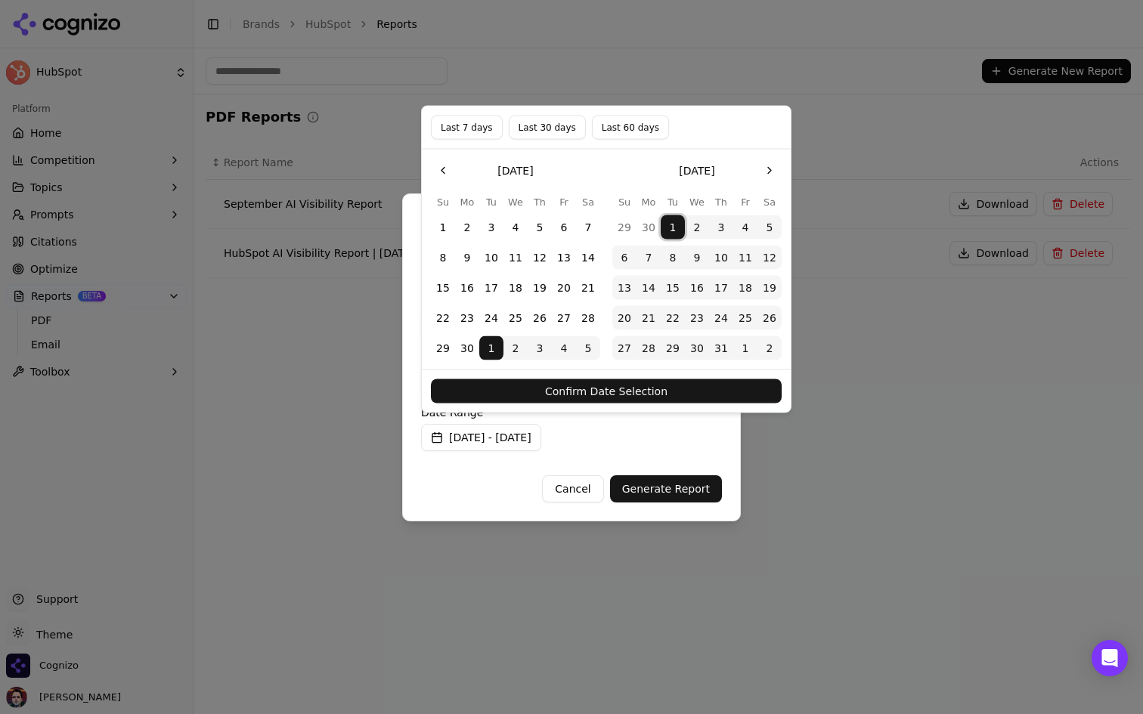
click at [774, 172] on button "Go to the Next Month" at bounding box center [769, 171] width 24 height 24
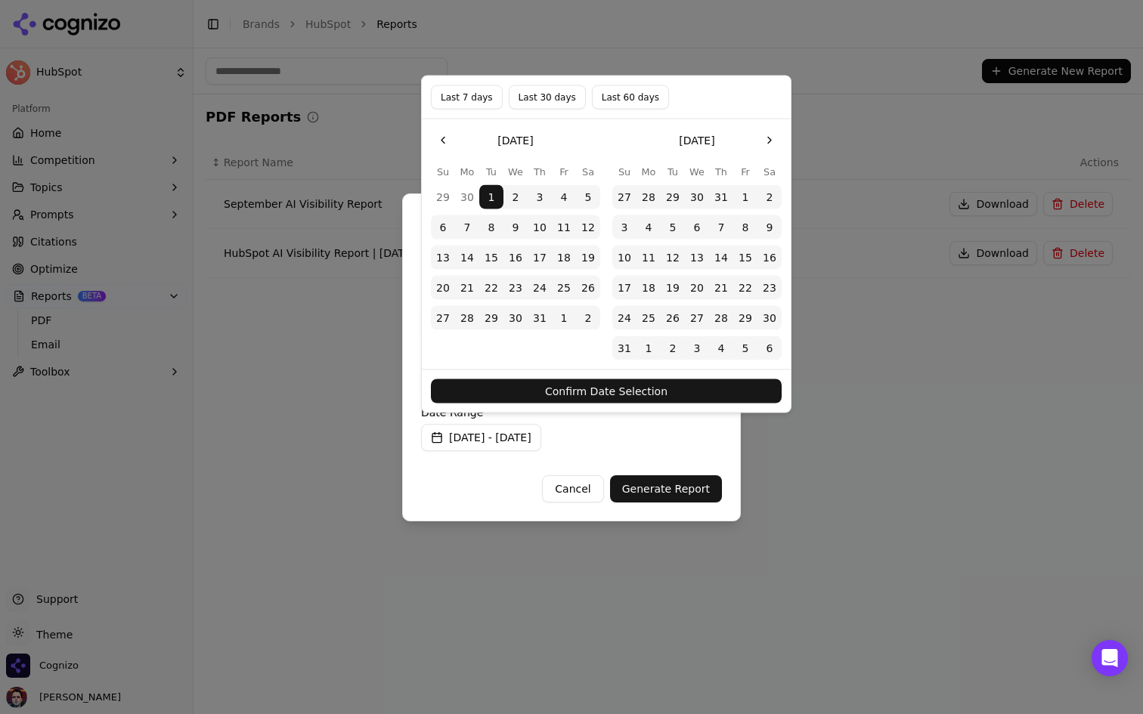
click at [771, 141] on button "Go to the Next Month" at bounding box center [769, 140] width 24 height 24
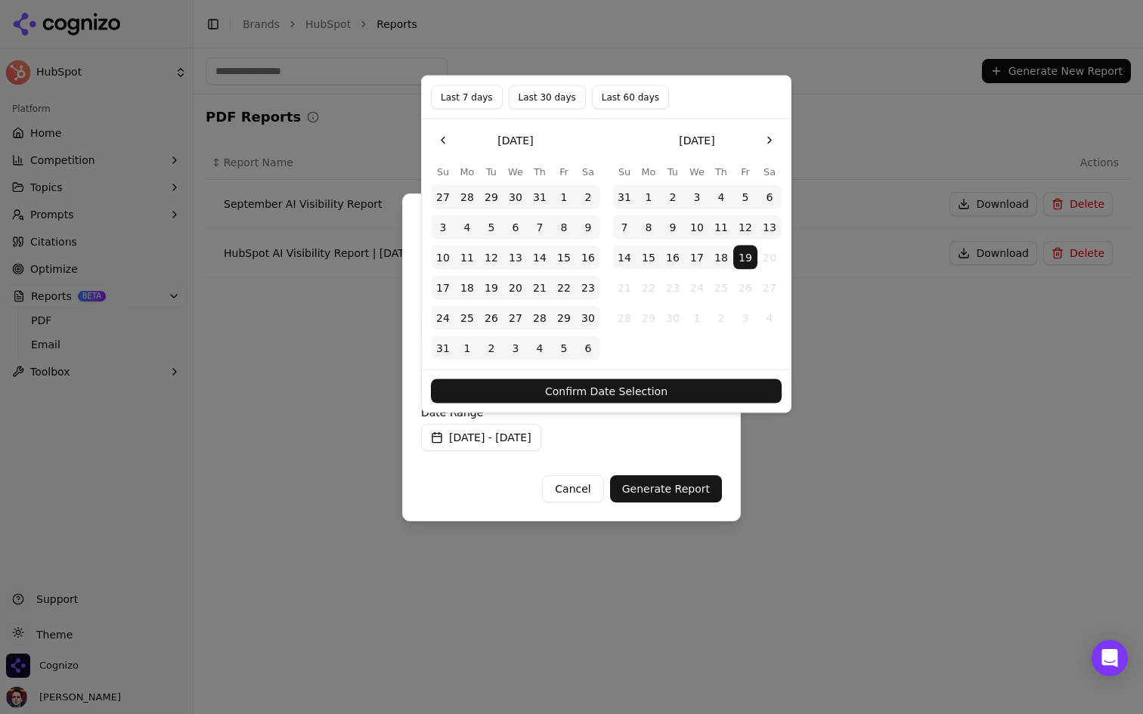
click at [440, 140] on button "Go to the Previous Month" at bounding box center [443, 140] width 24 height 24
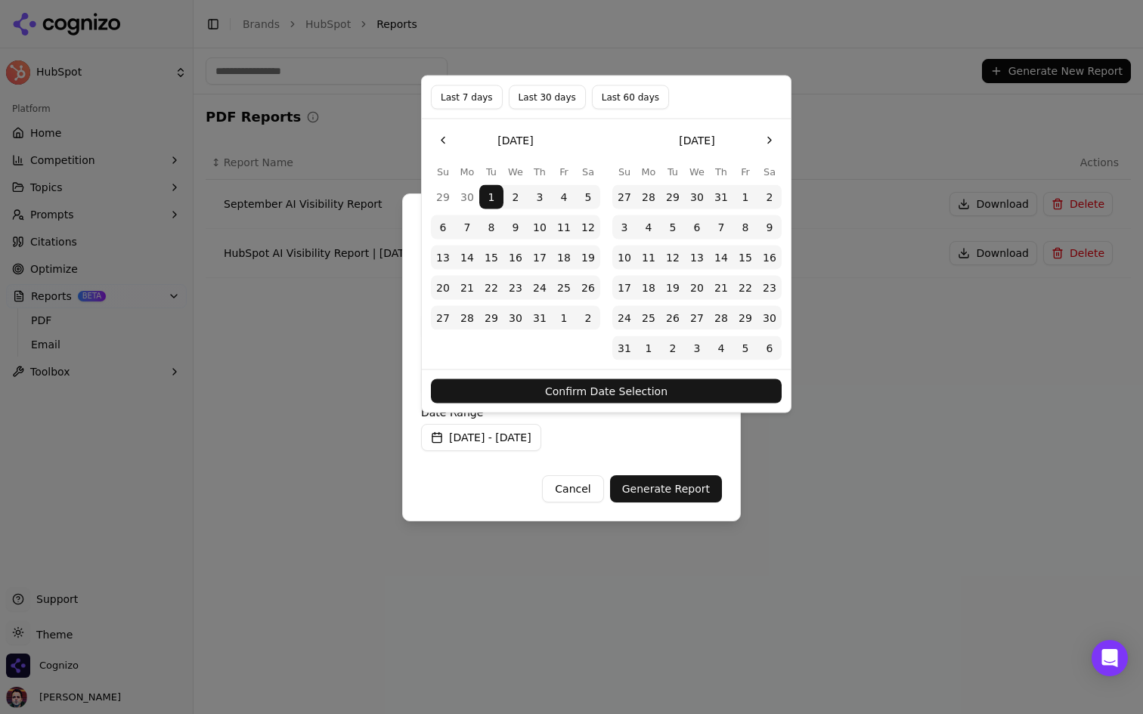
click at [440, 140] on button "Go to the Previous Month" at bounding box center [443, 140] width 24 height 24
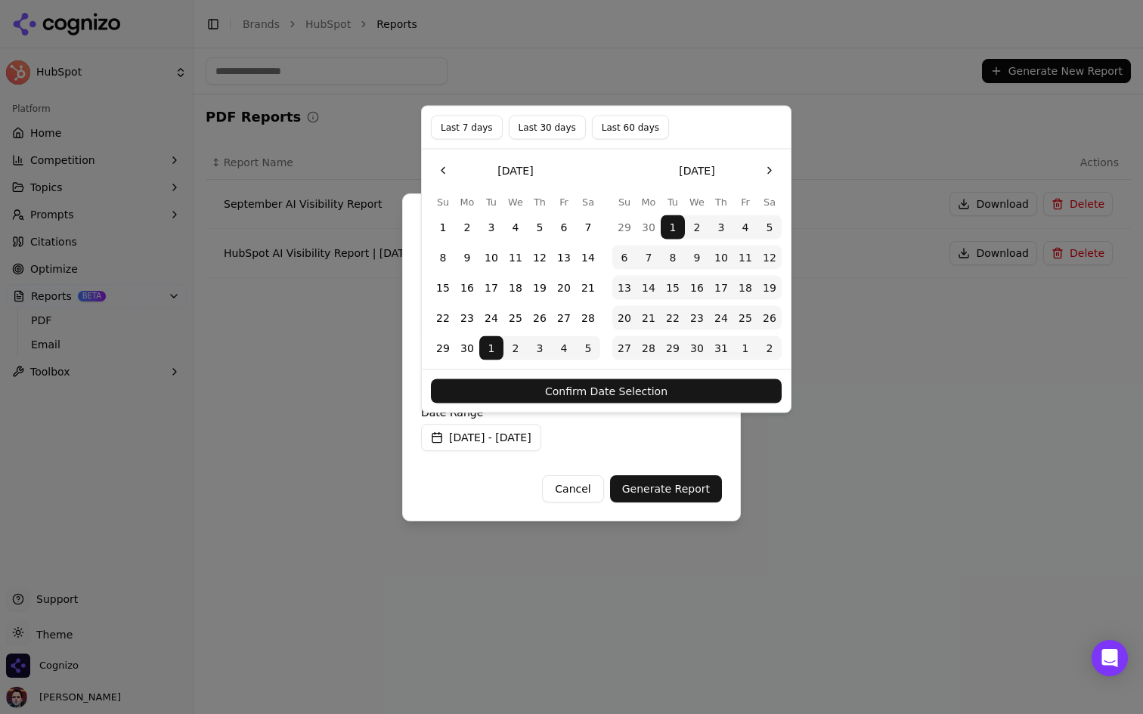
click at [452, 171] on button "Go to the Previous Month" at bounding box center [443, 171] width 24 height 24
click at [445, 175] on button "Go to the Previous Month" at bounding box center [443, 171] width 24 height 24
click at [485, 223] on button "1" at bounding box center [491, 227] width 24 height 24
click at [772, 170] on button "Go to the Next Month" at bounding box center [769, 171] width 24 height 24
click at [652, 348] on button "30" at bounding box center [648, 348] width 24 height 24
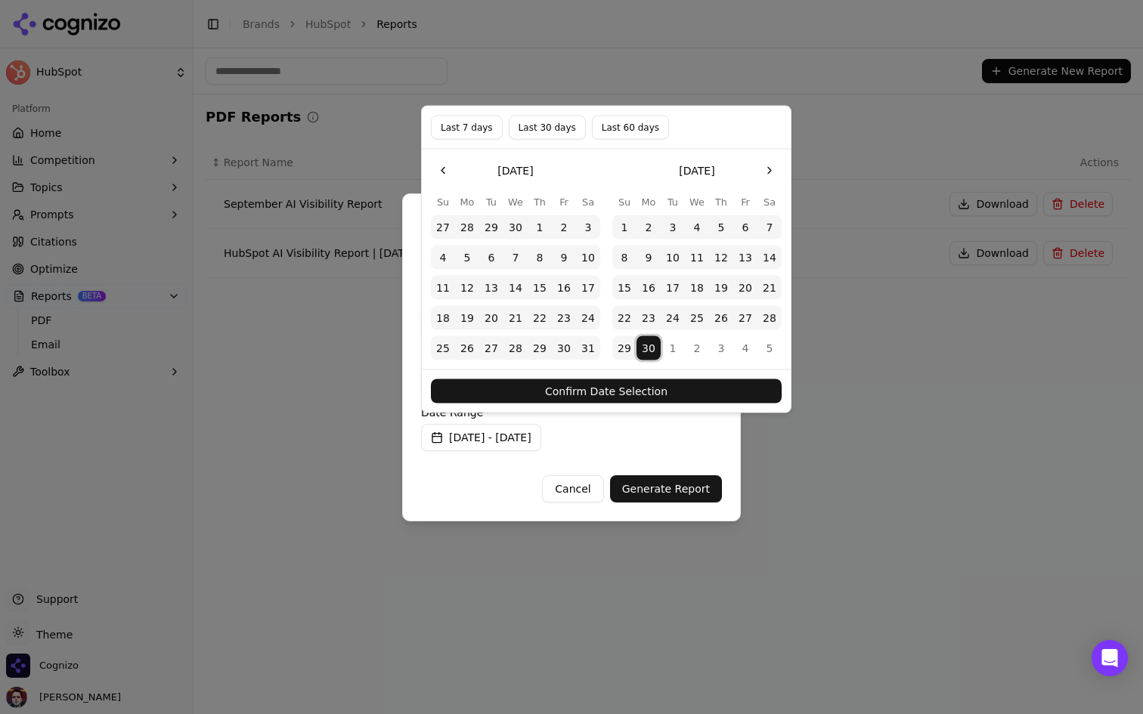
click at [656, 382] on button "Confirm Date Selection" at bounding box center [606, 391] width 351 height 24
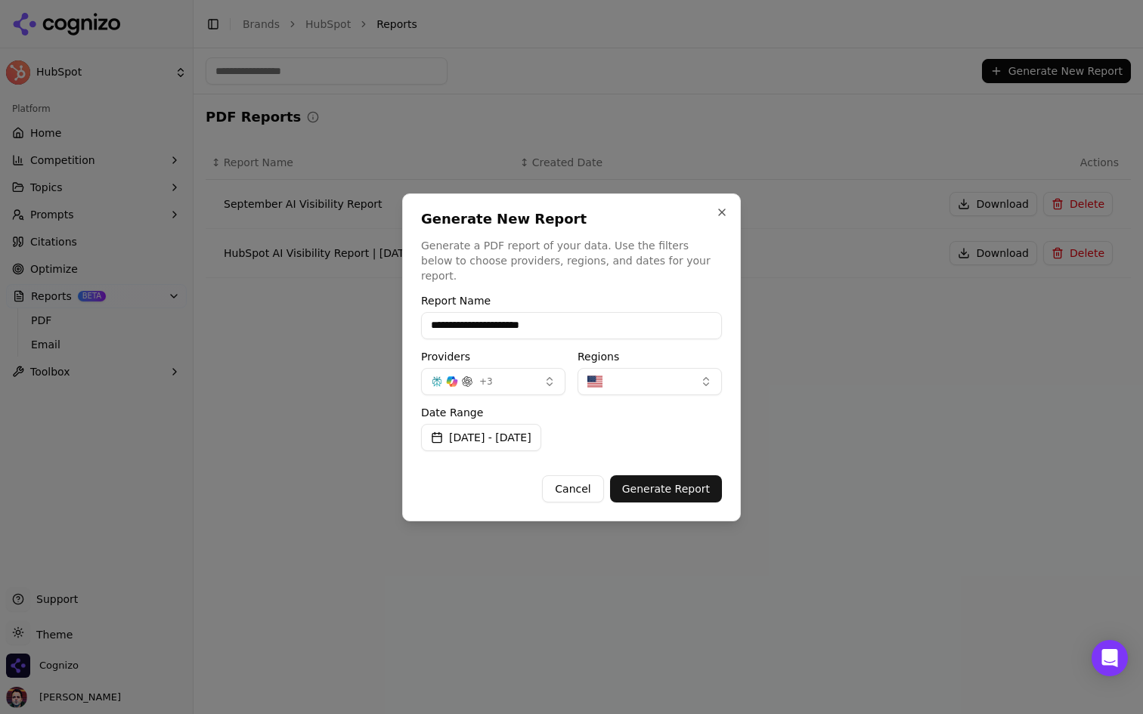
click at [658, 426] on div "Date Range Apr 01, 2025 - Jun 30, 2025" at bounding box center [571, 429] width 301 height 44
click at [670, 373] on button "button" at bounding box center [649, 381] width 144 height 27
click at [648, 314] on input "**********" at bounding box center [571, 325] width 301 height 27
click at [654, 395] on div "**********" at bounding box center [571, 399] width 301 height 207
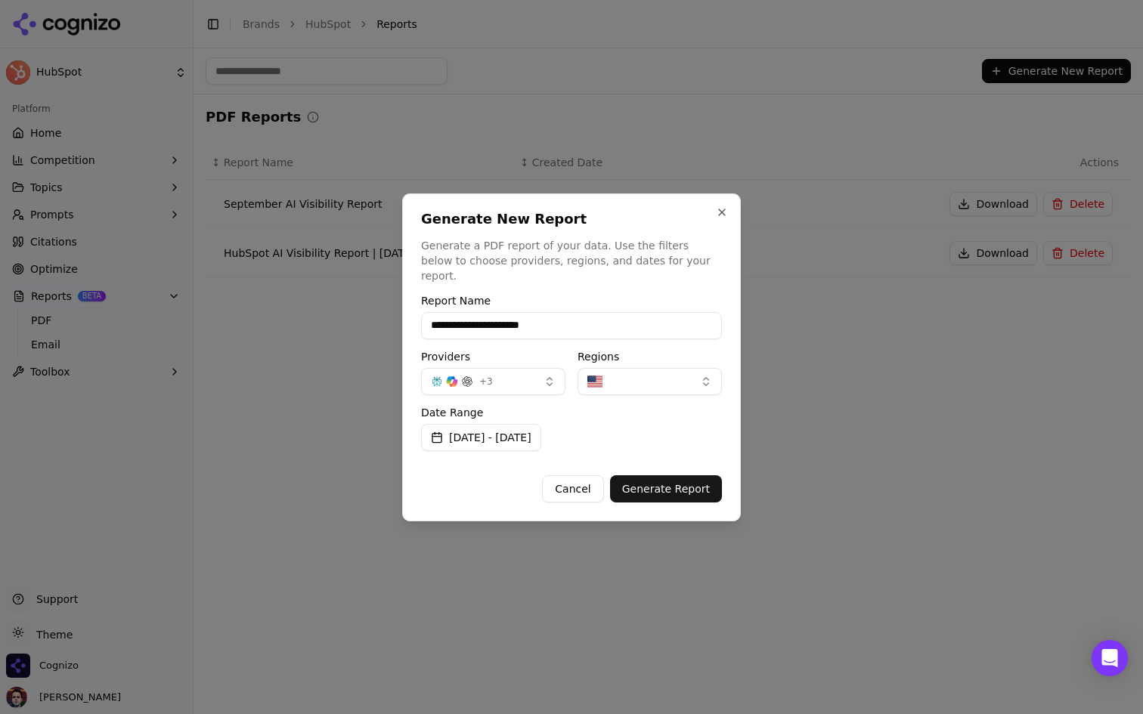
click at [671, 463] on div "Cancel Generate Report" at bounding box center [571, 482] width 301 height 39
click at [667, 475] on button "Generate Report" at bounding box center [666, 488] width 112 height 27
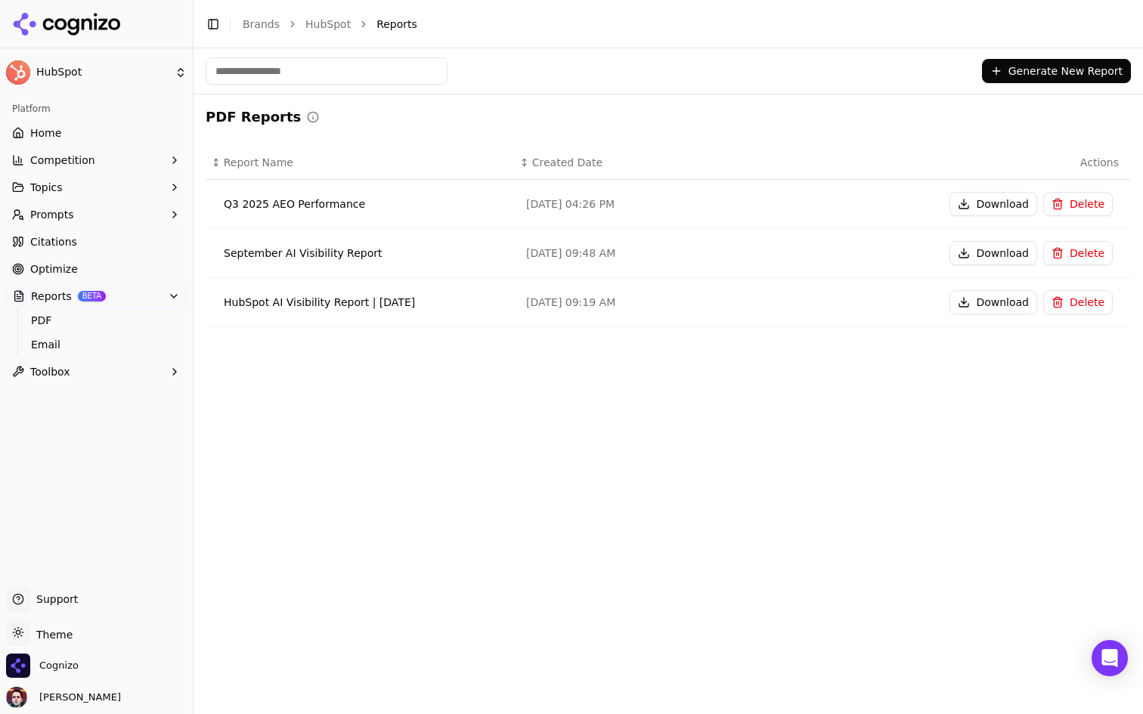
click at [980, 207] on button "Download" at bounding box center [993, 204] width 88 height 24
click at [111, 129] on link "Home" at bounding box center [96, 133] width 181 height 24
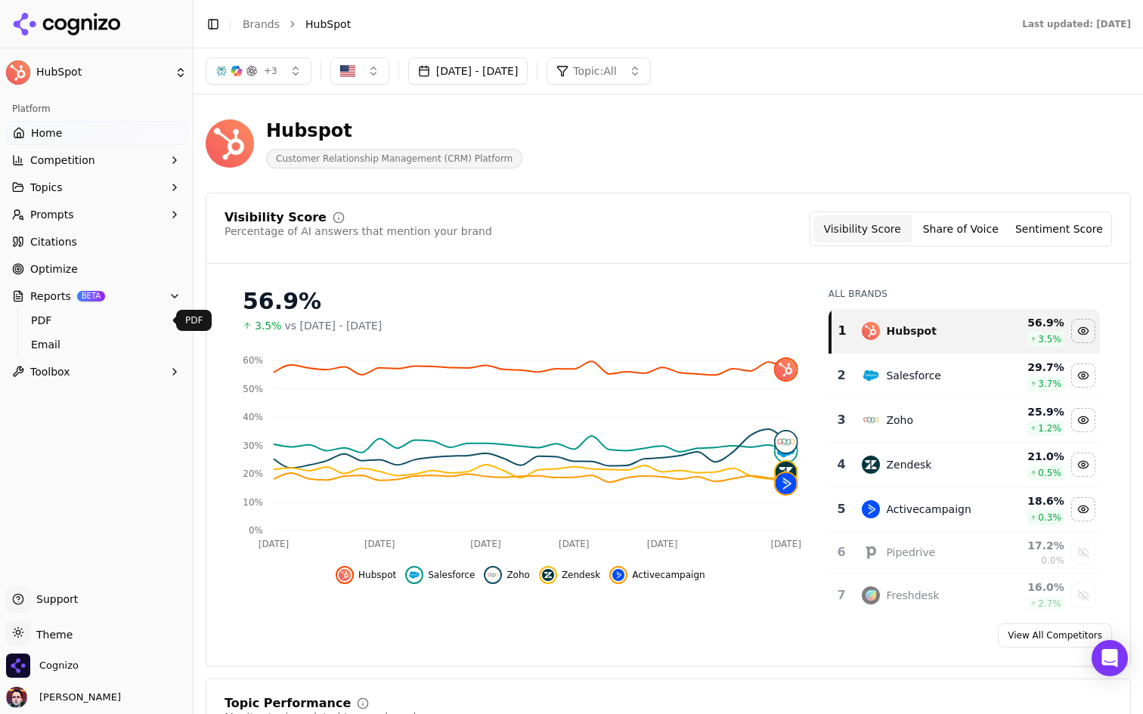
click at [84, 332] on ul "PDF Email" at bounding box center [96, 332] width 159 height 48
click at [88, 322] on span "PDF" at bounding box center [97, 320] width 132 height 15
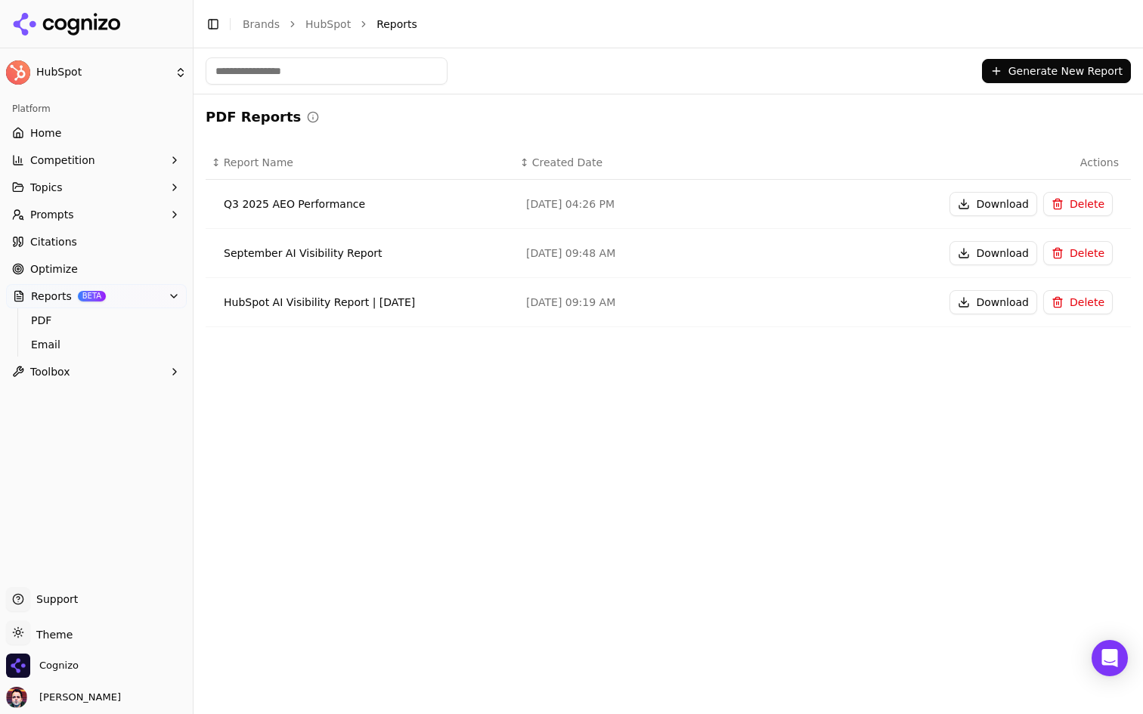
click at [987, 260] on button "Download" at bounding box center [993, 253] width 88 height 24
click at [146, 69] on html "HubSpot Platform Home Competition Topics Prompts Citations Optimize Reports BET…" at bounding box center [571, 357] width 1143 height 714
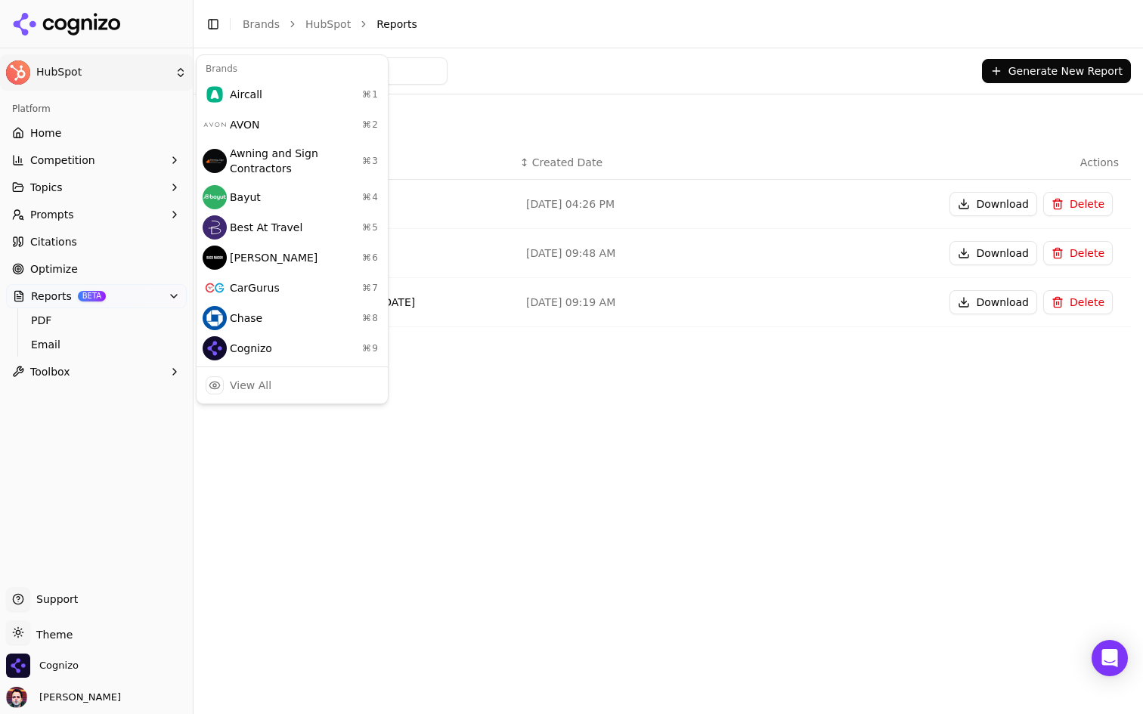
click at [483, 125] on html "HubSpot Platform Home Competition Topics Prompts Citations Optimize Reports BET…" at bounding box center [571, 357] width 1143 height 714
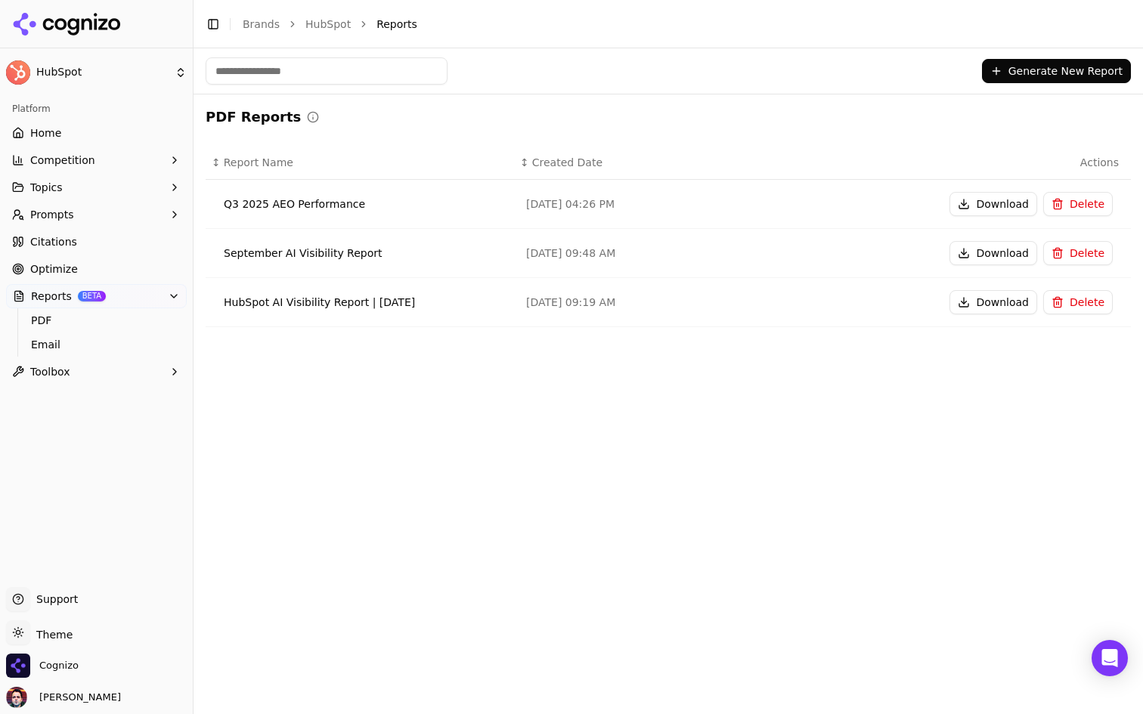
click at [1027, 68] on button "Generate New Report" at bounding box center [1056, 71] width 149 height 24
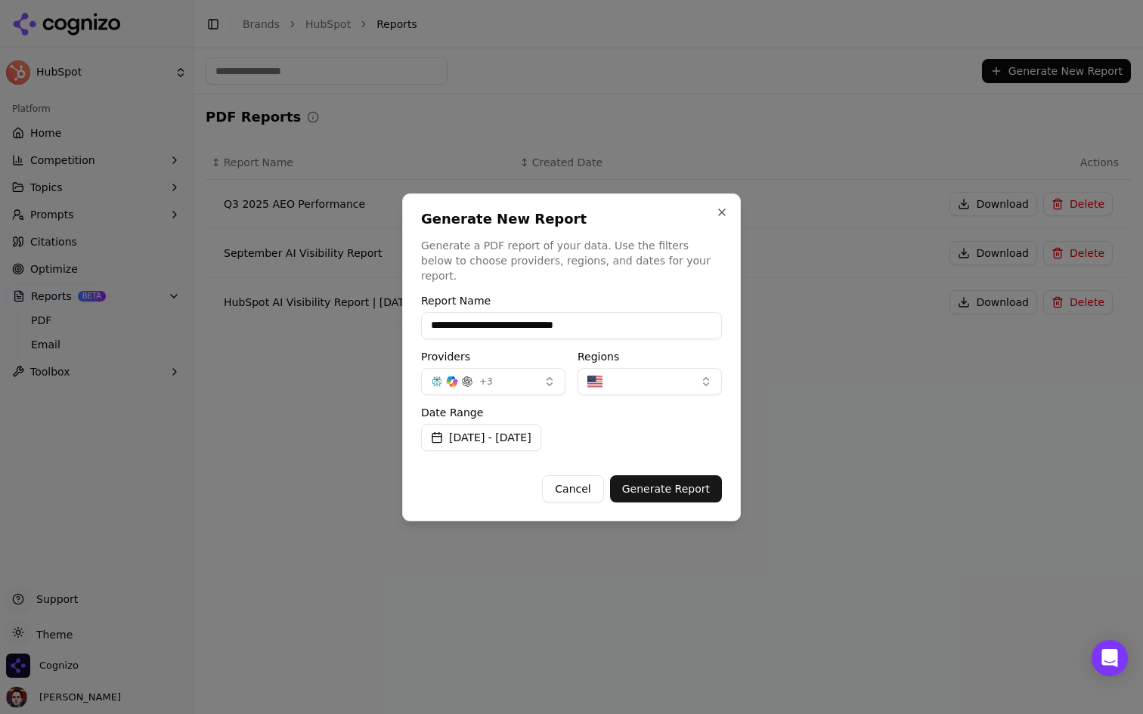
click at [627, 321] on input "**********" at bounding box center [571, 325] width 301 height 27
click at [624, 285] on div "**********" at bounding box center [571, 357] width 339 height 328
click at [611, 320] on input "**********" at bounding box center [571, 325] width 301 height 27
type input "**********"
click at [662, 238] on div "Generate New Report Generate a PDF report of your data. Use the filters below t…" at bounding box center [571, 247] width 301 height 71
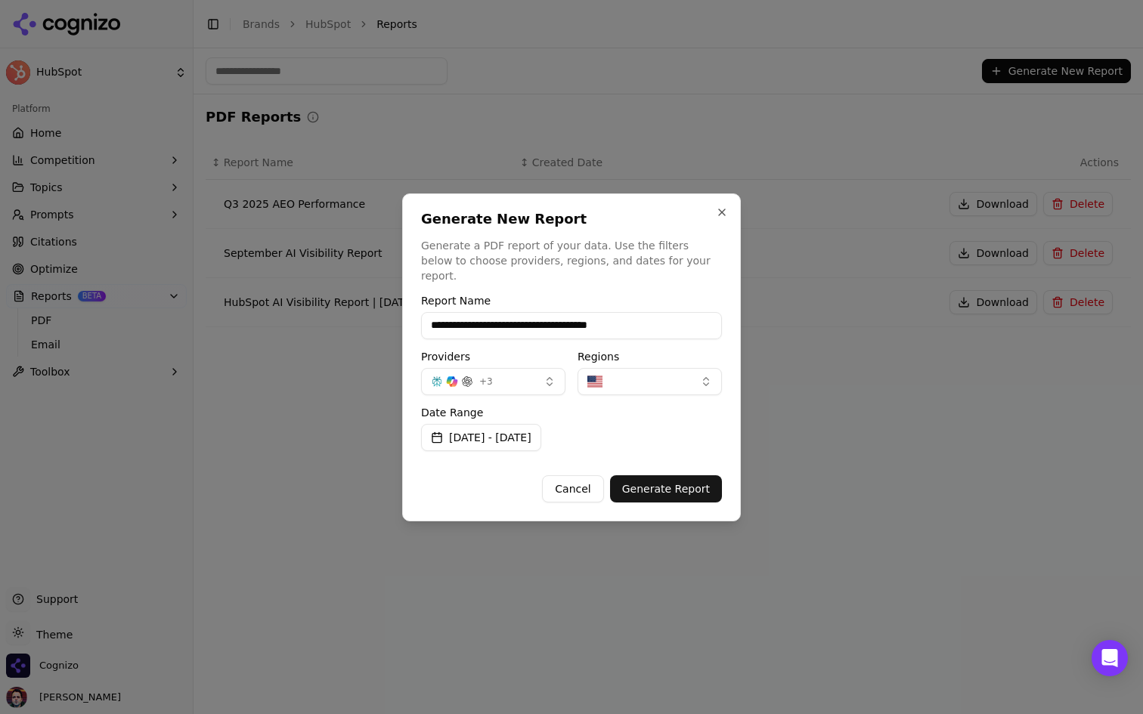
click at [503, 372] on button "+ 3" at bounding box center [493, 381] width 144 height 27
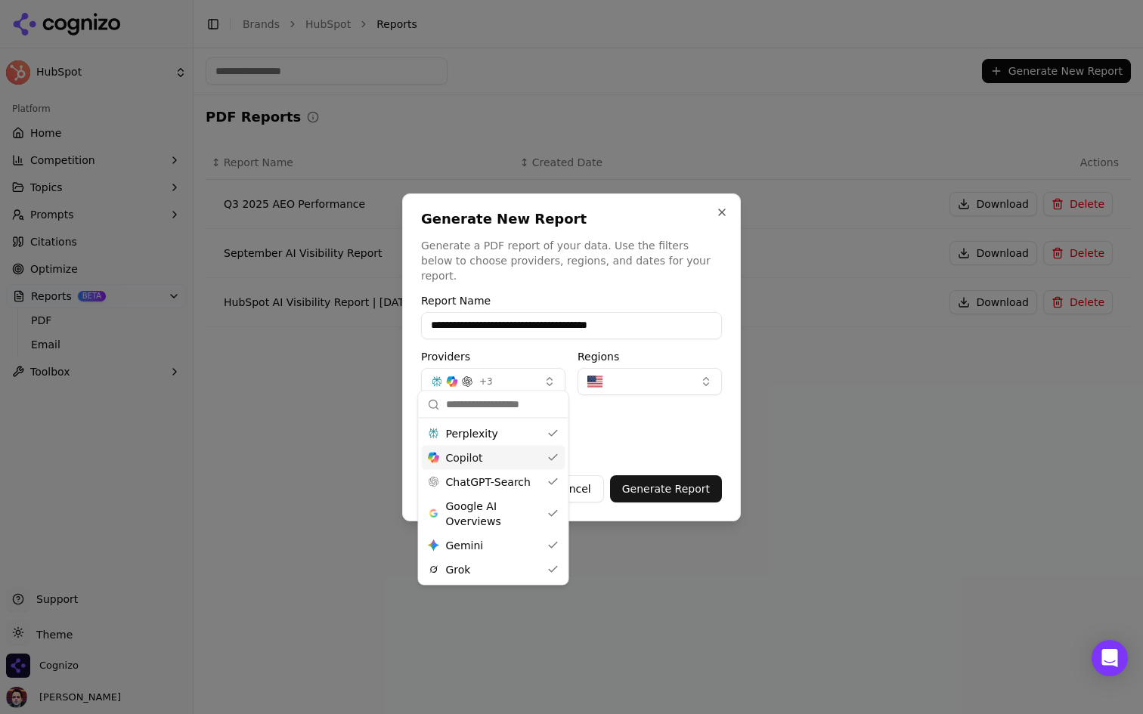
click at [499, 463] on div "Copilot" at bounding box center [494, 458] width 144 height 24
click at [510, 429] on div "Perplexity" at bounding box center [494, 434] width 144 height 24
click at [517, 490] on div "ChatGPT-Search" at bounding box center [494, 482] width 144 height 24
click at [506, 514] on span "Google AI Overviews" at bounding box center [493, 514] width 95 height 30
click at [498, 568] on div "Grok" at bounding box center [494, 570] width 144 height 24
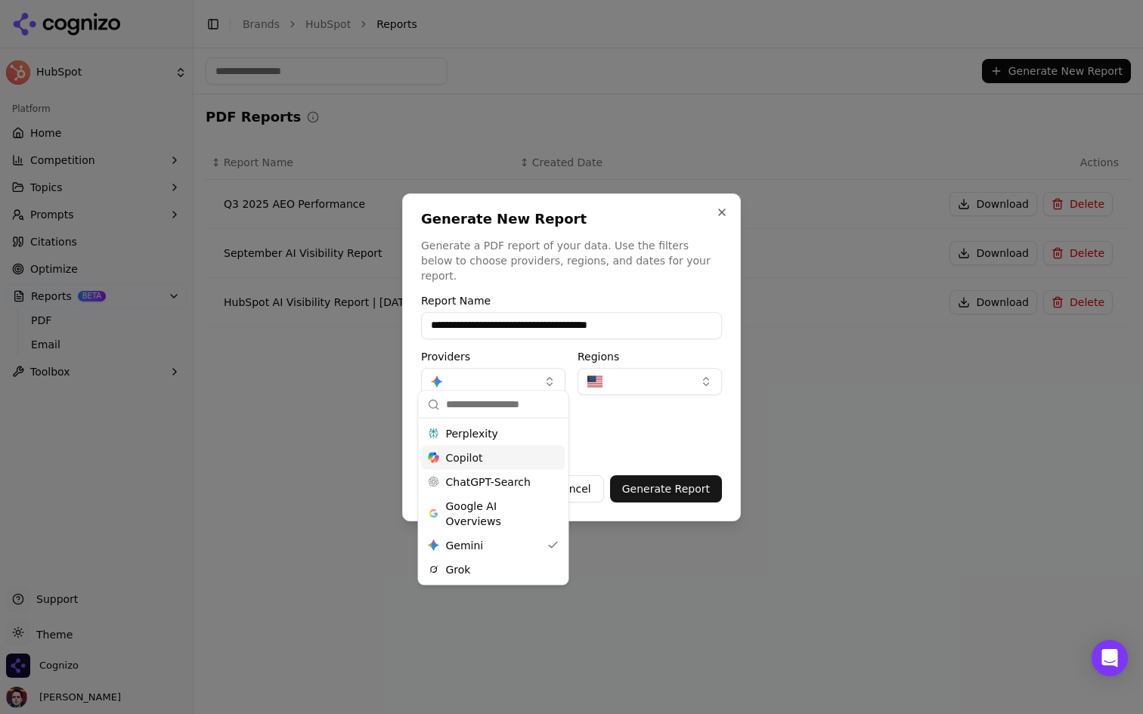
click at [676, 266] on p "Generate a PDF report of your data. Use the filters below to choose providers, …" at bounding box center [571, 260] width 301 height 45
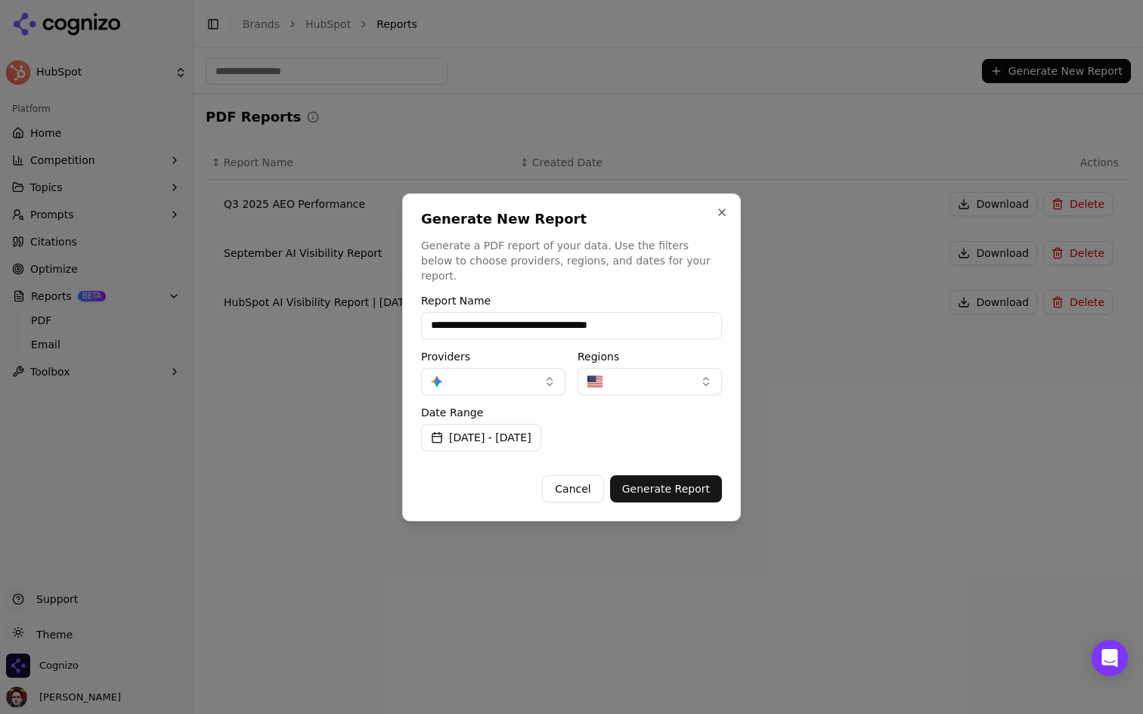
click at [541, 429] on button "[DATE] - [DATE]" at bounding box center [481, 437] width 120 height 27
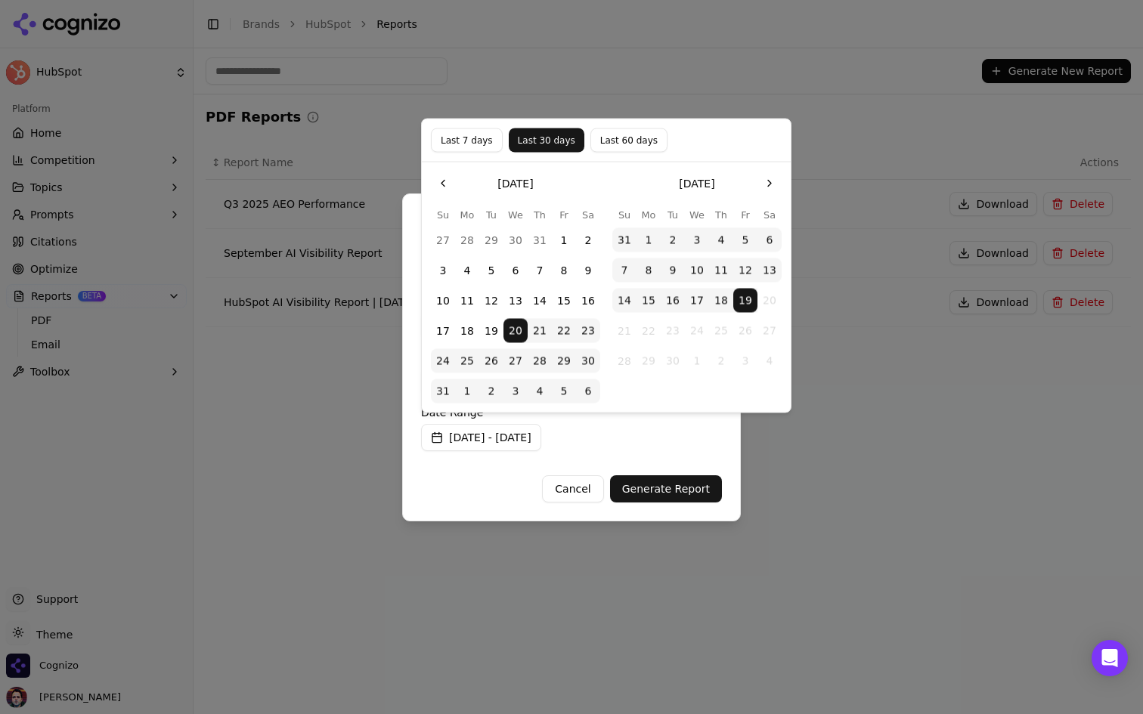
click at [556, 236] on button "1" at bounding box center [564, 240] width 24 height 24
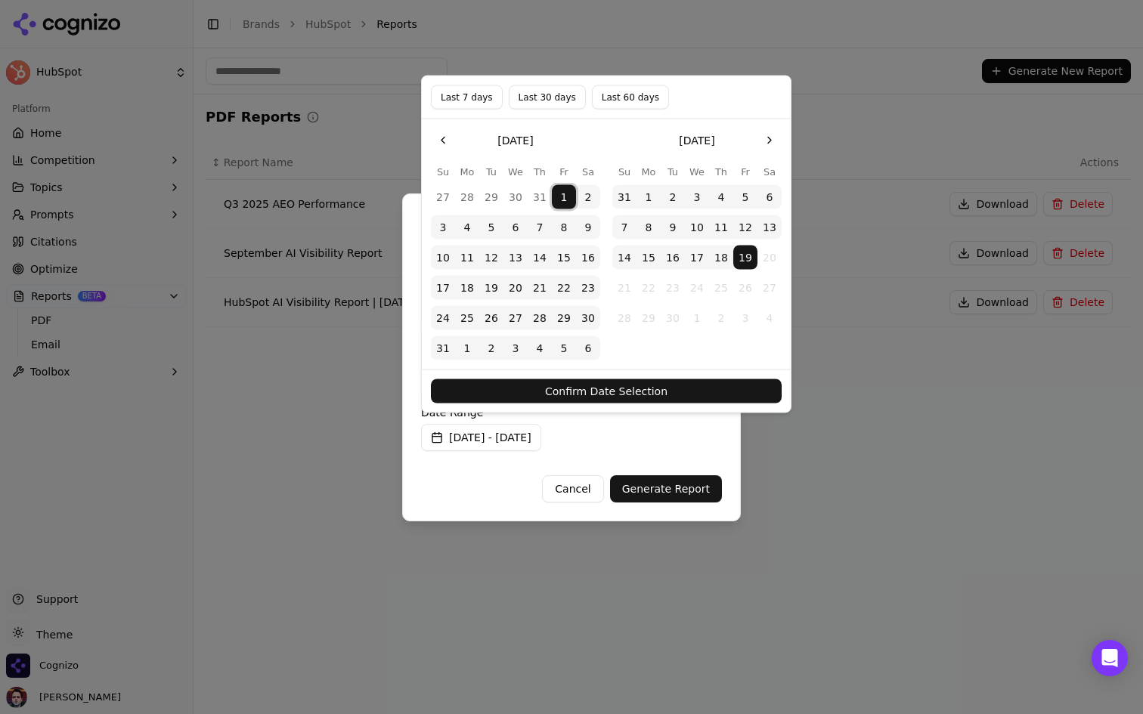
click at [444, 342] on button "31" at bounding box center [443, 348] width 24 height 24
click at [586, 400] on button "Confirm Date Selection" at bounding box center [606, 391] width 351 height 24
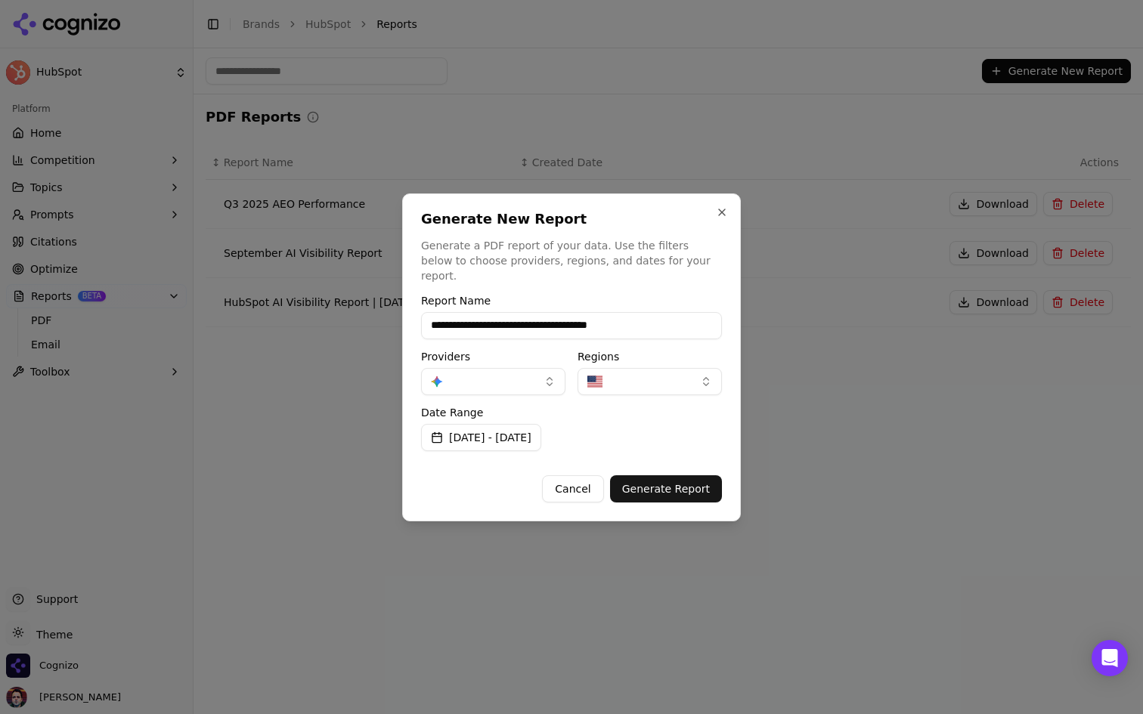
click at [571, 320] on input "**********" at bounding box center [571, 325] width 301 height 27
click at [672, 425] on div "Date Range Aug 01, 2025 - Aug 31, 2025" at bounding box center [571, 429] width 301 height 44
click at [665, 475] on button "Generate Report" at bounding box center [666, 488] width 112 height 27
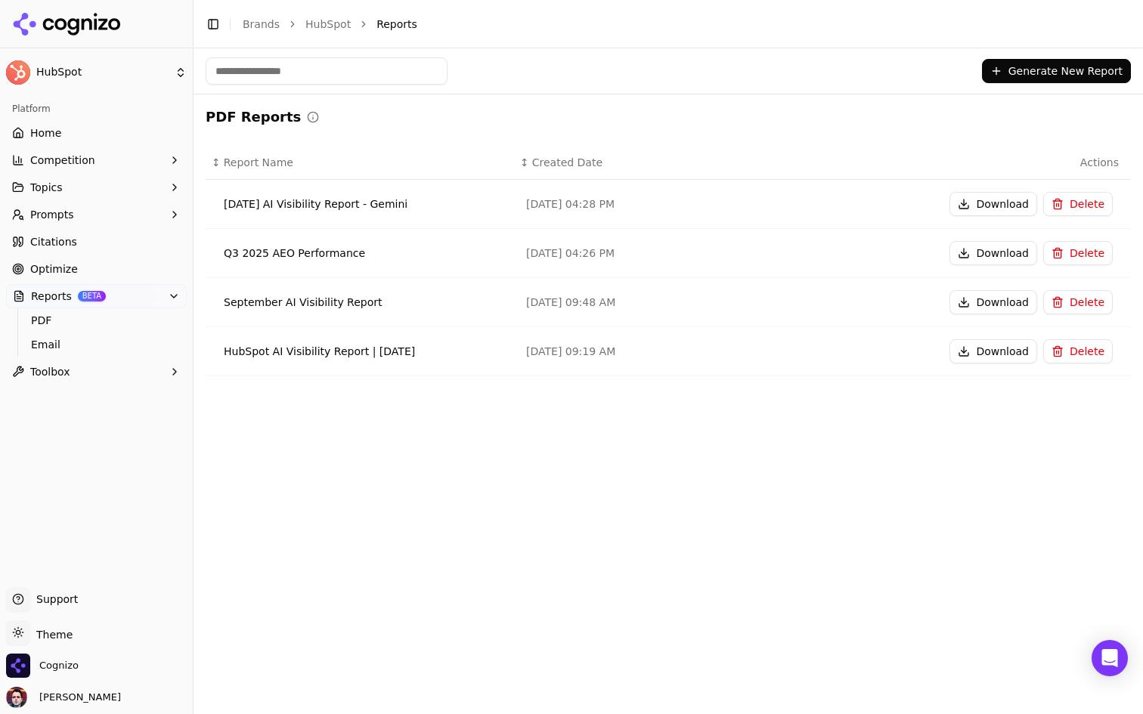
click at [1014, 75] on button "Generate New Report" at bounding box center [1056, 71] width 149 height 24
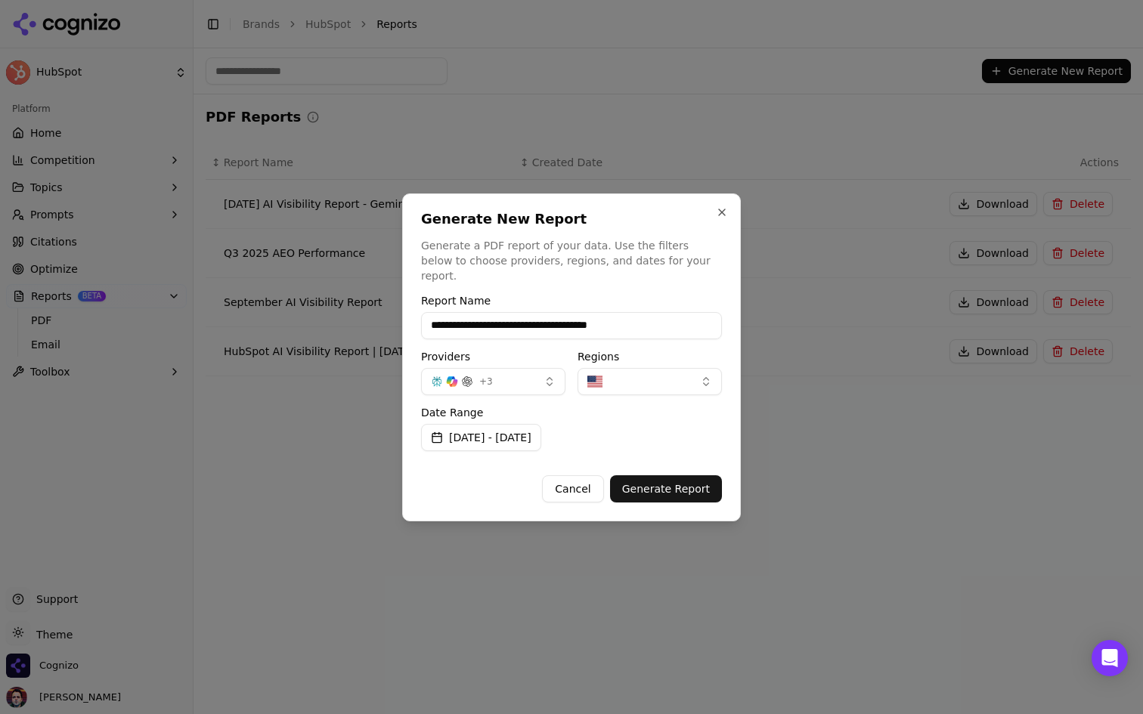
click at [617, 315] on input "**********" at bounding box center [571, 325] width 301 height 27
type input "**********"
click at [647, 262] on p "Generate a PDF report of your data. Use the filters below to choose providers, …" at bounding box center [571, 260] width 301 height 45
click at [527, 370] on button "+ 3" at bounding box center [493, 381] width 144 height 27
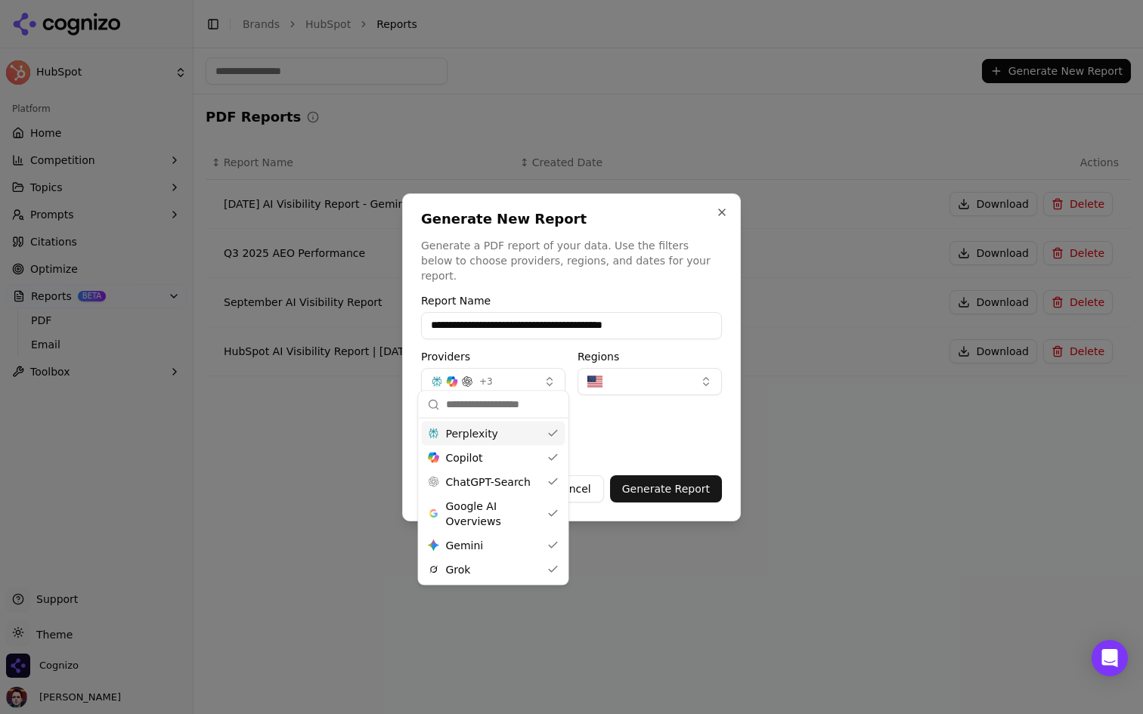
click at [498, 435] on div "Perplexity" at bounding box center [494, 434] width 144 height 24
click at [496, 446] on div "Copilot" at bounding box center [494, 458] width 144 height 24
click at [487, 480] on span "ChatGPT-Search" at bounding box center [488, 482] width 85 height 15
click at [490, 553] on div "Gemini Gemini" at bounding box center [494, 546] width 144 height 24
click at [482, 569] on div "Grok" at bounding box center [494, 570] width 144 height 24
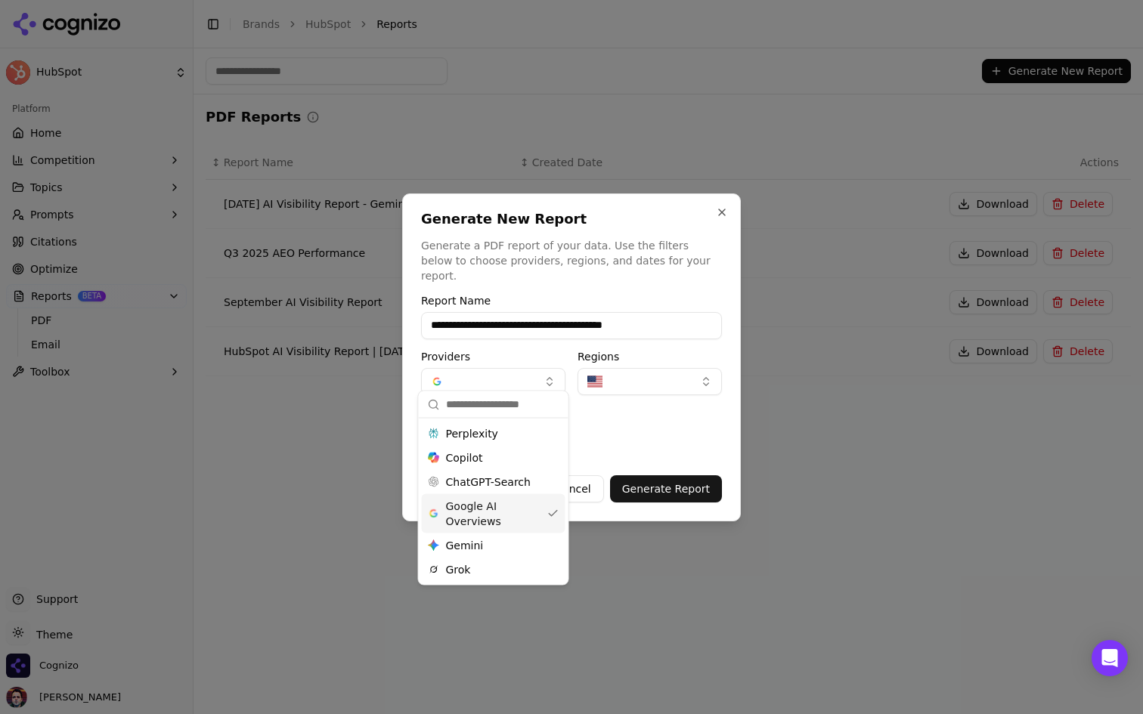
click at [668, 426] on div "Date Range Aug 20, 2025 - Sep 19, 2025" at bounding box center [571, 429] width 301 height 44
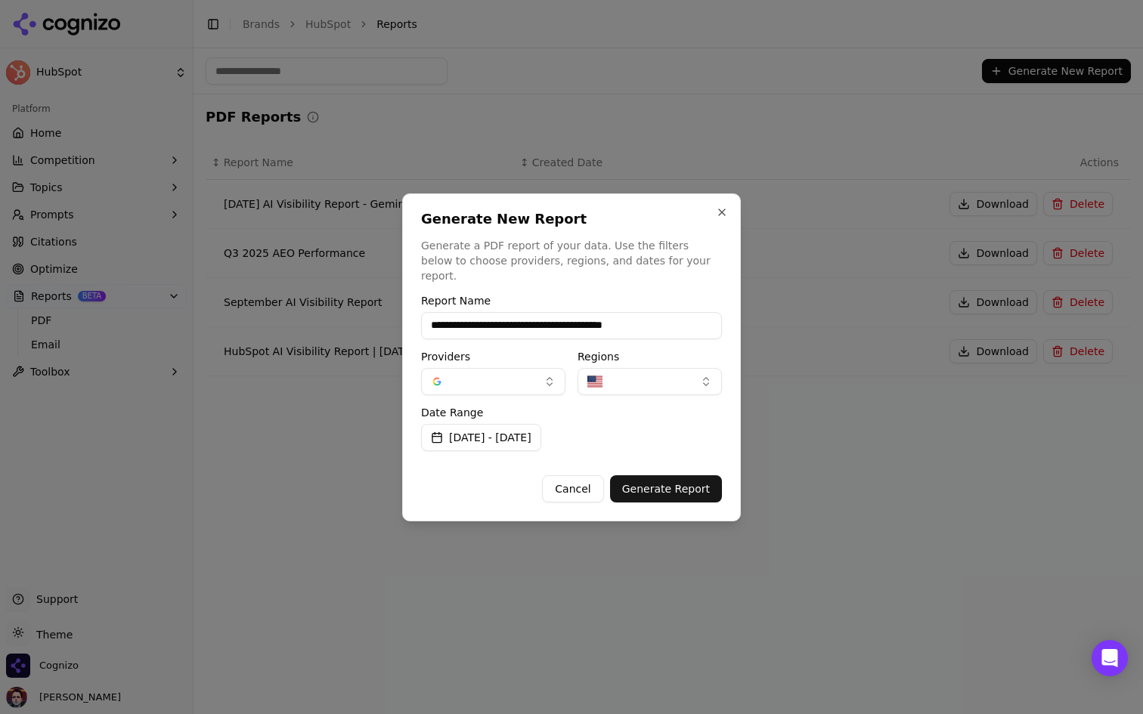
click at [540, 428] on button "[DATE] - [DATE]" at bounding box center [481, 437] width 120 height 27
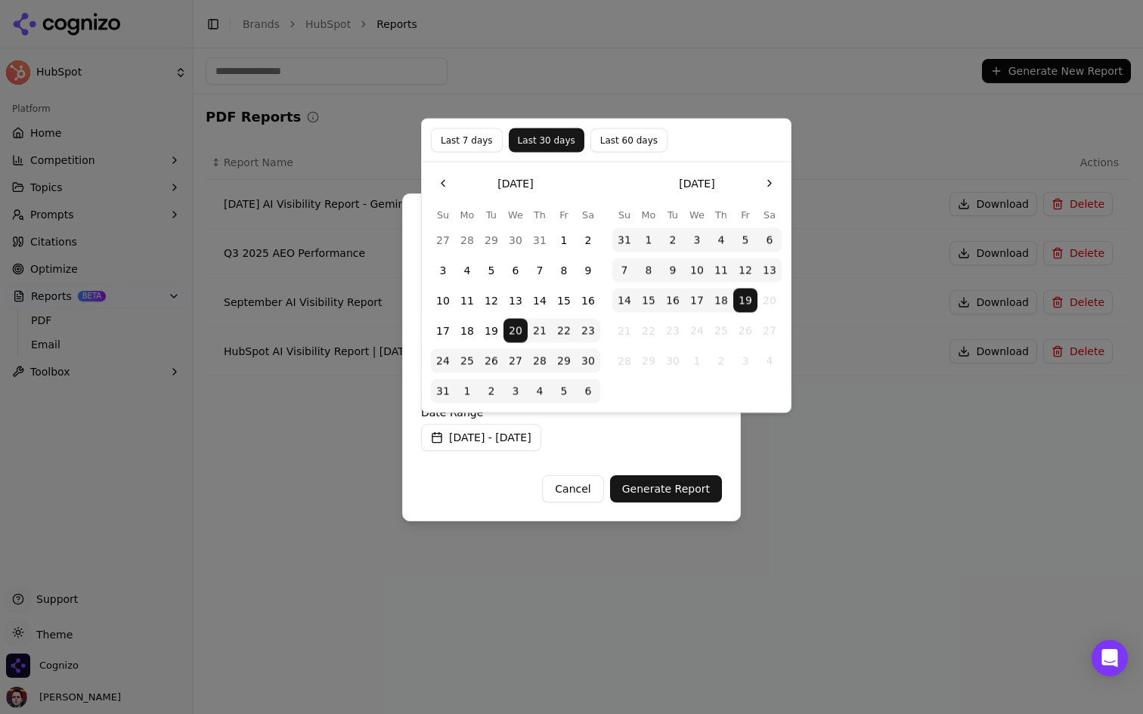
click at [568, 235] on button "1" at bounding box center [564, 240] width 24 height 24
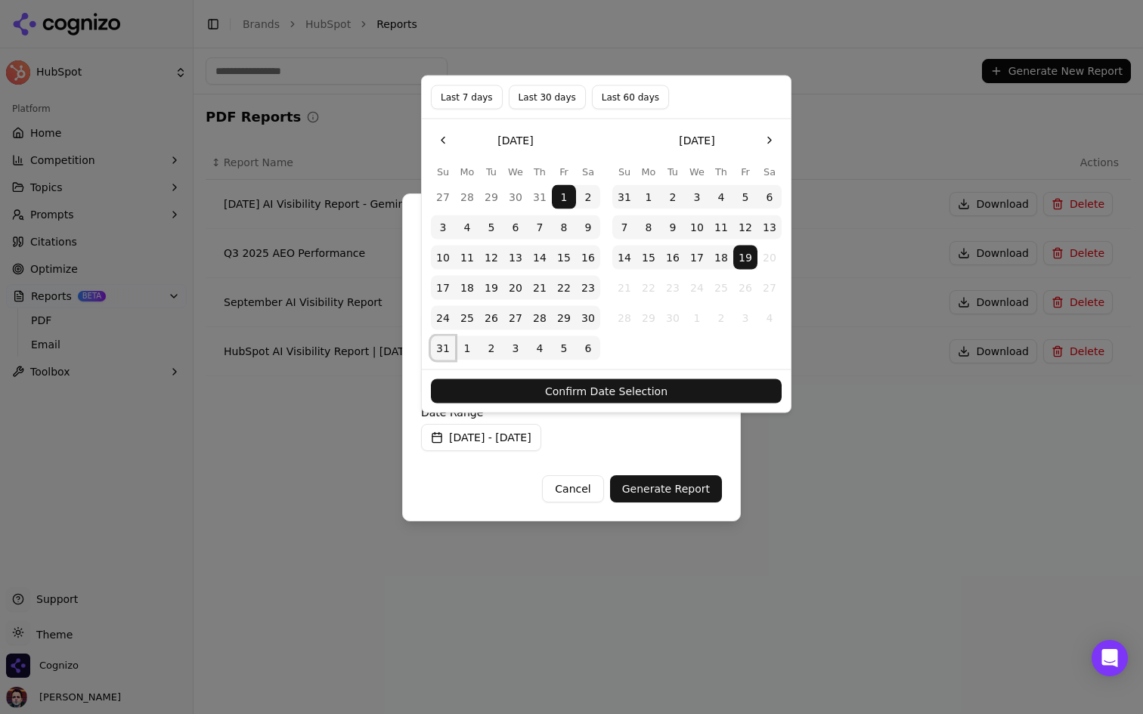
click at [442, 349] on button "31" at bounding box center [443, 348] width 24 height 24
click at [531, 382] on button "Confirm Date Selection" at bounding box center [606, 391] width 351 height 24
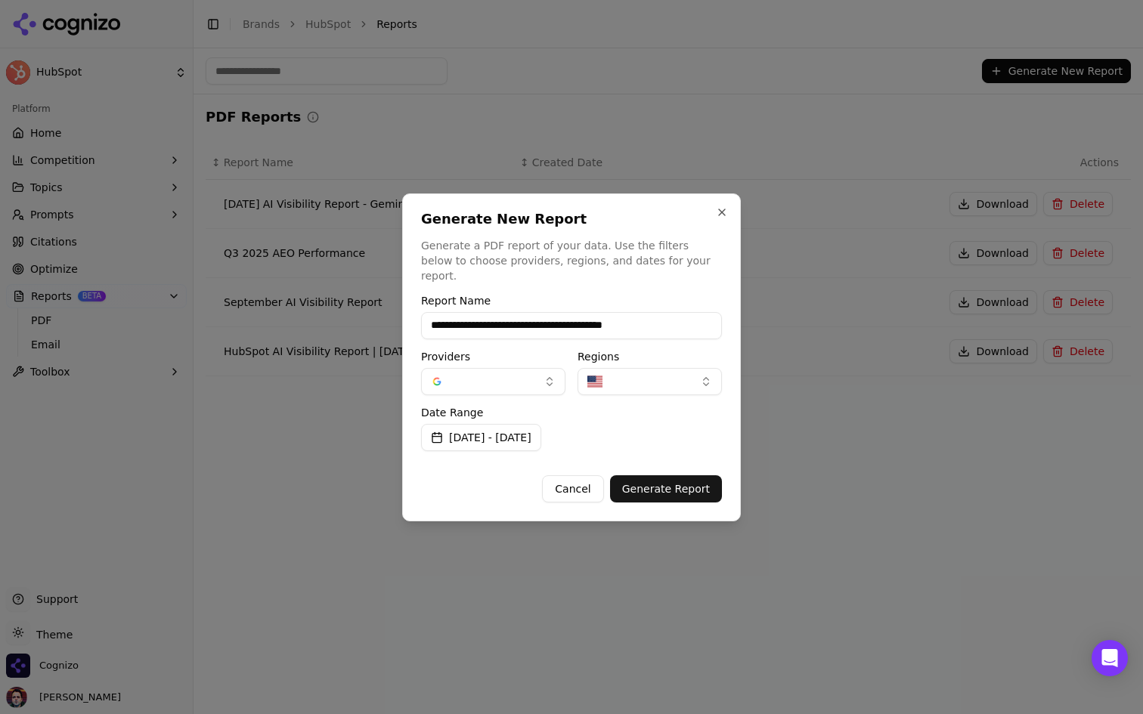
click at [670, 486] on button "Generate Report" at bounding box center [666, 488] width 112 height 27
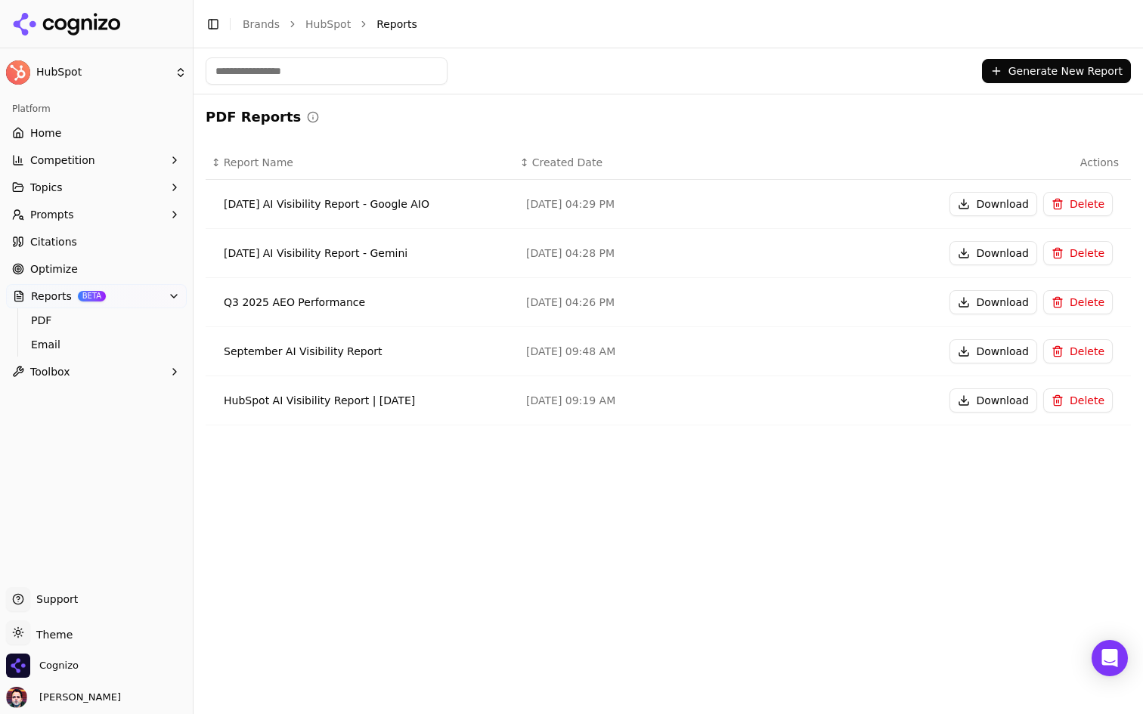
click at [1067, 350] on button "Delete" at bounding box center [1078, 351] width 70 height 24
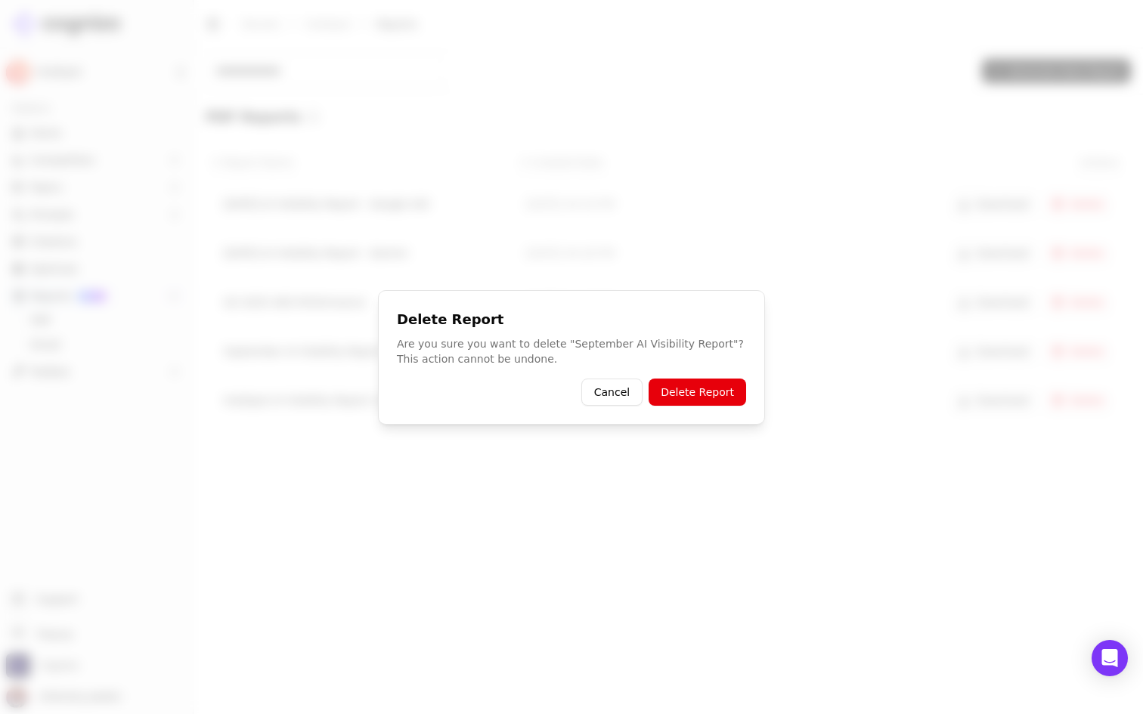
click at [707, 385] on button "Delete Report" at bounding box center [697, 392] width 98 height 27
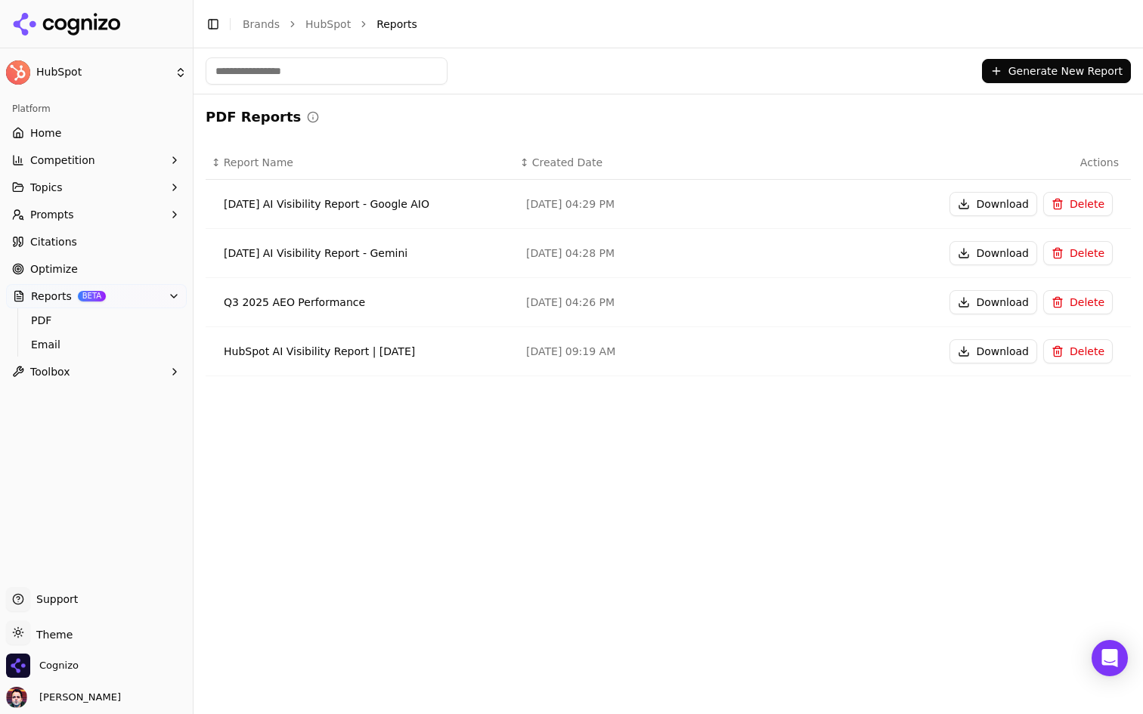
click at [1029, 72] on button "Generate New Report" at bounding box center [1056, 71] width 149 height 24
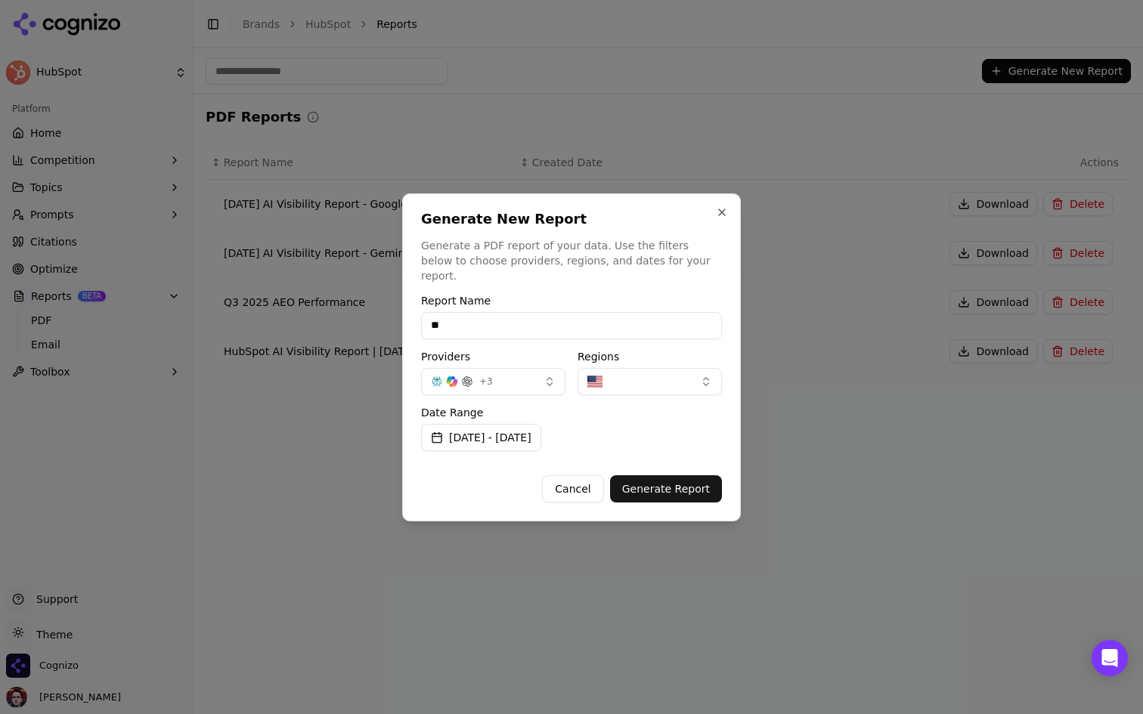
type input "*"
type input "**********"
click at [618, 237] on div "Generate New Report Generate a PDF report of your data. Use the filters below t…" at bounding box center [571, 247] width 301 height 71
click at [648, 379] on button "button" at bounding box center [649, 381] width 144 height 27
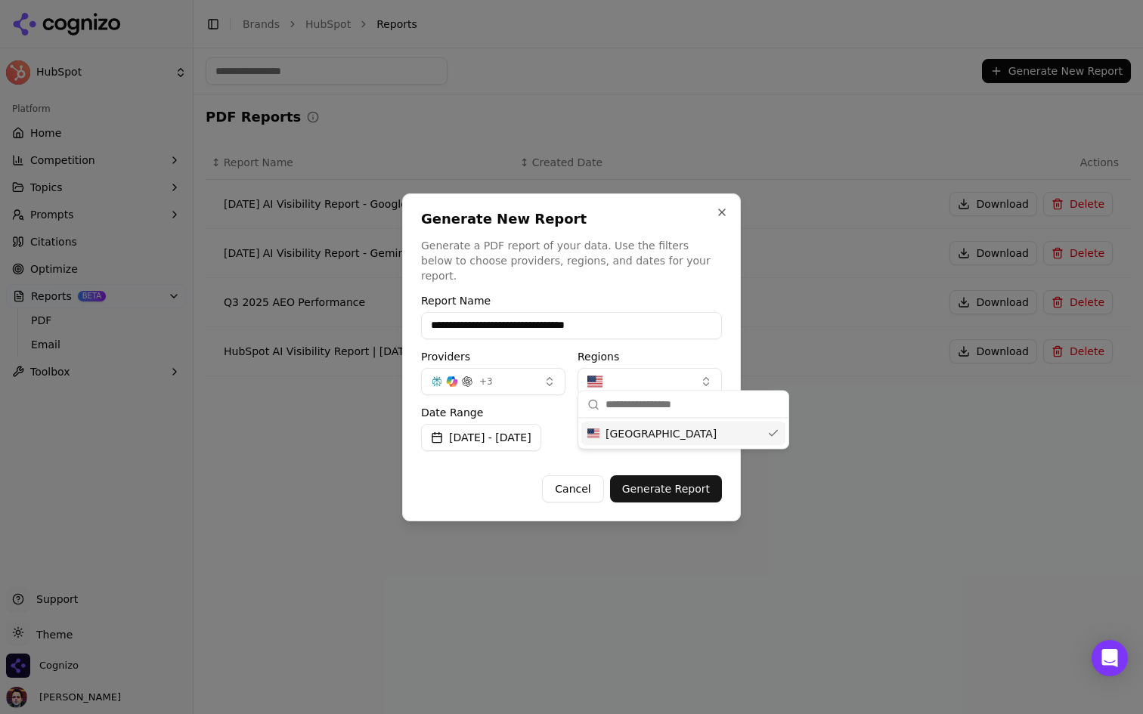
click at [648, 379] on button "button" at bounding box center [649, 381] width 144 height 27
click at [643, 212] on div "**********" at bounding box center [571, 357] width 339 height 328
click at [664, 489] on button "Generate Report" at bounding box center [666, 488] width 112 height 27
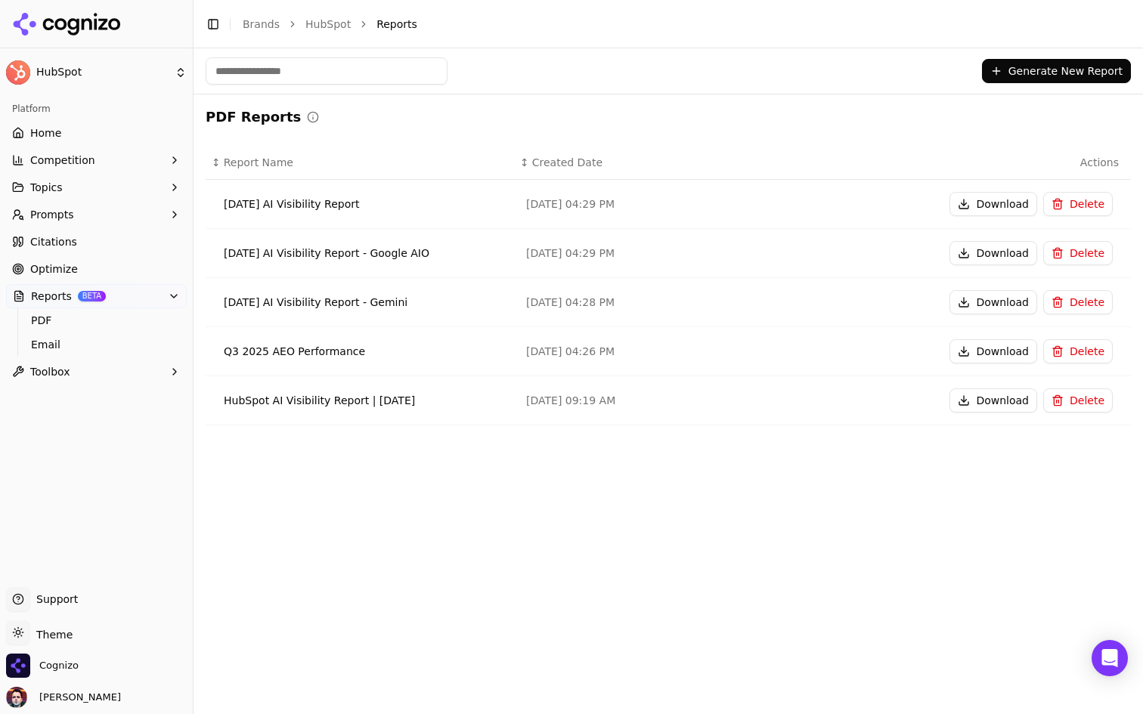
click at [97, 125] on link "Home" at bounding box center [96, 133] width 181 height 24
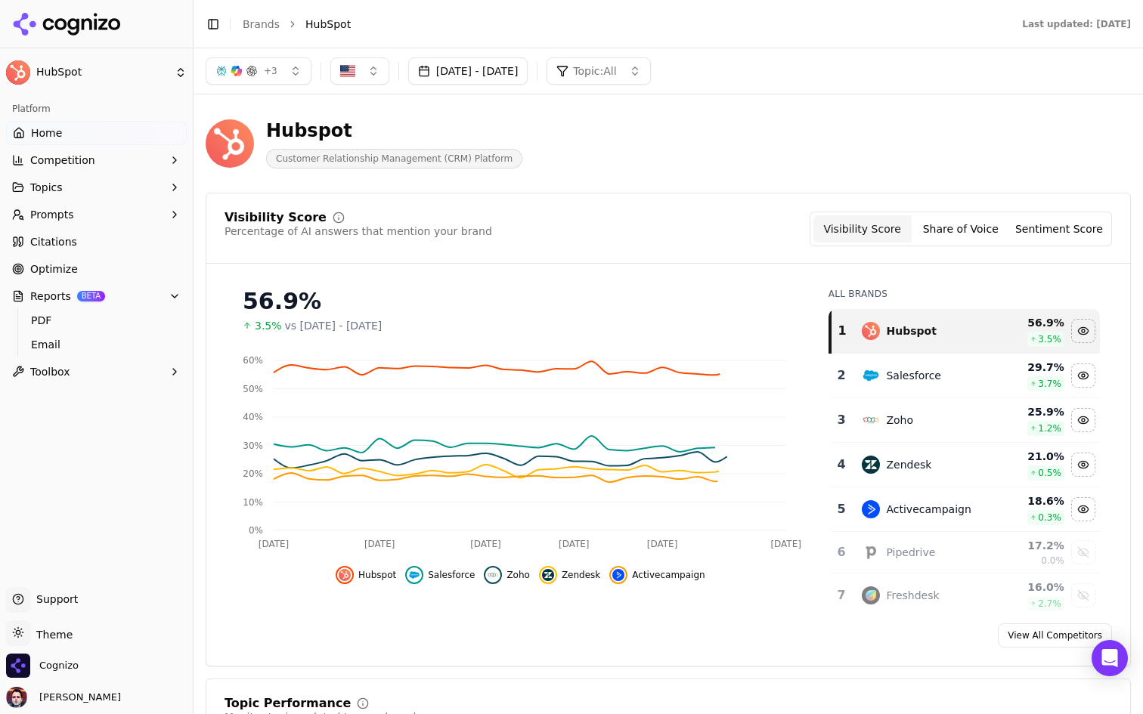
click at [474, 73] on button "[DATE] - [DATE]" at bounding box center [468, 70] width 120 height 27
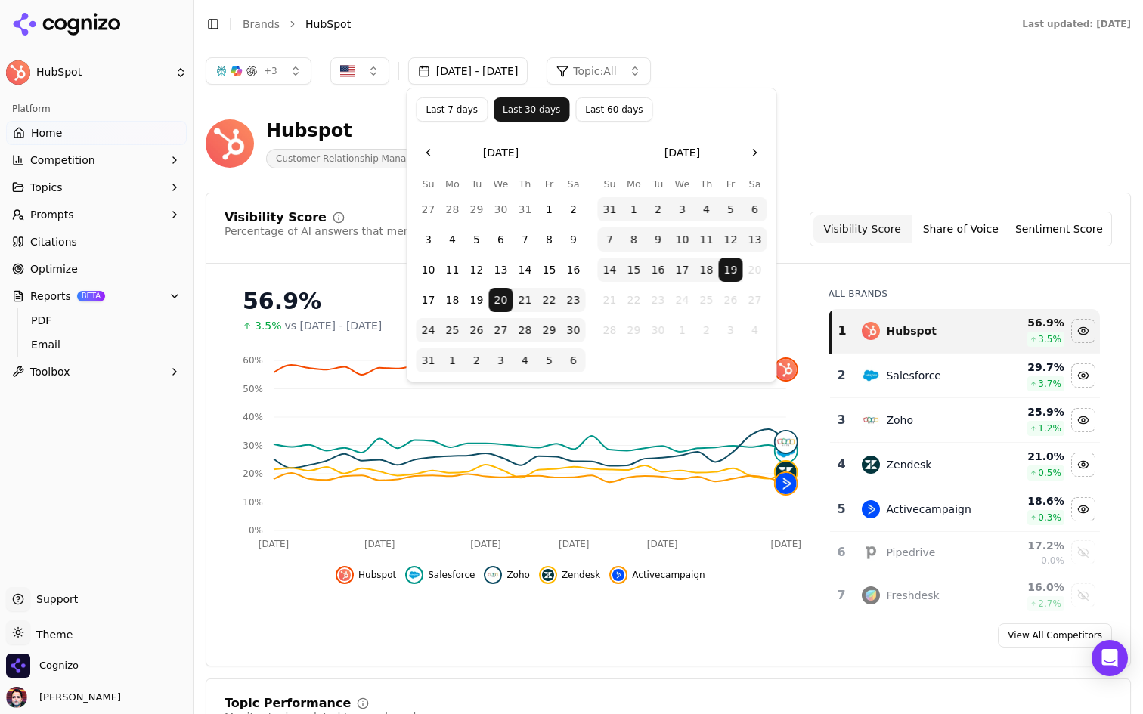
click at [611, 110] on button "Last 60 days" at bounding box center [613, 110] width 77 height 24
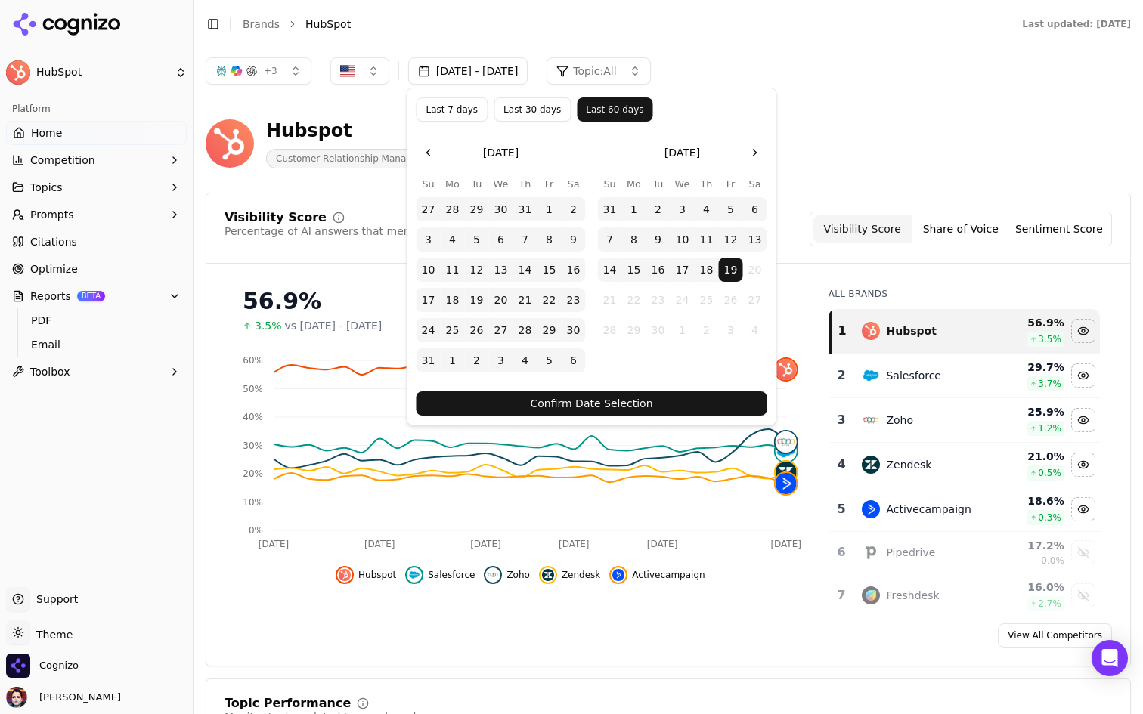
click at [602, 404] on button "Confirm Date Selection" at bounding box center [591, 404] width 351 height 24
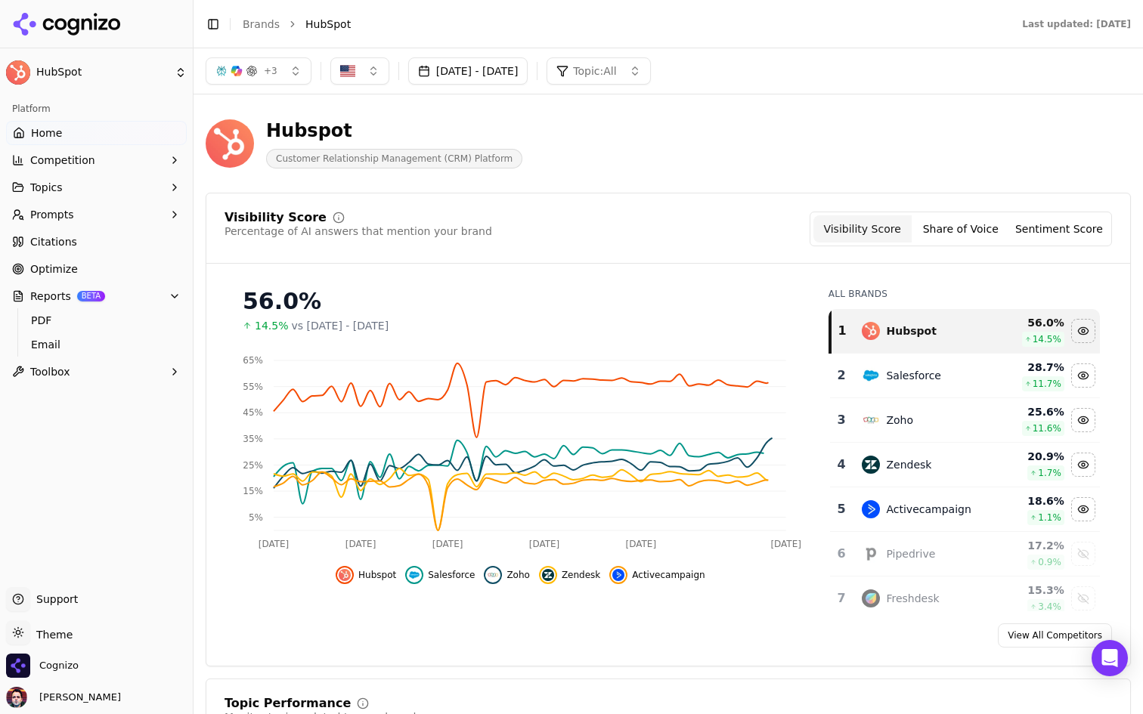
click at [120, 217] on button "Prompts" at bounding box center [96, 215] width 181 height 24
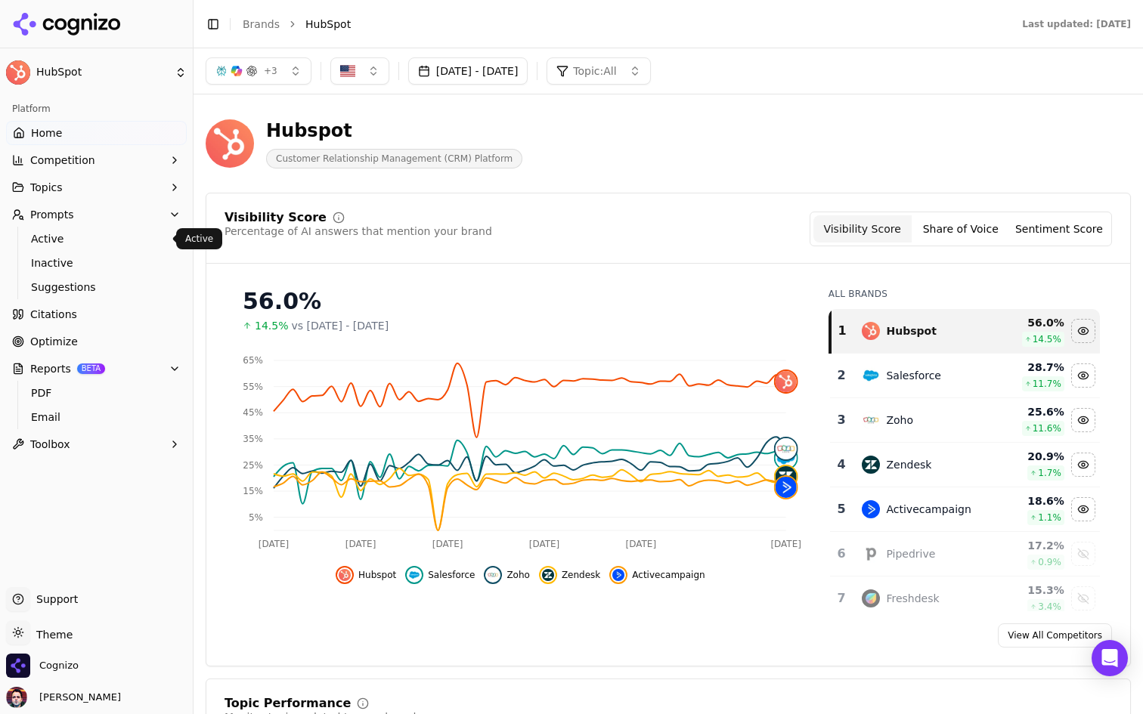
click at [102, 246] on link "Active" at bounding box center [97, 238] width 144 height 21
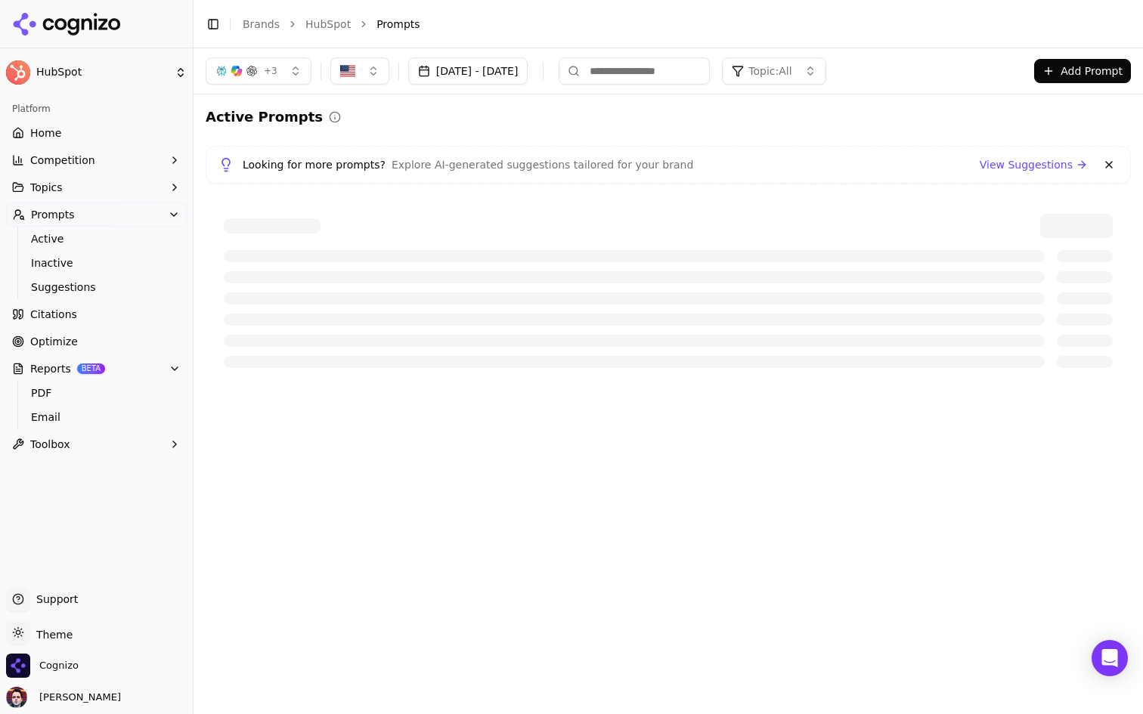
click at [141, 132] on link "Home" at bounding box center [96, 133] width 181 height 24
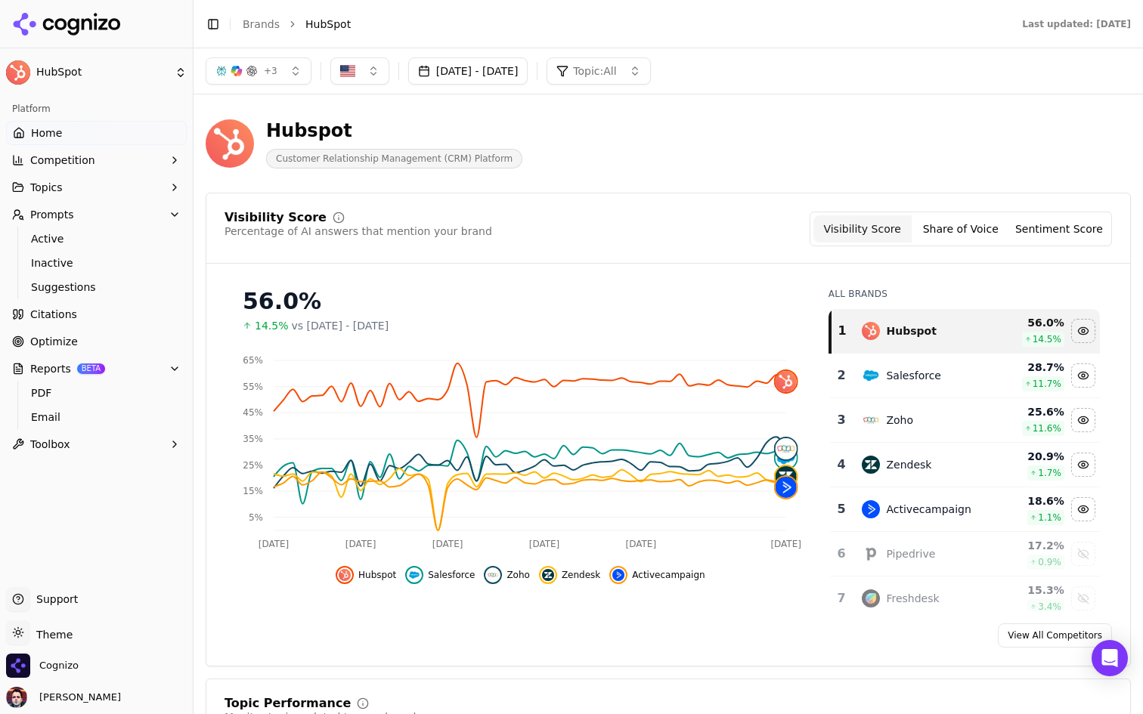
click at [526, 77] on button "Jul 21, 2025 - Sep 19, 2025" at bounding box center [468, 70] width 120 height 27
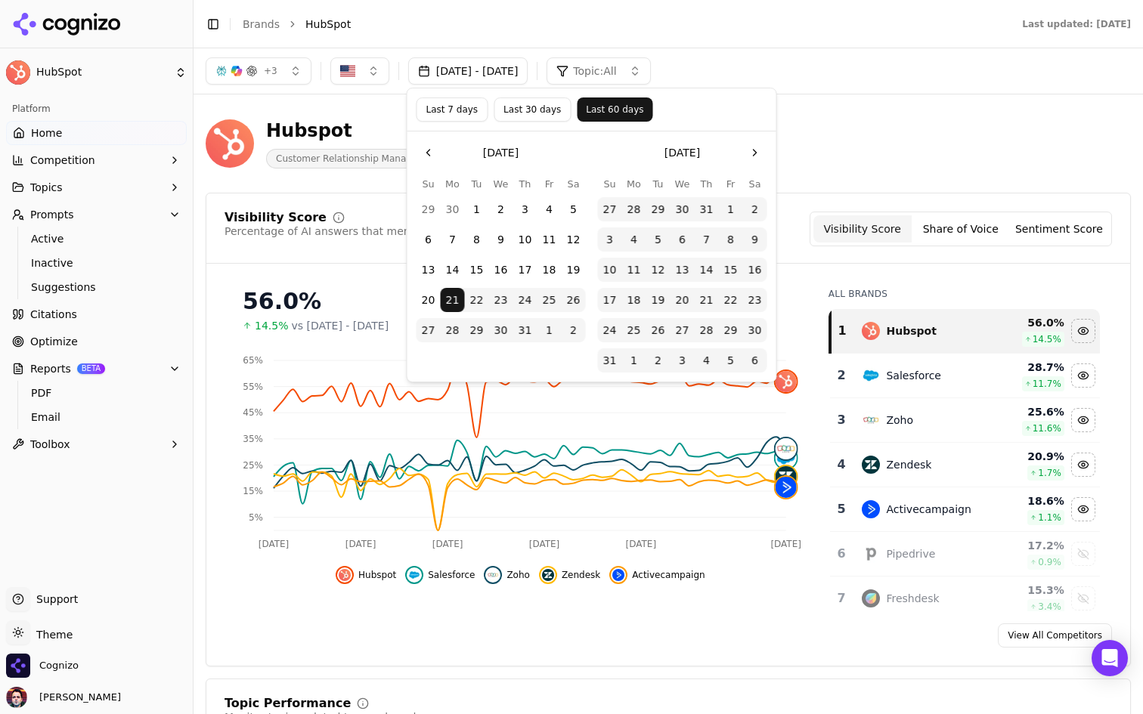
click at [526, 77] on button "Jul 21, 2025 - Sep 19, 2025" at bounding box center [468, 70] width 120 height 27
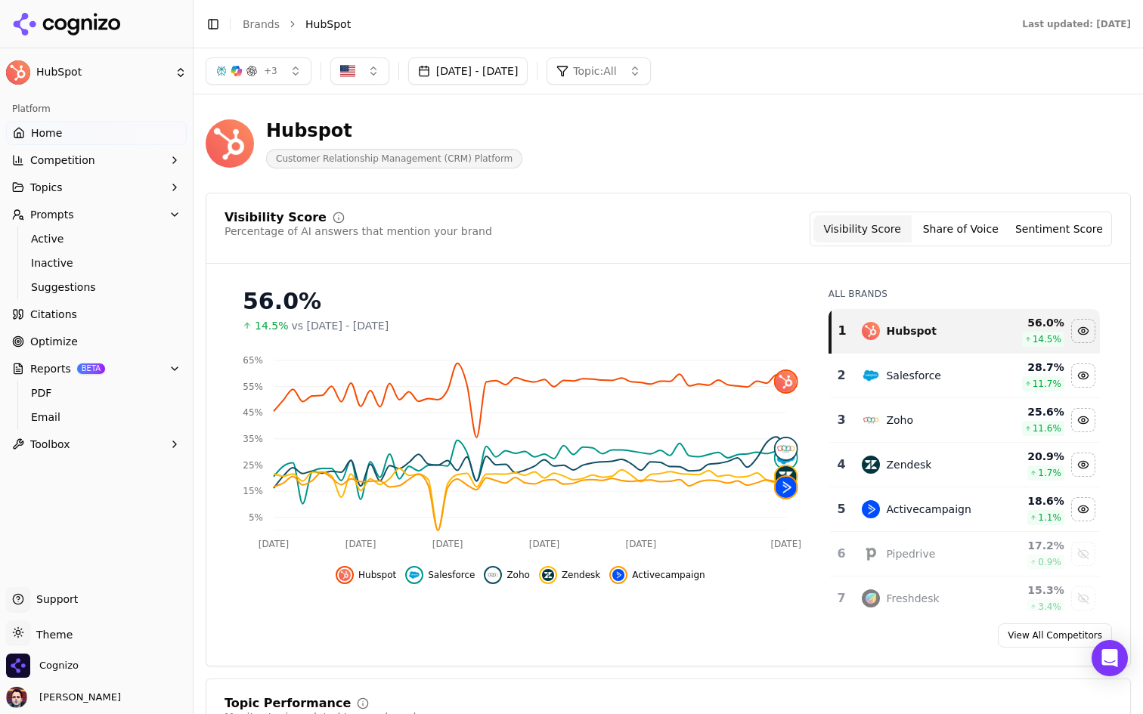
click at [526, 77] on button "Jul 21, 2025 - Sep 19, 2025" at bounding box center [468, 70] width 120 height 27
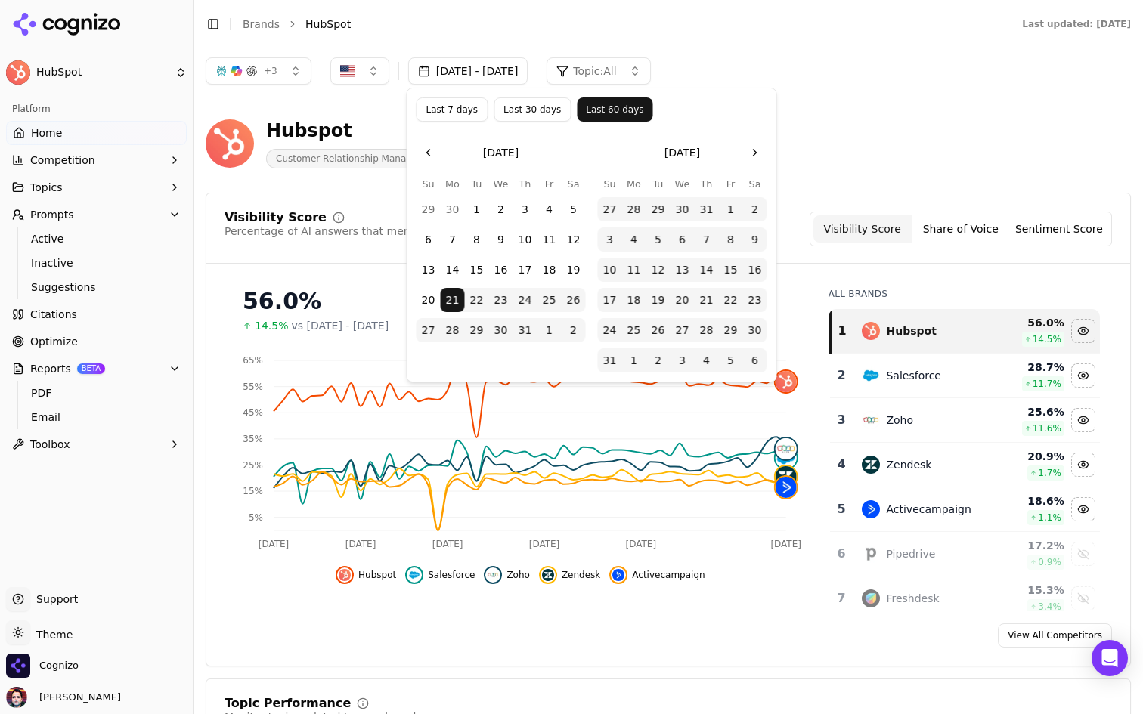
click at [526, 77] on button "Jul 21, 2025 - Sep 19, 2025" at bounding box center [468, 70] width 120 height 27
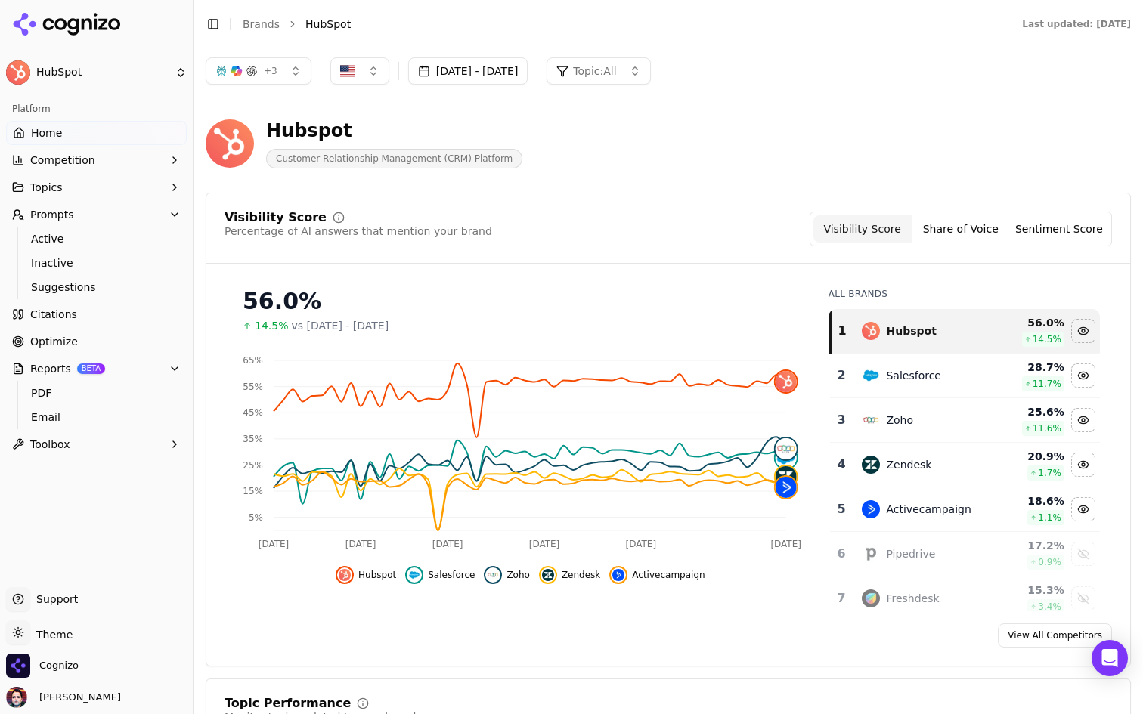
click at [528, 67] on button "Jul 21, 2025 - Sep 19, 2025" at bounding box center [468, 70] width 120 height 27
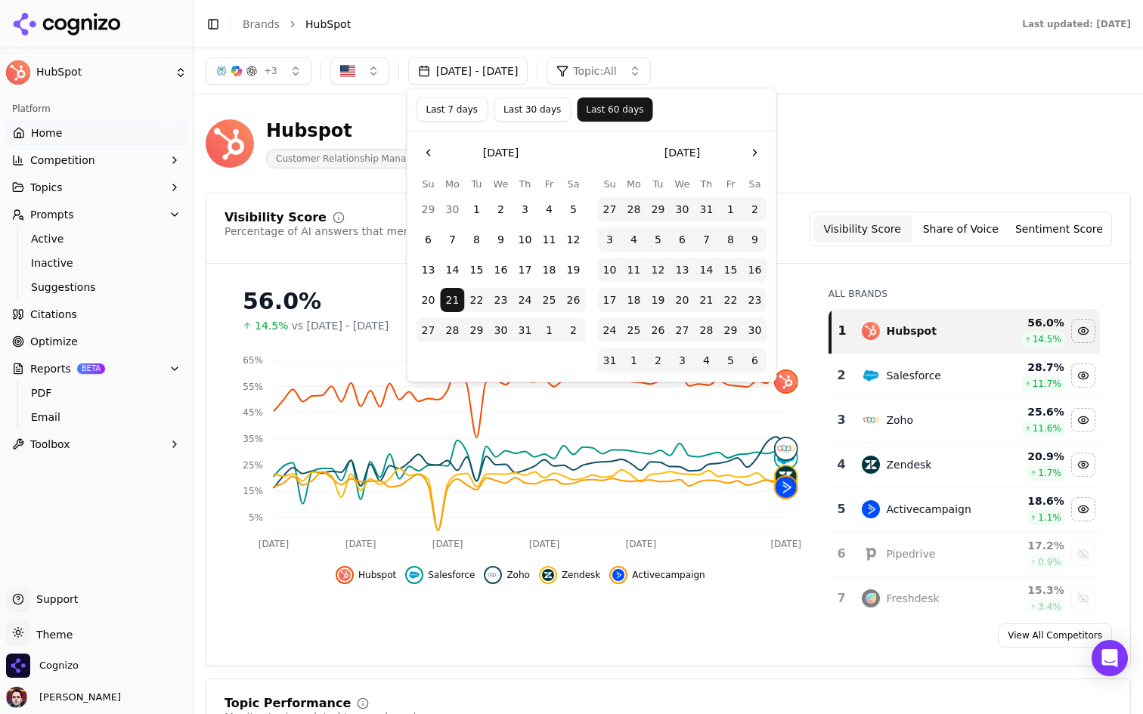
click at [841, 91] on div "+ 3 Jul 21, 2025 - Sep 19, 2025 Topic: All" at bounding box center [667, 70] width 949 height 45
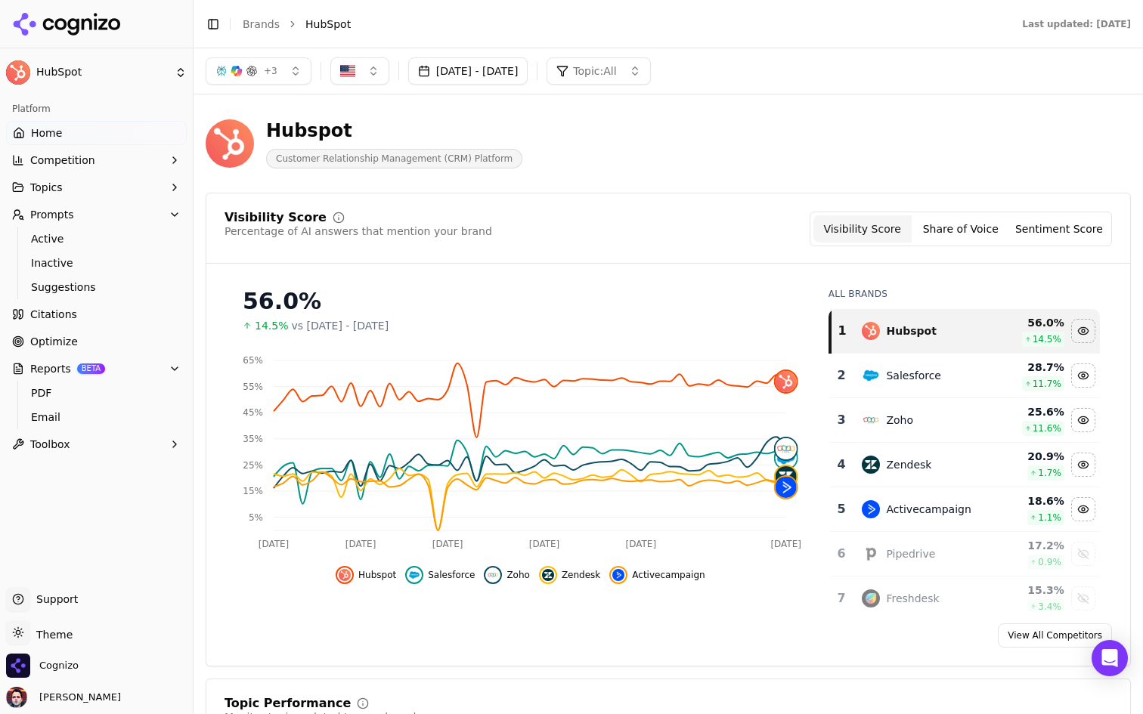
click at [492, 71] on button "Jul 21, 2025 - Sep 19, 2025" at bounding box center [468, 70] width 120 height 27
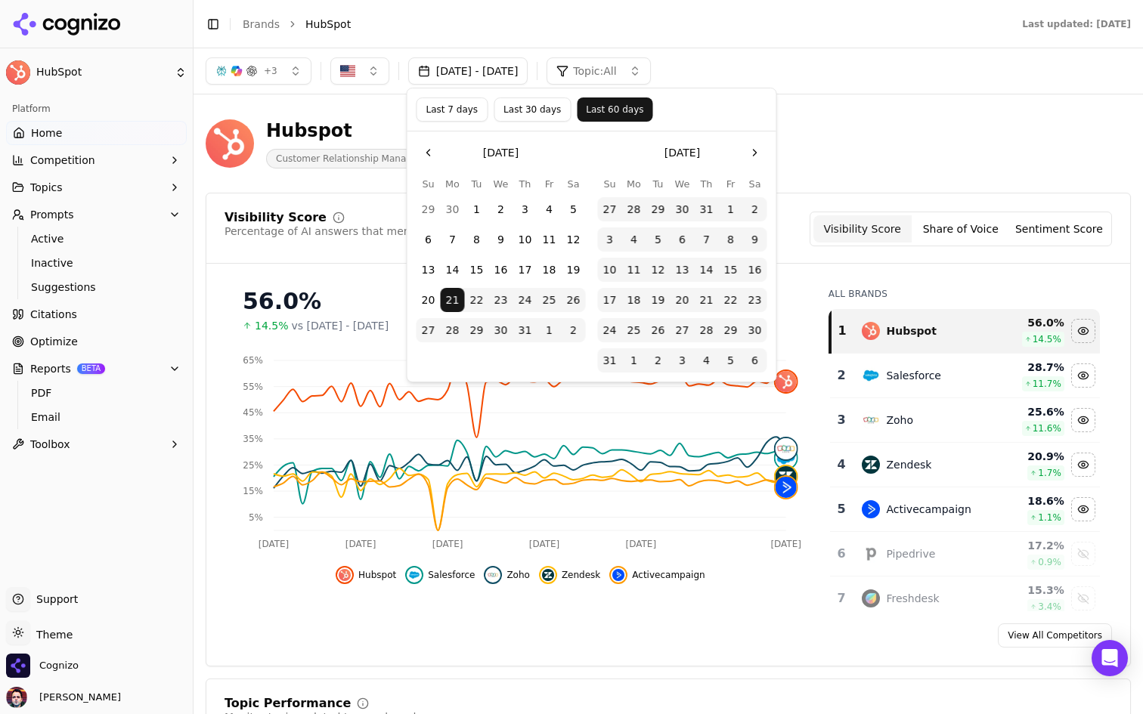
click at [431, 155] on button "Go to the Previous Month" at bounding box center [428, 153] width 24 height 24
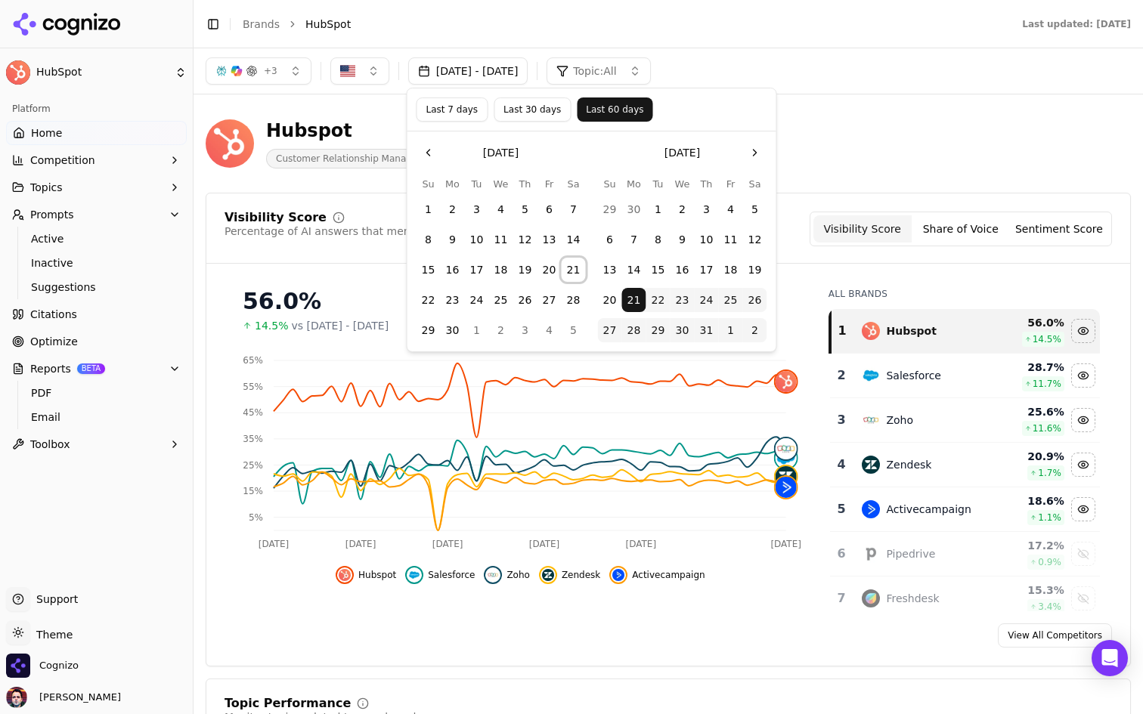
click at [566, 265] on button "21" at bounding box center [574, 270] width 24 height 24
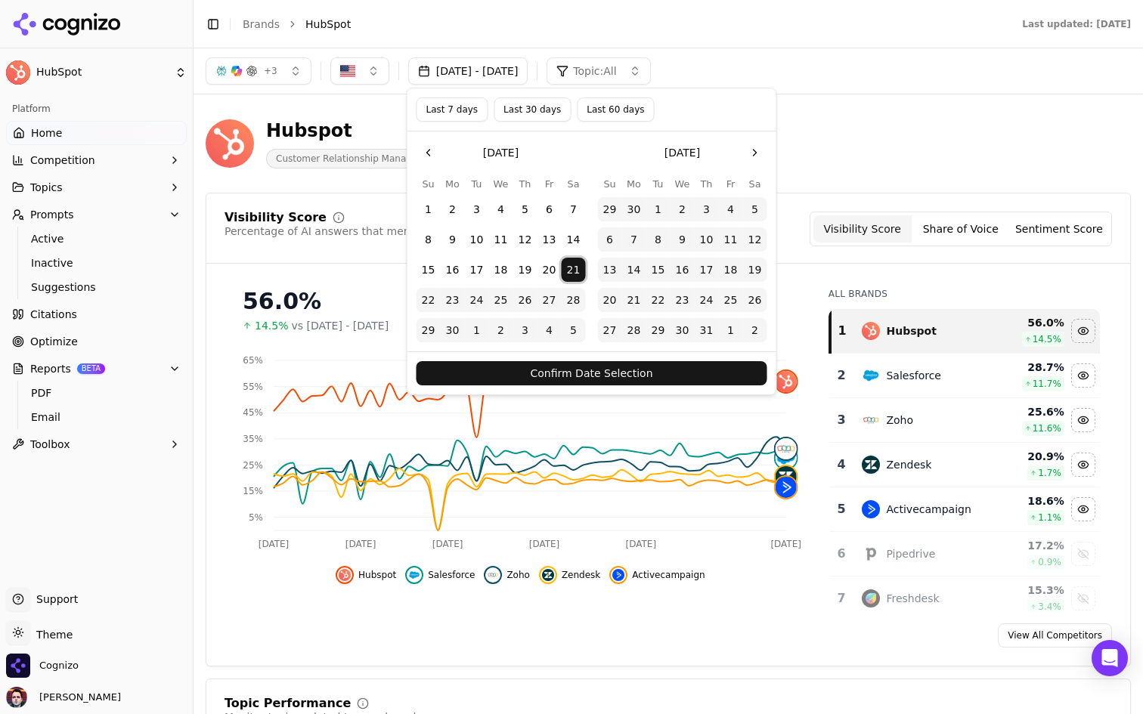
click at [587, 372] on button "Confirm Date Selection" at bounding box center [591, 373] width 351 height 24
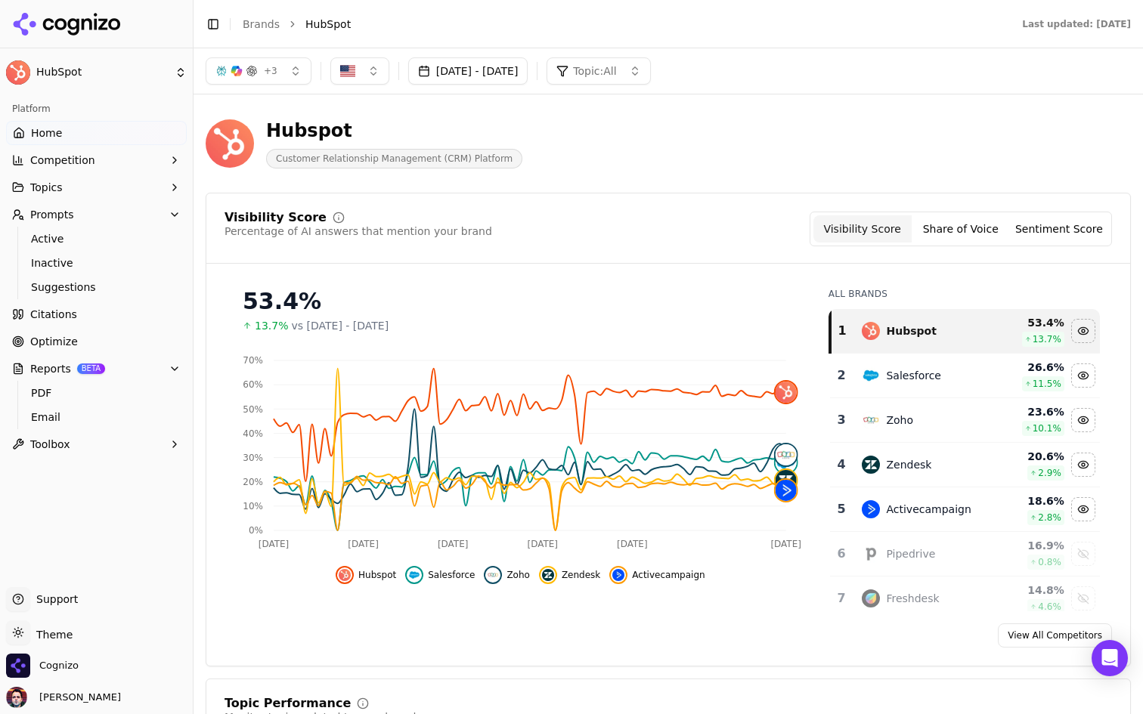
click at [508, 70] on button "Jun 21, 2025 - Sep 19, 2025" at bounding box center [468, 70] width 120 height 27
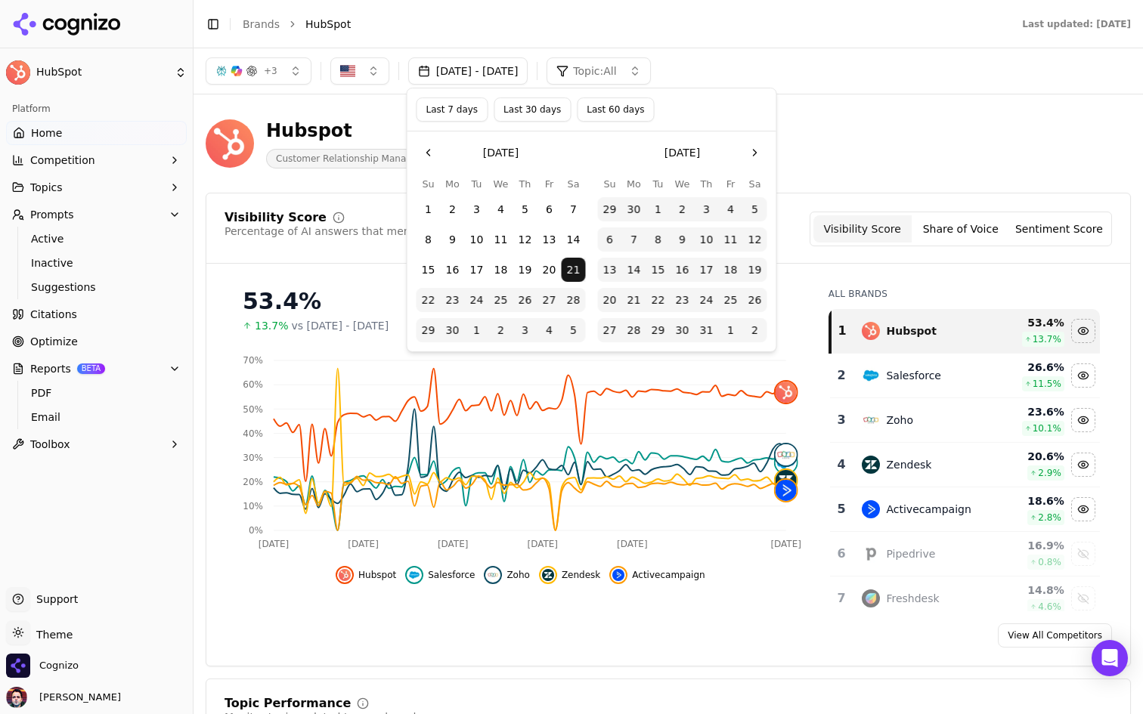
click at [516, 266] on button "19" at bounding box center [525, 270] width 24 height 24
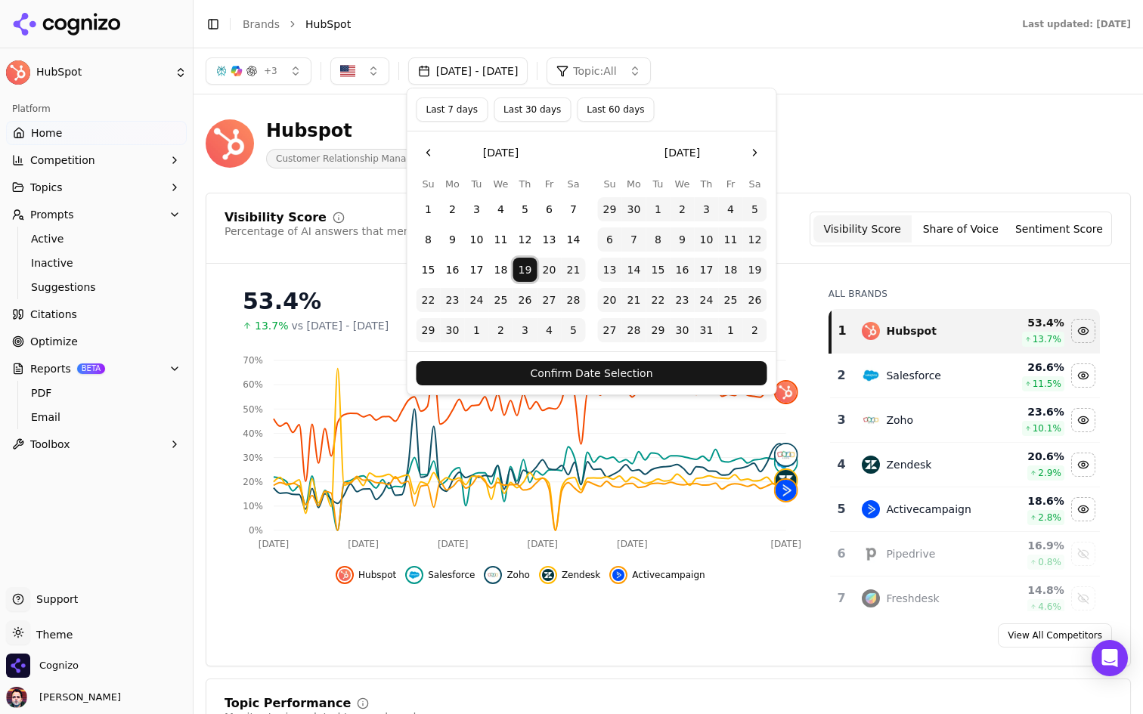
click at [528, 373] on button "Confirm Date Selection" at bounding box center [591, 373] width 351 height 24
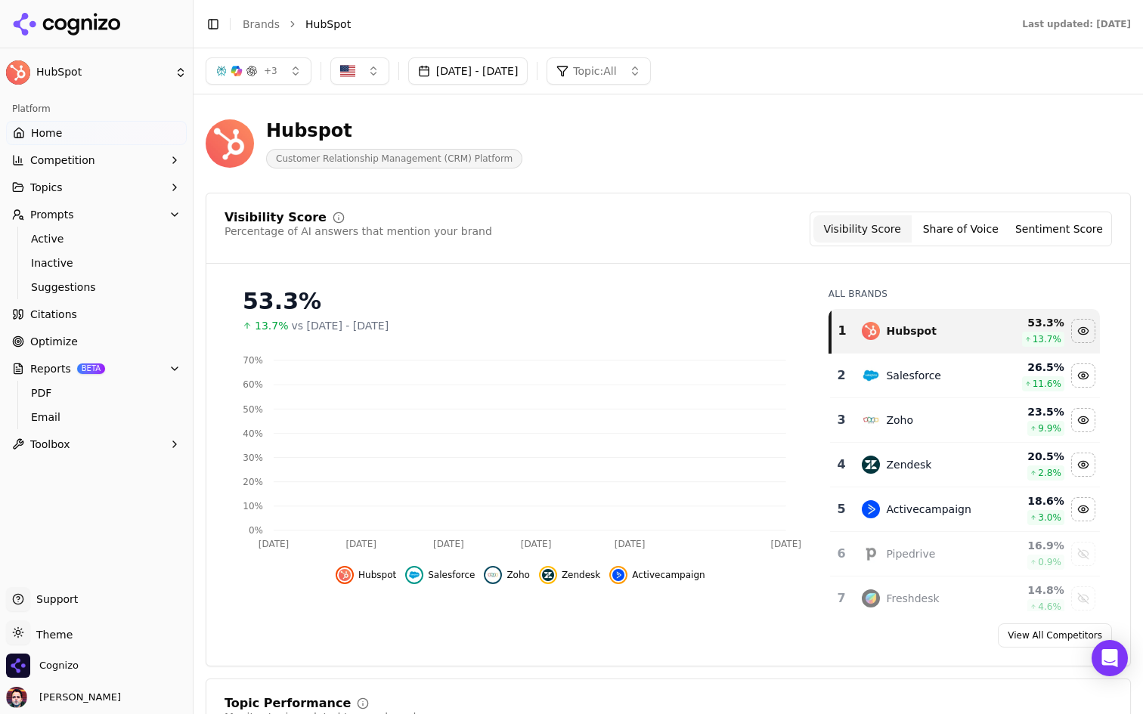
click at [705, 138] on div "Hubspot Customer Relationship Management (CRM) Platform" at bounding box center [544, 144] width 677 height 50
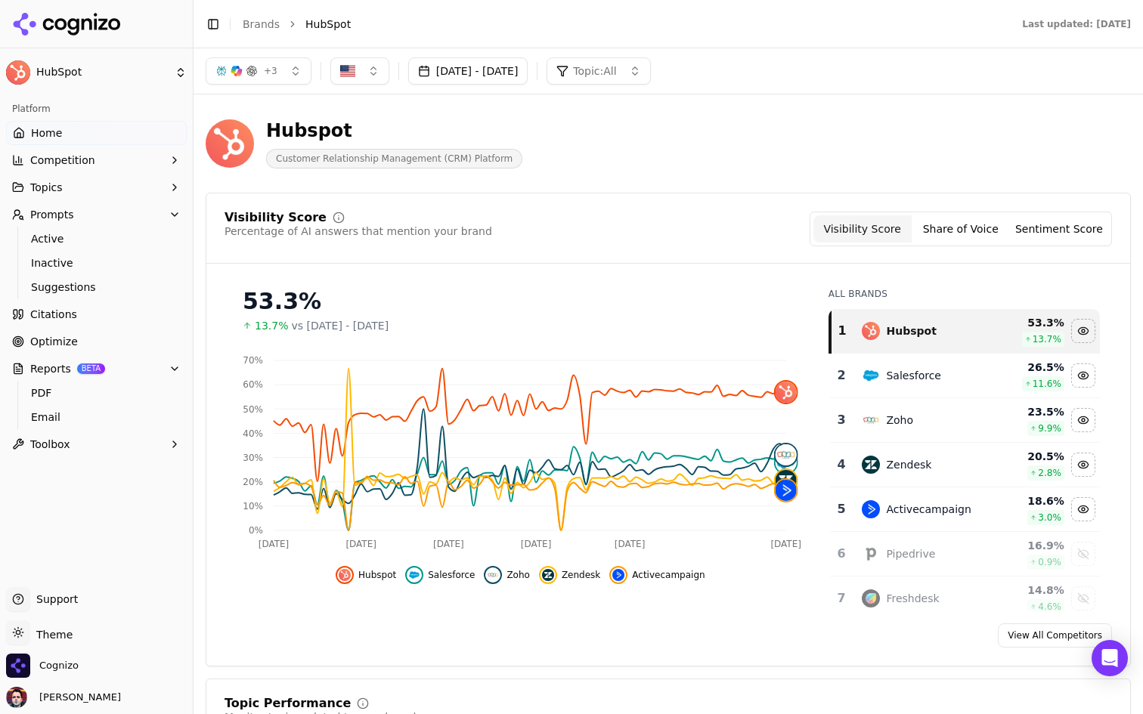
click at [481, 79] on button "Jun 19, 2025 - Sep 19, 2025" at bounding box center [468, 70] width 120 height 27
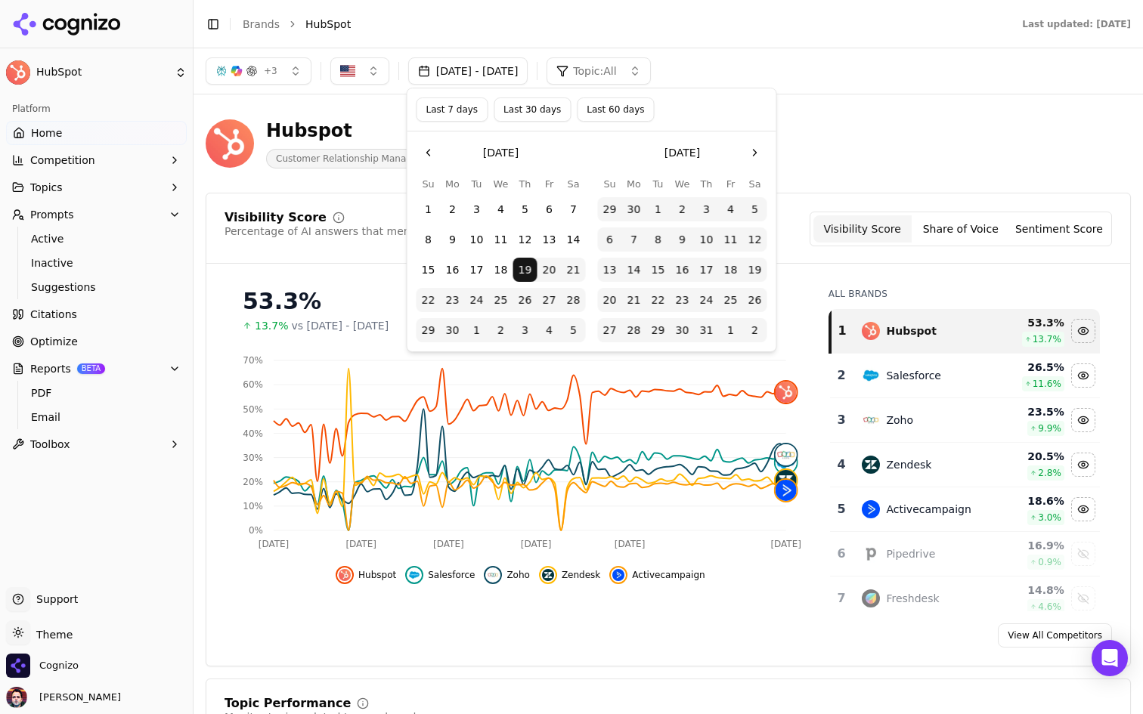
click at [601, 112] on button "Last 60 days" at bounding box center [615, 110] width 77 height 24
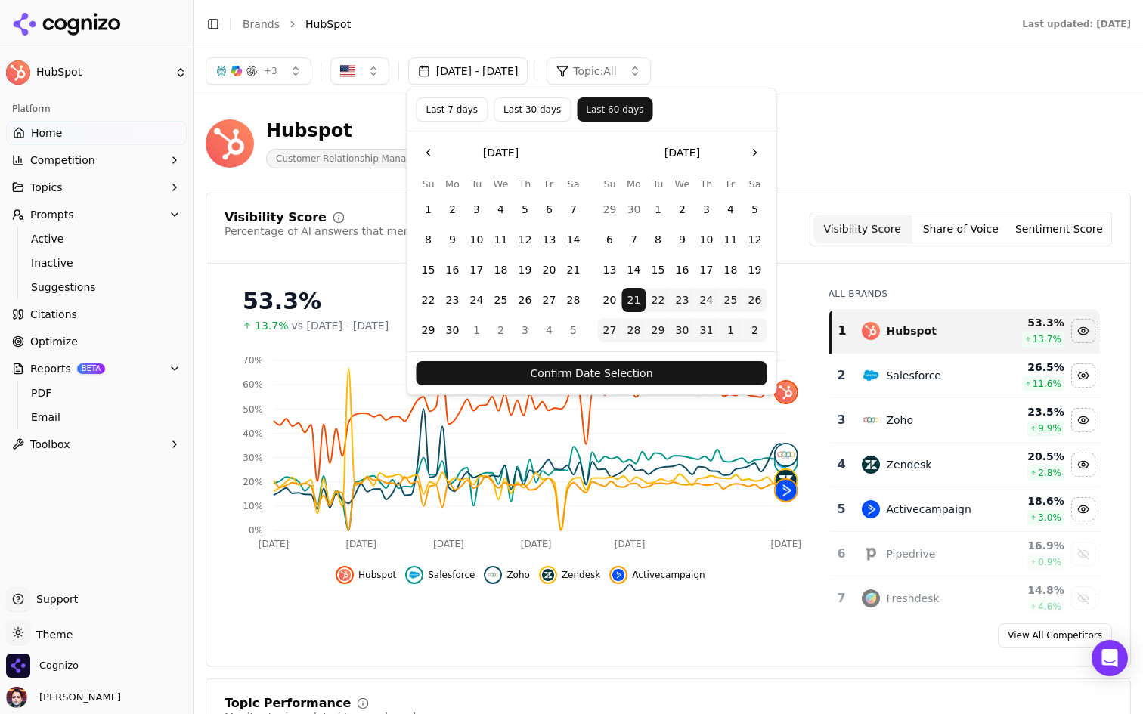
click at [616, 374] on button "Confirm Date Selection" at bounding box center [591, 373] width 351 height 24
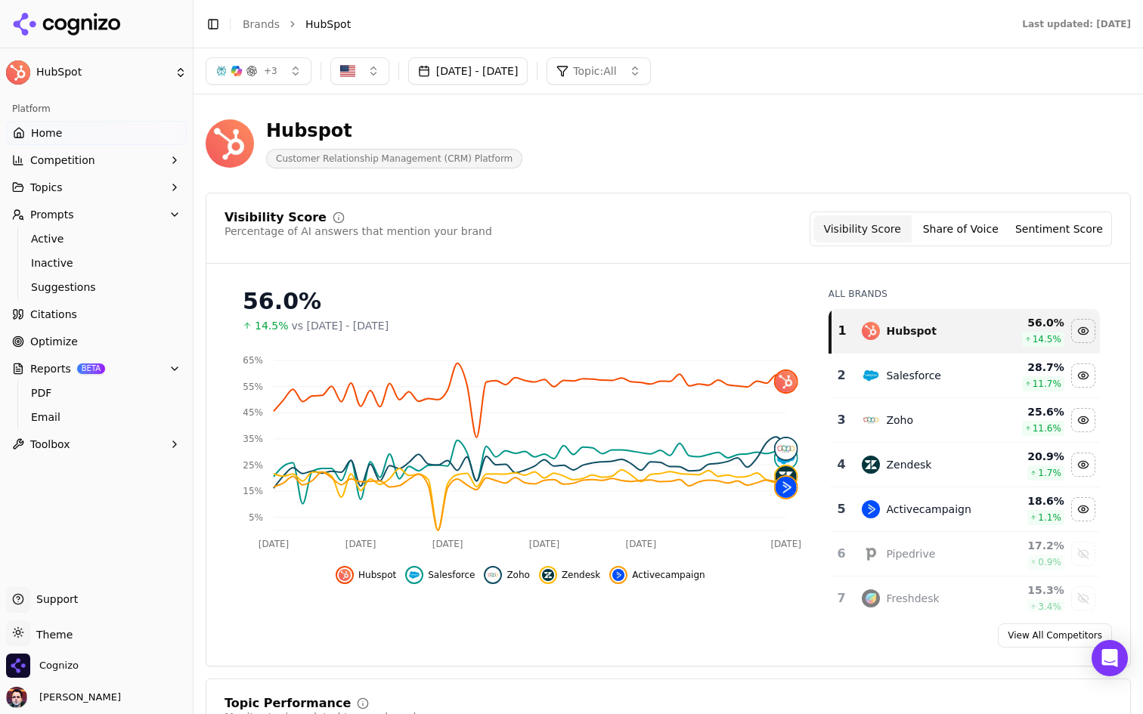
click at [528, 77] on button "Jul 21, 2025 - Sep 19, 2025" at bounding box center [468, 70] width 120 height 27
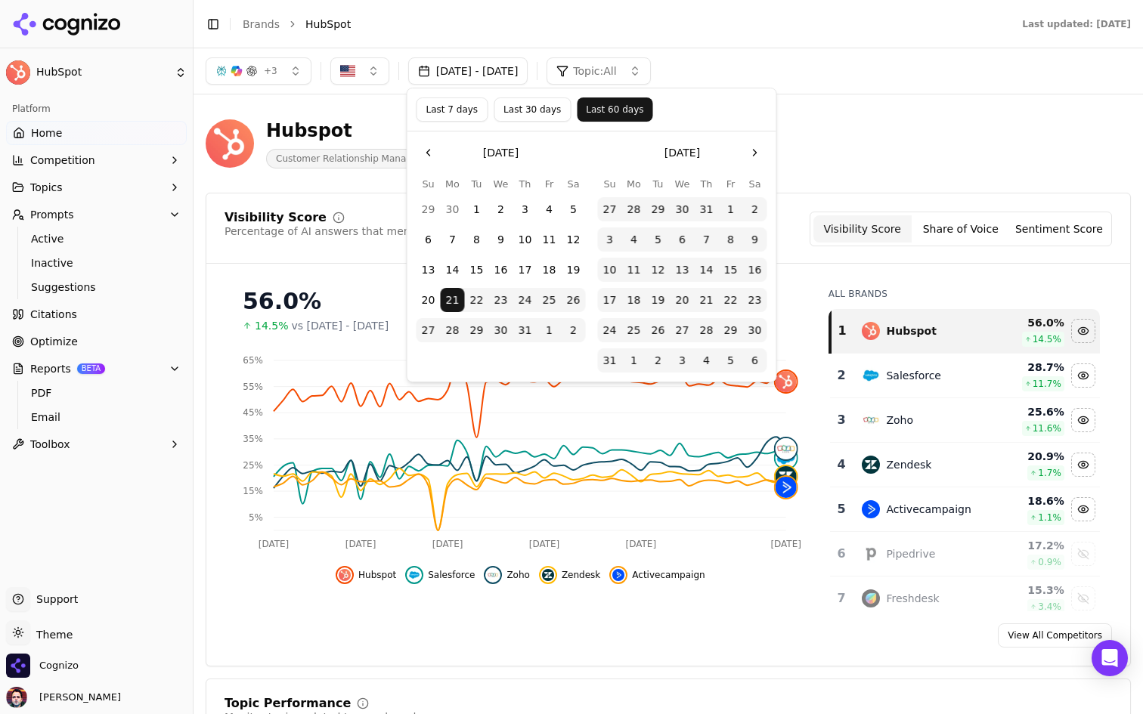
click at [537, 117] on button "Last 30 days" at bounding box center [532, 110] width 77 height 24
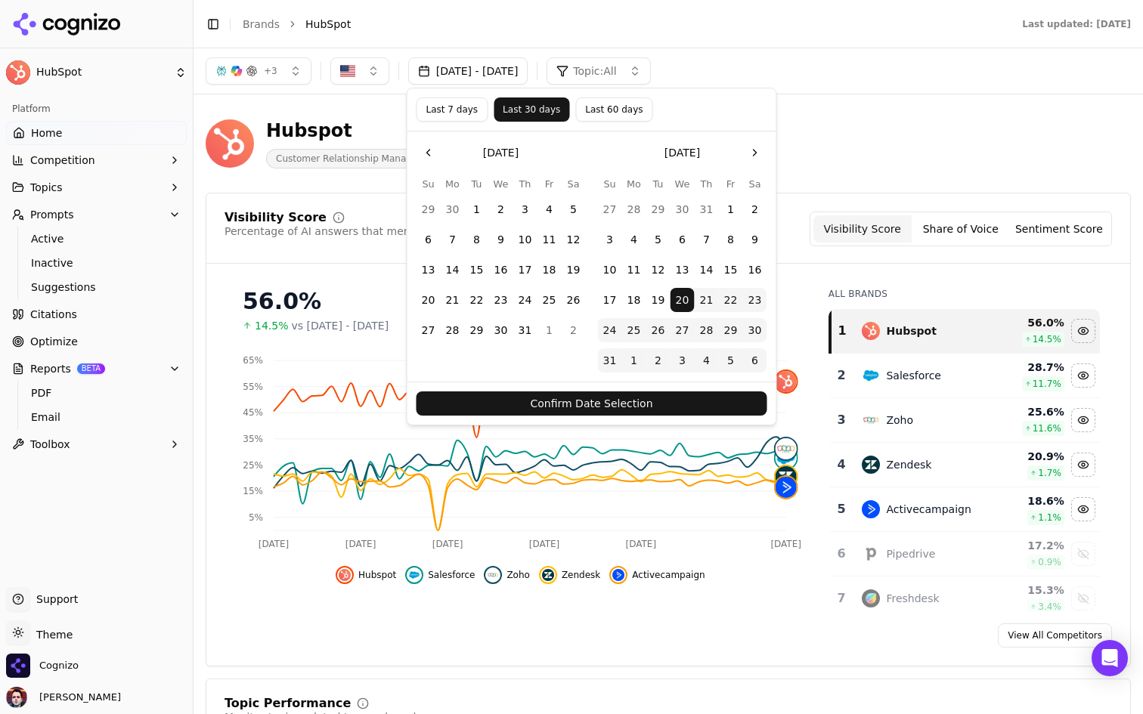
click at [632, 402] on button "Confirm Date Selection" at bounding box center [591, 404] width 351 height 24
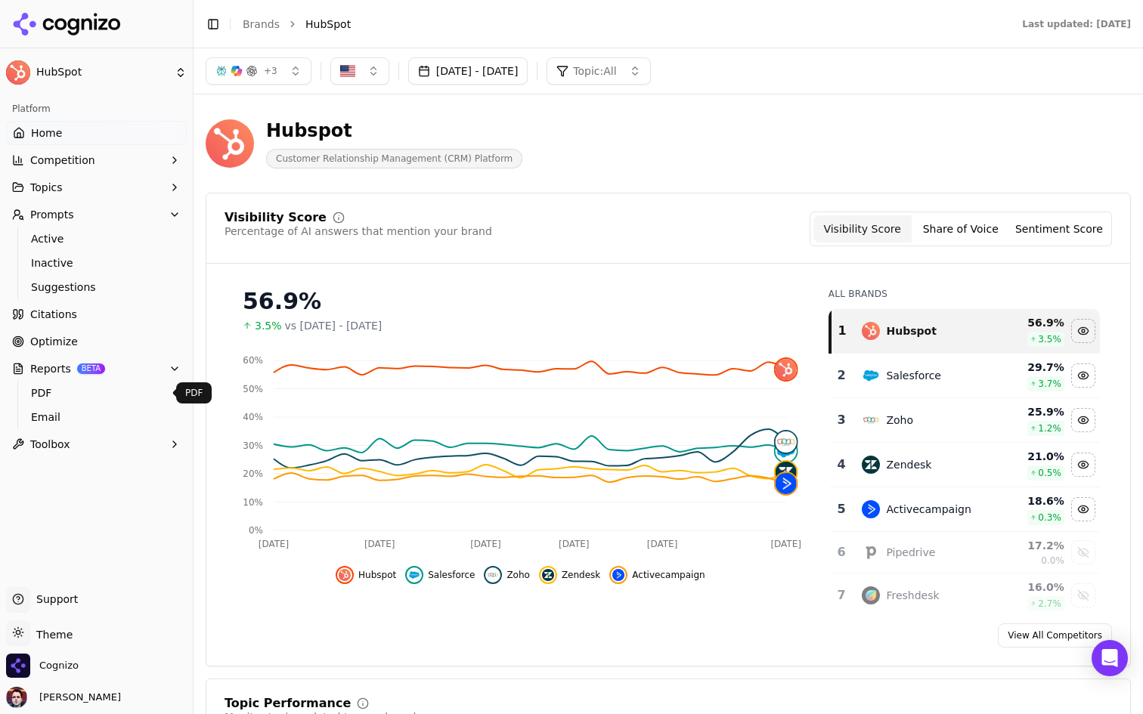
click at [153, 371] on button "Reports BETA" at bounding box center [96, 369] width 181 height 24
click at [154, 219] on button "Prompts" at bounding box center [96, 215] width 181 height 24
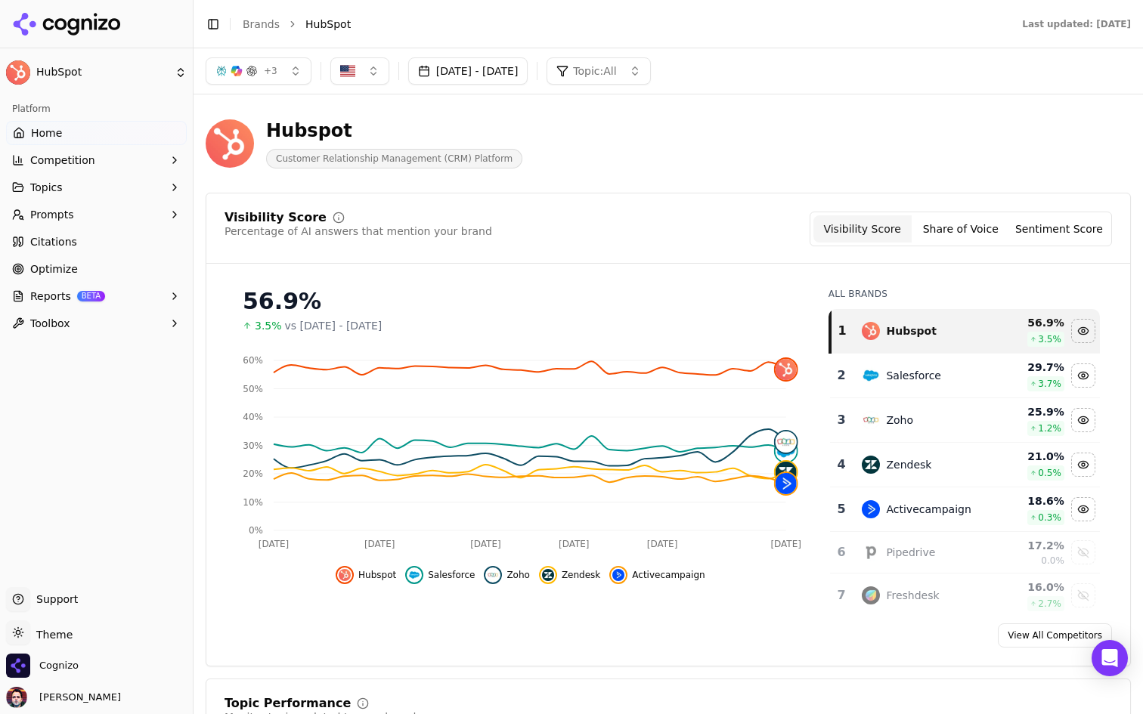
click at [162, 125] on link "Home" at bounding box center [96, 133] width 181 height 24
click at [735, 119] on div "Hubspot Customer Relationship Management (CRM) Platform" at bounding box center [544, 144] width 677 height 50
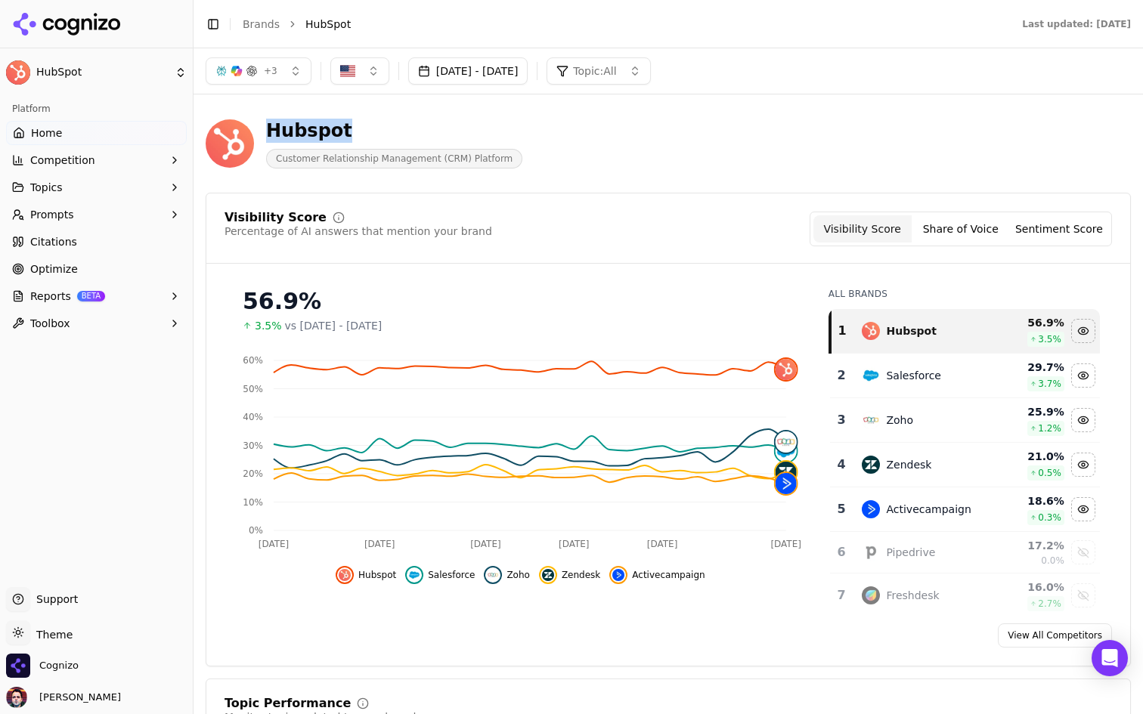
click at [735, 119] on div "Hubspot Customer Relationship Management (CRM) Platform" at bounding box center [544, 144] width 677 height 50
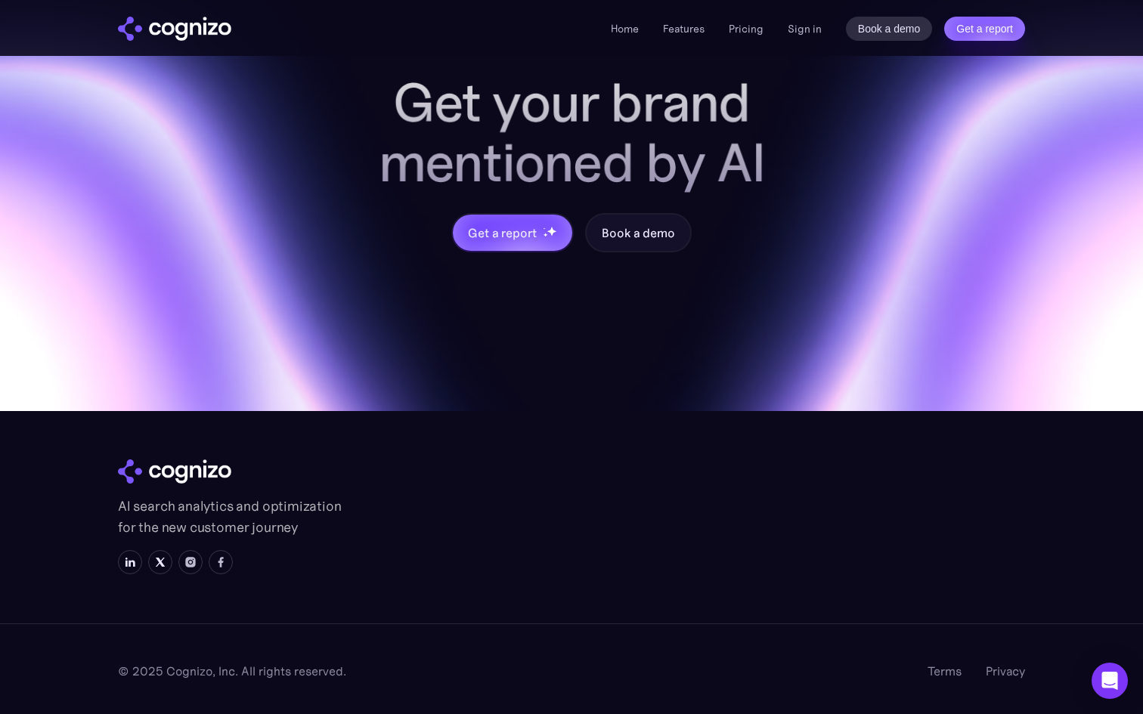
scroll to position [5945, 0]
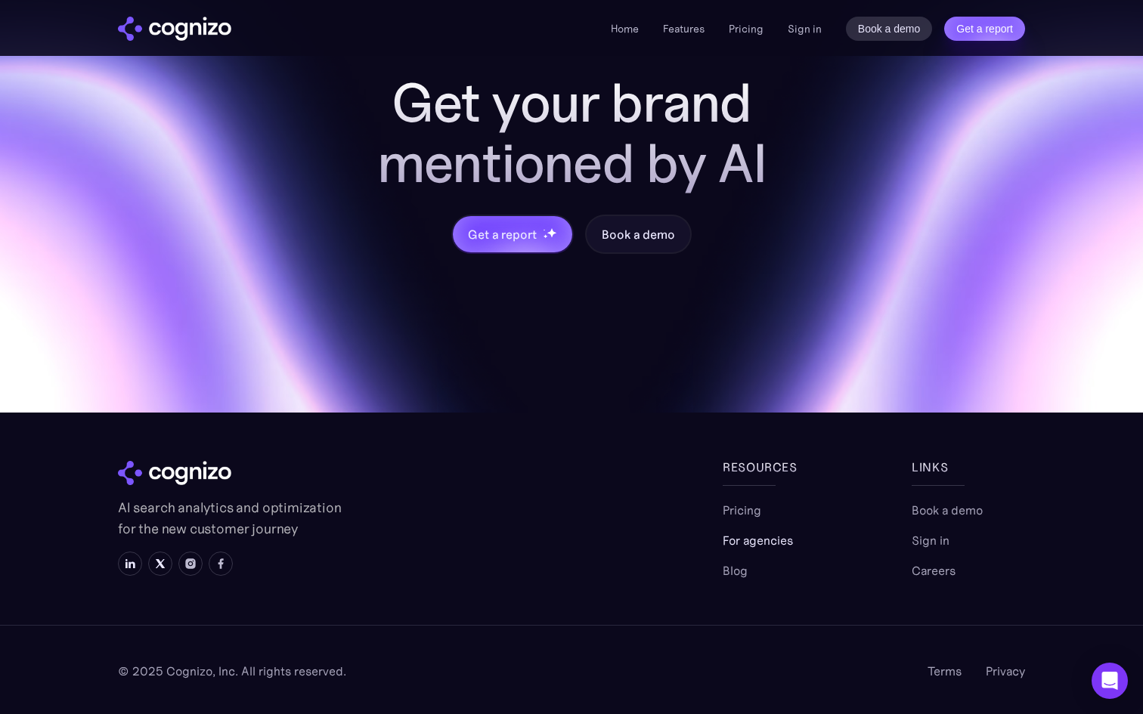
click at [735, 540] on link "For agencies" at bounding box center [758, 540] width 70 height 18
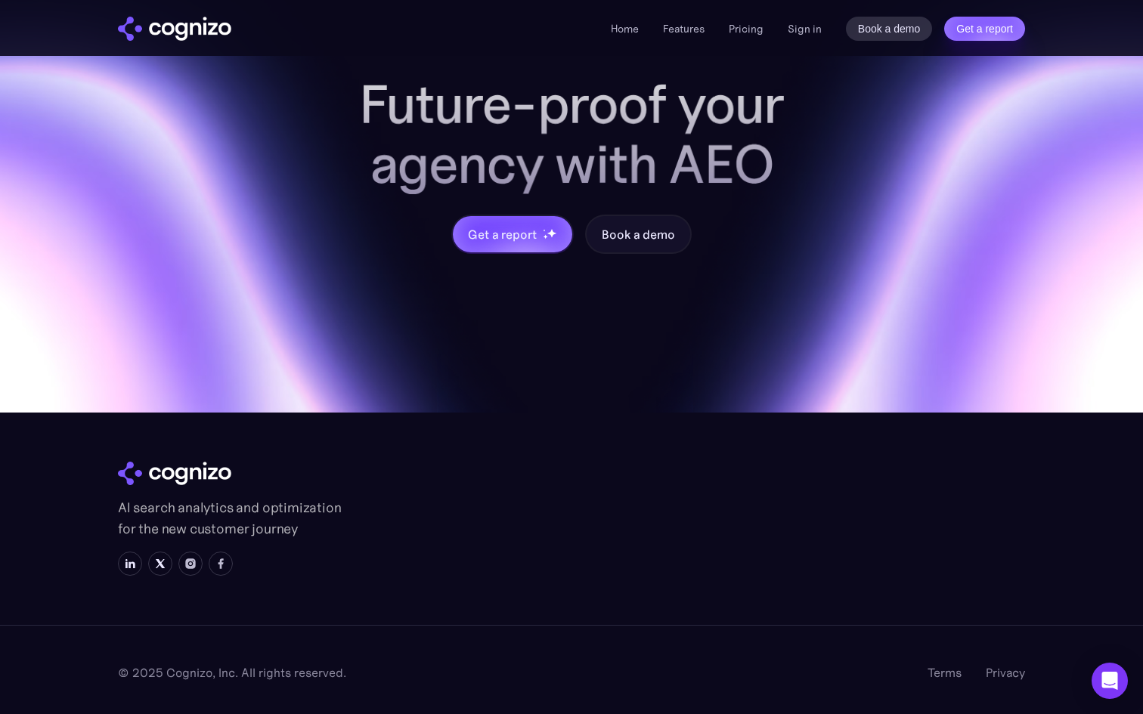
scroll to position [1665, 0]
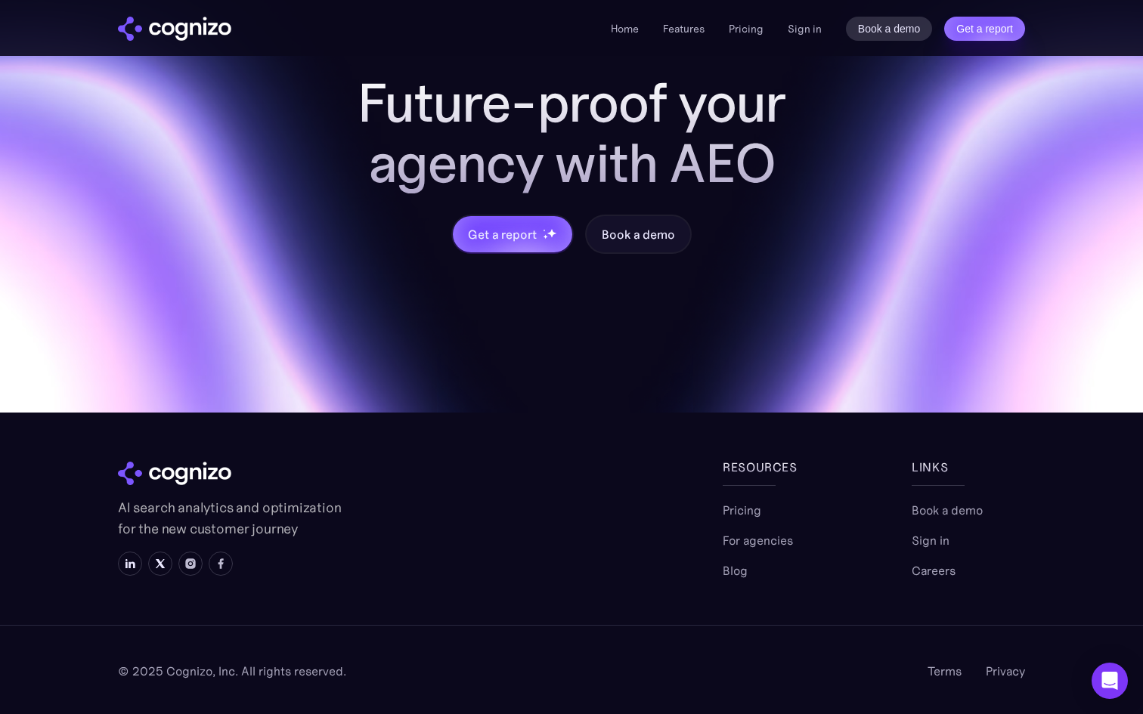
click at [181, 17] on img "home" at bounding box center [174, 29] width 113 height 24
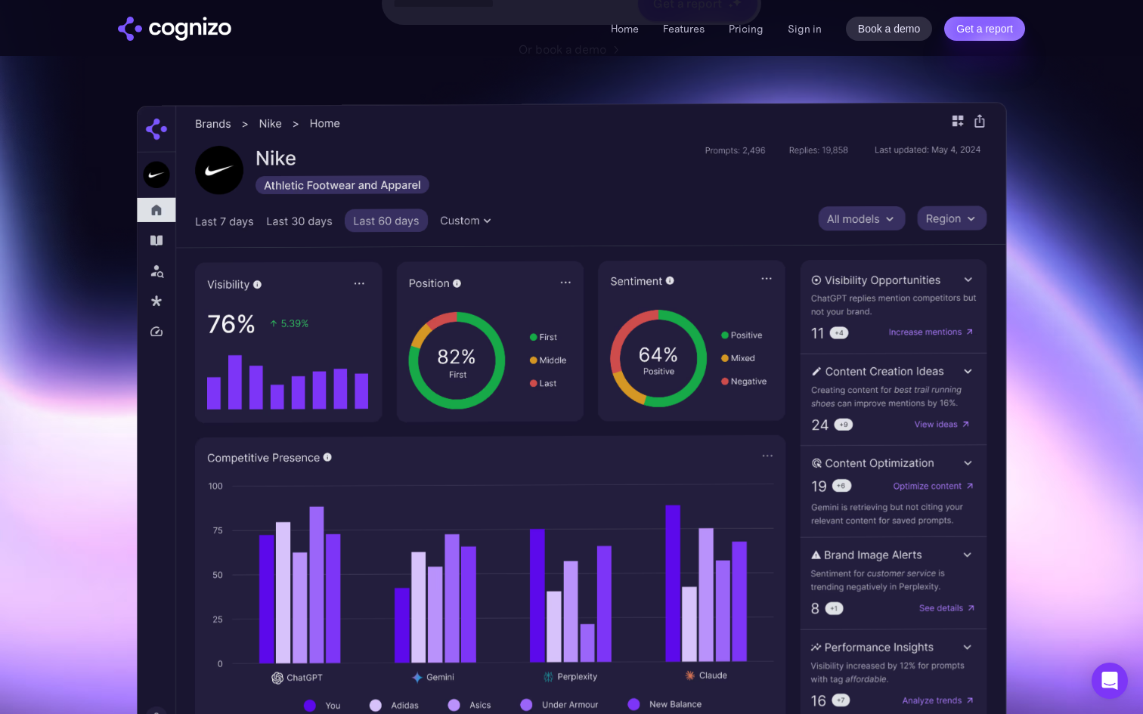
scroll to position [274, 0]
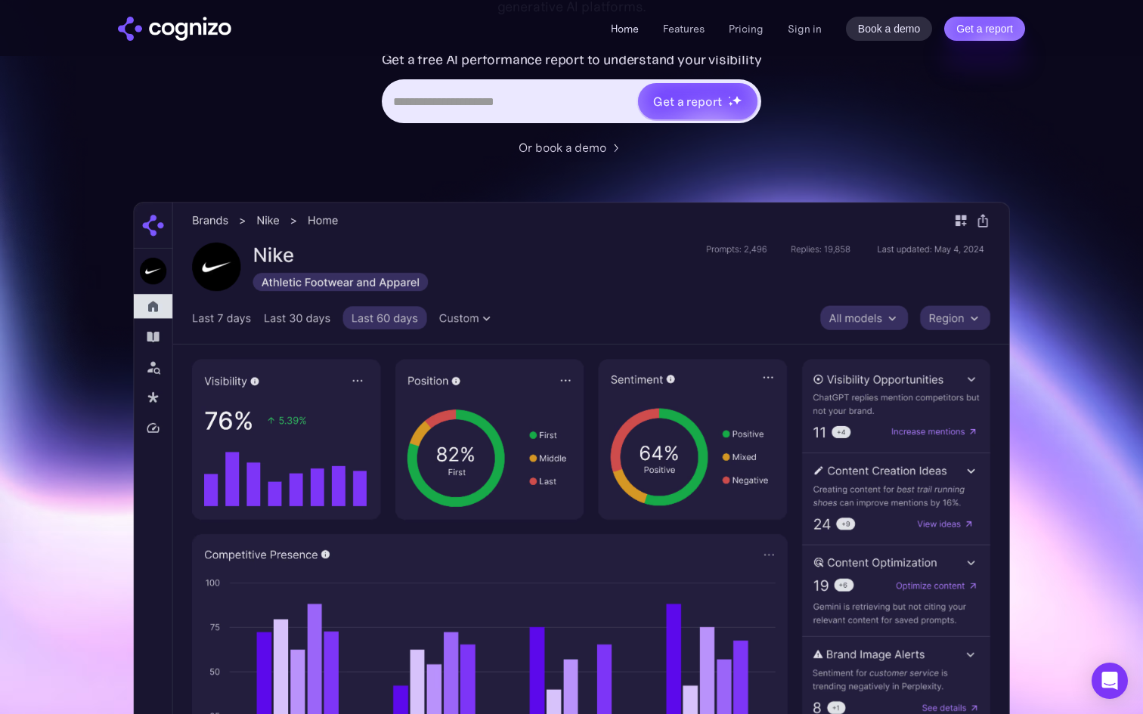
click at [618, 27] on link "Home" at bounding box center [625, 29] width 28 height 14
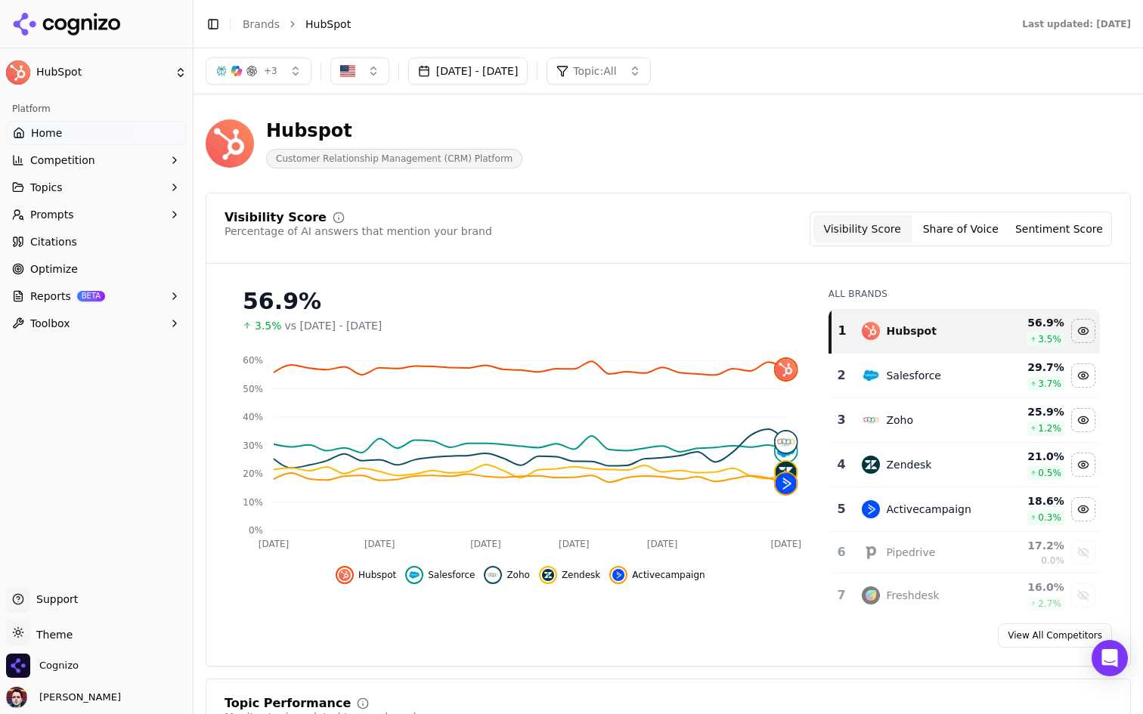
drag, startPoint x: 0, startPoint y: 0, endPoint x: 775, endPoint y: 159, distance: 791.0
click at [775, 159] on div "Hubspot Customer Relationship Management (CRM) Platform" at bounding box center [544, 144] width 677 height 50
click at [156, 299] on button "Reports BETA" at bounding box center [96, 296] width 181 height 24
click at [136, 324] on span "PDF" at bounding box center [97, 320] width 132 height 15
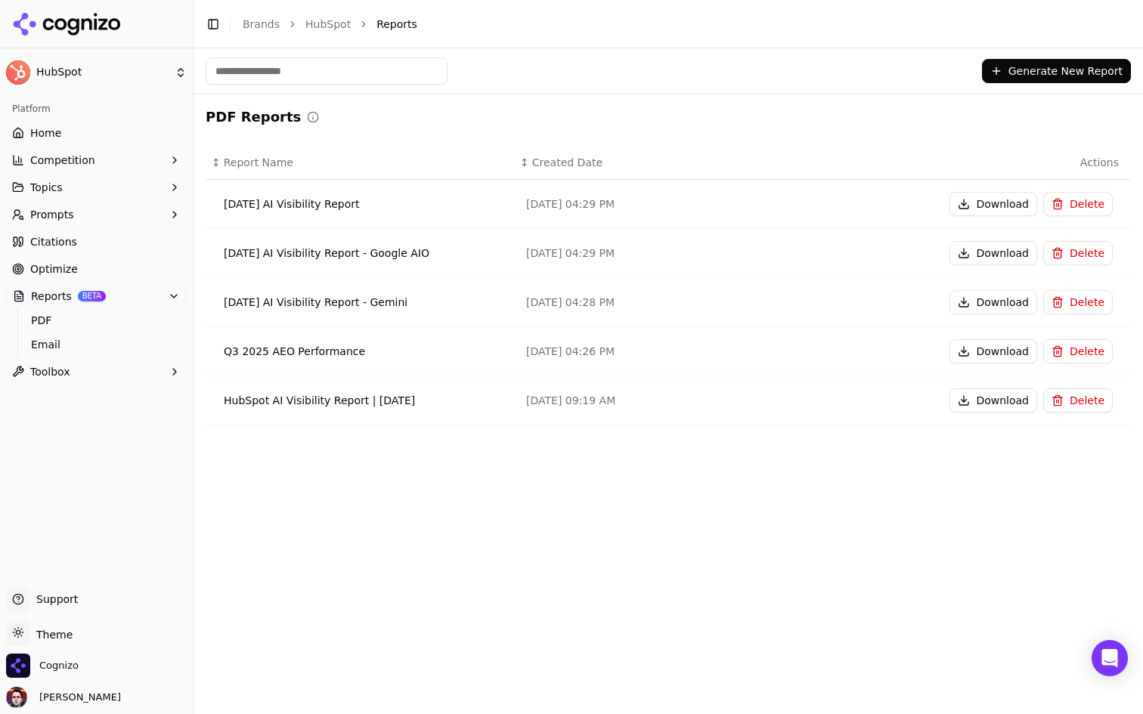
click at [1029, 62] on button "Generate New Report" at bounding box center [1056, 71] width 149 height 24
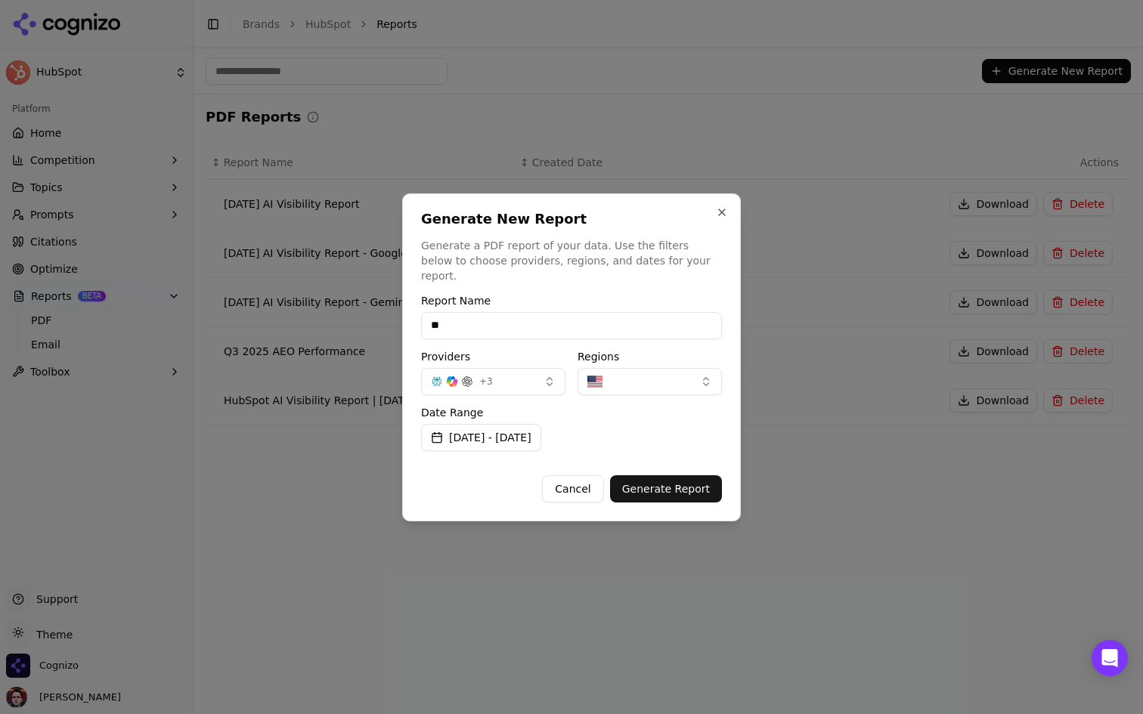
type input "*"
click at [577, 477] on button "Cancel" at bounding box center [572, 488] width 61 height 27
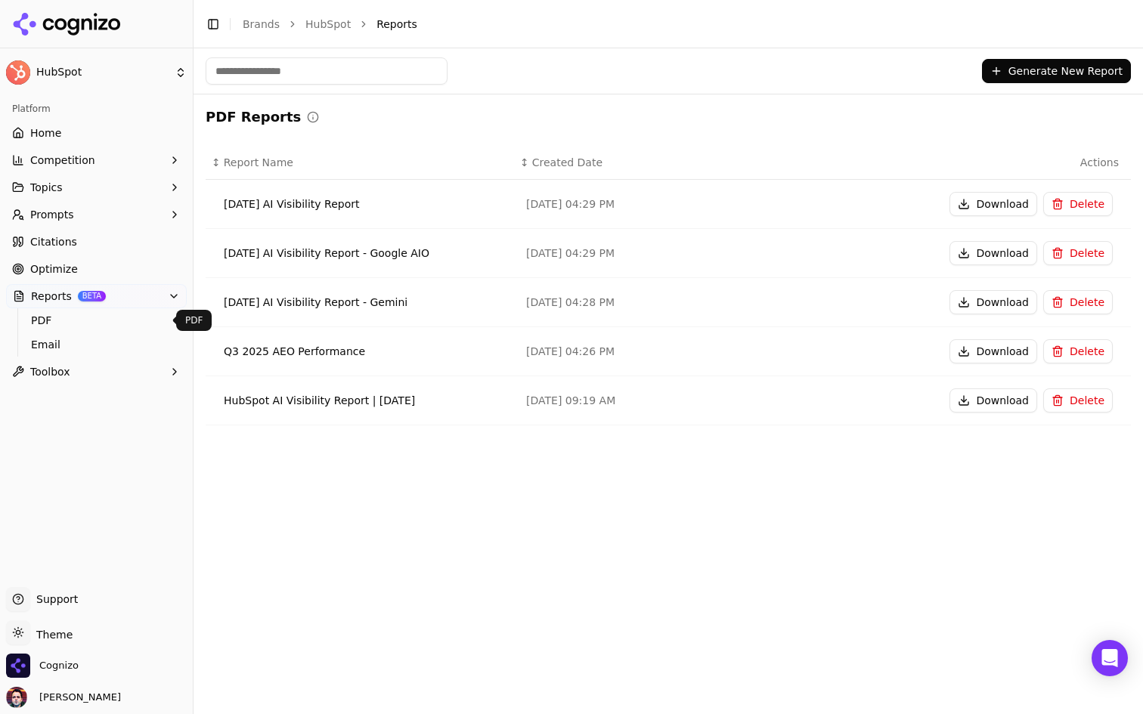
click at [149, 293] on button "Reports BETA" at bounding box center [96, 296] width 181 height 24
click at [130, 122] on link "Home" at bounding box center [96, 133] width 181 height 24
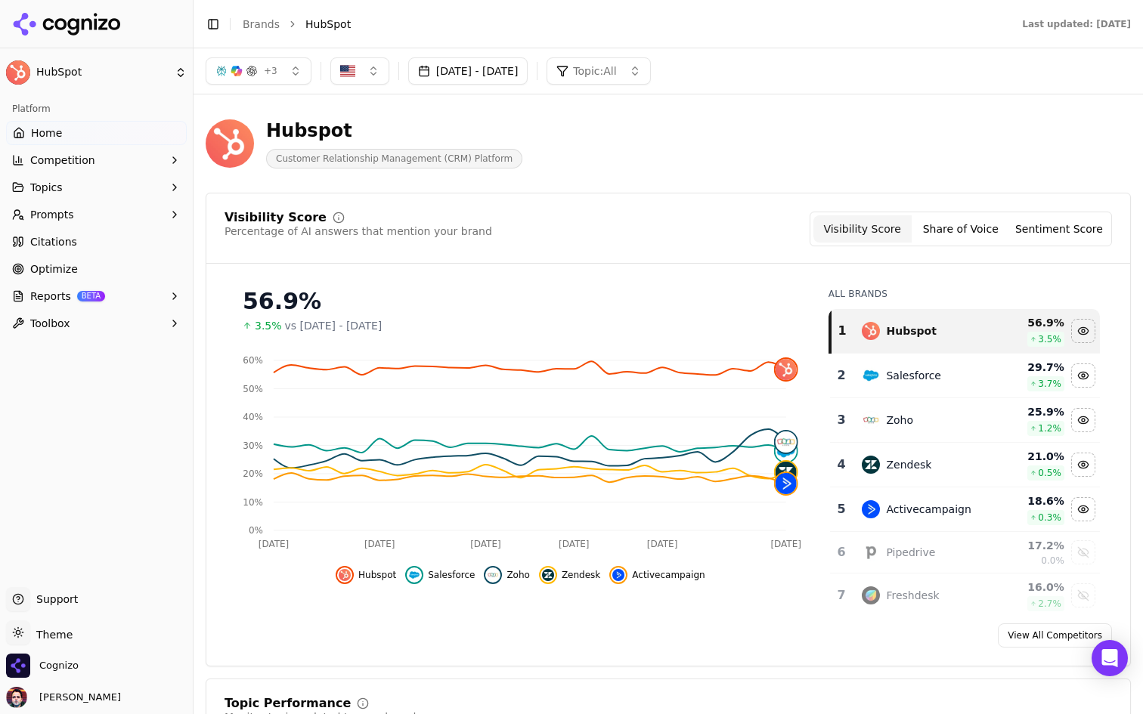
click at [791, 142] on div "Hubspot Customer Relationship Management (CRM) Platform" at bounding box center [544, 144] width 677 height 50
click at [745, 181] on div "Hubspot Customer Relationship Management (CRM) Platform" at bounding box center [668, 144] width 925 height 74
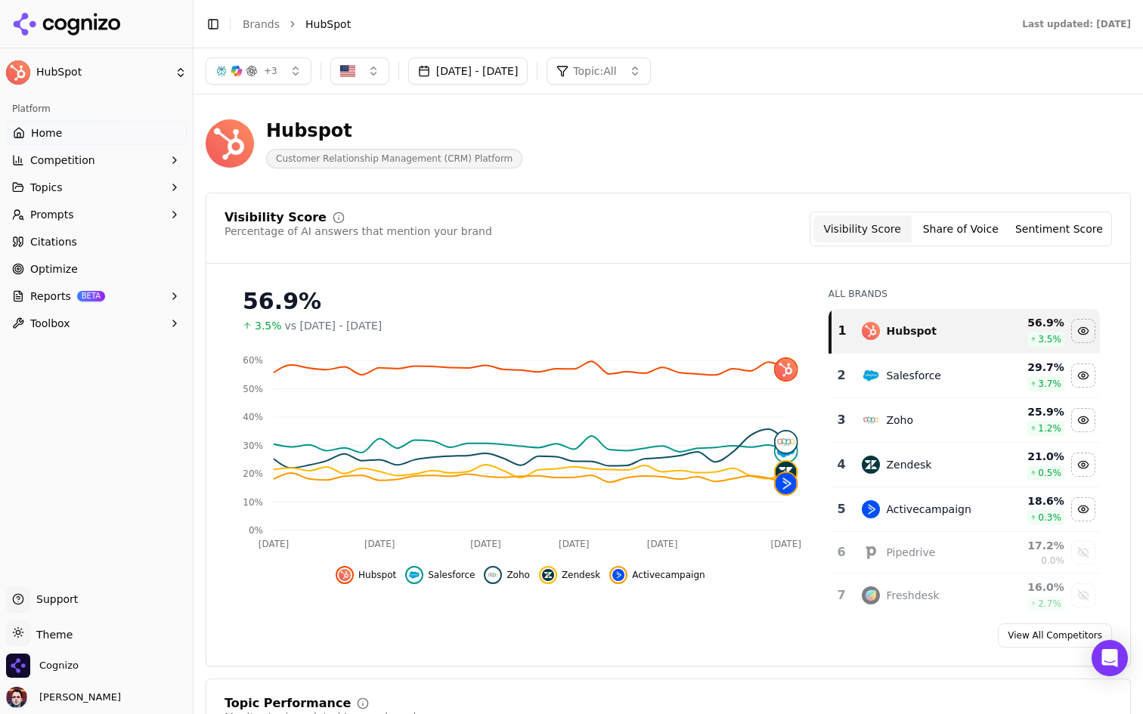
click at [125, 301] on button "Reports BETA" at bounding box center [96, 296] width 181 height 24
click at [113, 322] on span "PDF" at bounding box center [97, 320] width 132 height 15
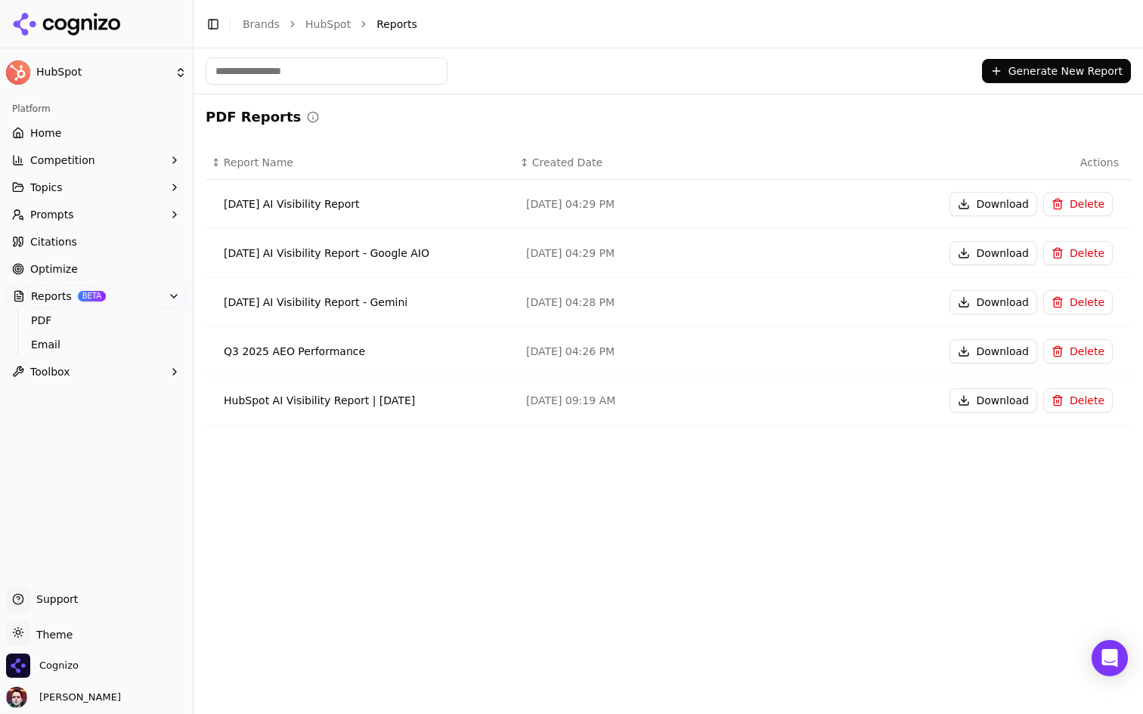
click at [1011, 70] on button "Generate New Report" at bounding box center [1056, 71] width 149 height 24
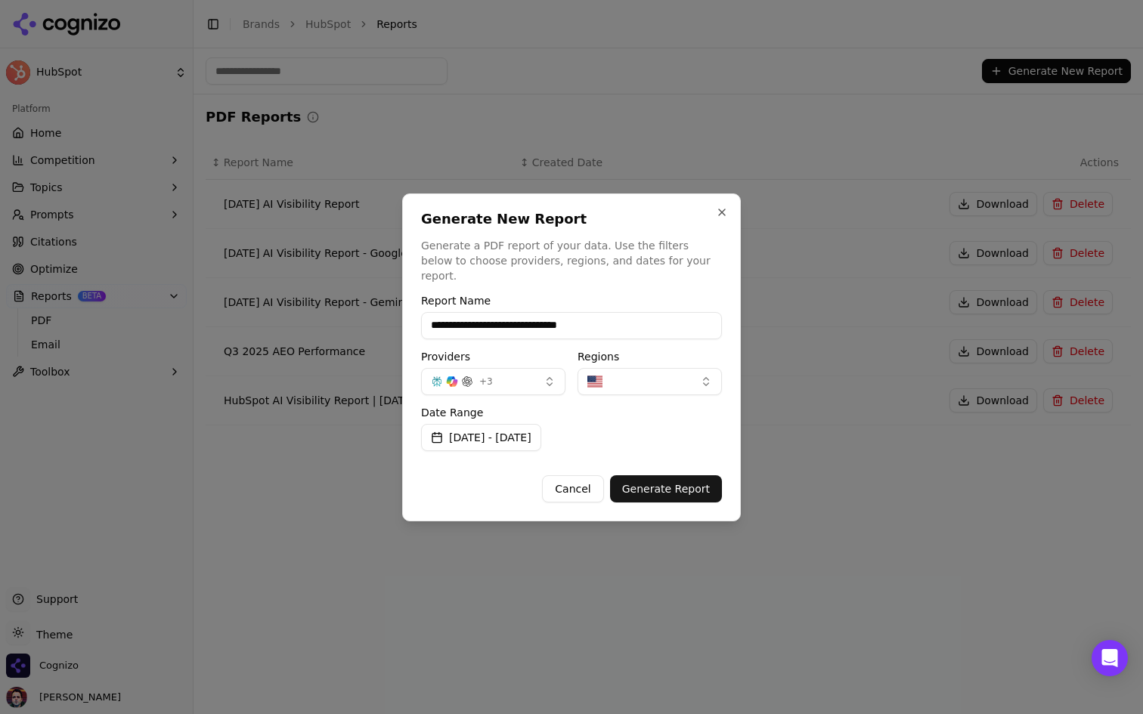
click at [531, 317] on input "**********" at bounding box center [571, 325] width 301 height 27
type input "**********"
click at [568, 483] on button "Cancel" at bounding box center [572, 488] width 61 height 27
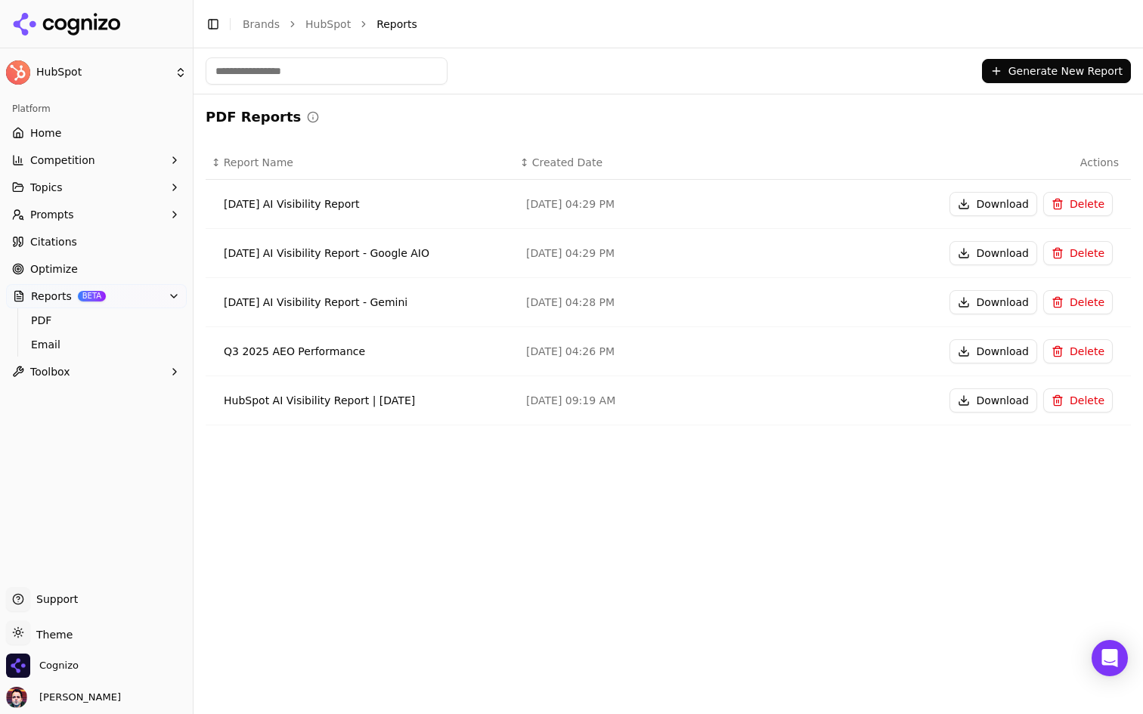
click at [108, 295] on button "Reports BETA" at bounding box center [96, 296] width 181 height 24
click at [128, 132] on link "Home" at bounding box center [96, 133] width 181 height 24
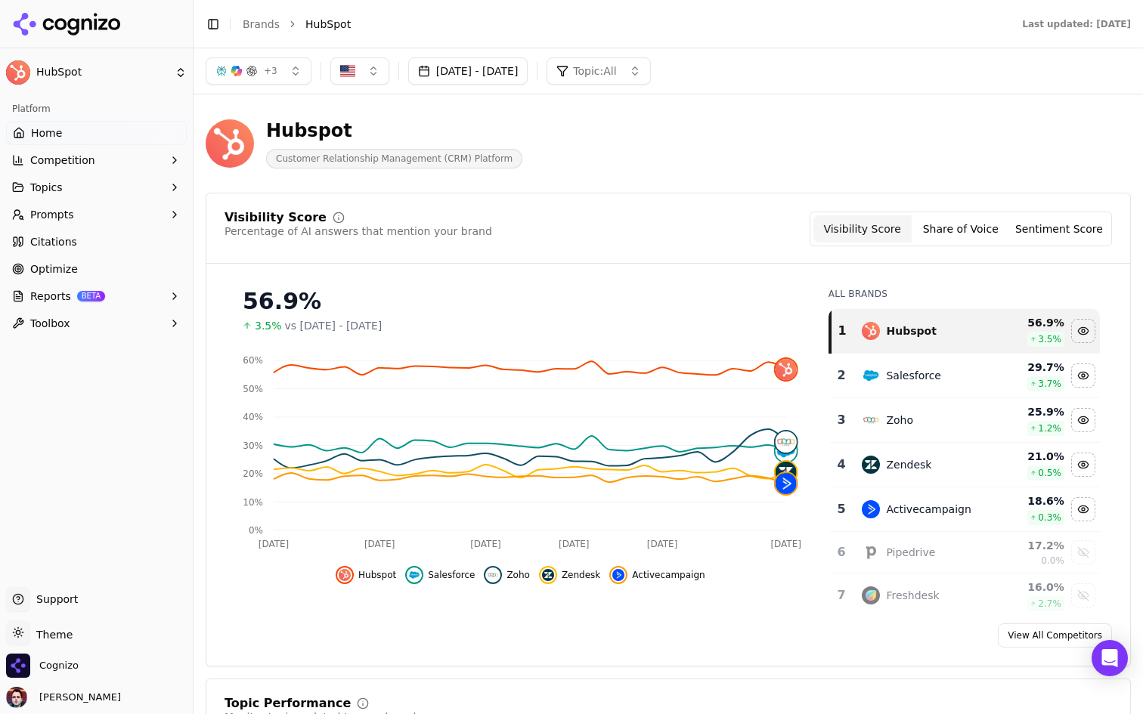
click at [151, 300] on button "Reports BETA" at bounding box center [96, 296] width 181 height 24
click at [128, 320] on span "PDF" at bounding box center [97, 320] width 132 height 15
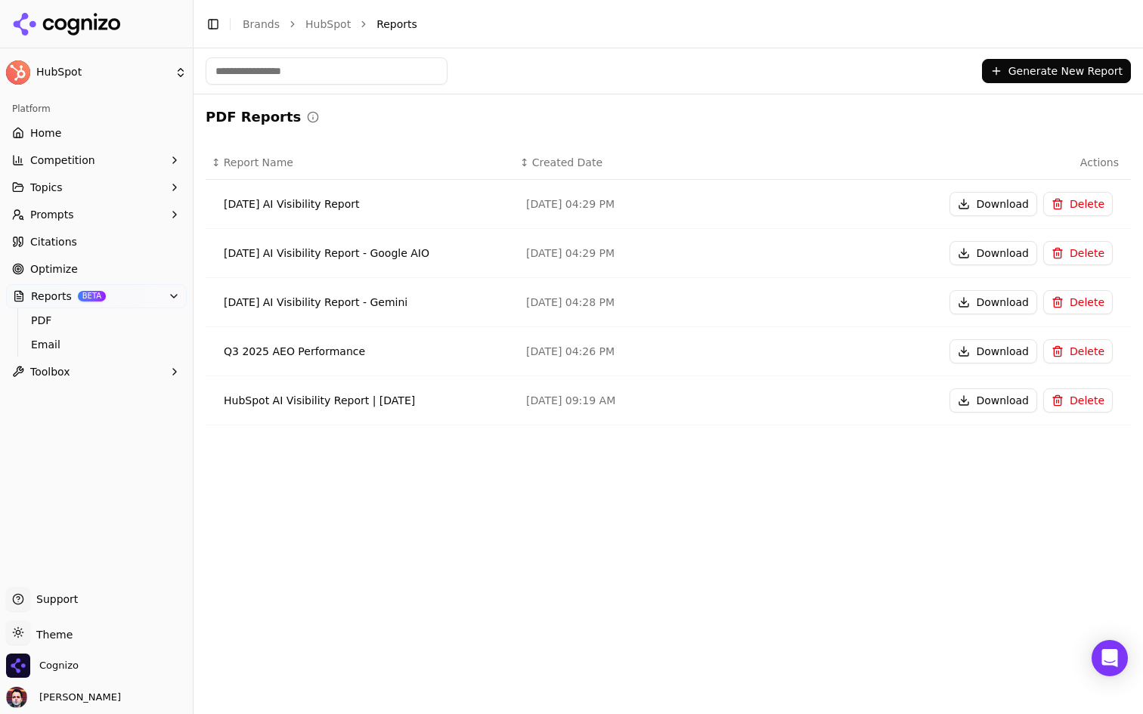
click at [137, 297] on button "Reports BETA" at bounding box center [96, 296] width 181 height 24
click at [114, 129] on link "Home" at bounding box center [96, 133] width 181 height 24
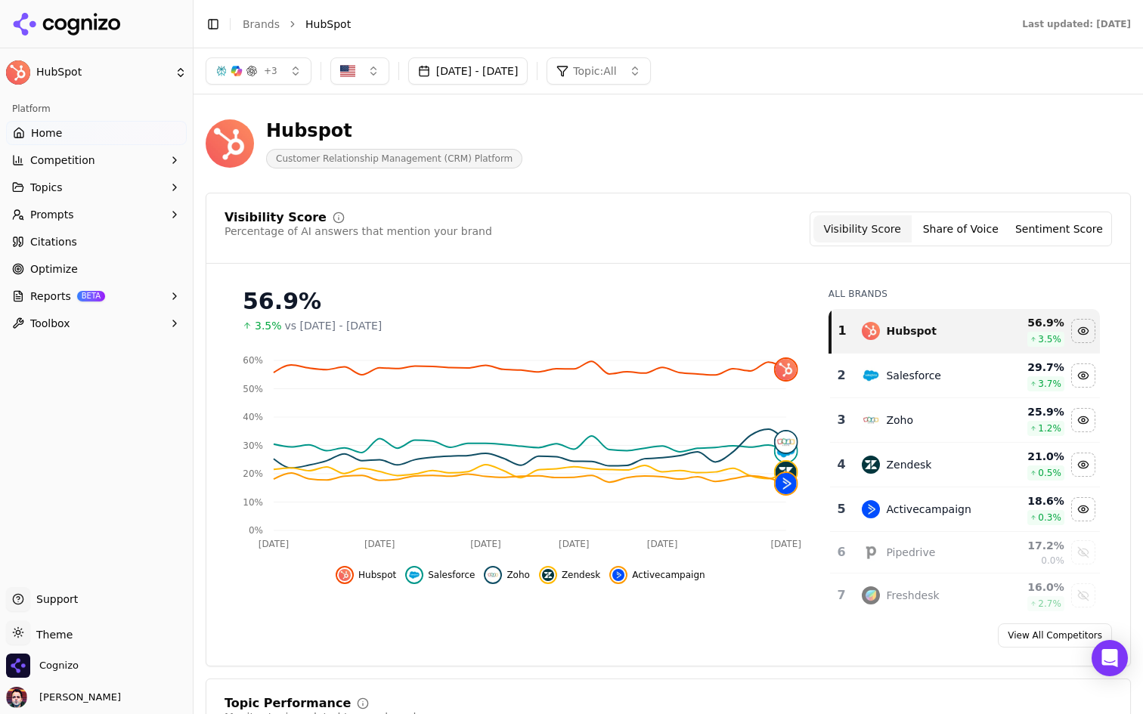
click at [769, 147] on div "Hubspot Customer Relationship Management (CRM) Platform" at bounding box center [544, 144] width 677 height 50
click at [813, 130] on div "Hubspot Customer Relationship Management (CRM) Platform" at bounding box center [544, 144] width 677 height 50
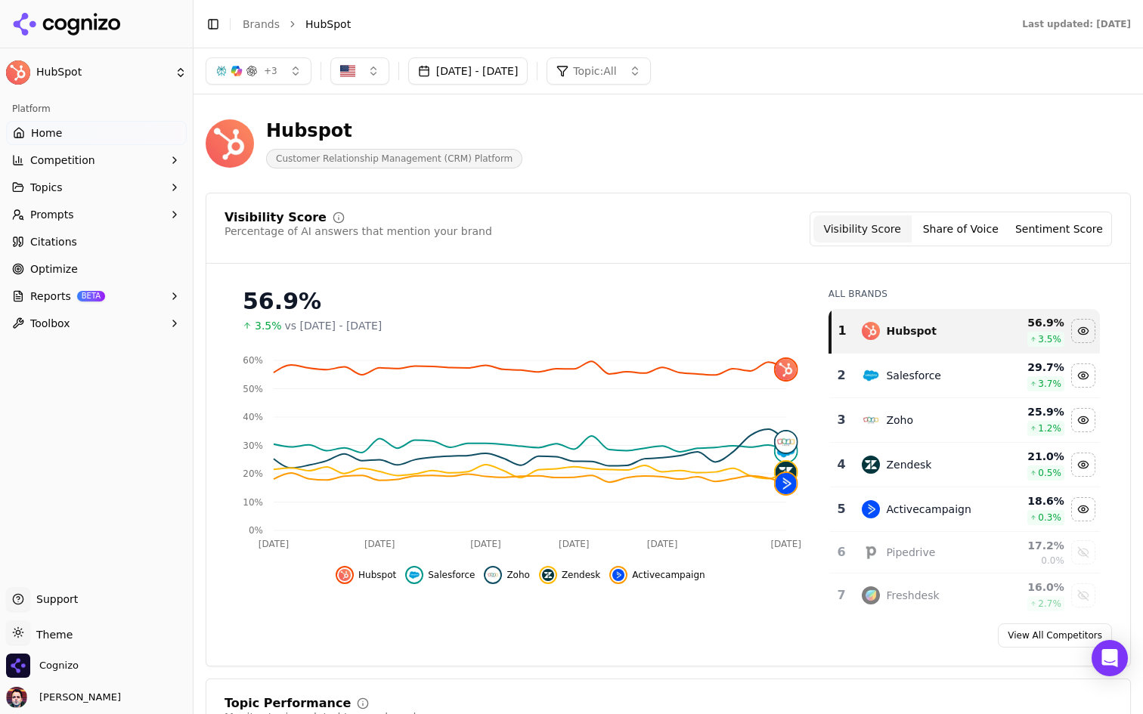
click at [132, 302] on button "Reports BETA" at bounding box center [96, 296] width 181 height 24
click at [65, 330] on link "PDF" at bounding box center [97, 320] width 144 height 21
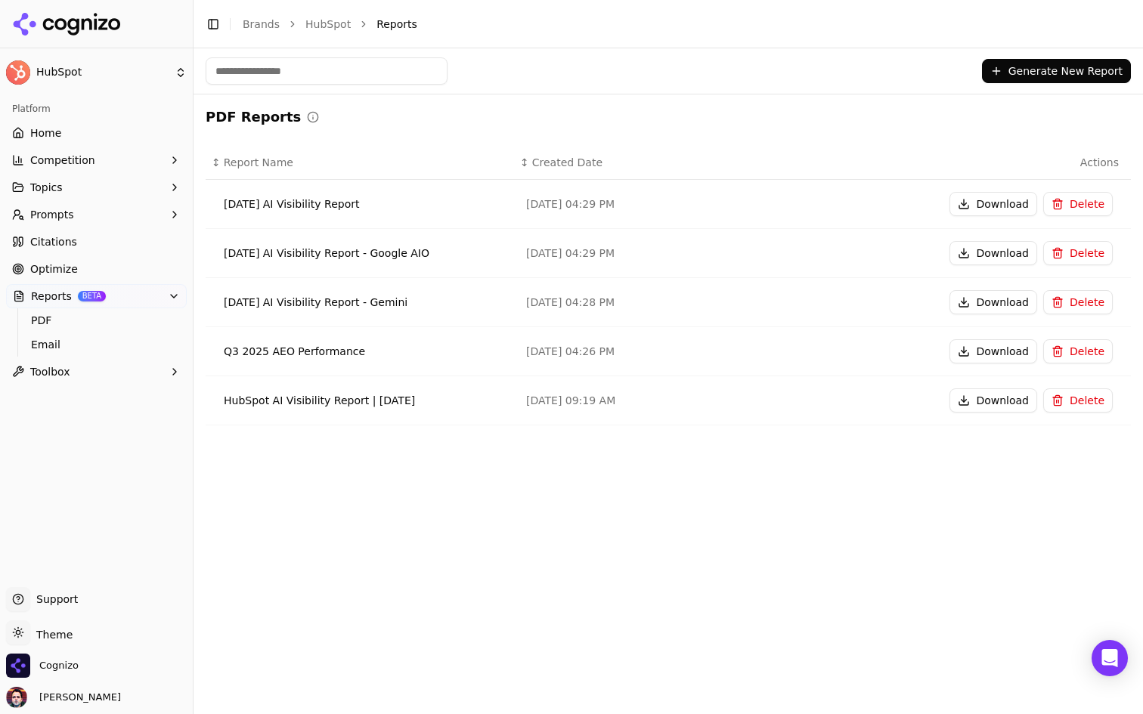
click at [1029, 78] on button "Generate New Report" at bounding box center [1056, 71] width 149 height 24
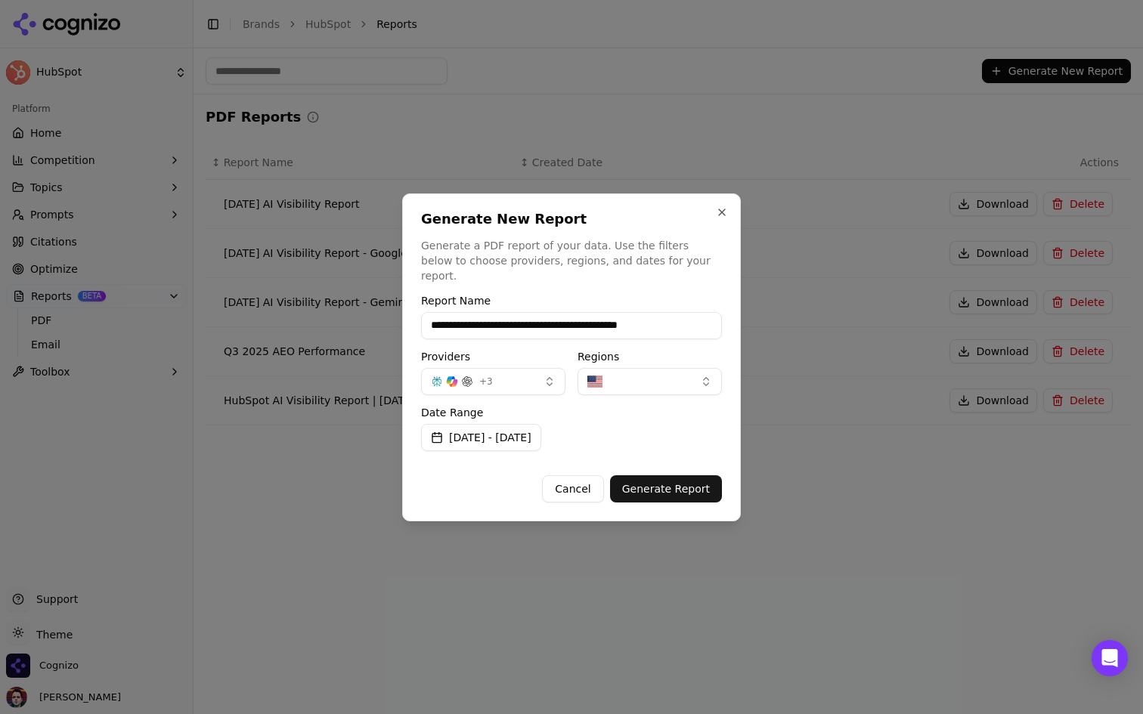
type input "**********"
click at [539, 378] on button "+ 3" at bounding box center [493, 381] width 144 height 27
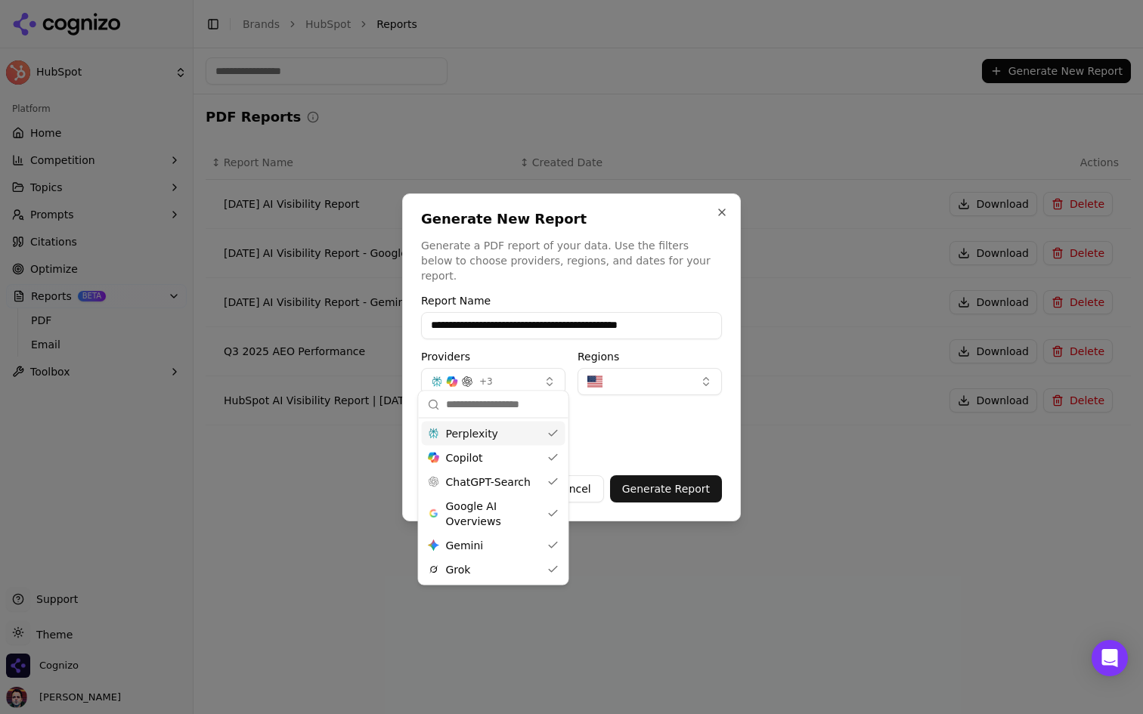
click at [539, 377] on button "+ 3" at bounding box center [493, 381] width 144 height 27
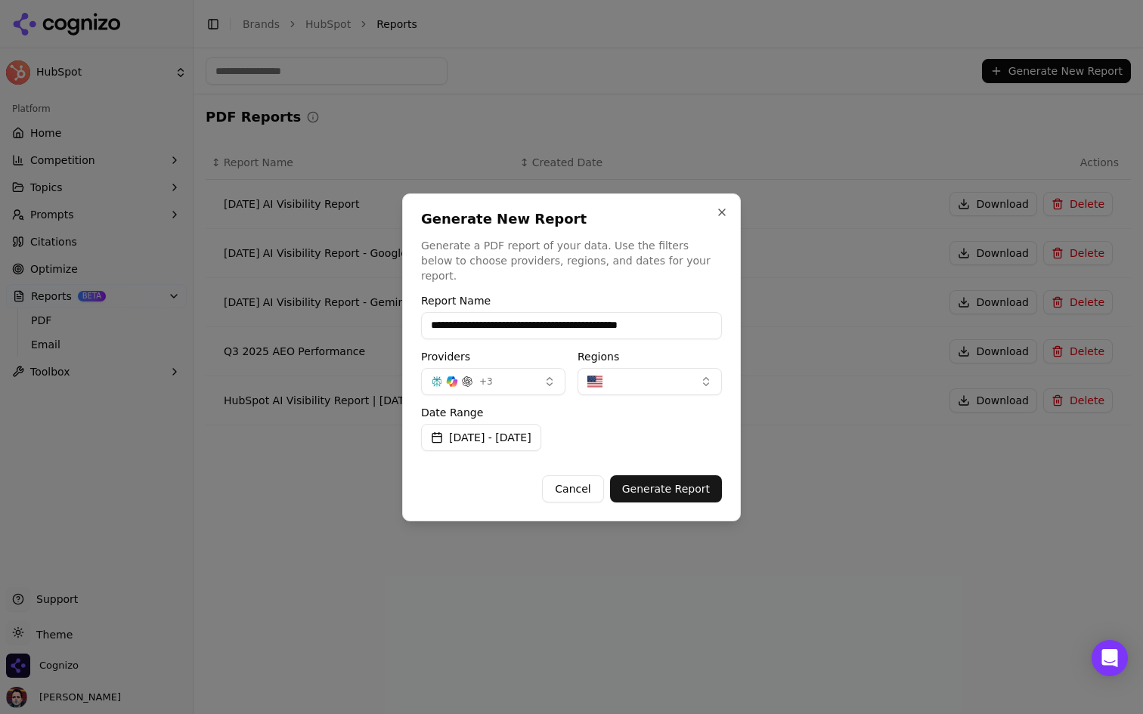
click at [643, 382] on button "button" at bounding box center [649, 381] width 144 height 27
click at [667, 486] on button "Generate Report" at bounding box center [666, 488] width 112 height 27
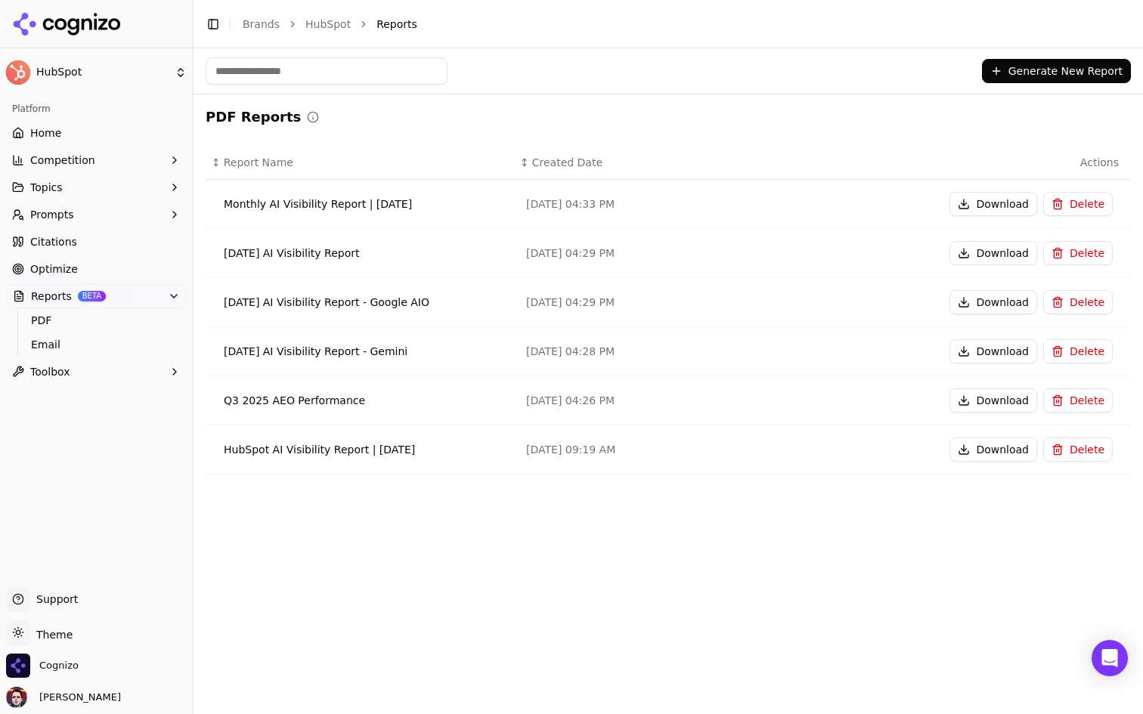
click at [994, 203] on button "Download" at bounding box center [993, 204] width 88 height 24
drag, startPoint x: 469, startPoint y: 203, endPoint x: 222, endPoint y: 194, distance: 247.3
click at [222, 194] on td "Monthly AI Visibility Report | [DATE]" at bounding box center [360, 204] width 308 height 49
copy div "Monthly AI Visibility Report | [DATE]"
click at [138, 125] on link "Home" at bounding box center [96, 133] width 181 height 24
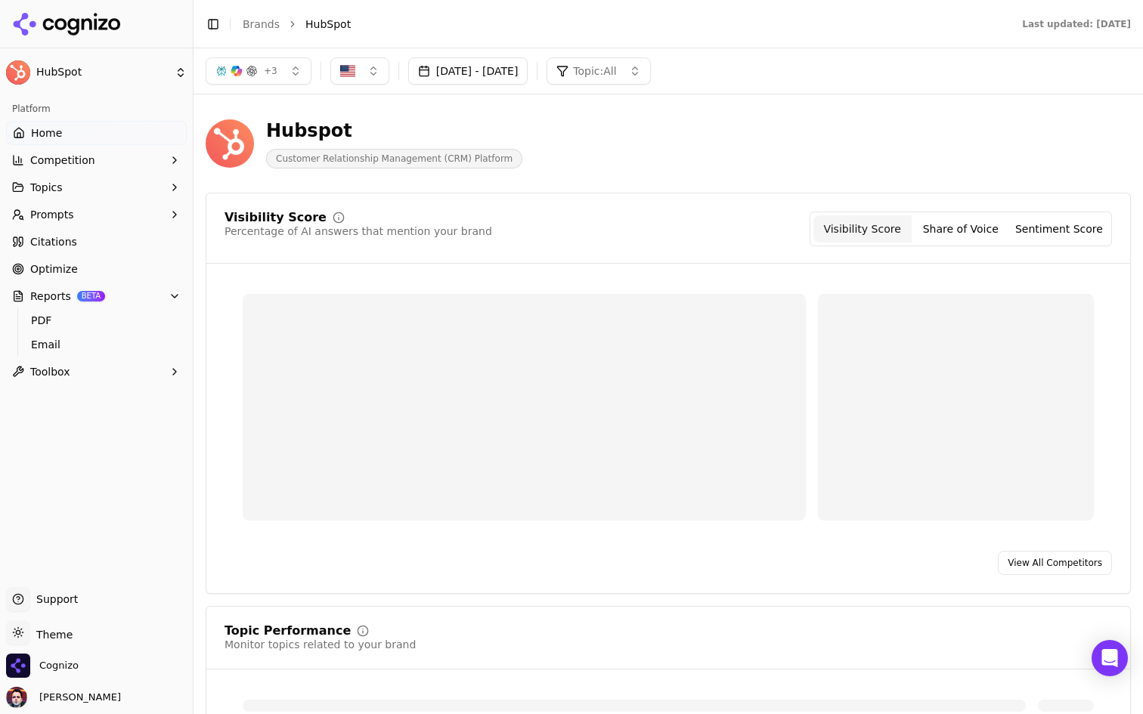
click at [164, 290] on button "Reports BETA" at bounding box center [96, 296] width 181 height 24
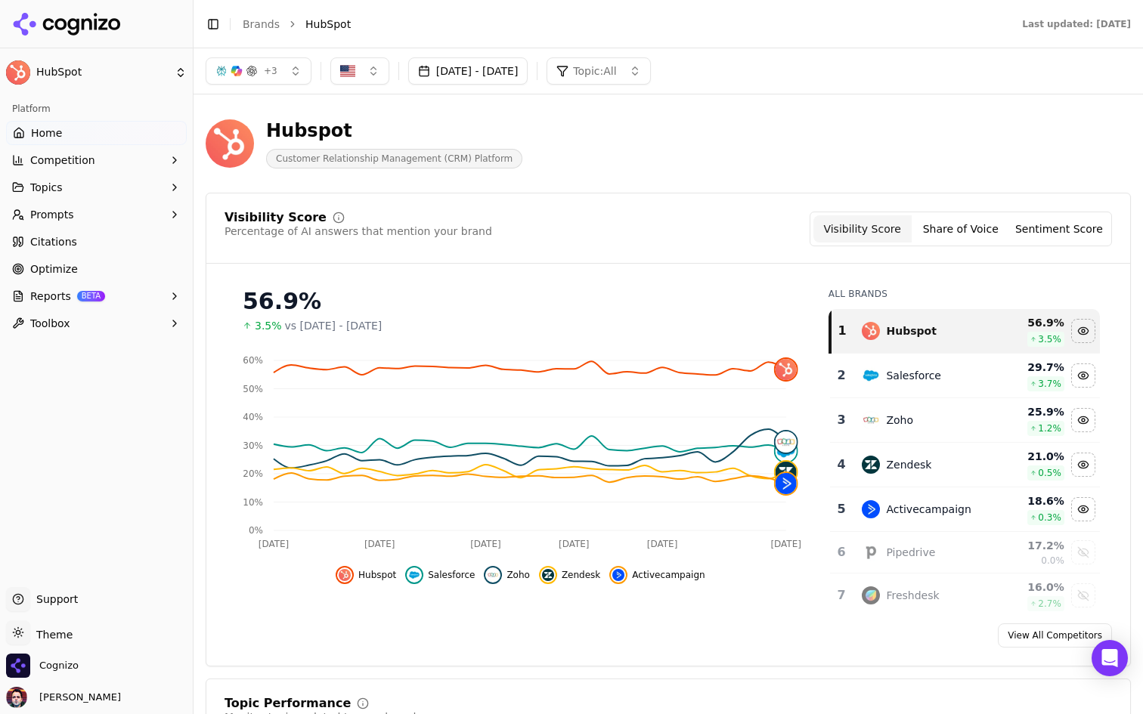
click at [644, 178] on div "Hubspot Customer Relationship Management (CRM) Platform" at bounding box center [668, 144] width 925 height 74
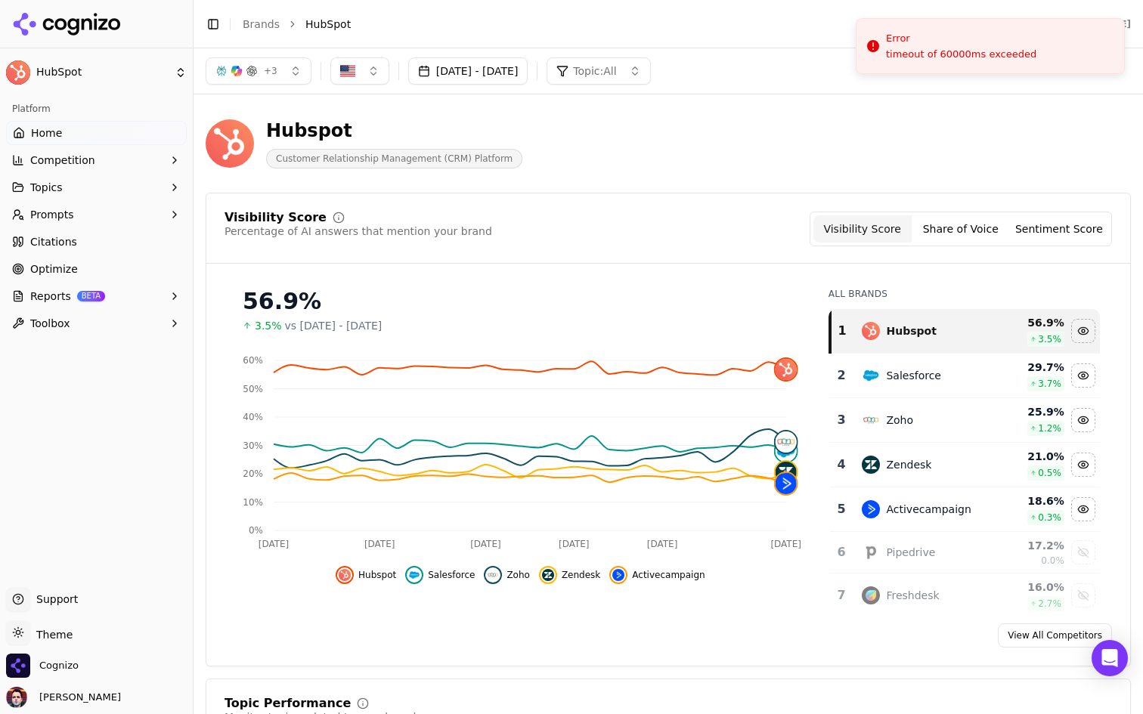
click at [119, 290] on button "Reports BETA" at bounding box center [96, 296] width 181 height 24
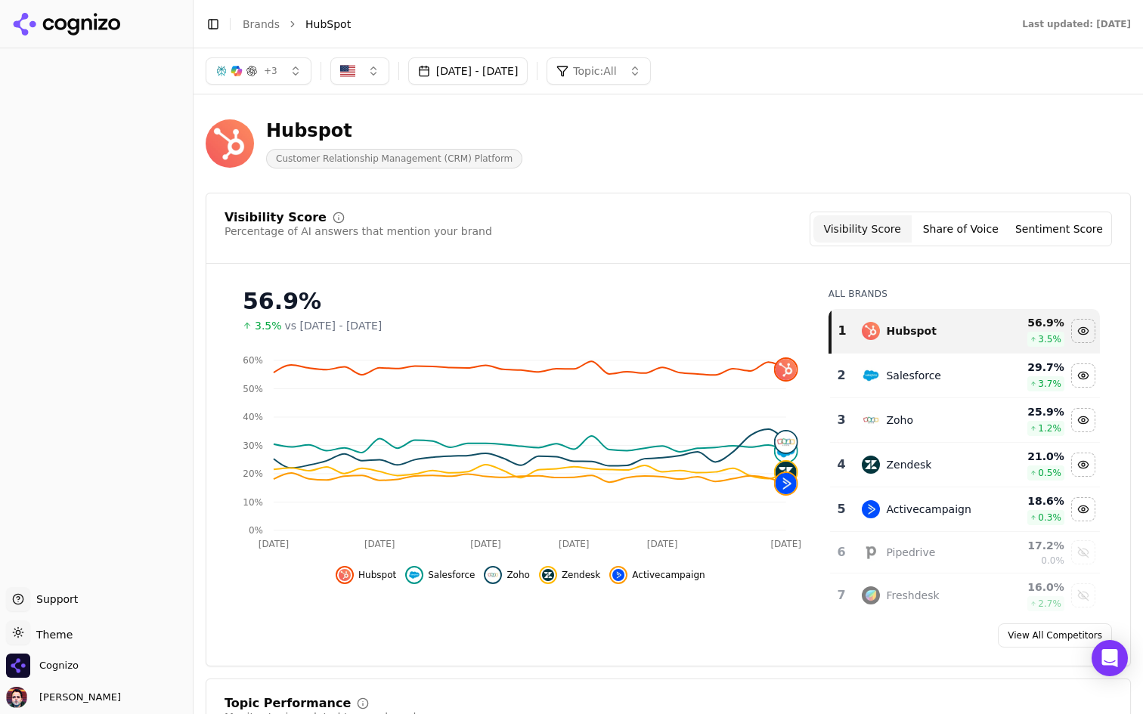
click at [79, 27] on icon at bounding box center [67, 24] width 110 height 23
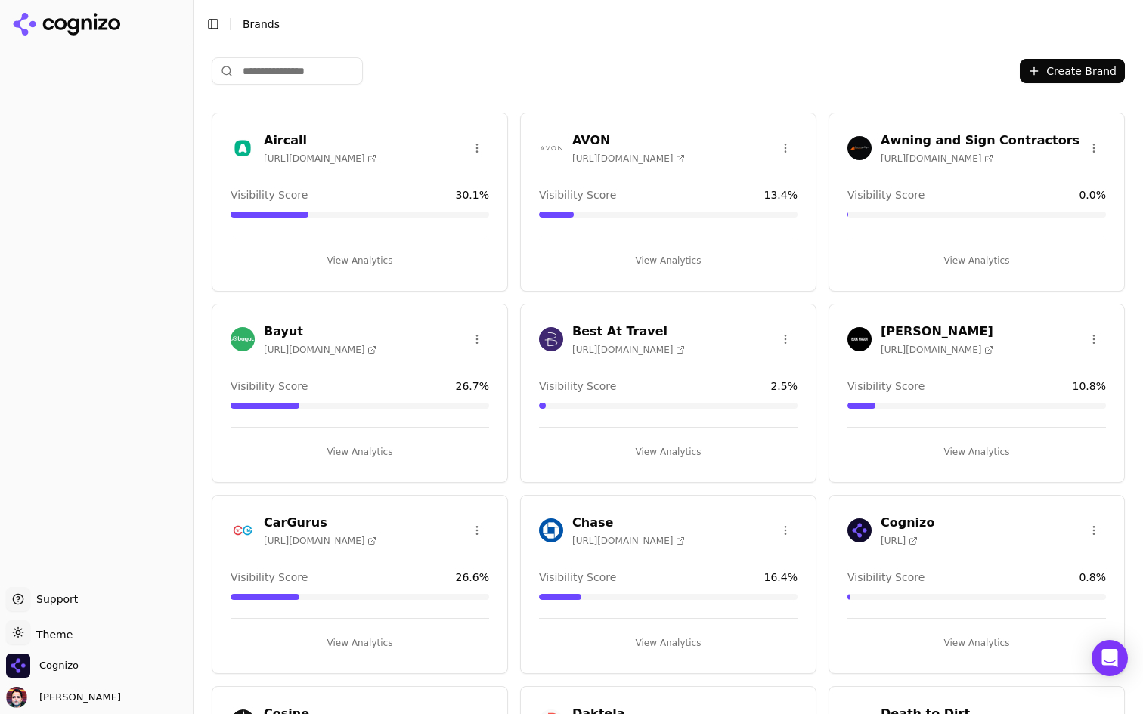
click at [301, 65] on input "search" at bounding box center [287, 70] width 151 height 27
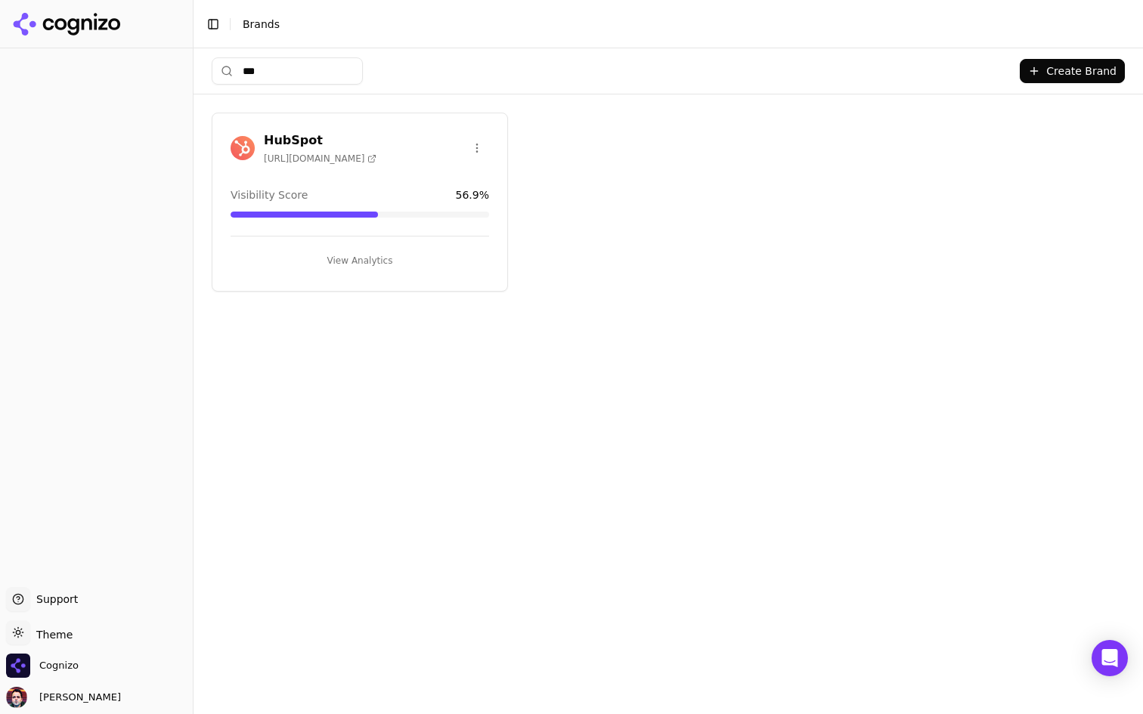
type input "***"
click at [332, 258] on button "View Analytics" at bounding box center [360, 261] width 258 height 24
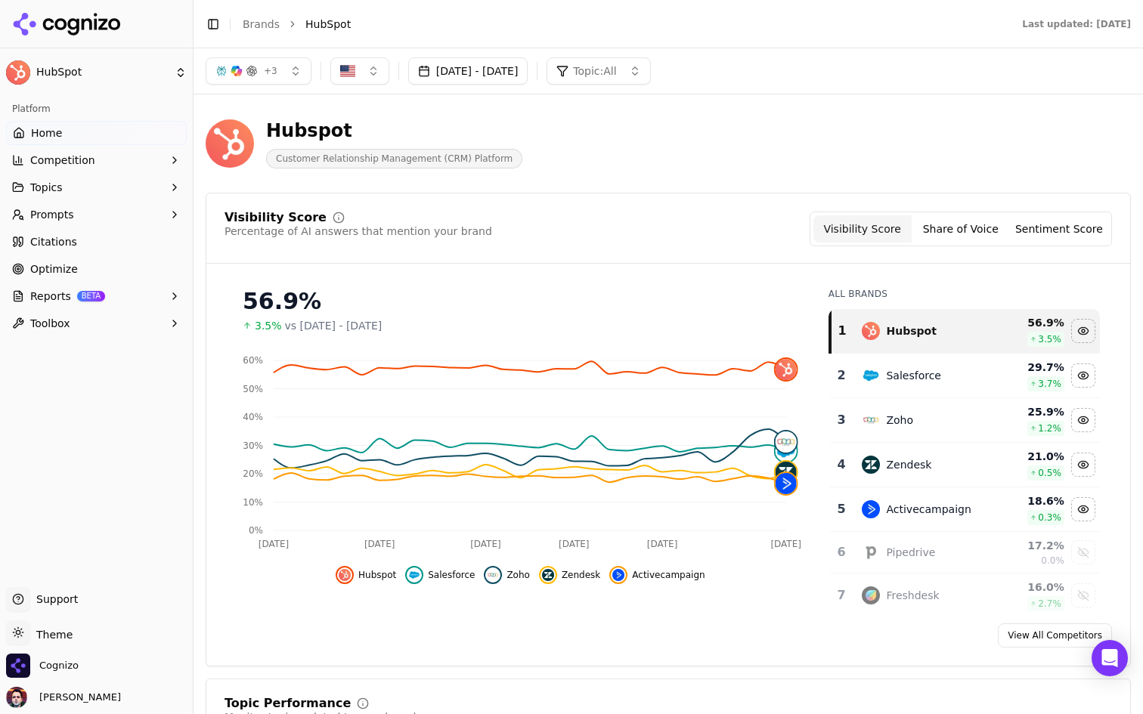
click at [944, 117] on div "Hubspot Customer Relationship Management (CRM) Platform" at bounding box center [668, 144] width 925 height 74
click at [766, 126] on div "Hubspot Customer Relationship Management (CRM) Platform" at bounding box center [544, 144] width 677 height 50
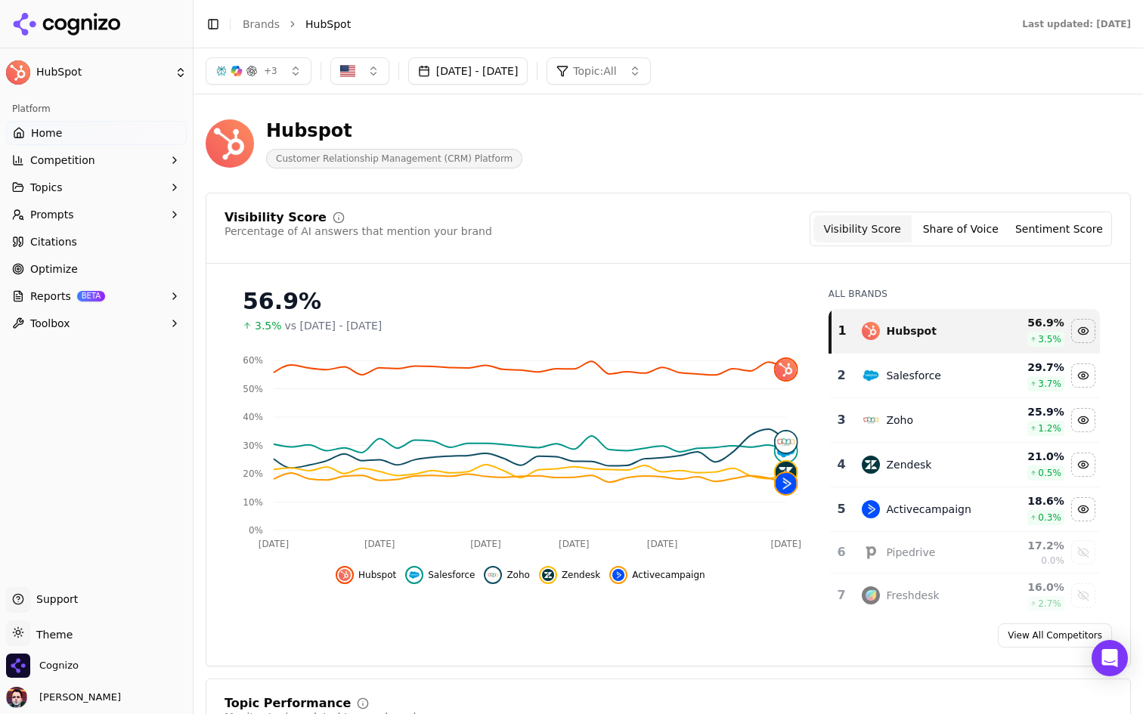
click at [812, 153] on div "Hubspot Customer Relationship Management (CRM) Platform" at bounding box center [544, 144] width 677 height 50
click at [800, 153] on div "Hubspot Customer Relationship Management (CRM) Platform" at bounding box center [544, 144] width 677 height 50
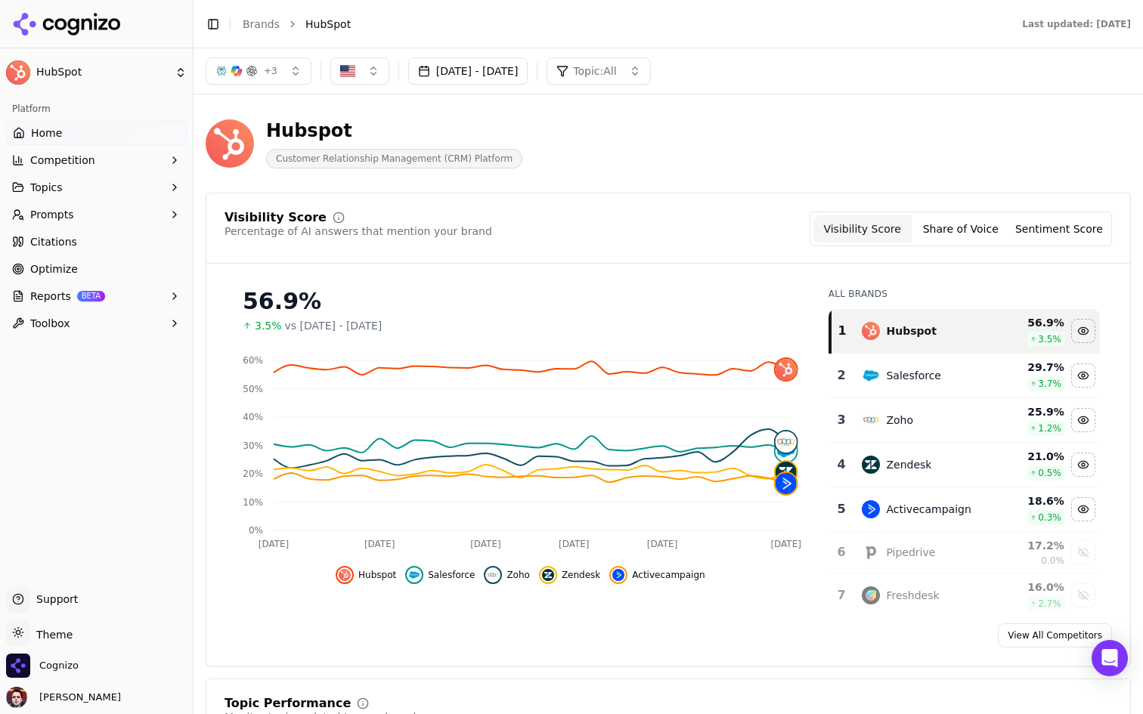
click at [133, 291] on button "Reports BETA" at bounding box center [96, 296] width 181 height 24
click at [104, 320] on span "PDF" at bounding box center [97, 320] width 132 height 15
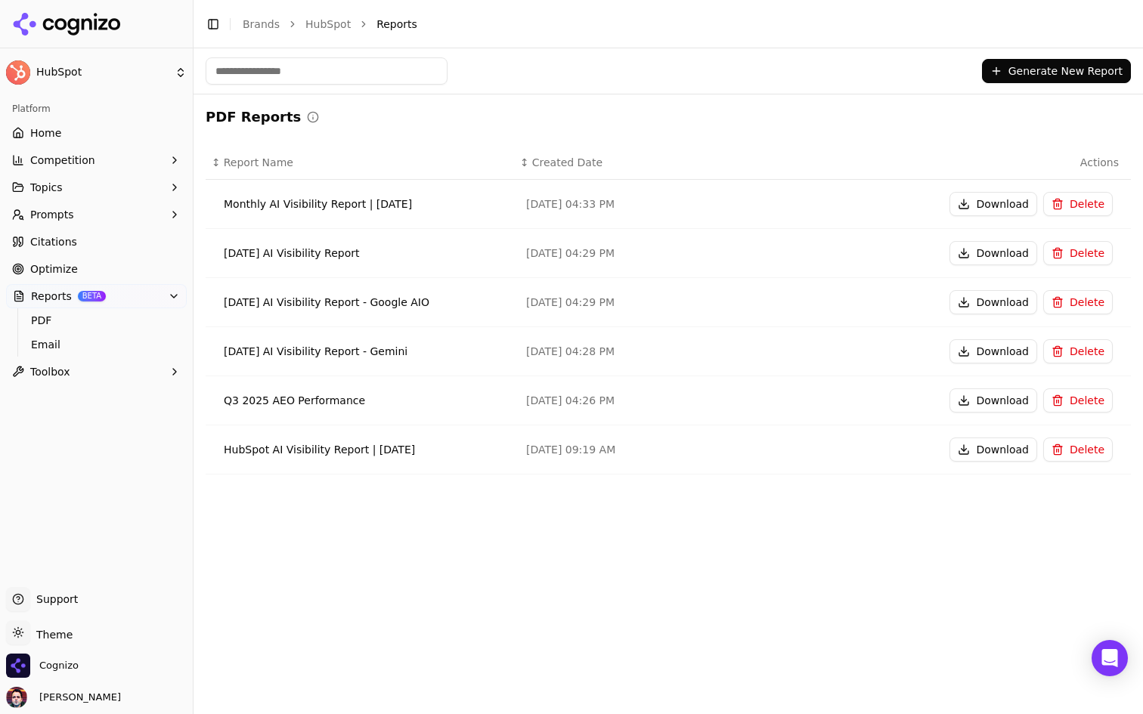
click at [1060, 73] on button "Generate New Report" at bounding box center [1056, 71] width 149 height 24
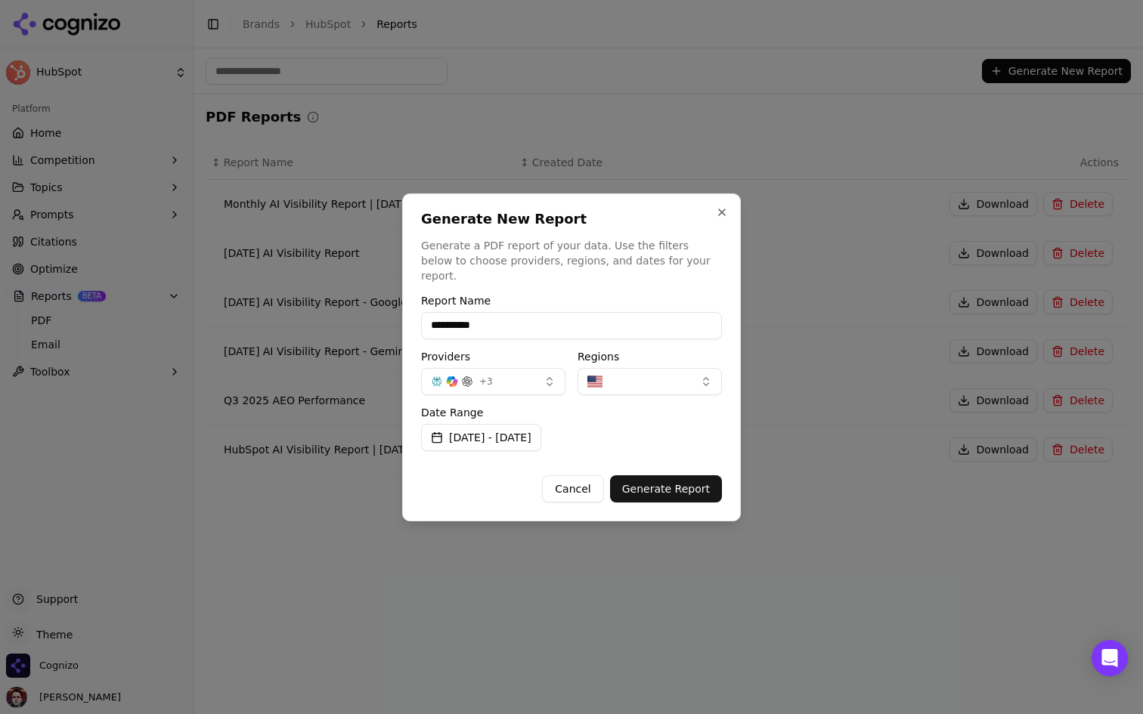
type input "**********"
click at [546, 368] on button "+ 3" at bounding box center [493, 381] width 144 height 27
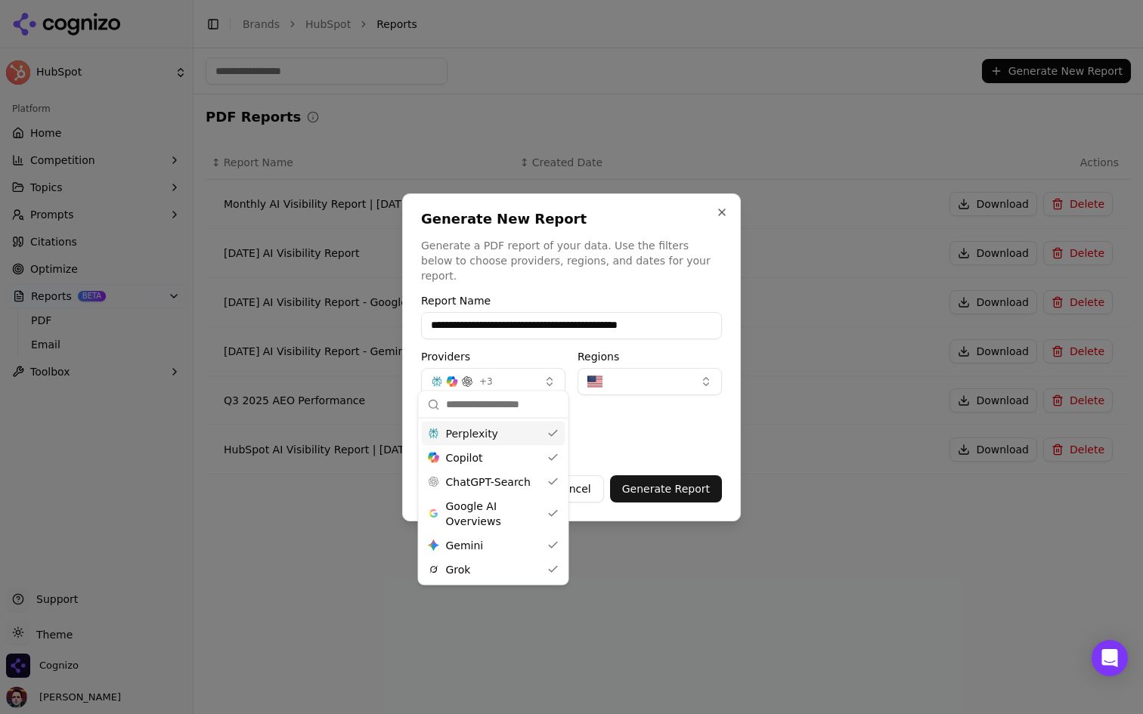
click at [546, 368] on button "+ 3" at bounding box center [493, 381] width 144 height 27
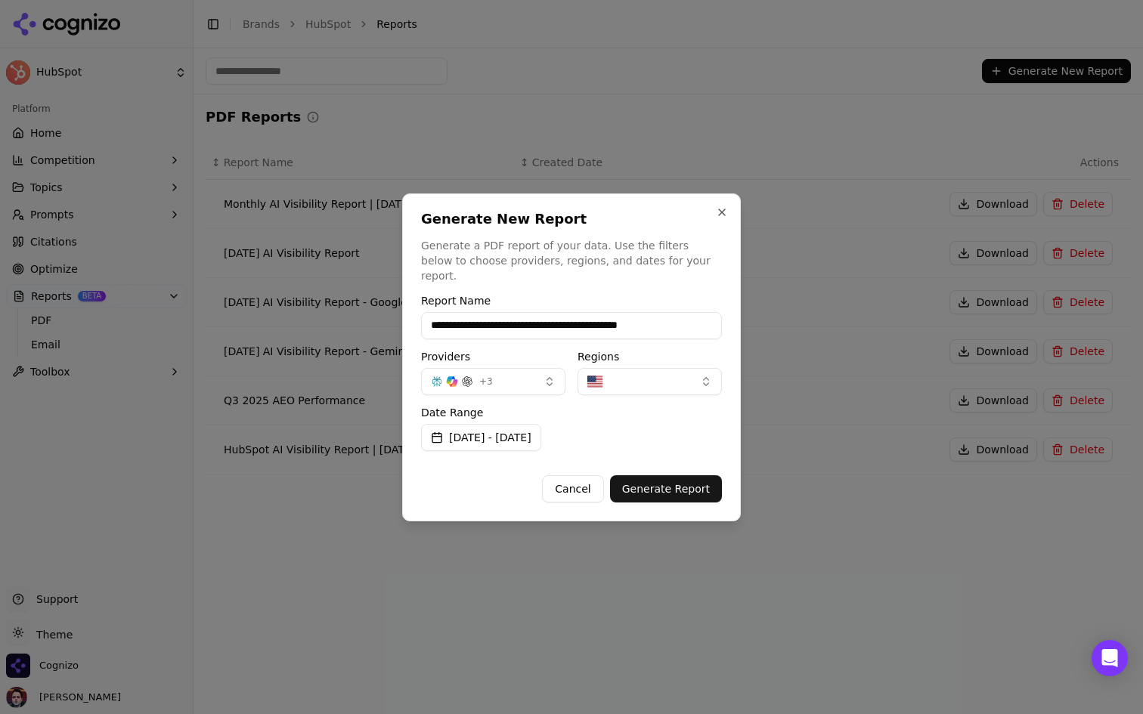
click at [633, 373] on button "button" at bounding box center [649, 381] width 144 height 27
click at [642, 481] on button "Generate Report" at bounding box center [666, 488] width 112 height 27
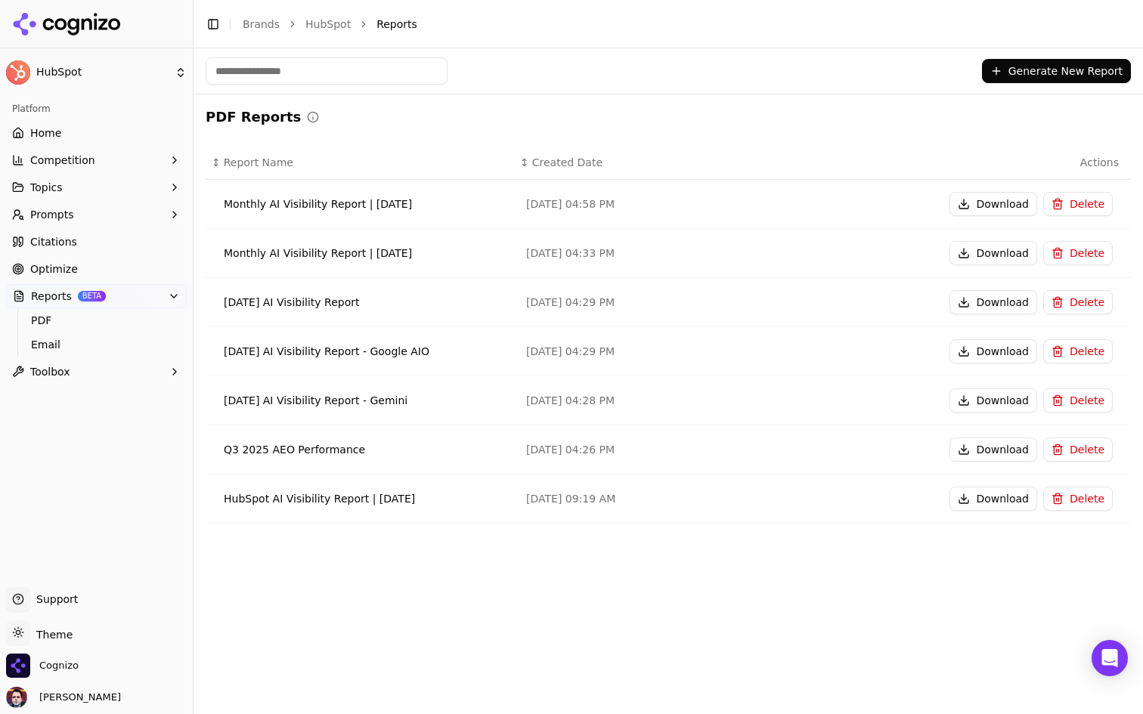
click at [1081, 261] on button "Delete" at bounding box center [1078, 253] width 70 height 24
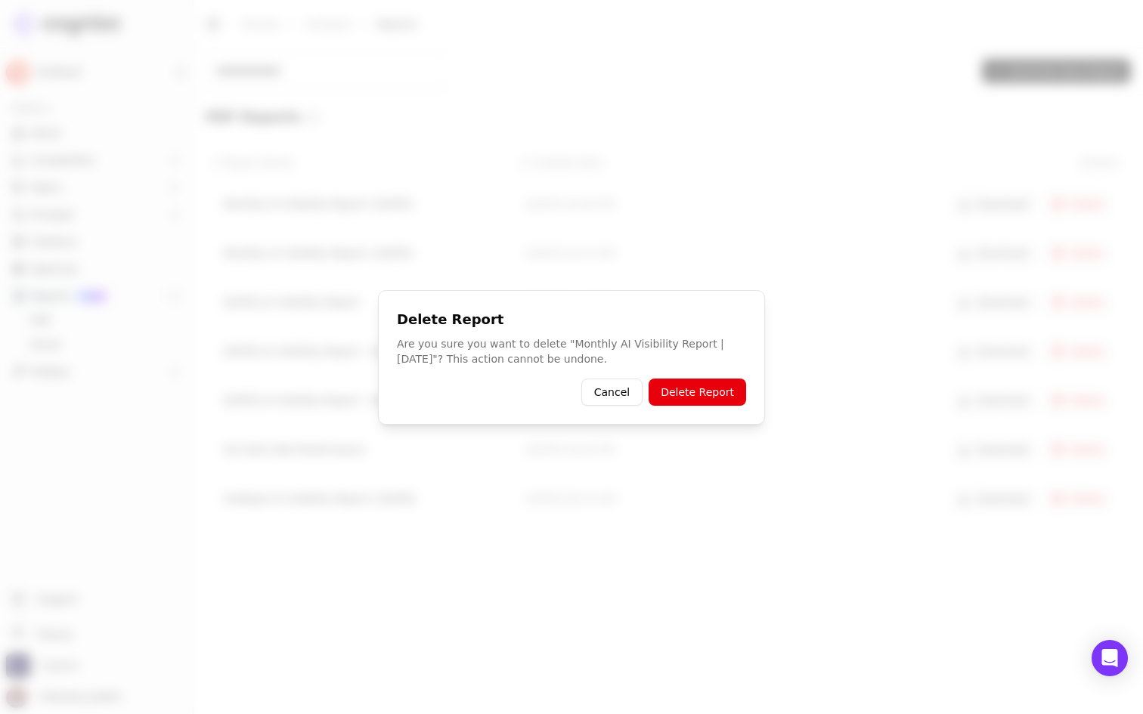
click at [703, 391] on button "Delete Report" at bounding box center [697, 392] width 98 height 27
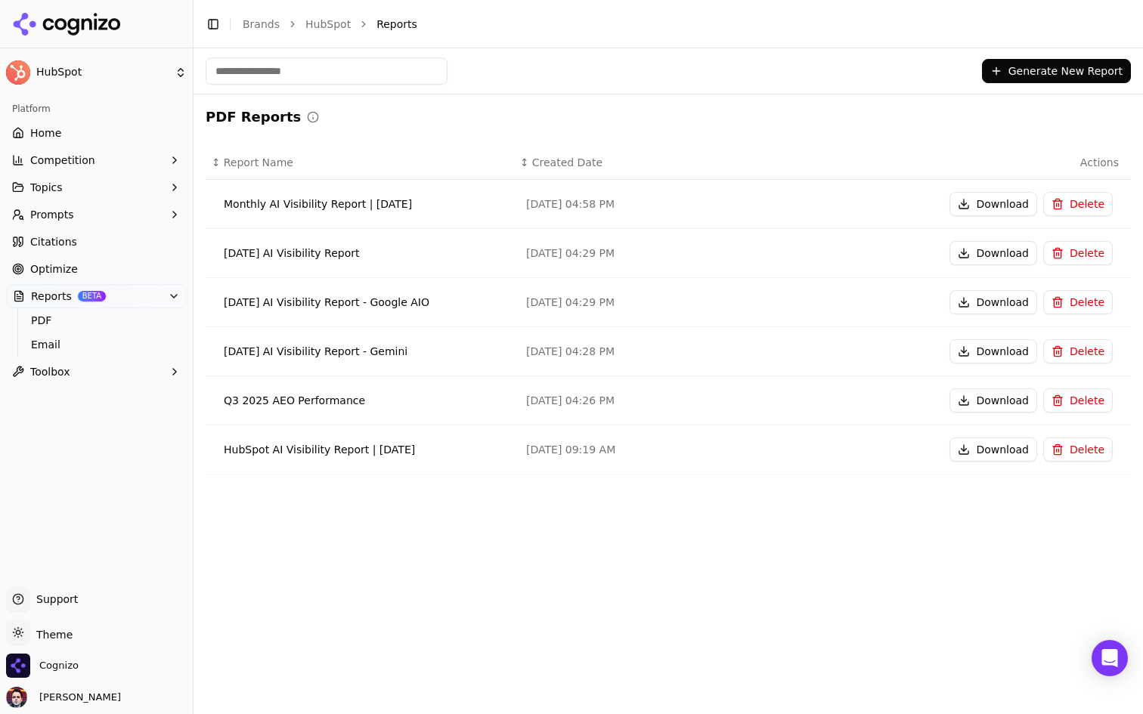
click at [1076, 200] on button "Delete" at bounding box center [1078, 204] width 70 height 24
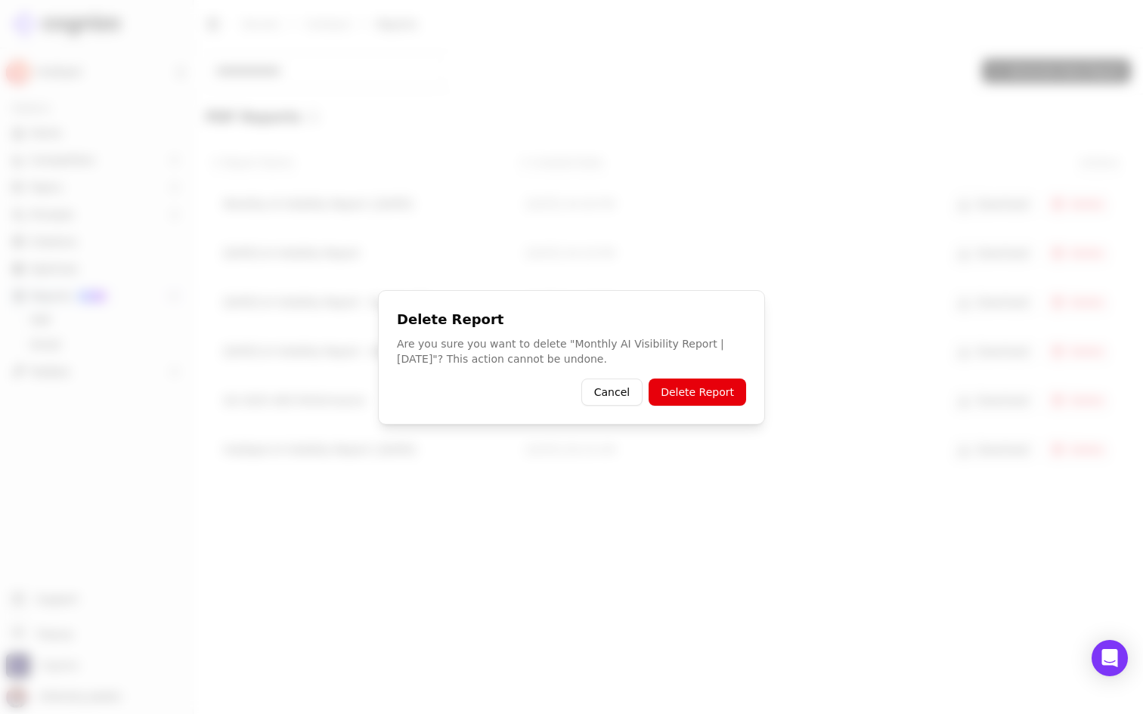
click at [702, 388] on button "Delete Report" at bounding box center [697, 392] width 98 height 27
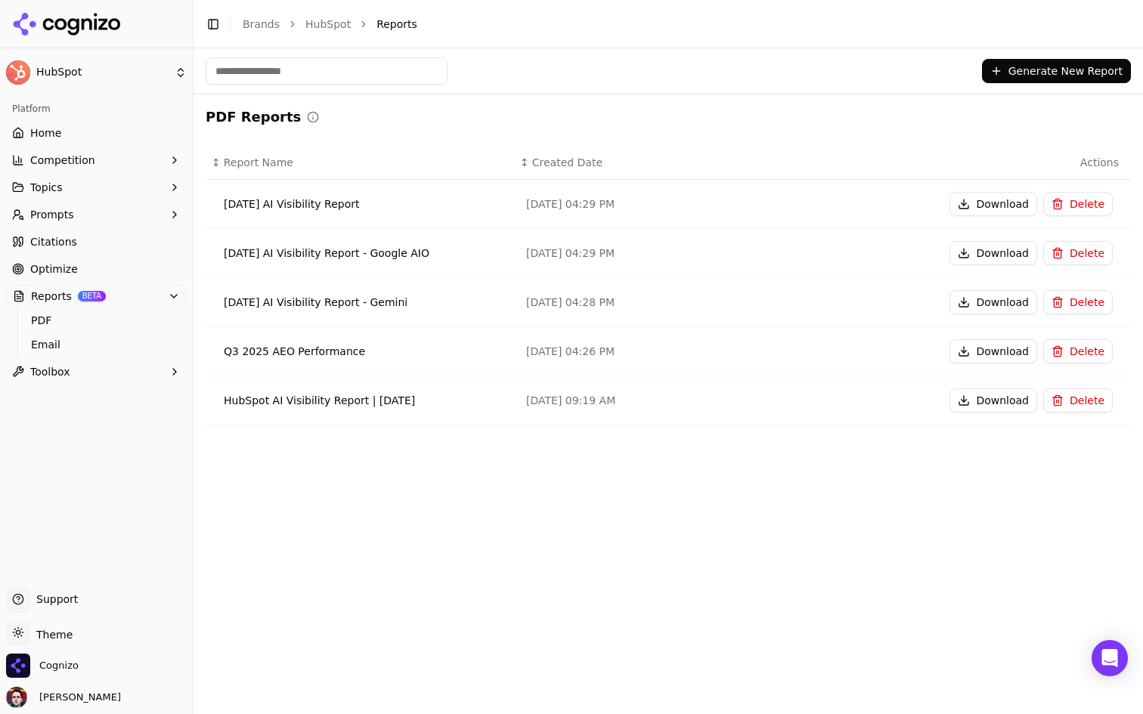
click at [167, 289] on button "Reports BETA" at bounding box center [96, 296] width 181 height 24
click at [141, 136] on link "Home" at bounding box center [96, 133] width 181 height 24
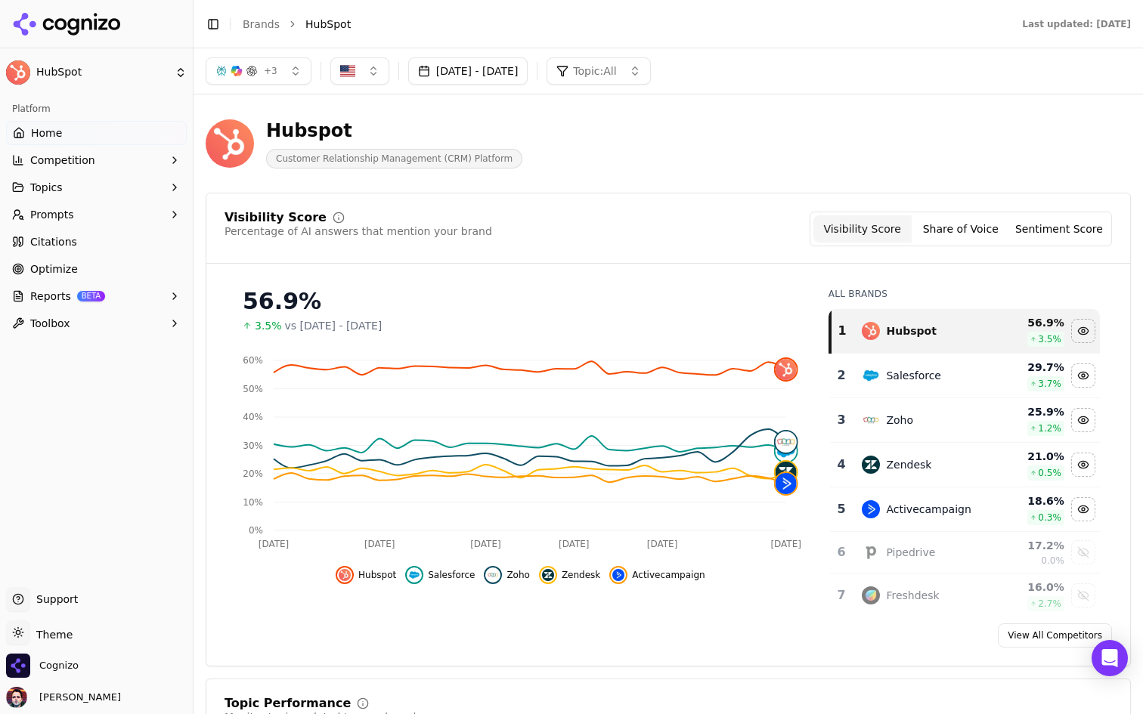
click at [915, 111] on div "Hubspot Customer Relationship Management (CRM) Platform" at bounding box center [668, 144] width 925 height 74
click at [859, 119] on div "Hubspot Customer Relationship Management (CRM) Platform" at bounding box center [544, 144] width 677 height 50
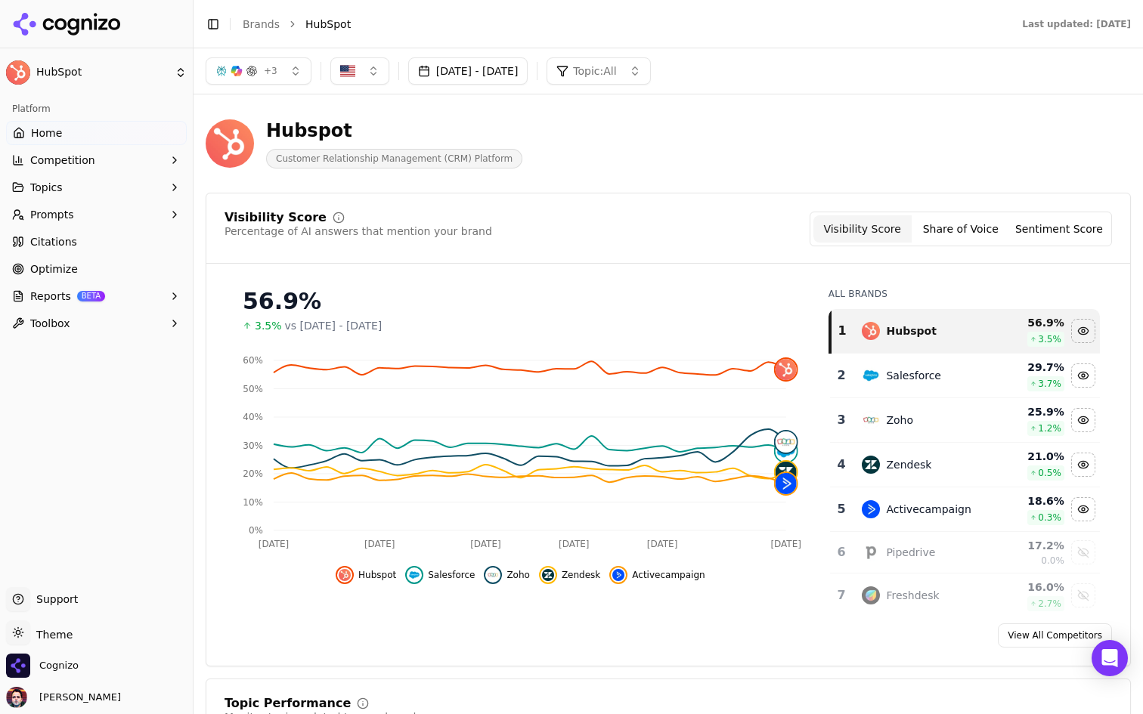
click at [840, 125] on div "Hubspot Customer Relationship Management (CRM) Platform" at bounding box center [544, 144] width 677 height 50
click at [136, 295] on button "Reports BETA" at bounding box center [96, 296] width 181 height 24
click at [142, 301] on button "Reports BETA" at bounding box center [96, 296] width 181 height 24
click at [933, 93] on div "+ 3 [DATE] - [DATE] Topic: All" at bounding box center [667, 70] width 949 height 45
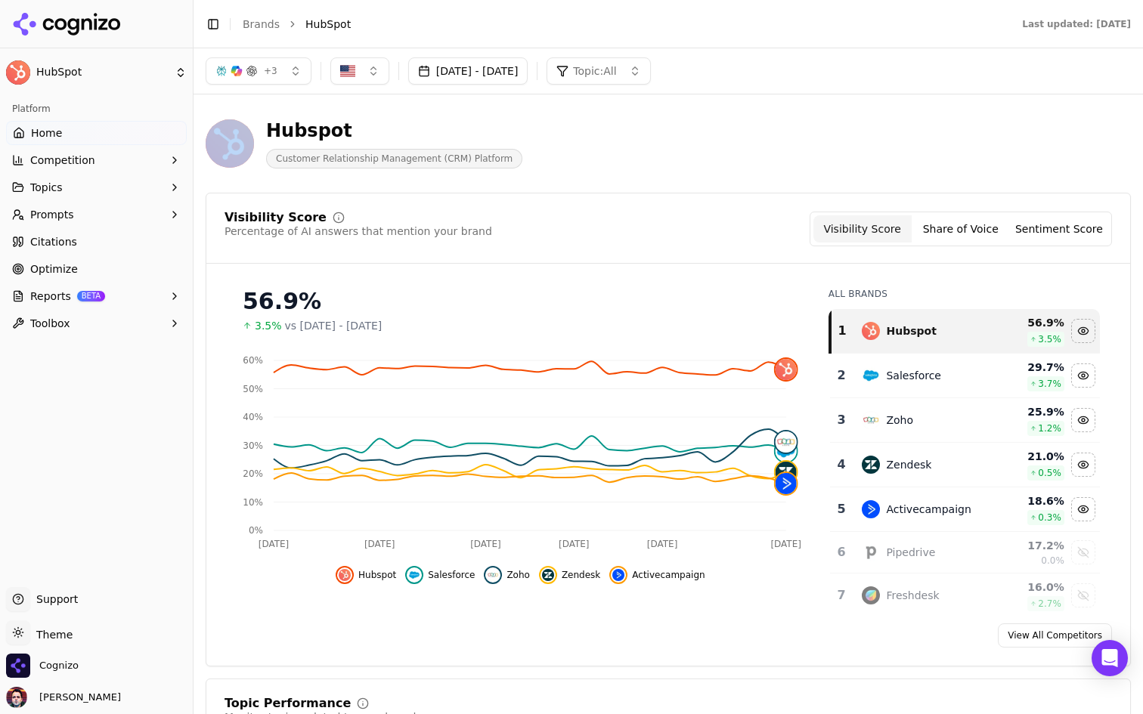
click at [933, 93] on div "+ 3 [DATE] - [DATE] Topic: All" at bounding box center [667, 70] width 949 height 45
click at [858, 125] on div "Hubspot Customer Relationship Management (CRM) Platform" at bounding box center [544, 144] width 677 height 50
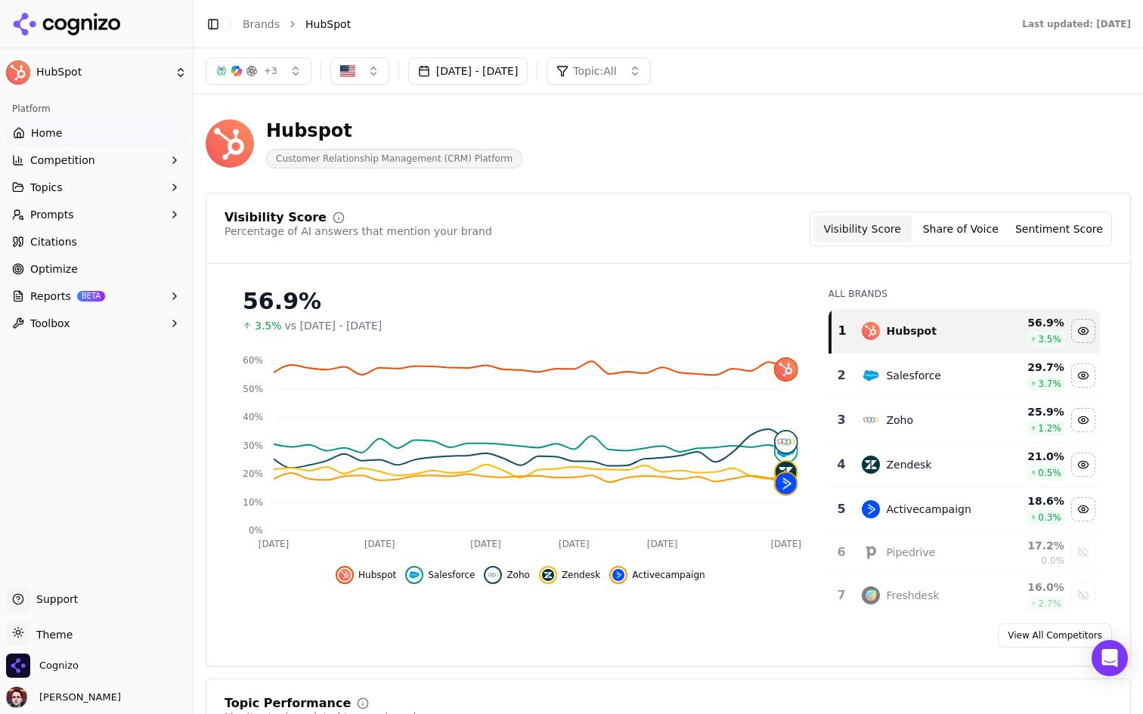
click at [858, 125] on div "Hubspot Customer Relationship Management (CRM) Platform" at bounding box center [544, 144] width 677 height 50
click at [132, 289] on button "Reports BETA" at bounding box center [96, 296] width 181 height 24
click at [103, 320] on span "PDF" at bounding box center [97, 320] width 132 height 15
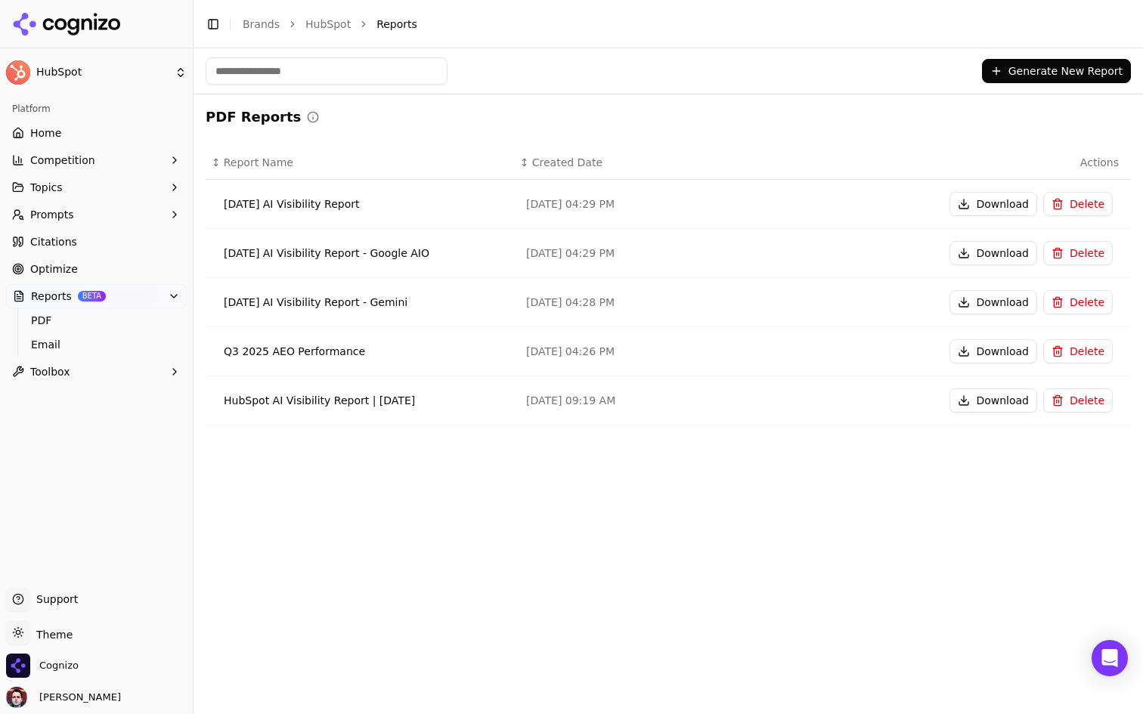
click at [1069, 76] on button "Generate New Report" at bounding box center [1056, 71] width 149 height 24
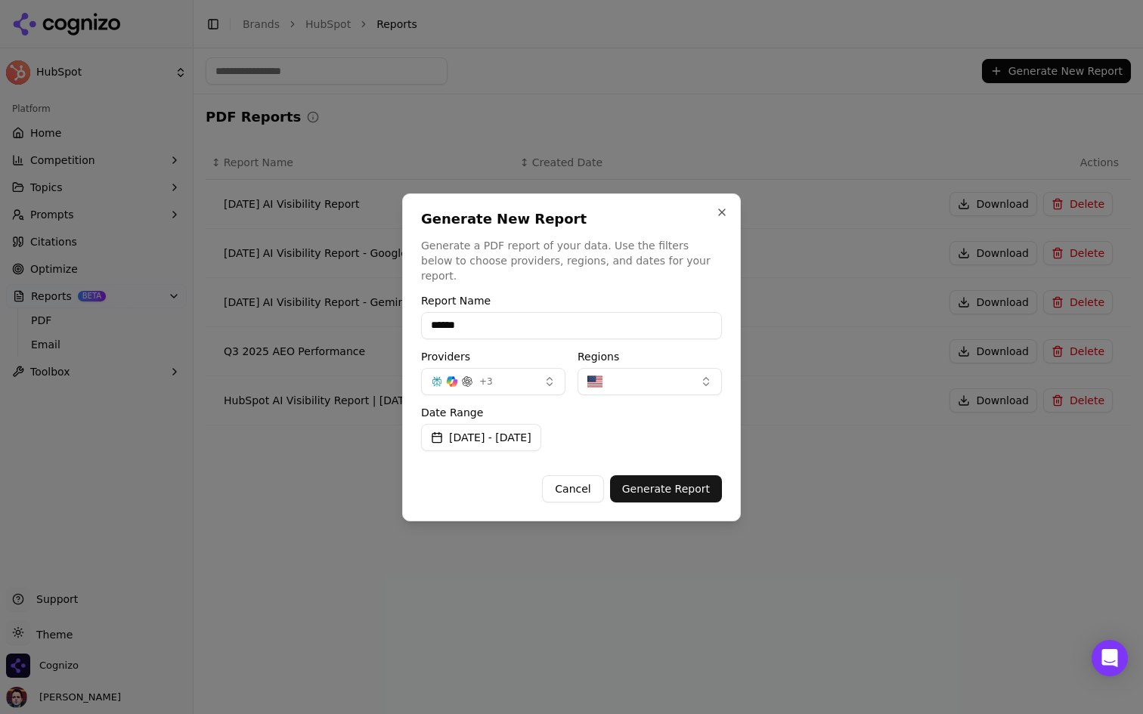
type input "*******"
click at [477, 317] on input "*******" at bounding box center [571, 325] width 301 height 27
click at [635, 233] on div "Generate New Report Generate a PDF report of your data. Use the filters below t…" at bounding box center [571, 247] width 301 height 71
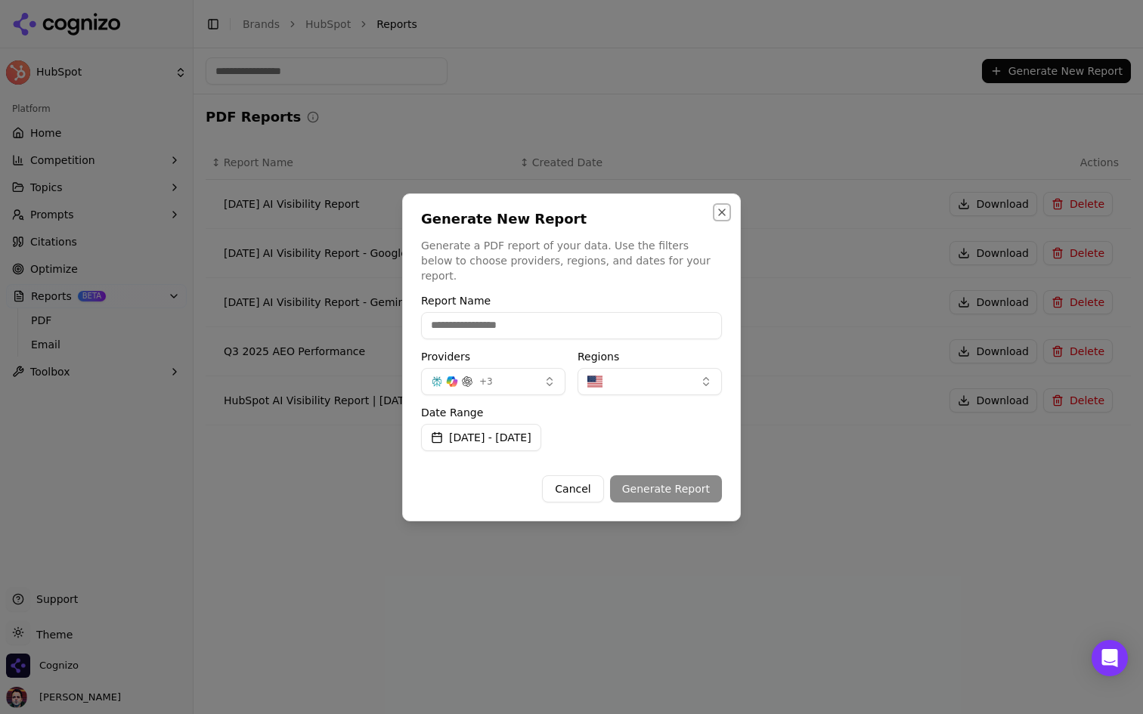
click at [723, 215] on button "Close" at bounding box center [722, 212] width 12 height 12
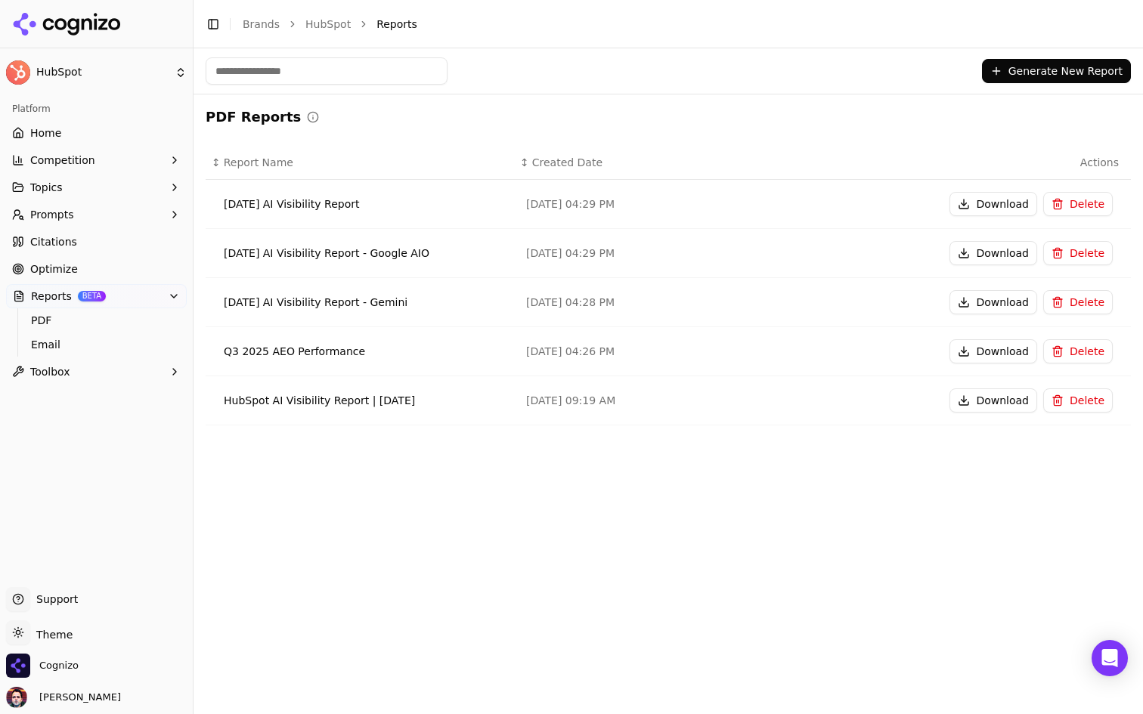
click at [87, 138] on link "Home" at bounding box center [96, 133] width 181 height 24
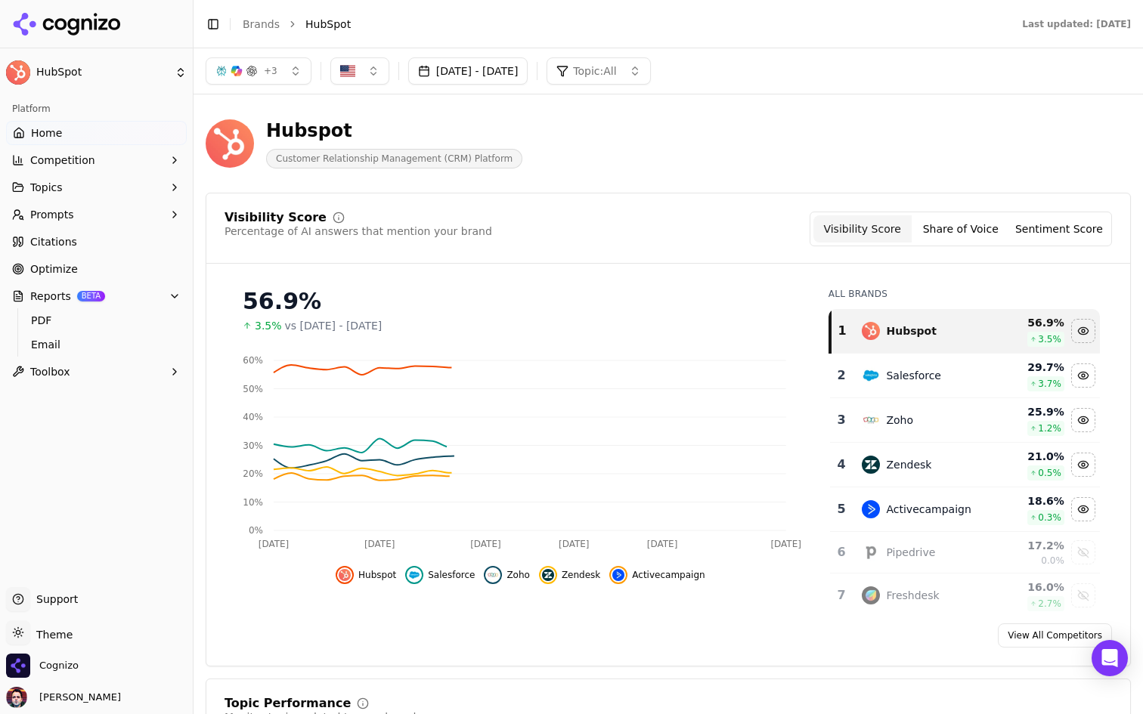
click at [91, 293] on span "BETA" at bounding box center [91, 296] width 28 height 11
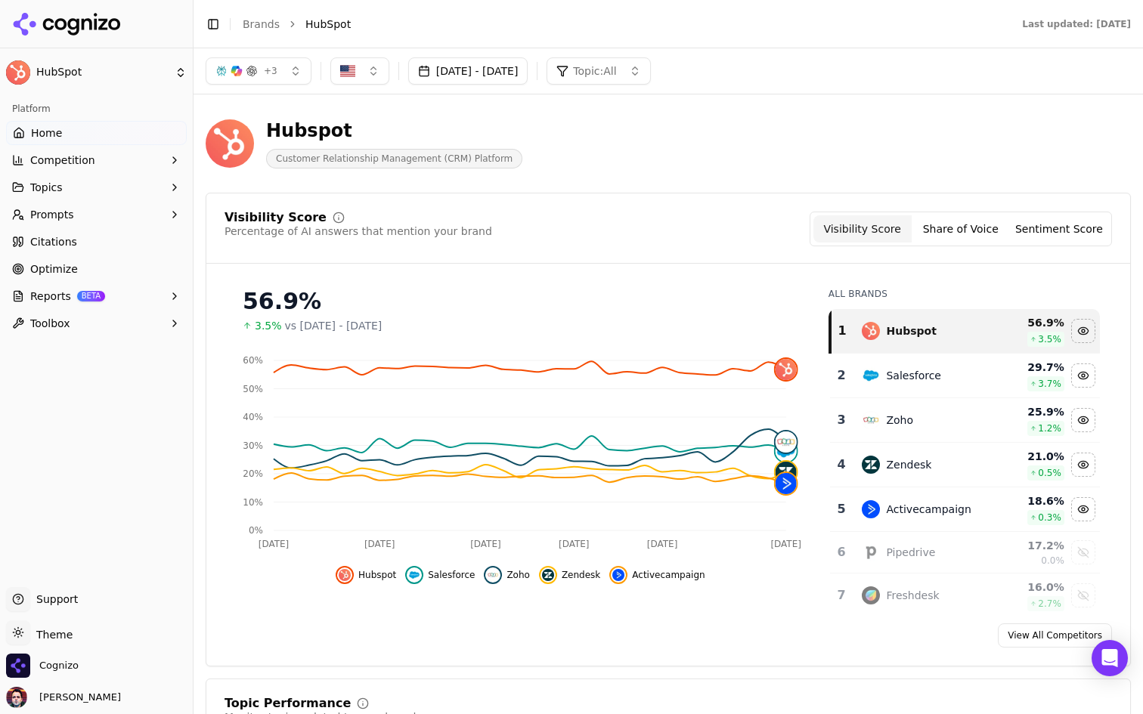
click at [116, 300] on button "Reports BETA" at bounding box center [96, 296] width 181 height 24
click at [94, 321] on span "PDF" at bounding box center [97, 320] width 132 height 15
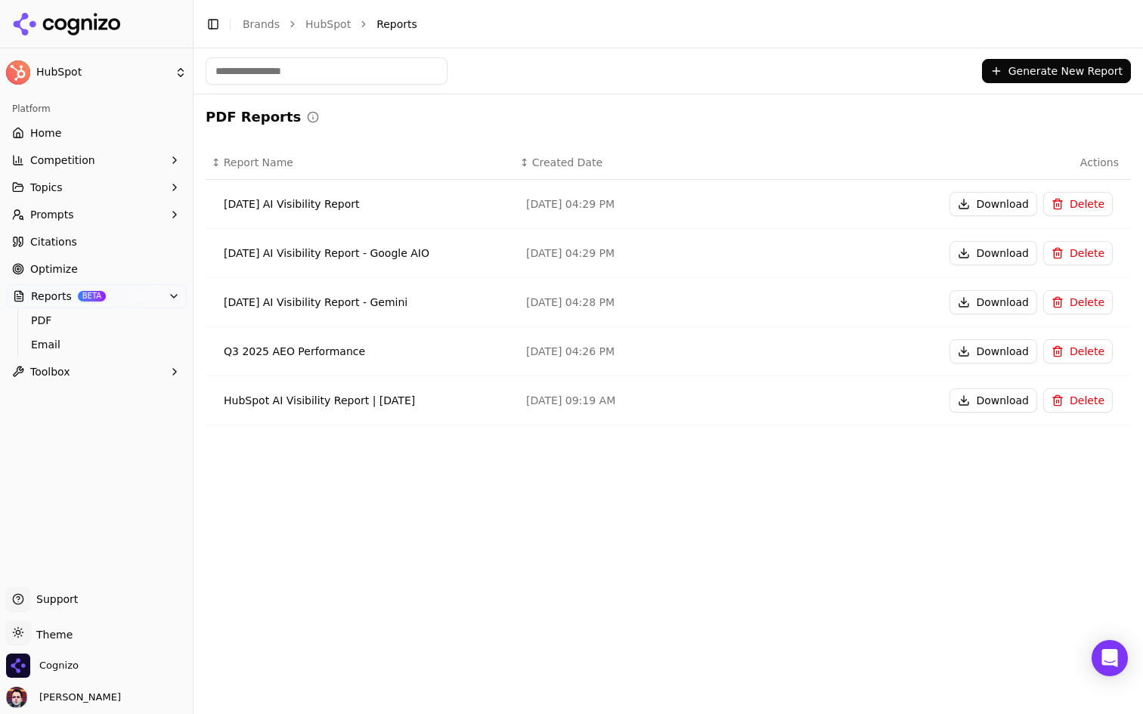
click at [1062, 74] on button "Generate New Report" at bounding box center [1056, 71] width 149 height 24
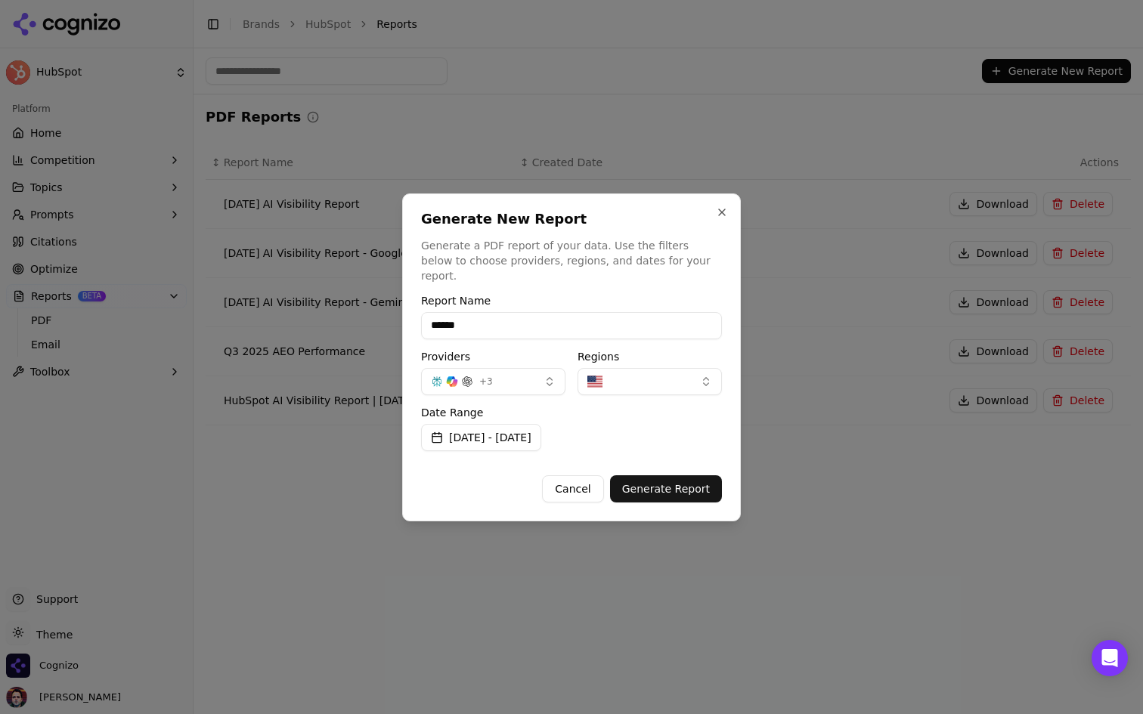
type input "*******"
click at [452, 320] on input "*******" at bounding box center [571, 325] width 301 height 27
click at [580, 491] on button "Cancel" at bounding box center [572, 488] width 61 height 27
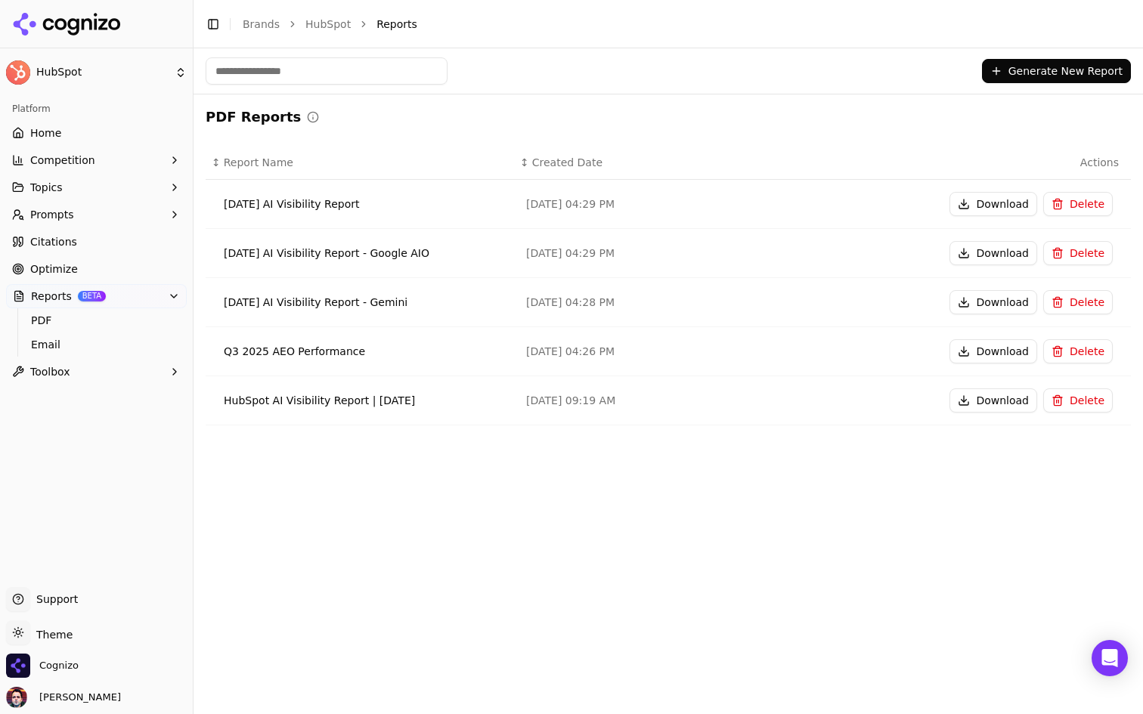
click at [117, 302] on button "Reports BETA" at bounding box center [96, 296] width 181 height 24
click at [125, 134] on link "Home" at bounding box center [96, 133] width 181 height 24
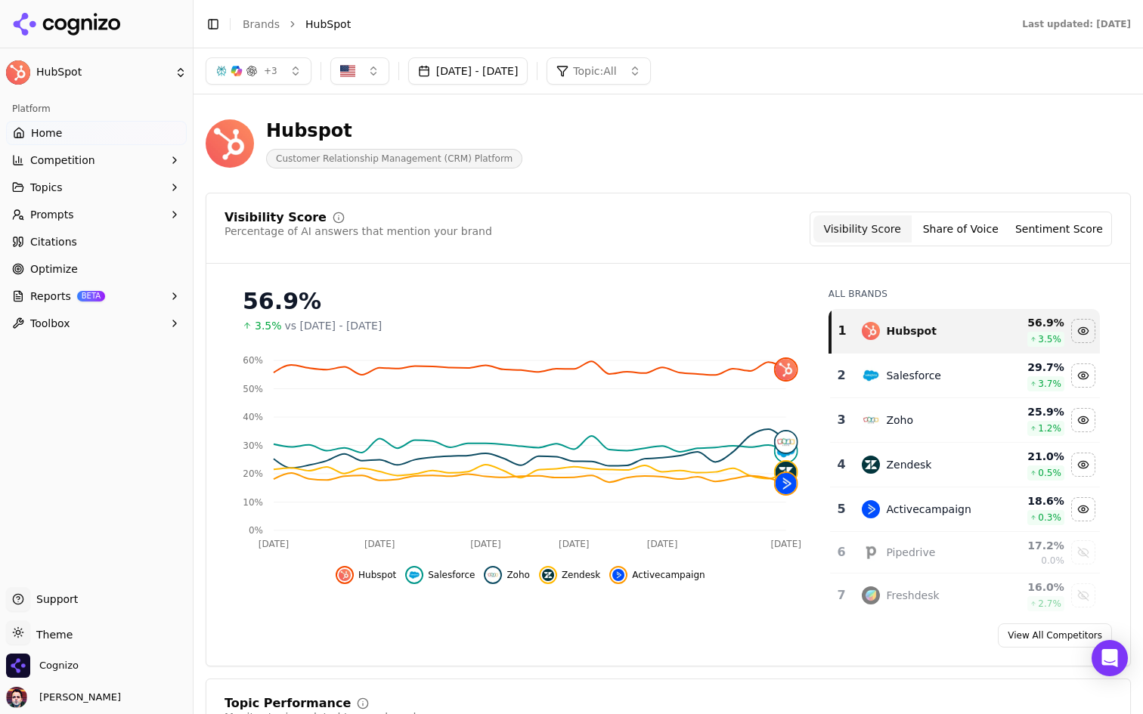
click at [617, 194] on div "Visibility Score Percentage of AI answers that mention your brand Visibility Sc…" at bounding box center [668, 430] width 925 height 474
click at [891, 122] on div "Hubspot Customer Relationship Management (CRM) Platform" at bounding box center [668, 144] width 925 height 74
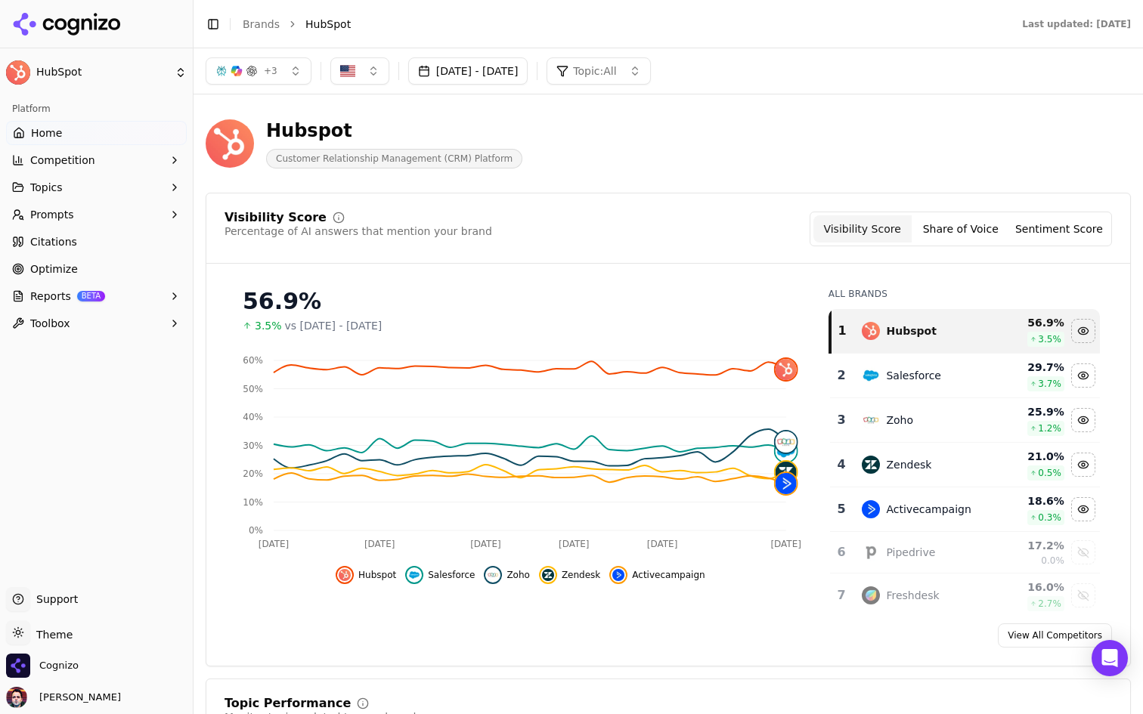
click at [148, 293] on button "Reports BETA" at bounding box center [96, 296] width 181 height 24
click at [108, 320] on span "PDF" at bounding box center [97, 320] width 132 height 15
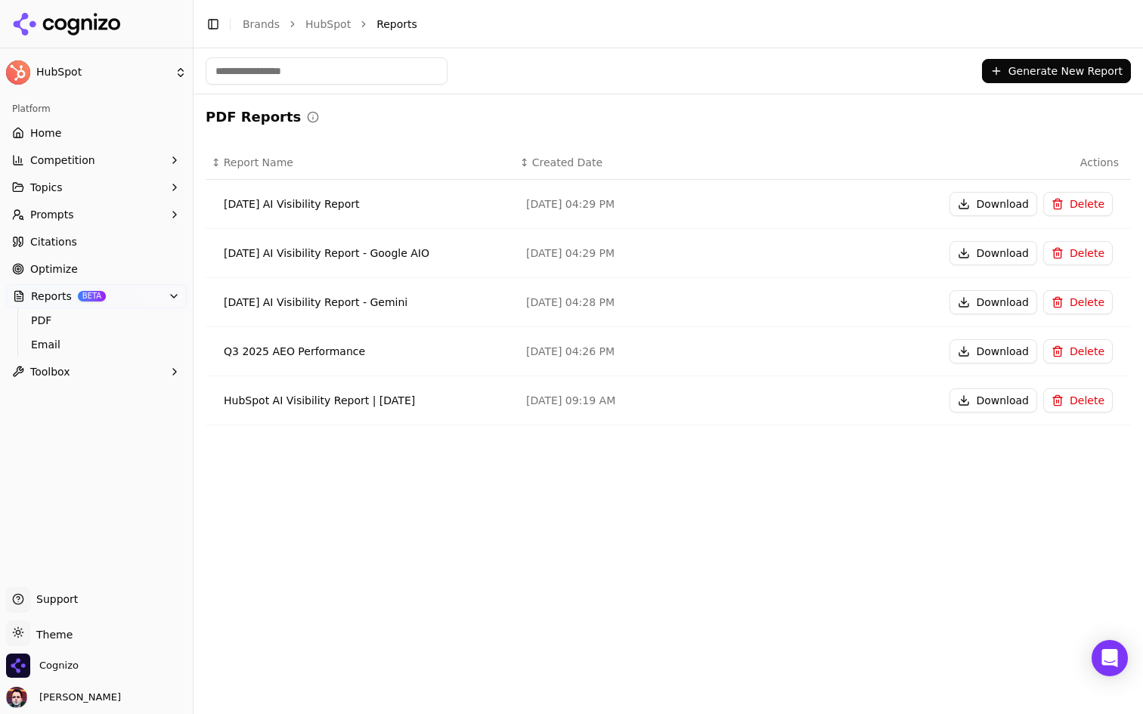
click at [1030, 67] on button "Generate New Report" at bounding box center [1056, 71] width 149 height 24
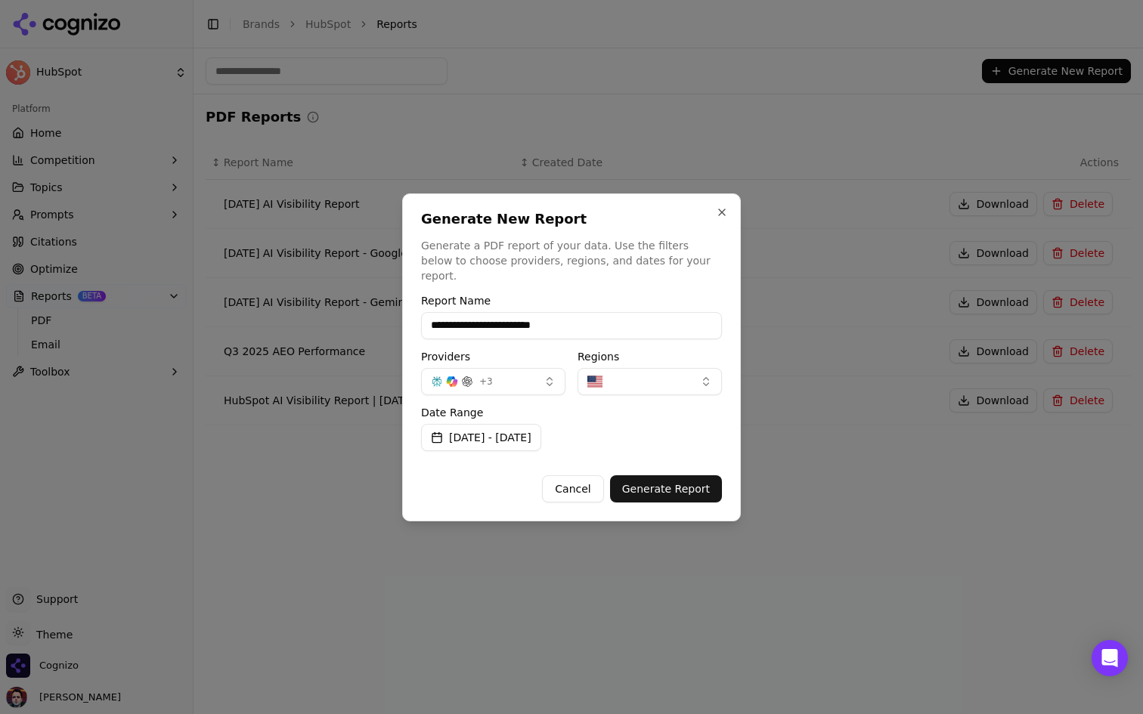
type input "**********"
click at [569, 483] on button "Cancel" at bounding box center [572, 488] width 61 height 27
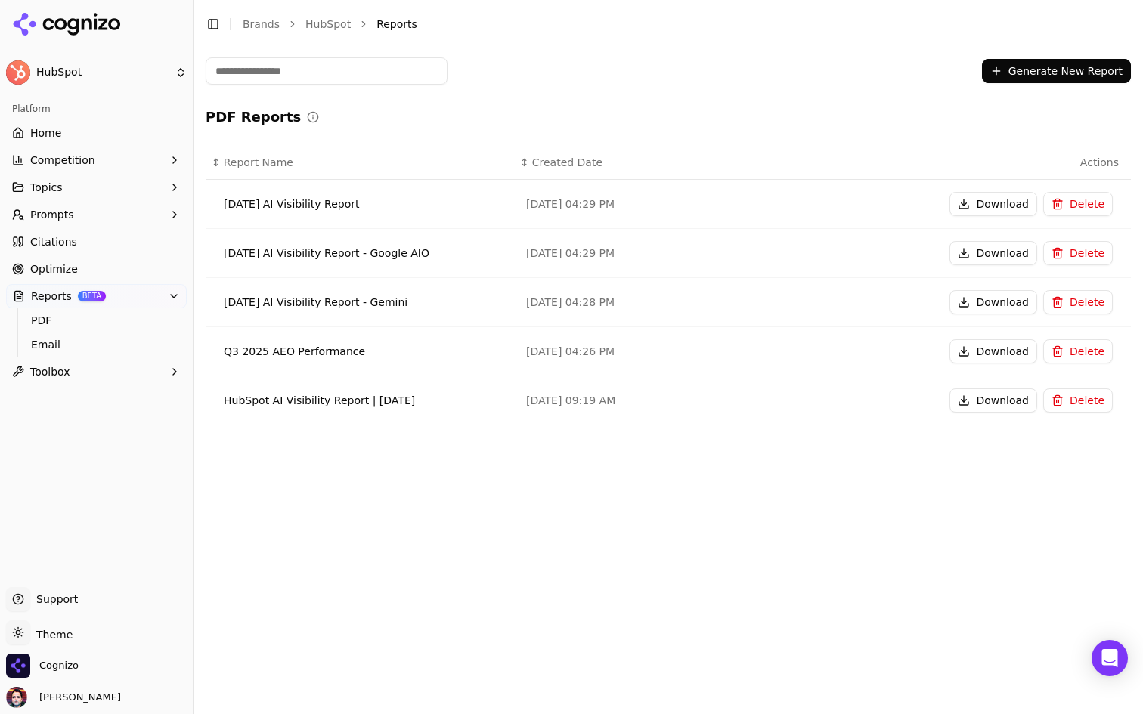
click at [126, 130] on link "Home" at bounding box center [96, 133] width 181 height 24
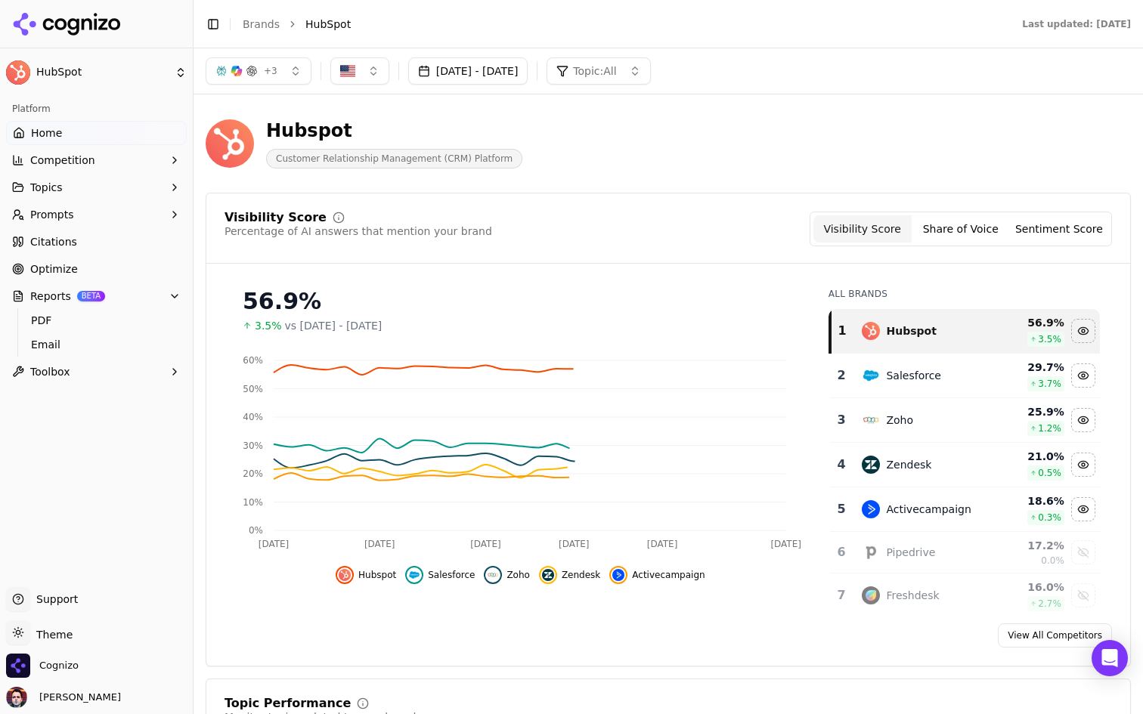
click at [139, 293] on button "Reports BETA" at bounding box center [96, 296] width 181 height 24
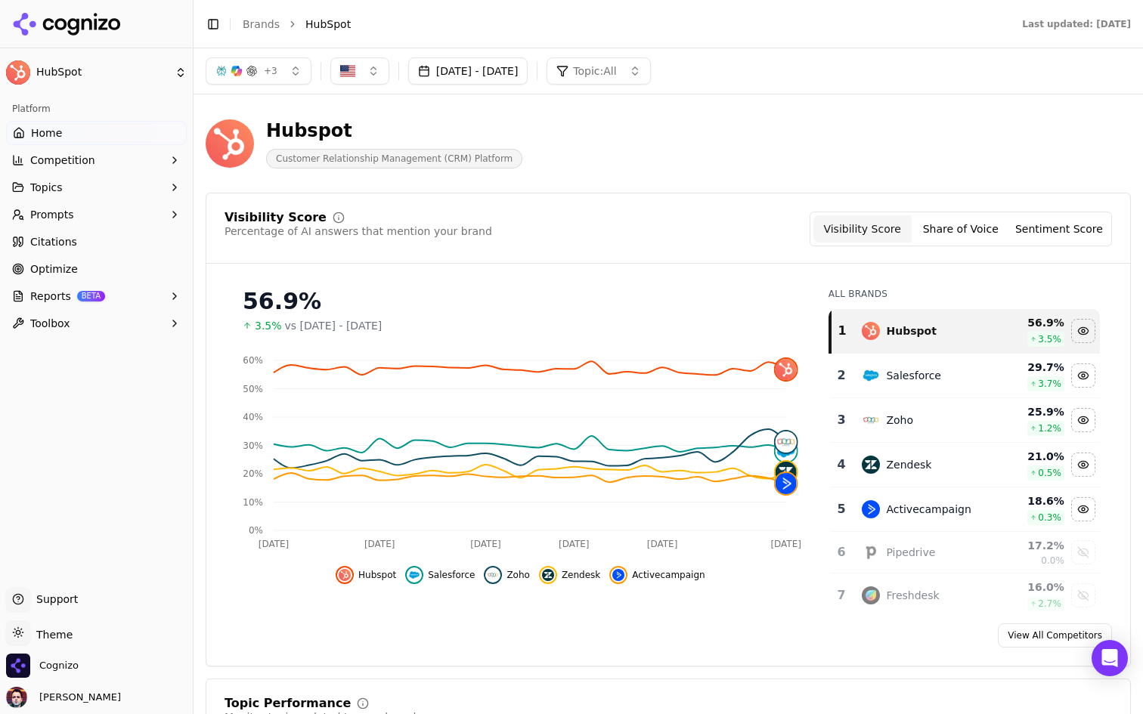
click at [524, 73] on button "[DATE] - [DATE]" at bounding box center [468, 70] width 120 height 27
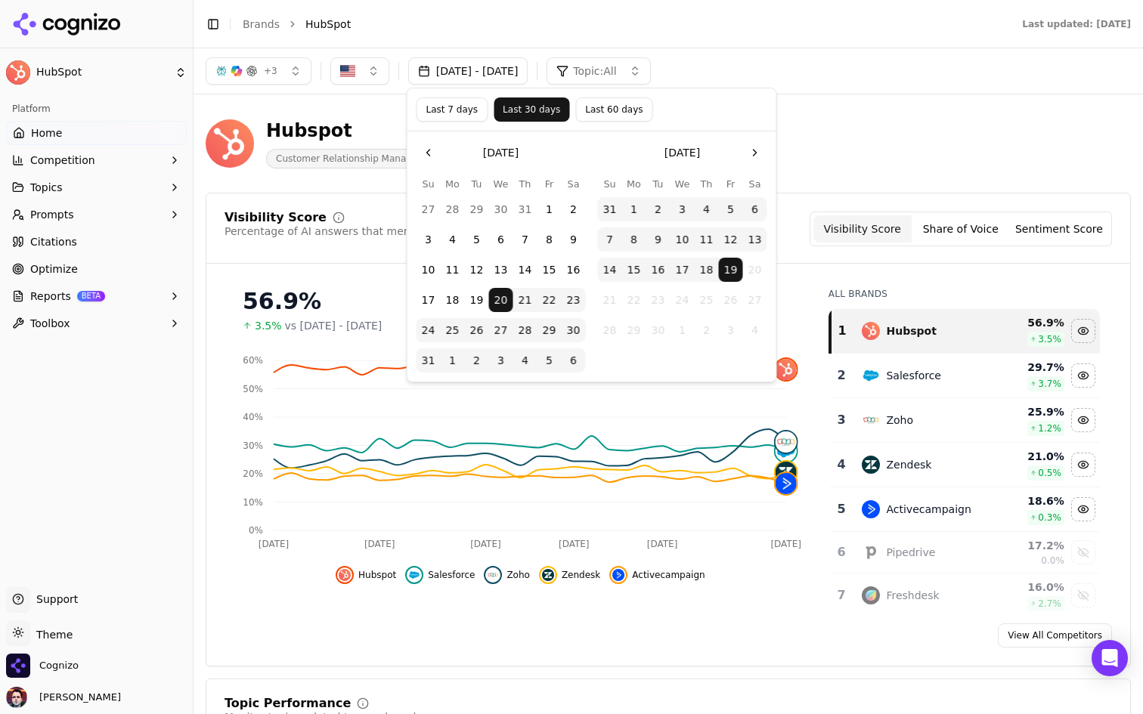
click at [511, 73] on button "[DATE] - [DATE]" at bounding box center [468, 70] width 120 height 27
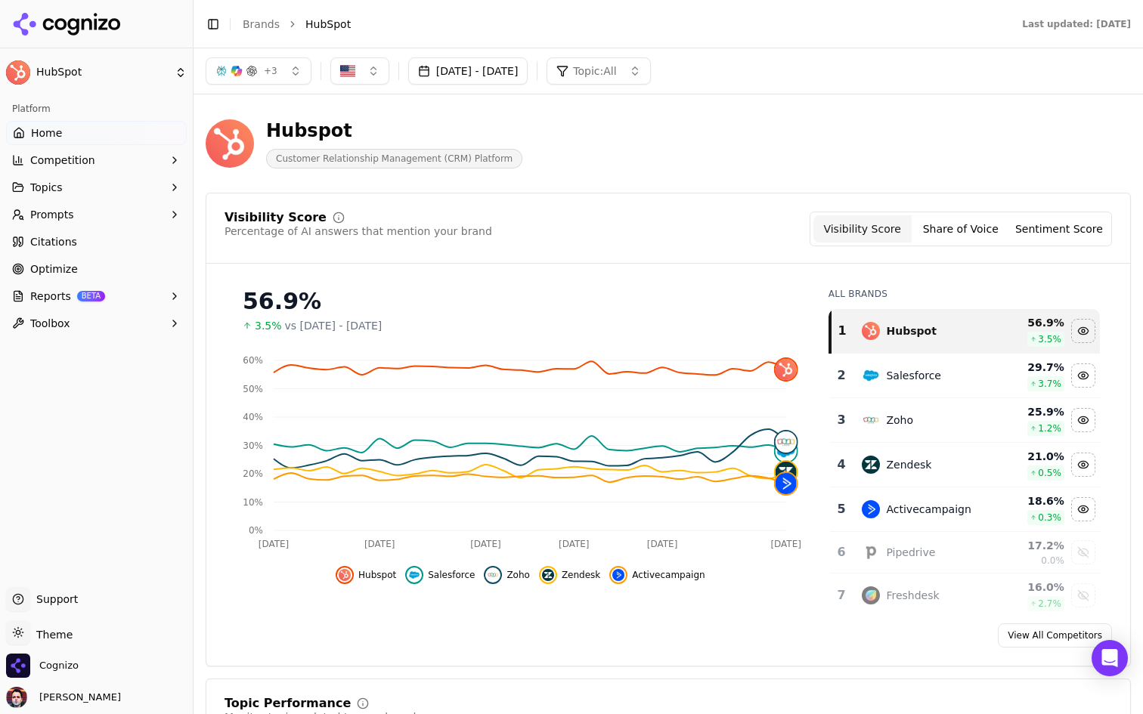
click at [511, 73] on button "[DATE] - [DATE]" at bounding box center [468, 70] width 120 height 27
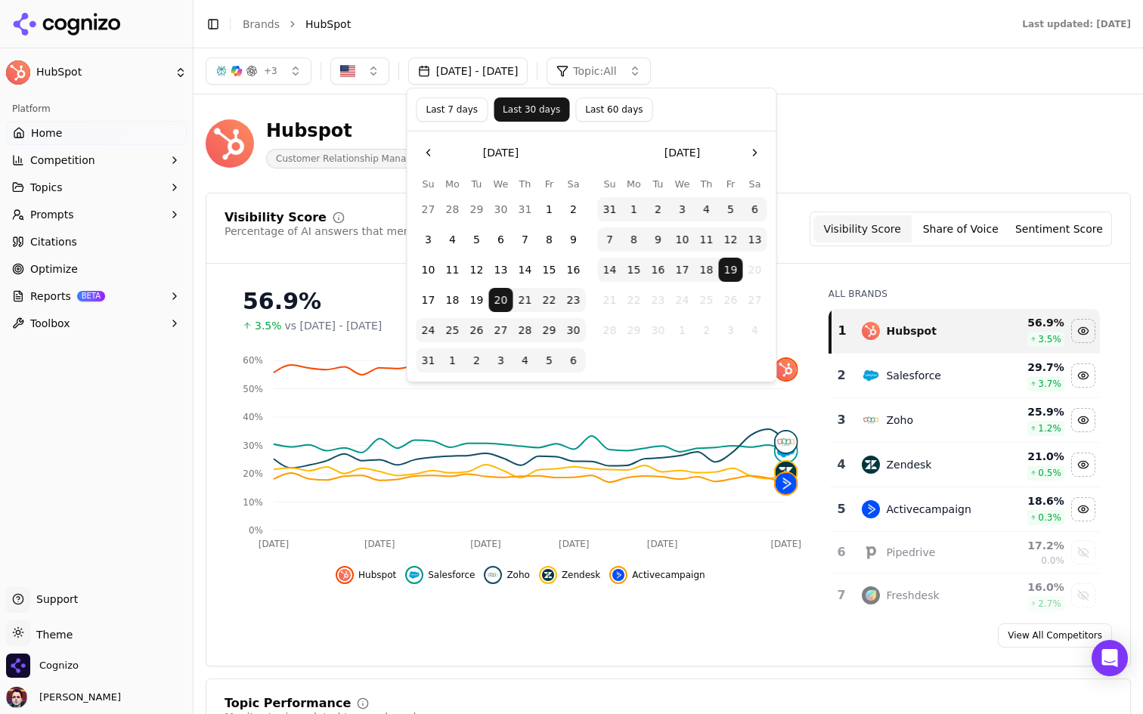
click at [511, 73] on button "[DATE] - [DATE]" at bounding box center [468, 70] width 120 height 27
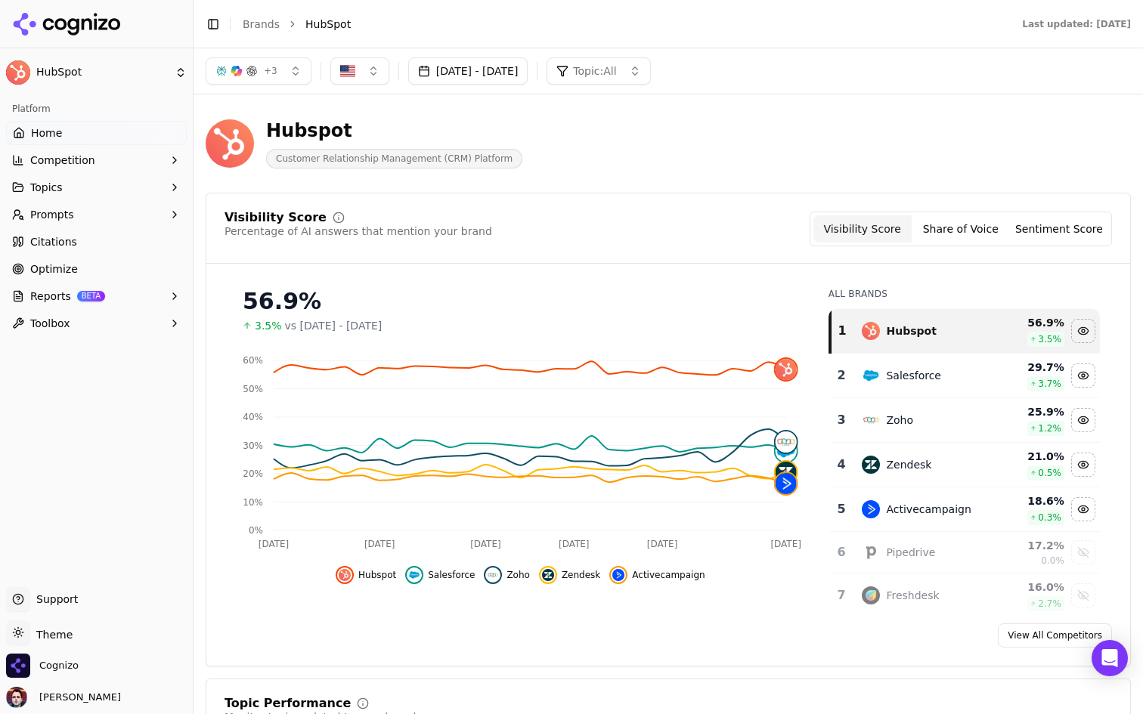
click at [879, 119] on div "Hubspot Customer Relationship Management (CRM) Platform" at bounding box center [544, 144] width 677 height 50
click at [864, 110] on div "Hubspot Customer Relationship Management (CRM) Platform" at bounding box center [668, 144] width 925 height 74
click at [121, 293] on button "Reports BETA" at bounding box center [96, 296] width 181 height 24
click at [91, 329] on link "PDF" at bounding box center [97, 320] width 144 height 21
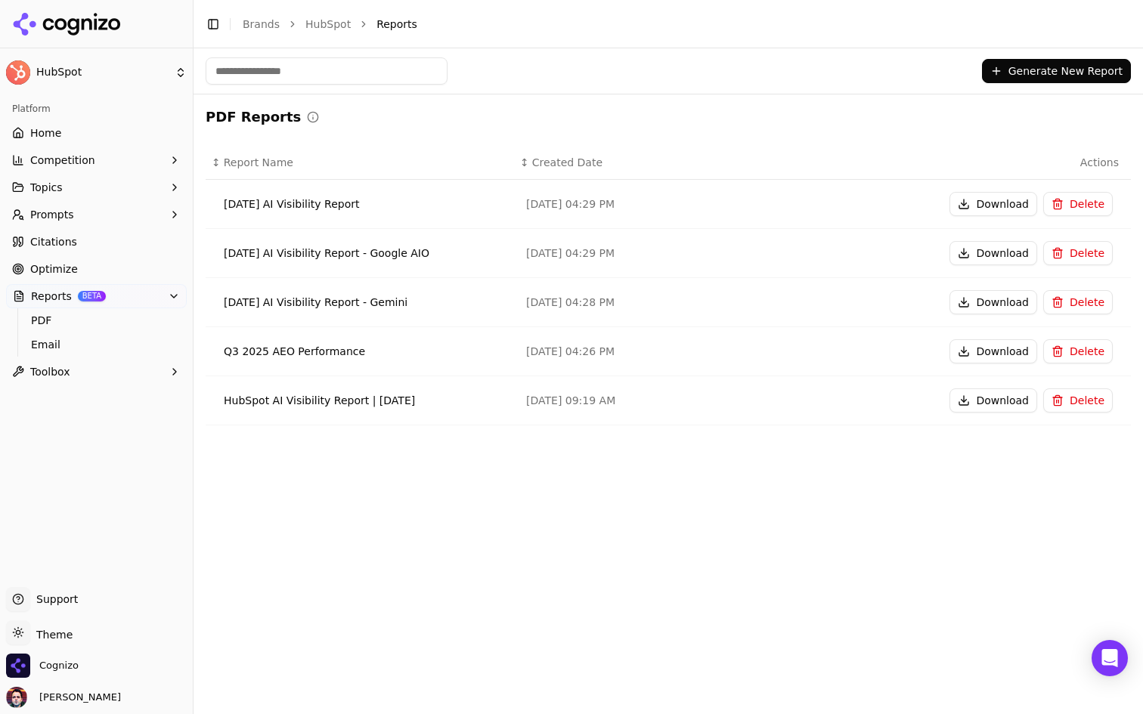
click at [1020, 73] on button "Generate New Report" at bounding box center [1056, 71] width 149 height 24
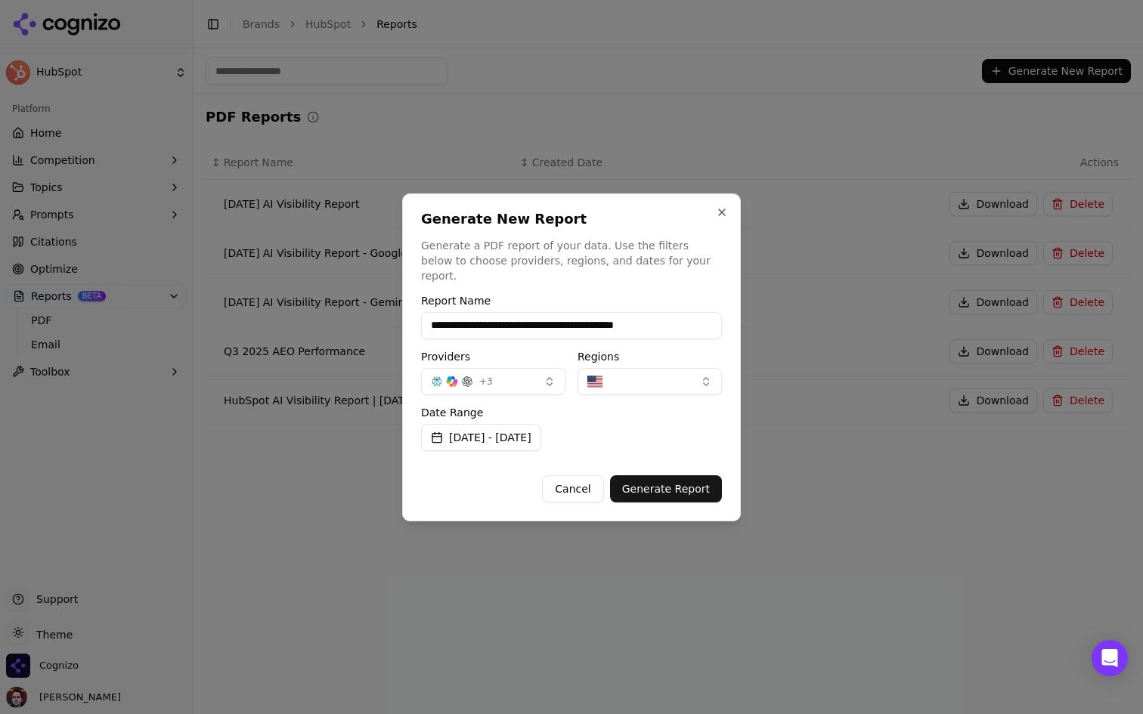
type input "**********"
click at [538, 373] on button "+ 3" at bounding box center [493, 381] width 144 height 27
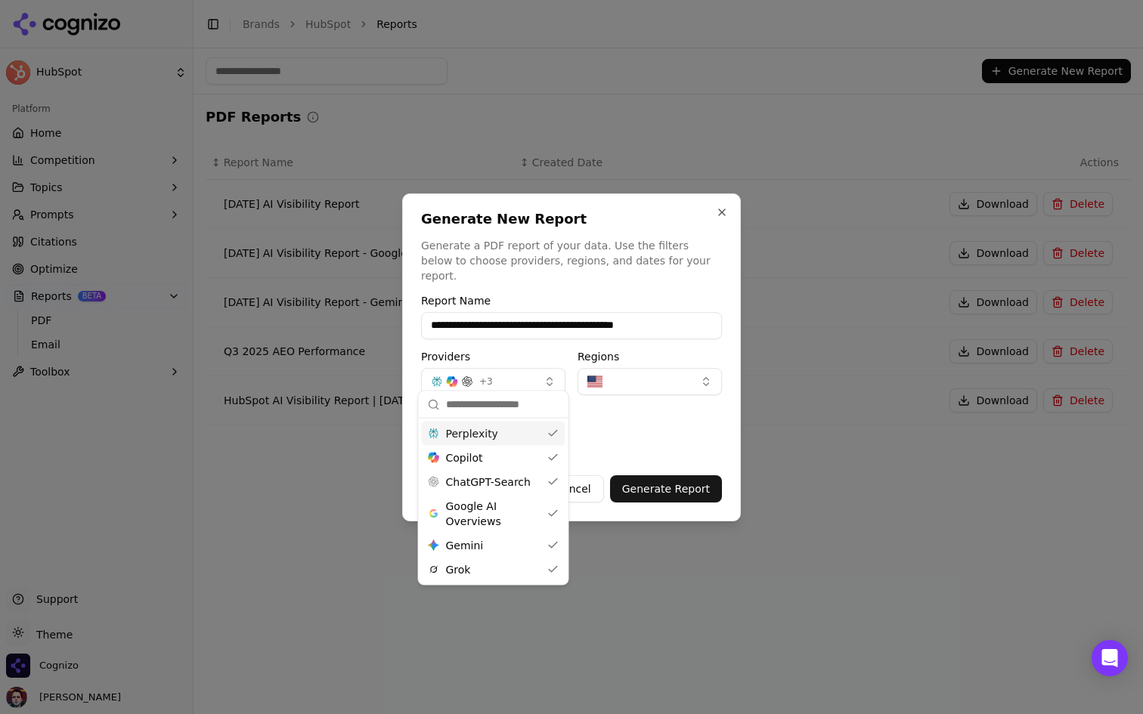
click at [538, 373] on button "+ 3" at bounding box center [493, 381] width 144 height 27
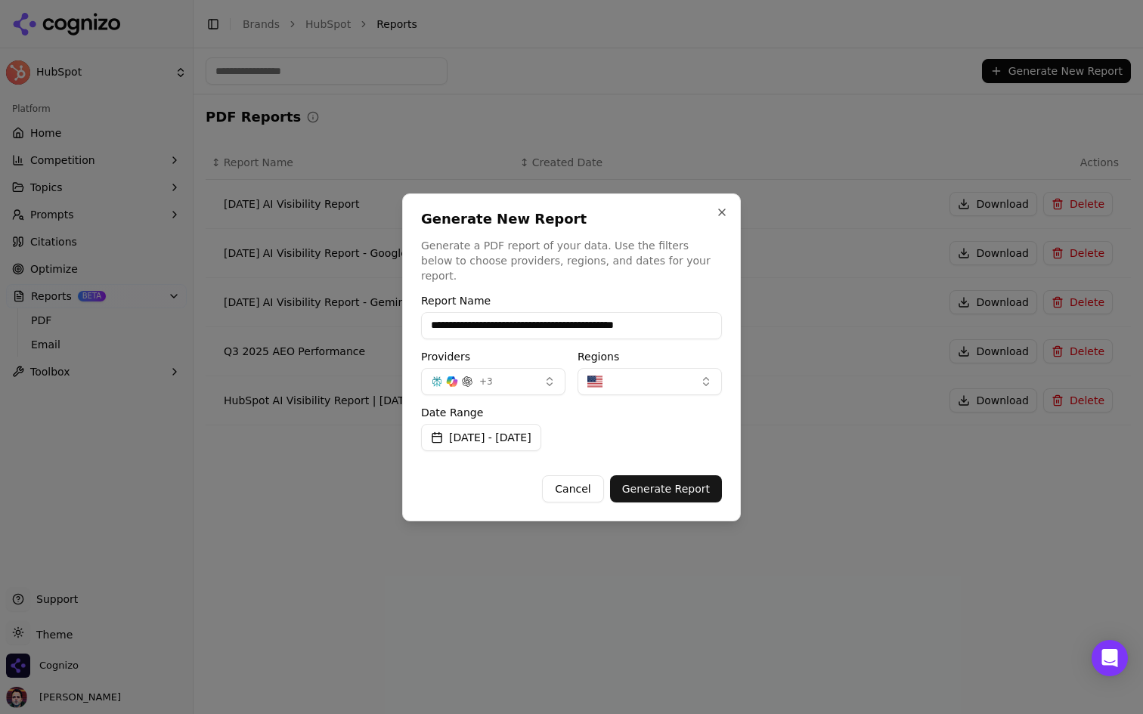
click at [541, 434] on button "[DATE] - [DATE]" at bounding box center [481, 437] width 120 height 27
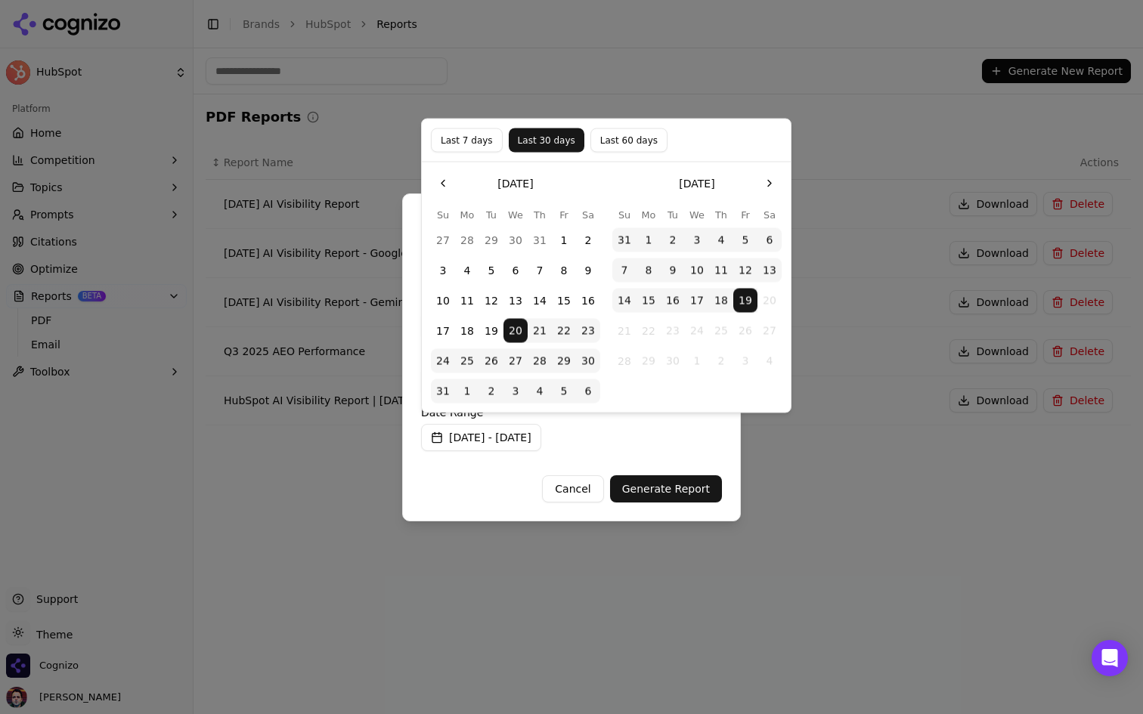
click at [472, 144] on button "Last 7 days" at bounding box center [467, 140] width 72 height 24
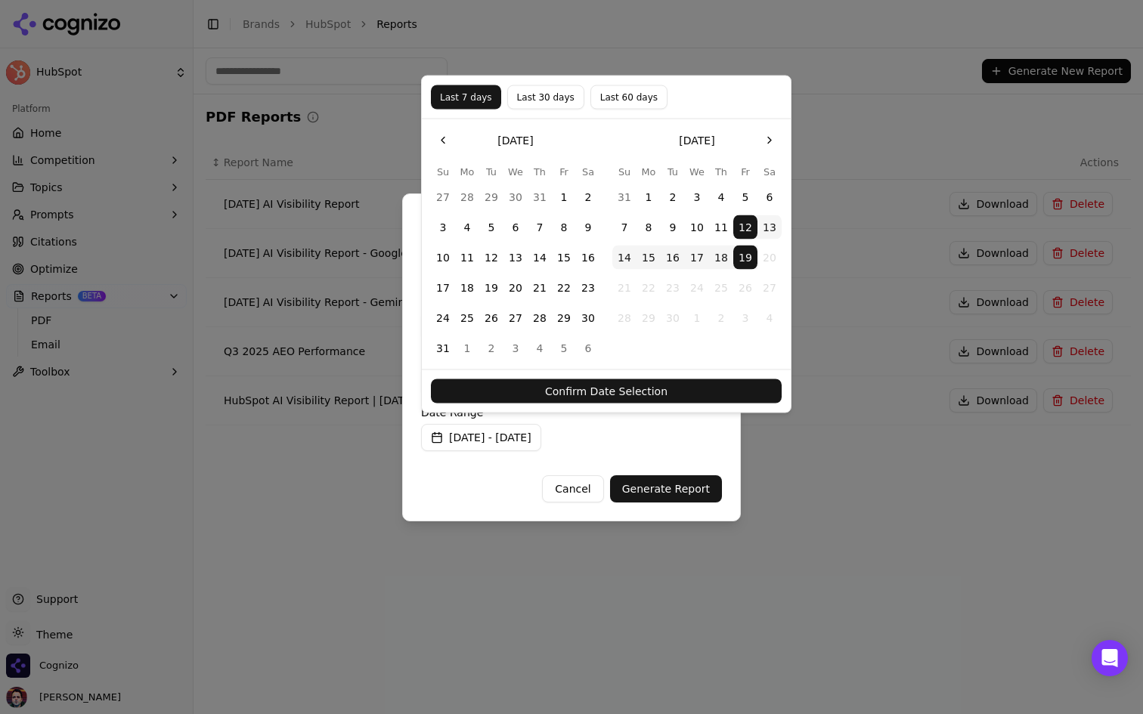
click at [669, 388] on button "Confirm Date Selection" at bounding box center [606, 391] width 351 height 24
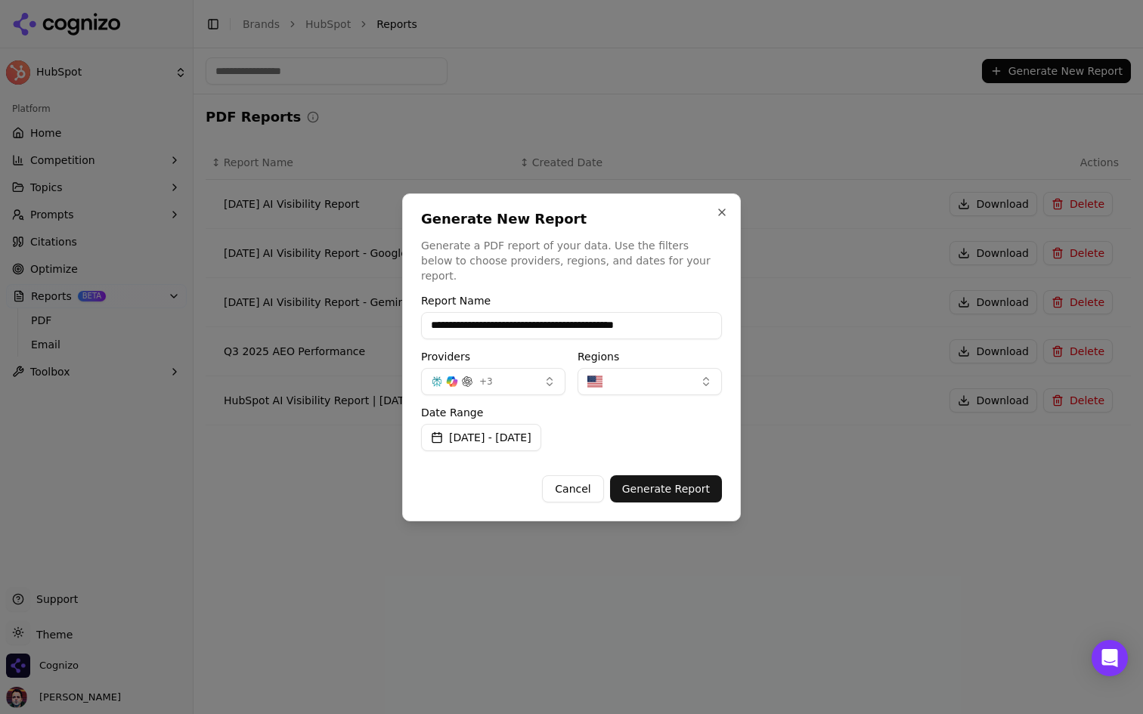
click at [664, 487] on button "Generate Report" at bounding box center [666, 488] width 112 height 27
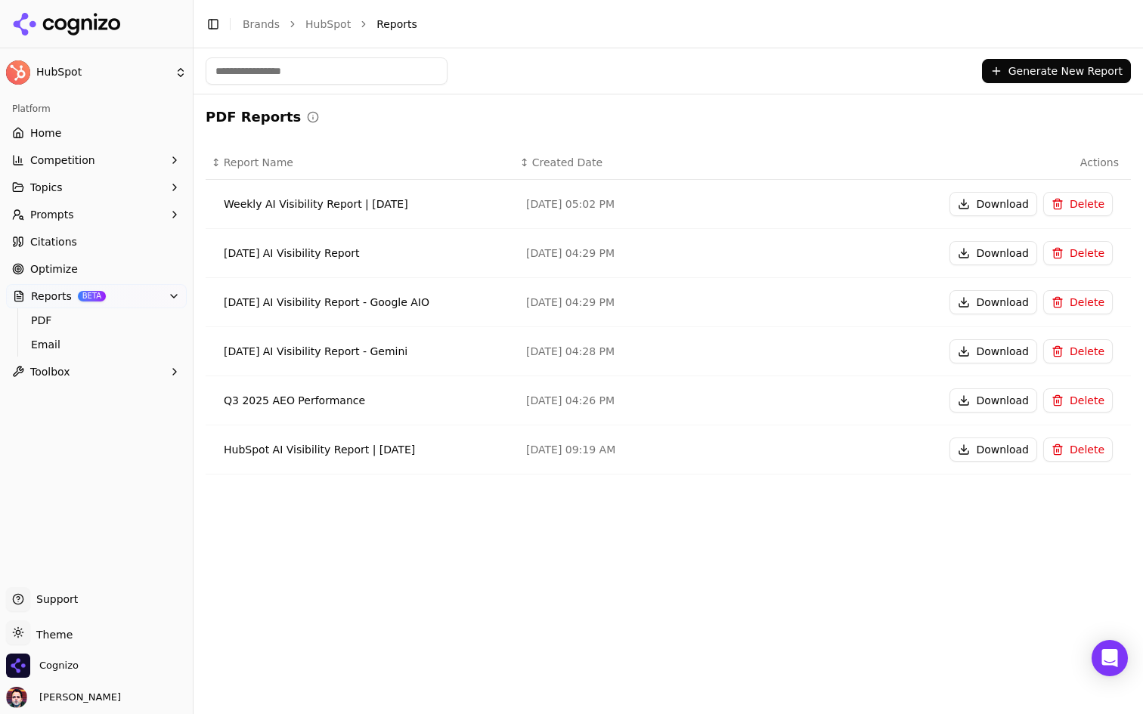
click at [985, 200] on button "Download" at bounding box center [993, 204] width 88 height 24
click at [1079, 70] on button "Generate New Report" at bounding box center [1056, 71] width 149 height 24
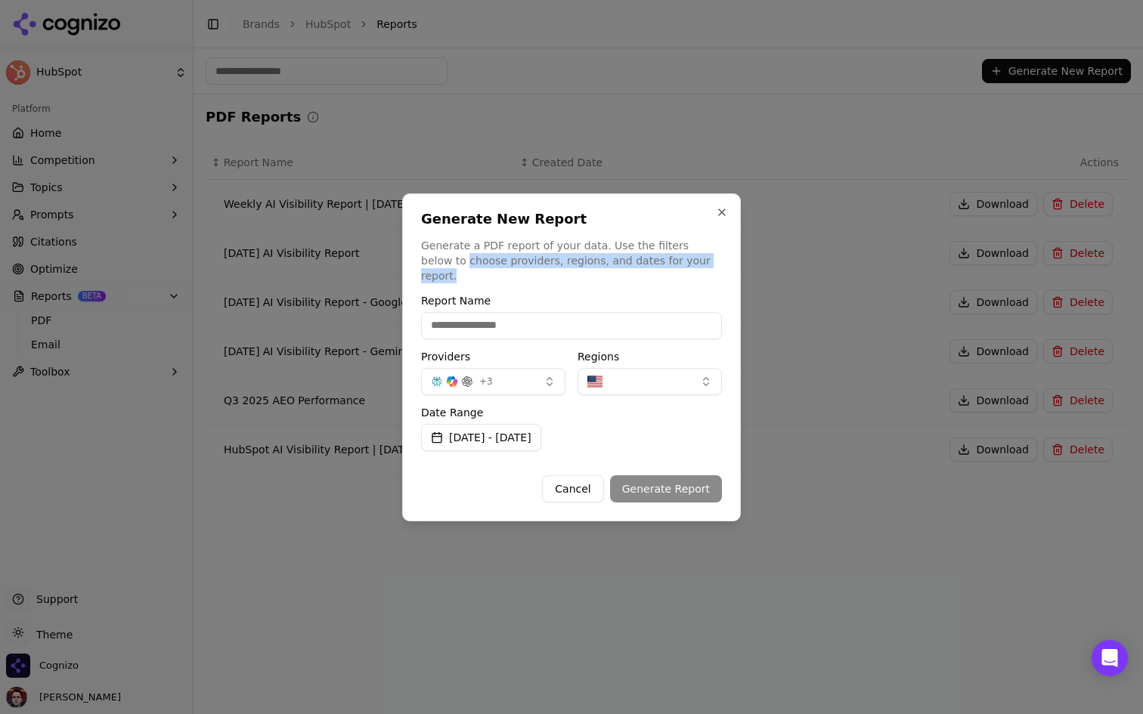
drag, startPoint x: 693, startPoint y: 273, endPoint x: 413, endPoint y: 273, distance: 280.4
click at [413, 273] on div "Generate New Report Generate a PDF report of your data. Use the filters below t…" at bounding box center [571, 357] width 339 height 328
copy p "choose providers, regions, and dates for your report."
click at [729, 210] on div "Generate New Report Generate a PDF report of your data. Use the filters below t…" at bounding box center [571, 357] width 339 height 328
click at [718, 218] on button "Close" at bounding box center [722, 212] width 12 height 12
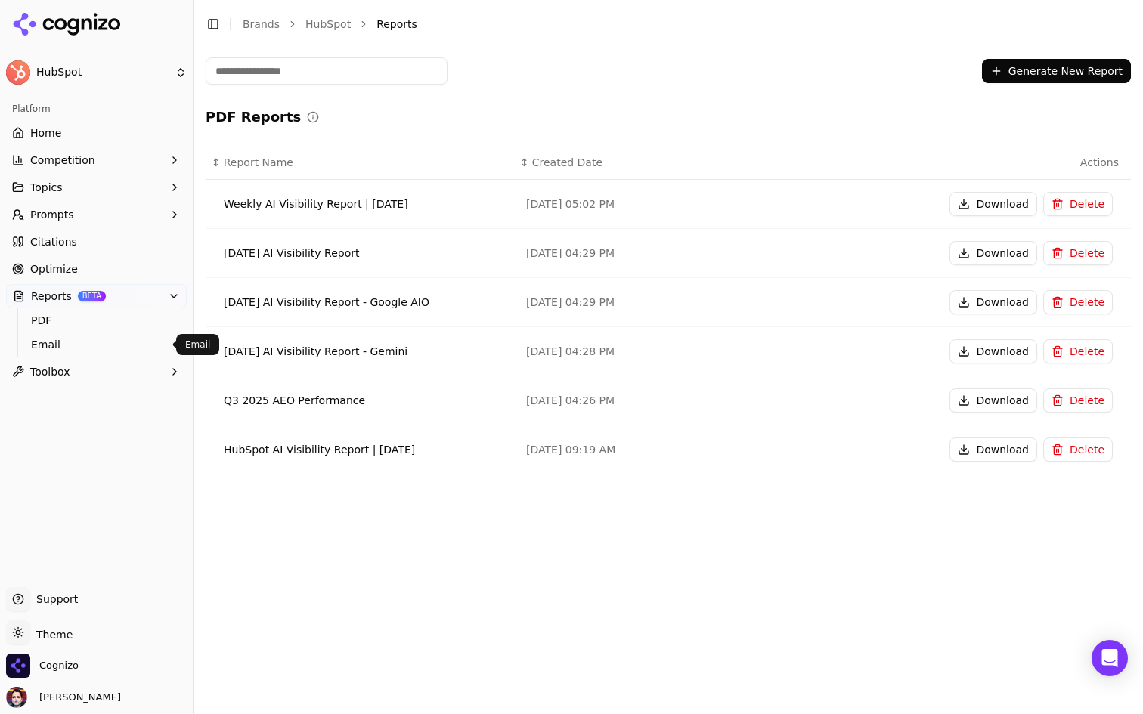
click at [96, 352] on link "Email" at bounding box center [97, 344] width 144 height 21
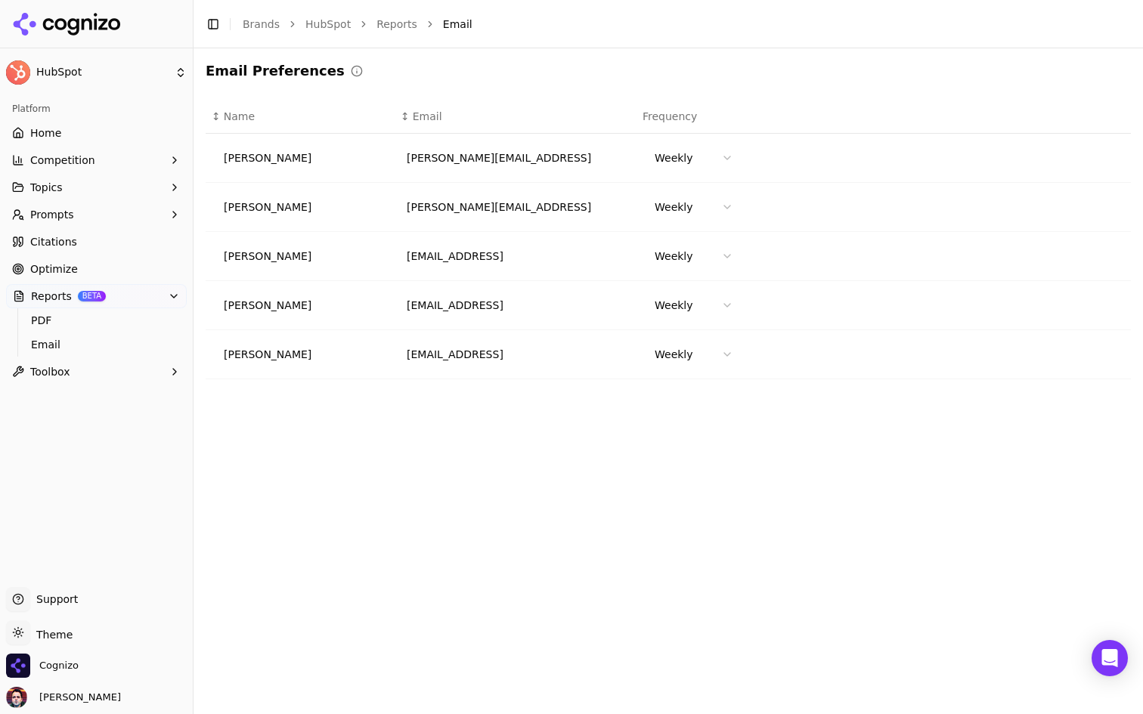
click at [695, 158] on html "HubSpot Platform Home Competition Topics Prompts Citations Optimize Reports BET…" at bounding box center [571, 357] width 1143 height 714
